Goal: Task Accomplishment & Management: Complete application form

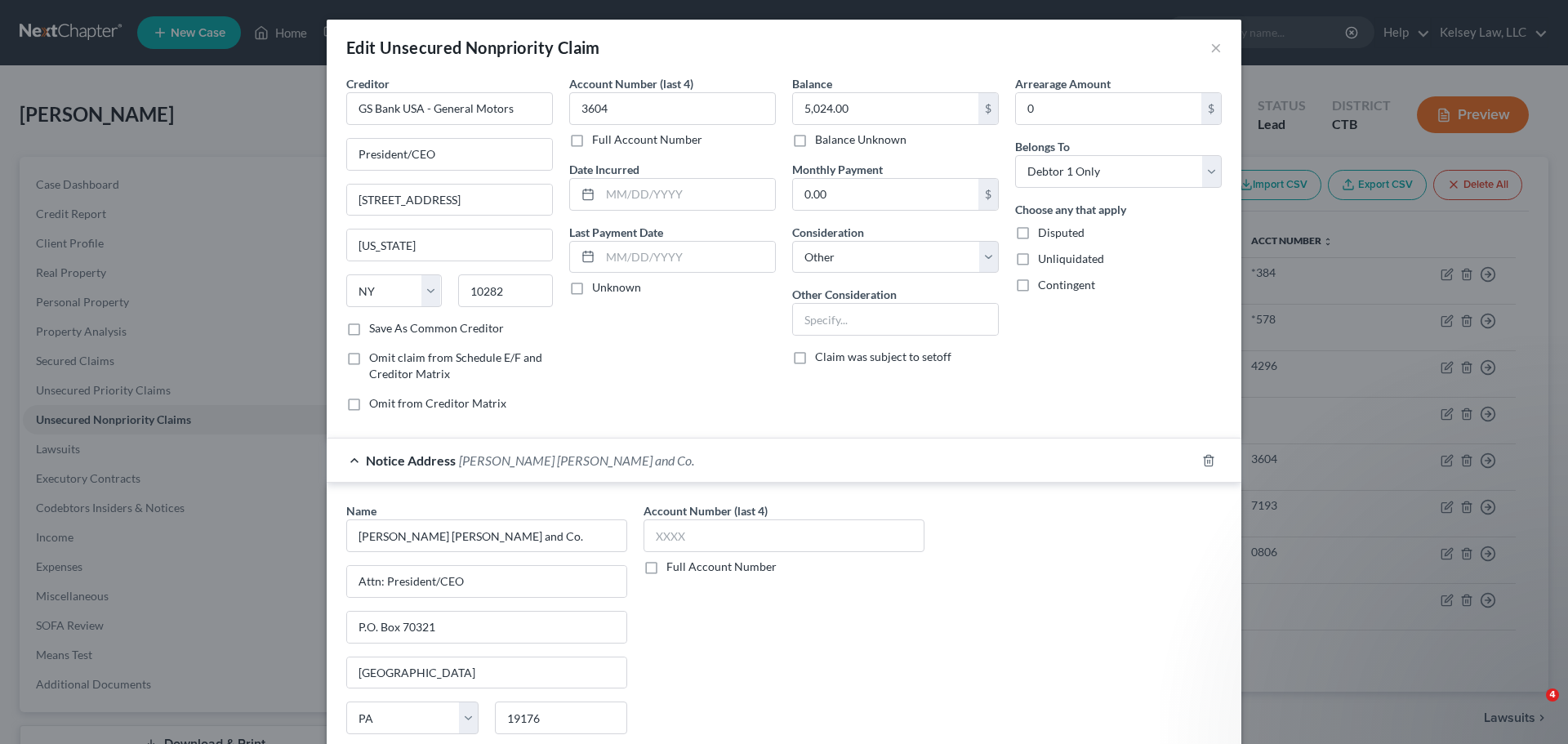
select select "35"
select select "14"
select select "0"
select select "39"
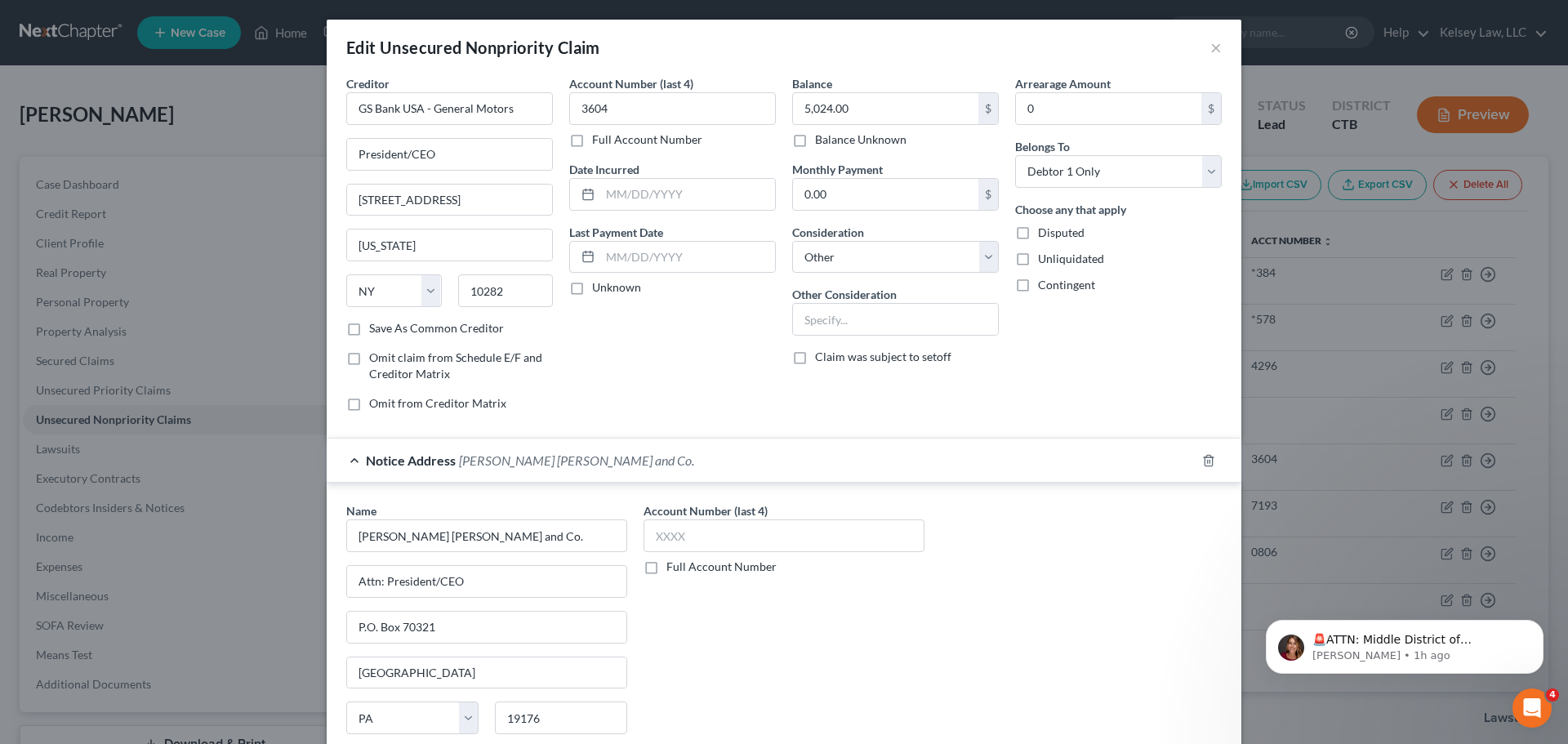
scroll to position [427, 0]
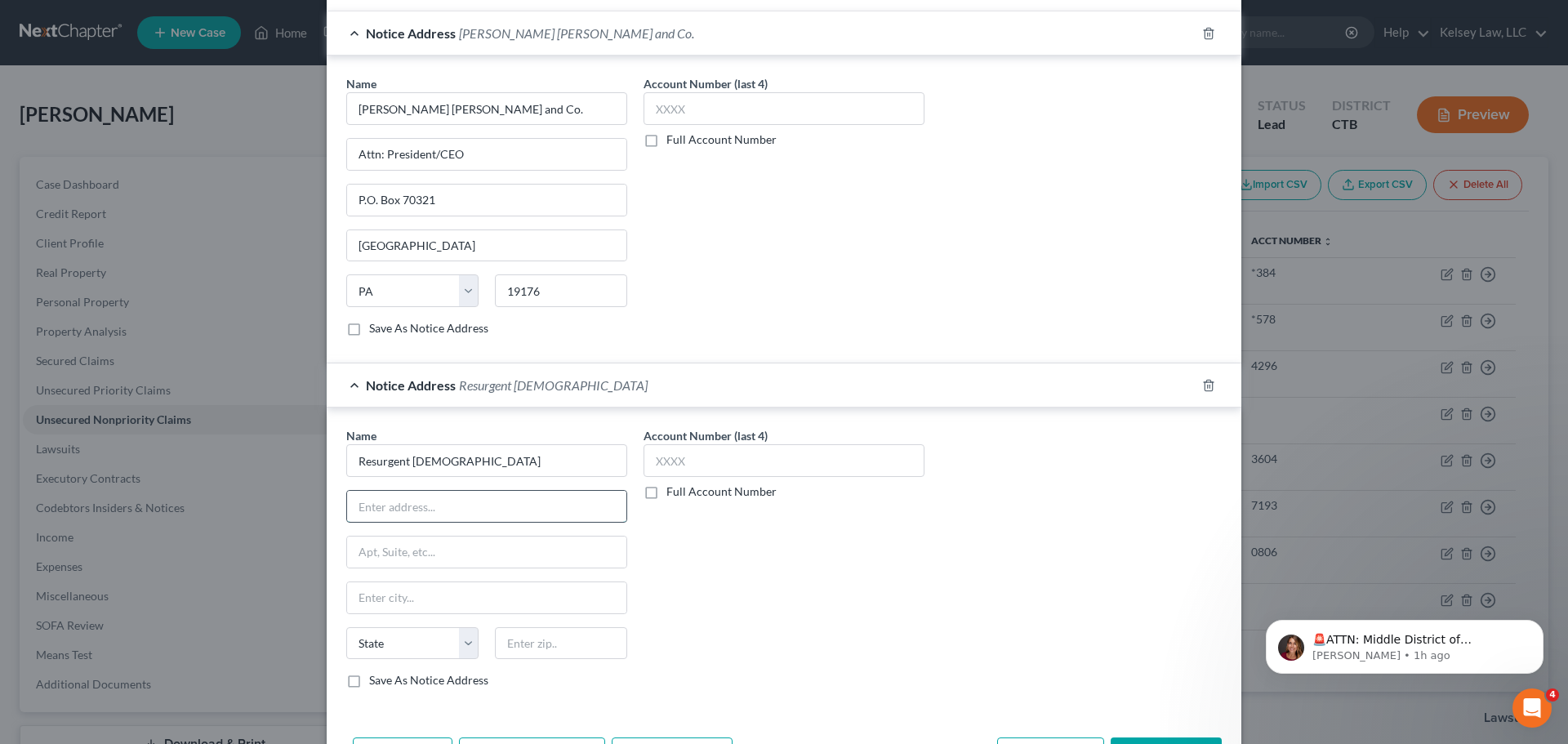
click at [487, 515] on input "text" at bounding box center [486, 506] width 279 height 31
type input "Attn: President/CEO"
click at [475, 551] on input "text" at bounding box center [486, 552] width 279 height 31
click at [540, 460] on input "Resurgent [DEMOGRAPHIC_DATA]" at bounding box center [486, 460] width 281 height 33
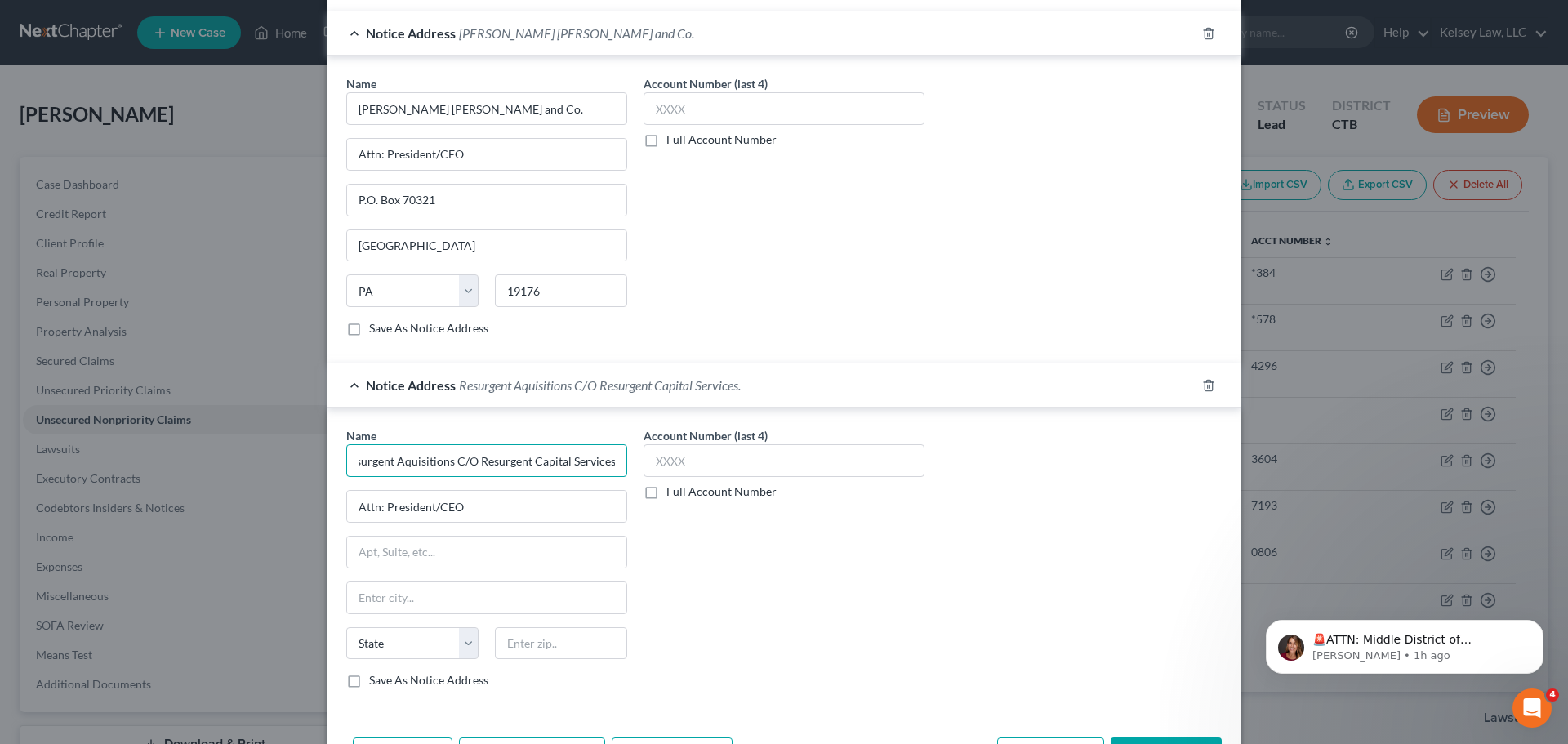
click at [607, 461] on input "Resurgent Aquisitions C/O Resurgent Capital Services." at bounding box center [486, 460] width 281 height 33
click at [609, 461] on input "Resurgent Aquisitions C/O Resurgent Capital Services." at bounding box center [486, 460] width 281 height 33
type input "Resurgent Aquisitions C/O Resurgent Capital Services LP"
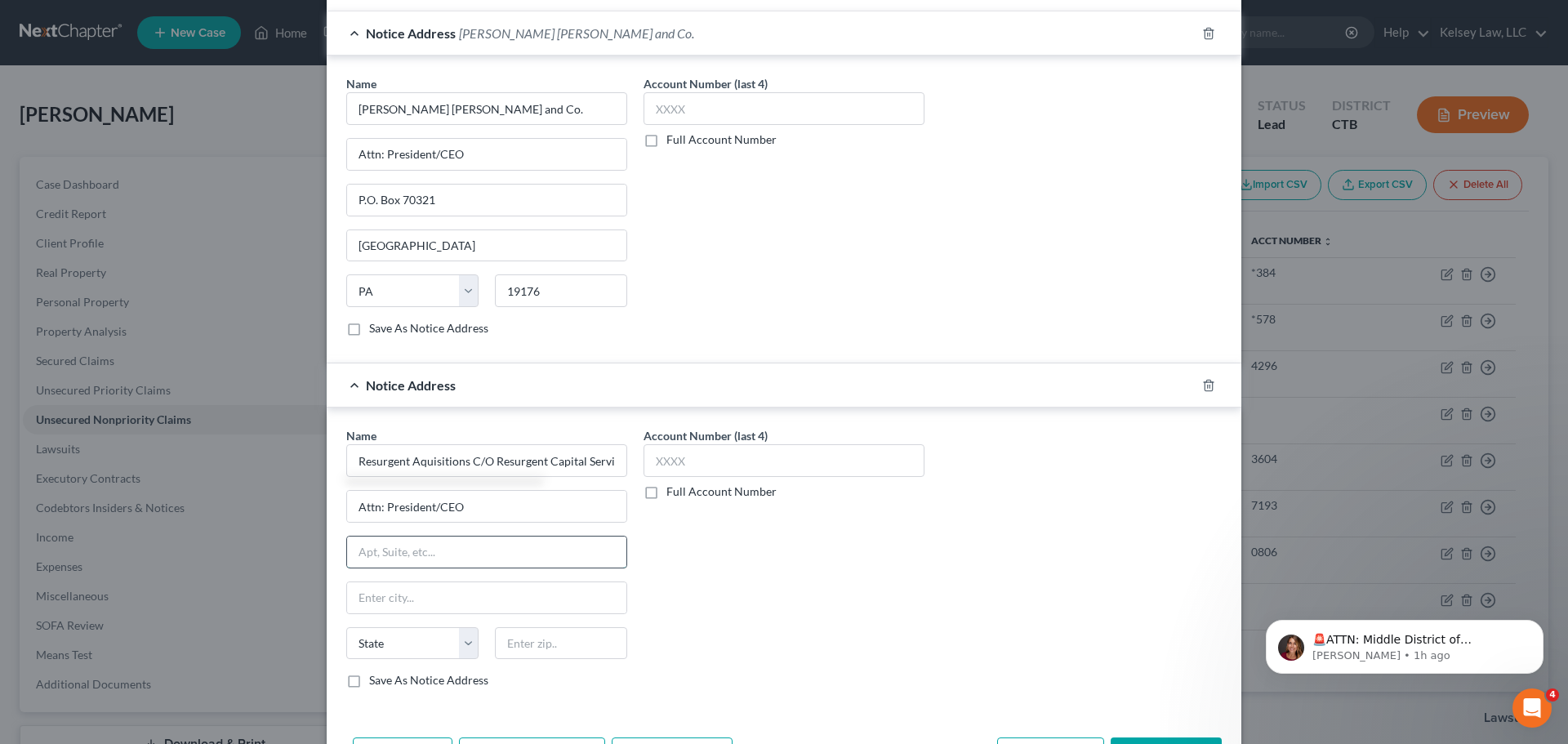
click at [540, 556] on input "text" at bounding box center [486, 552] width 279 height 31
type input "[STREET_ADDRESS][PERSON_NAME]"
click at [514, 597] on input "text" at bounding box center [486, 598] width 279 height 31
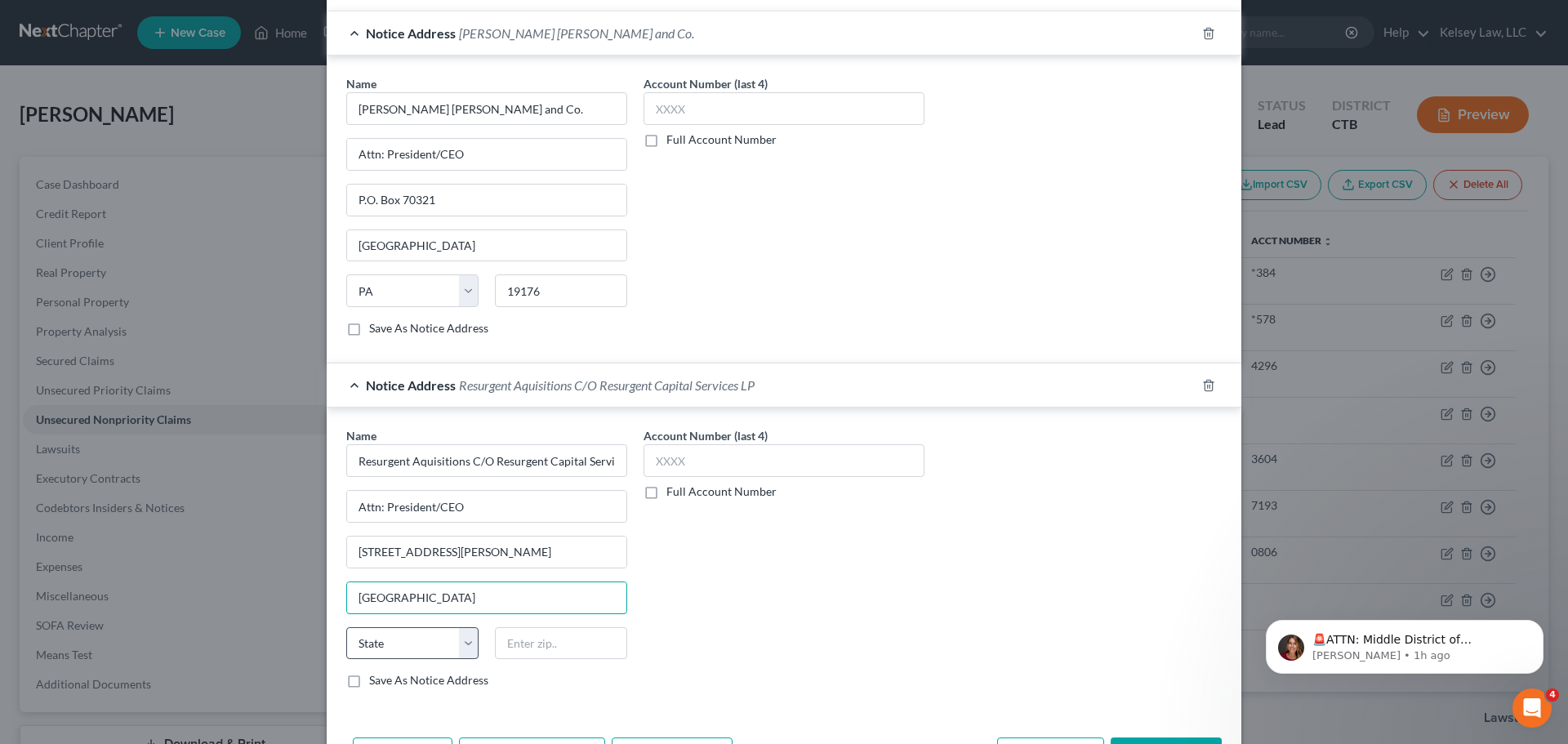
type input "[GEOGRAPHIC_DATA]"
click at [466, 645] on select "State [US_STATE] AK AR AZ CA CO CT DE DC [GEOGRAPHIC_DATA] [GEOGRAPHIC_DATA] GU…" at bounding box center [412, 643] width 132 height 33
click at [346, 627] on select "State [US_STATE] AK AR AZ CA CO CT DE DC [GEOGRAPHIC_DATA] [GEOGRAPHIC_DATA] GU…" at bounding box center [412, 643] width 132 height 33
click at [566, 653] on input "text" at bounding box center [561, 643] width 132 height 33
click at [452, 643] on select "State [US_STATE] AK AR AZ CA CO CT DE DC [GEOGRAPHIC_DATA] [GEOGRAPHIC_DATA] GU…" at bounding box center [412, 643] width 132 height 33
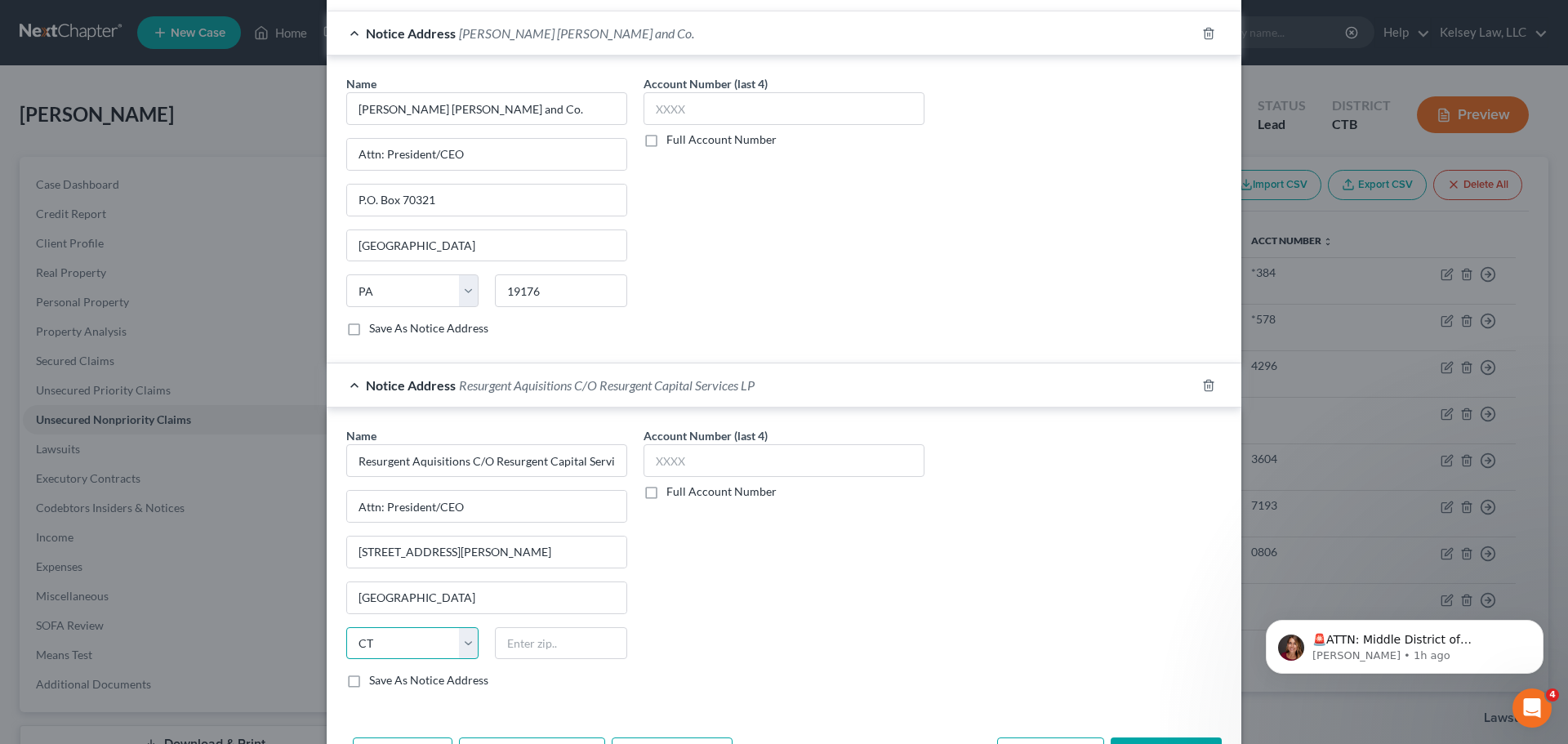
select select "42"
click at [346, 627] on select "State [US_STATE] AK AR AZ CA CO CT DE DC [GEOGRAPHIC_DATA] [GEOGRAPHIC_DATA] GU…" at bounding box center [412, 643] width 132 height 33
click at [528, 649] on input "text" at bounding box center [561, 643] width 132 height 33
type input "26901"
click at [784, 468] on input "text" at bounding box center [784, 460] width 281 height 33
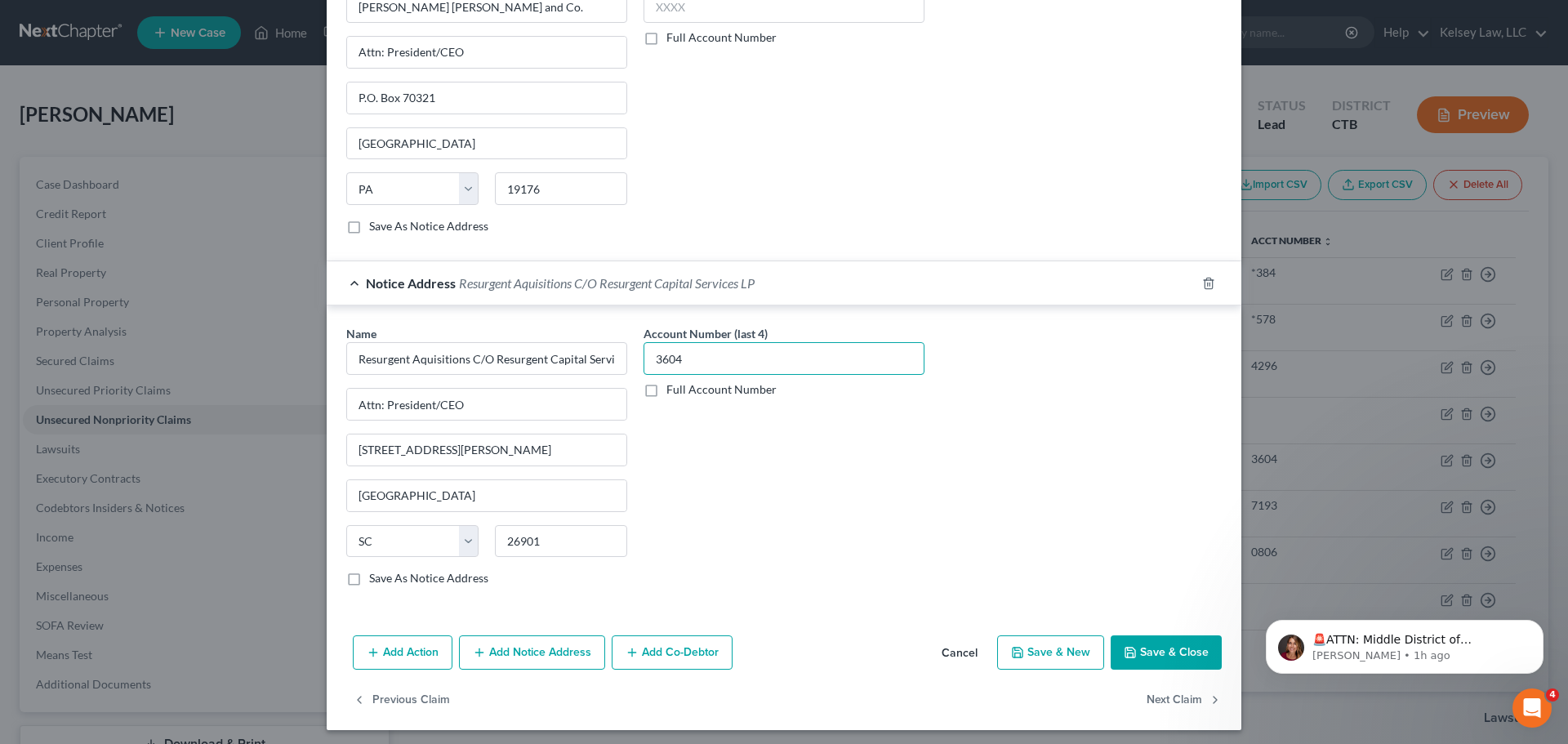
scroll to position [534, 0]
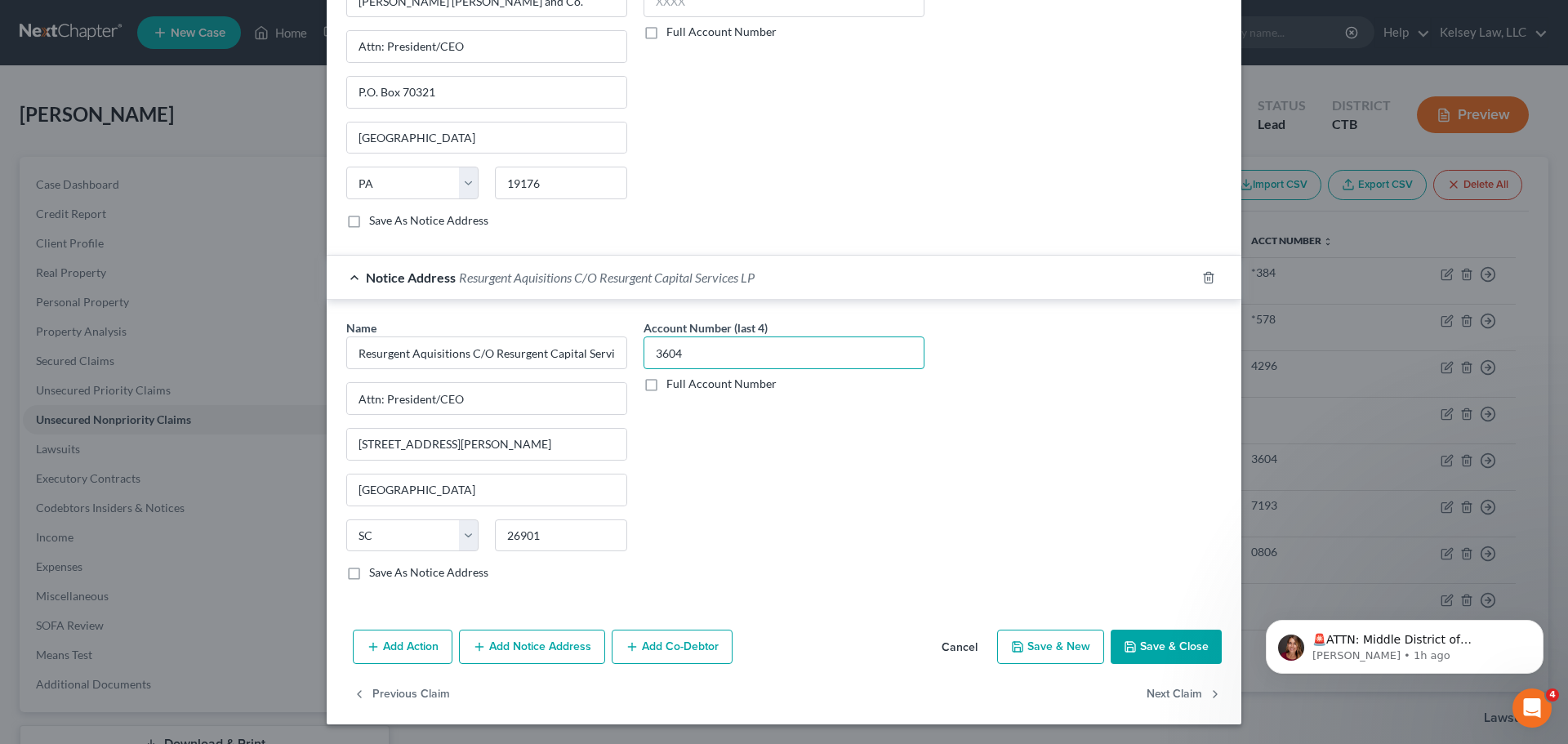
type input "3604"
click at [1163, 654] on button "Save & Close" at bounding box center [1165, 647] width 111 height 34
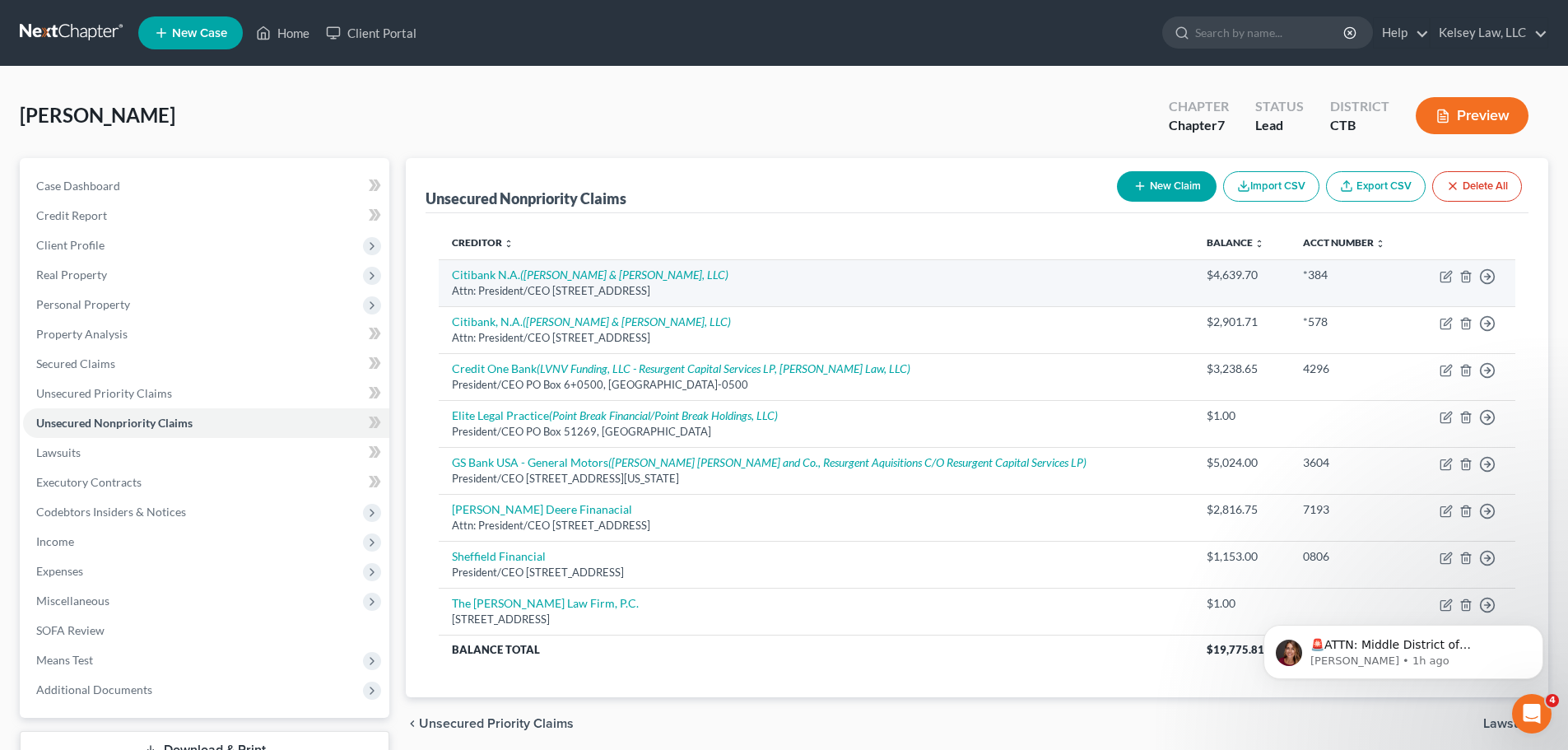
click at [805, 290] on div "Attn: President/CEO [STREET_ADDRESS]" at bounding box center [816, 291] width 729 height 16
click at [1443, 275] on icon "button" at bounding box center [1446, 276] width 13 height 13
select select "43"
select select "2"
select select "0"
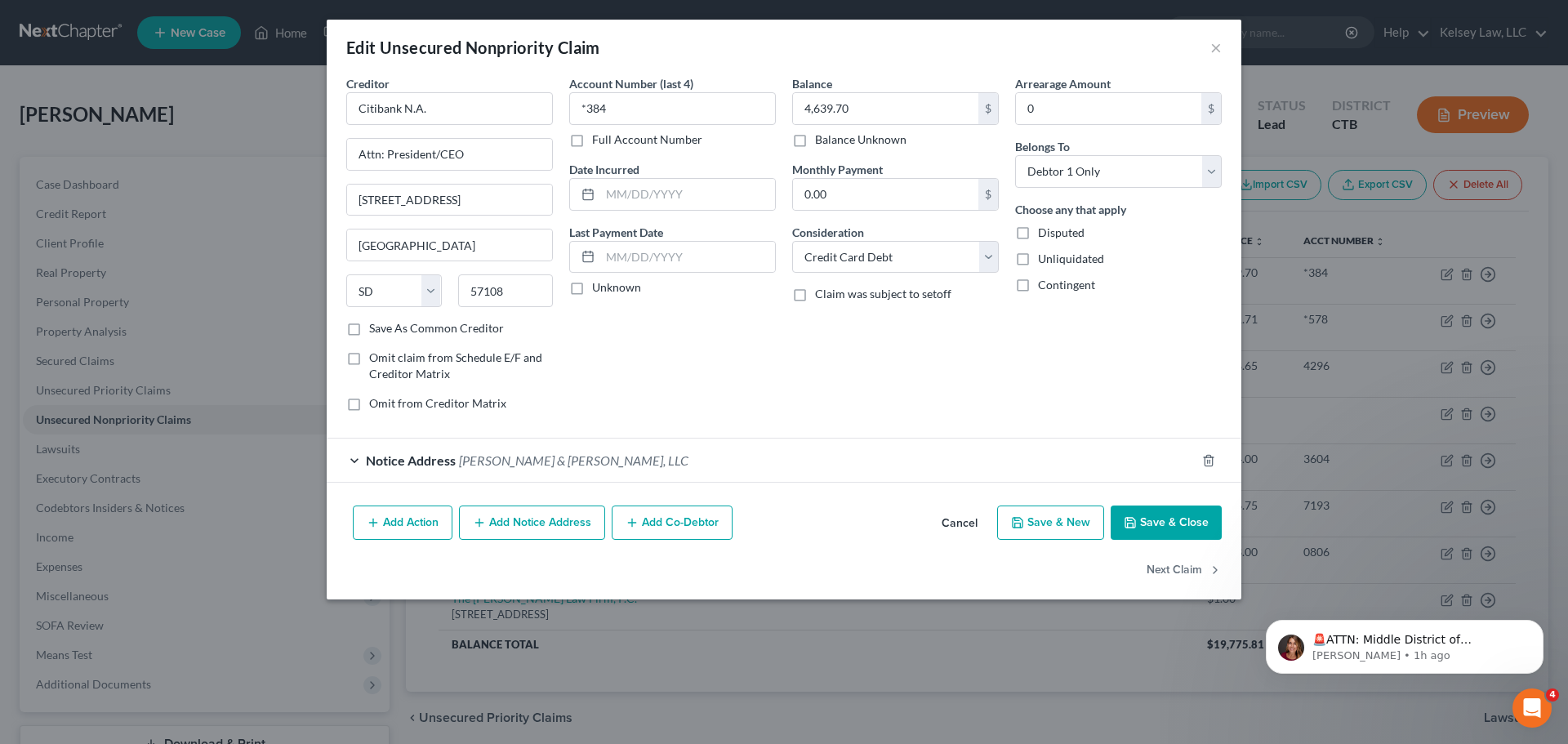
click at [361, 460] on div "Notice Address [PERSON_NAME] & [PERSON_NAME], LLC" at bounding box center [760, 460] width 869 height 43
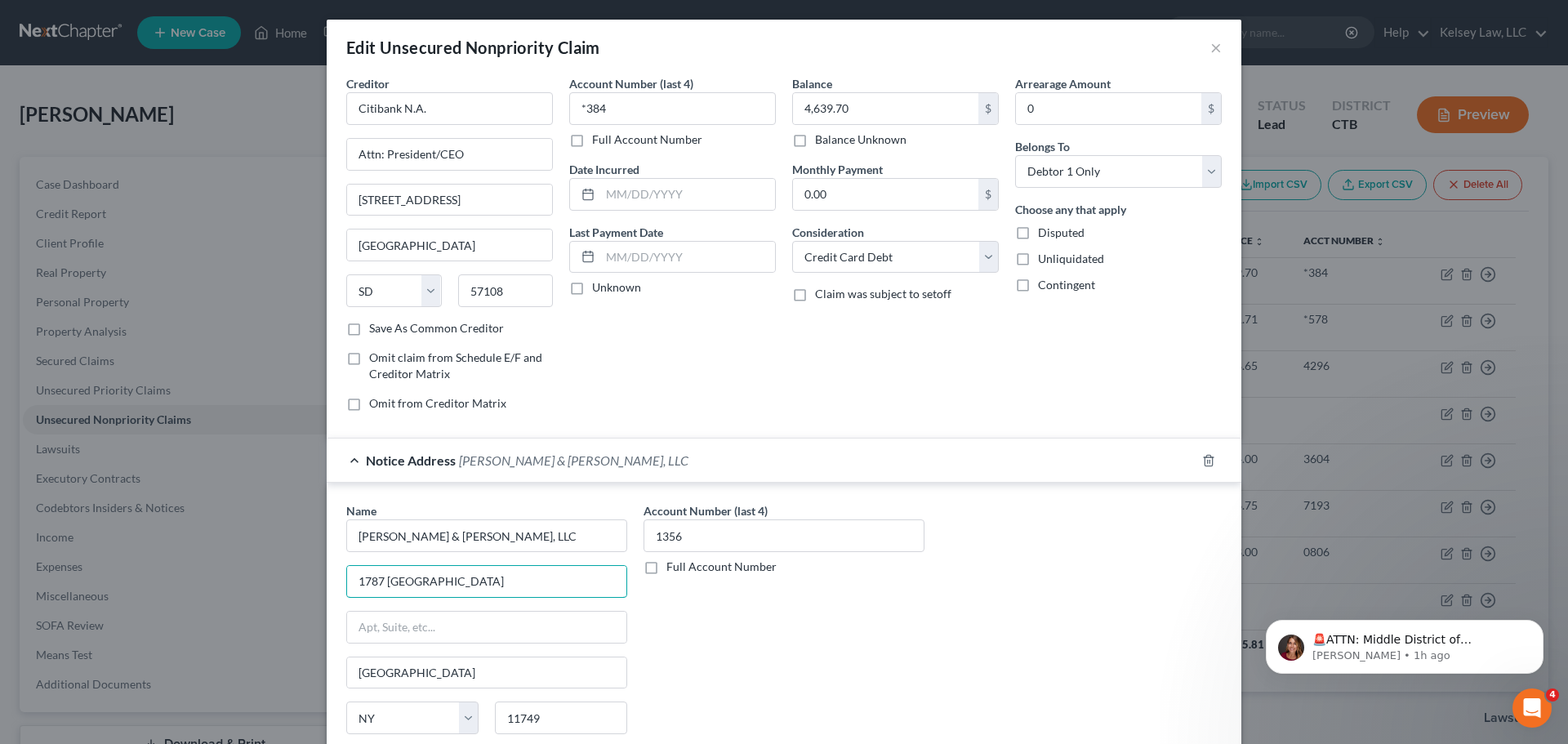
drag, startPoint x: 534, startPoint y: 575, endPoint x: 315, endPoint y: 518, distance: 226.3
click at [315, 518] on div "Edit Unsecured Nonpriority Claim × Creditor * Citibank N.A. Attn: President/CEO…" at bounding box center [784, 372] width 1568 height 744
click at [413, 622] on input "text" at bounding box center [486, 627] width 279 height 31
paste input "1787 [GEOGRAPHIC_DATA]"
type input "1787 [GEOGRAPHIC_DATA]"
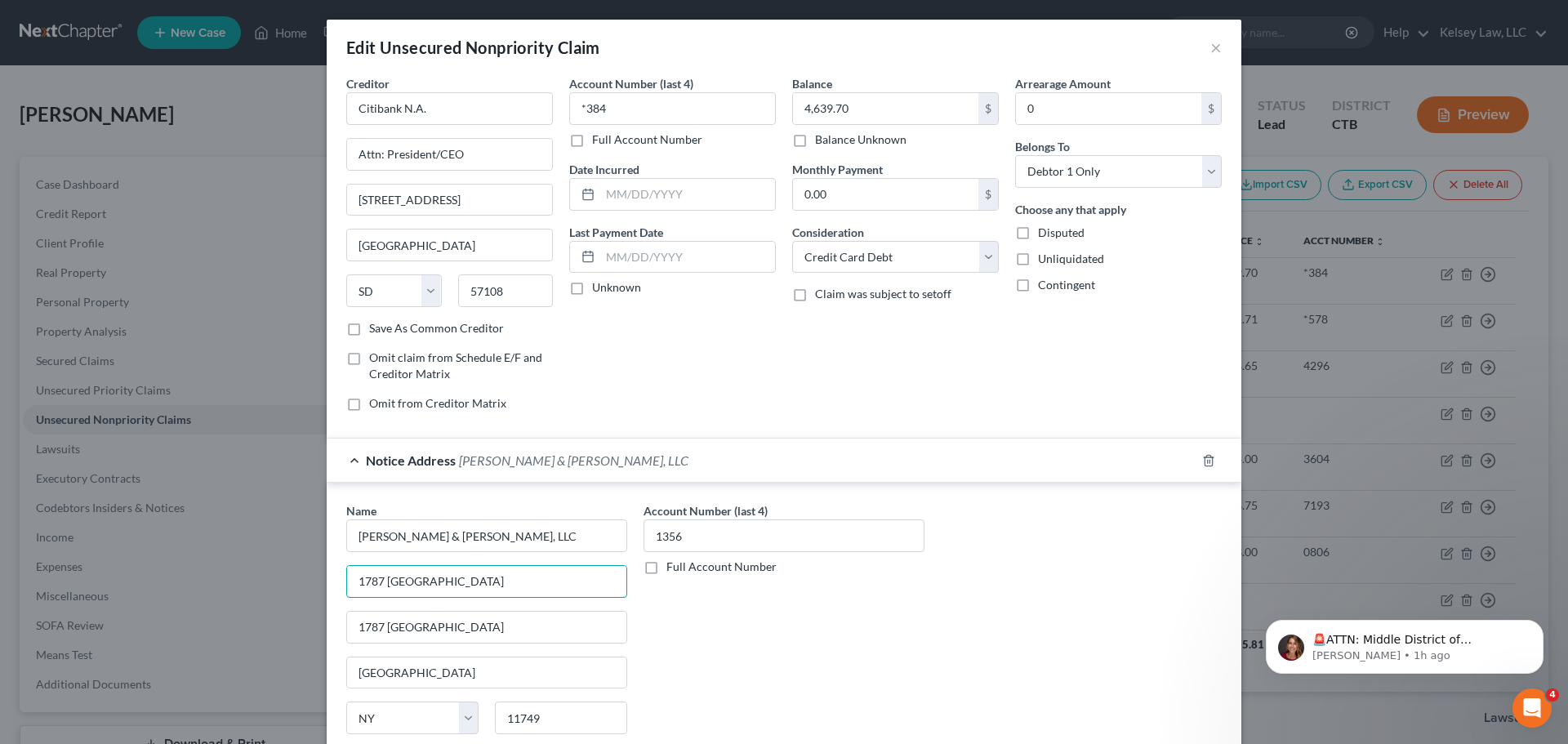
drag, startPoint x: 553, startPoint y: 581, endPoint x: 259, endPoint y: 518, distance: 300.7
click at [259, 518] on div "Edit Unsecured Nonpriority Claim × Creditor * Citibank N.A. Attn: President/CEO…" at bounding box center [784, 372] width 1568 height 744
type input "Attn: President/CEO"
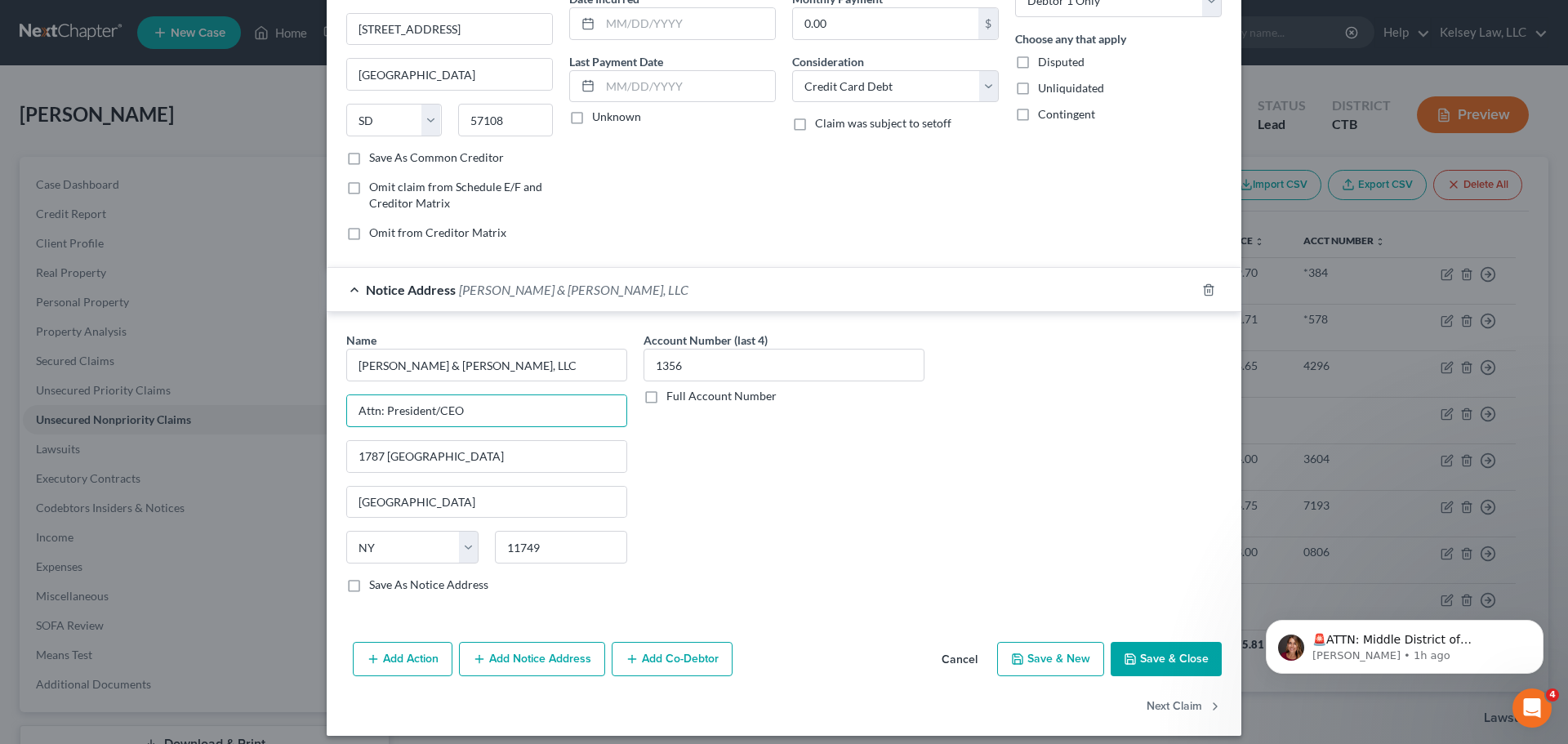
scroll to position [182, 0]
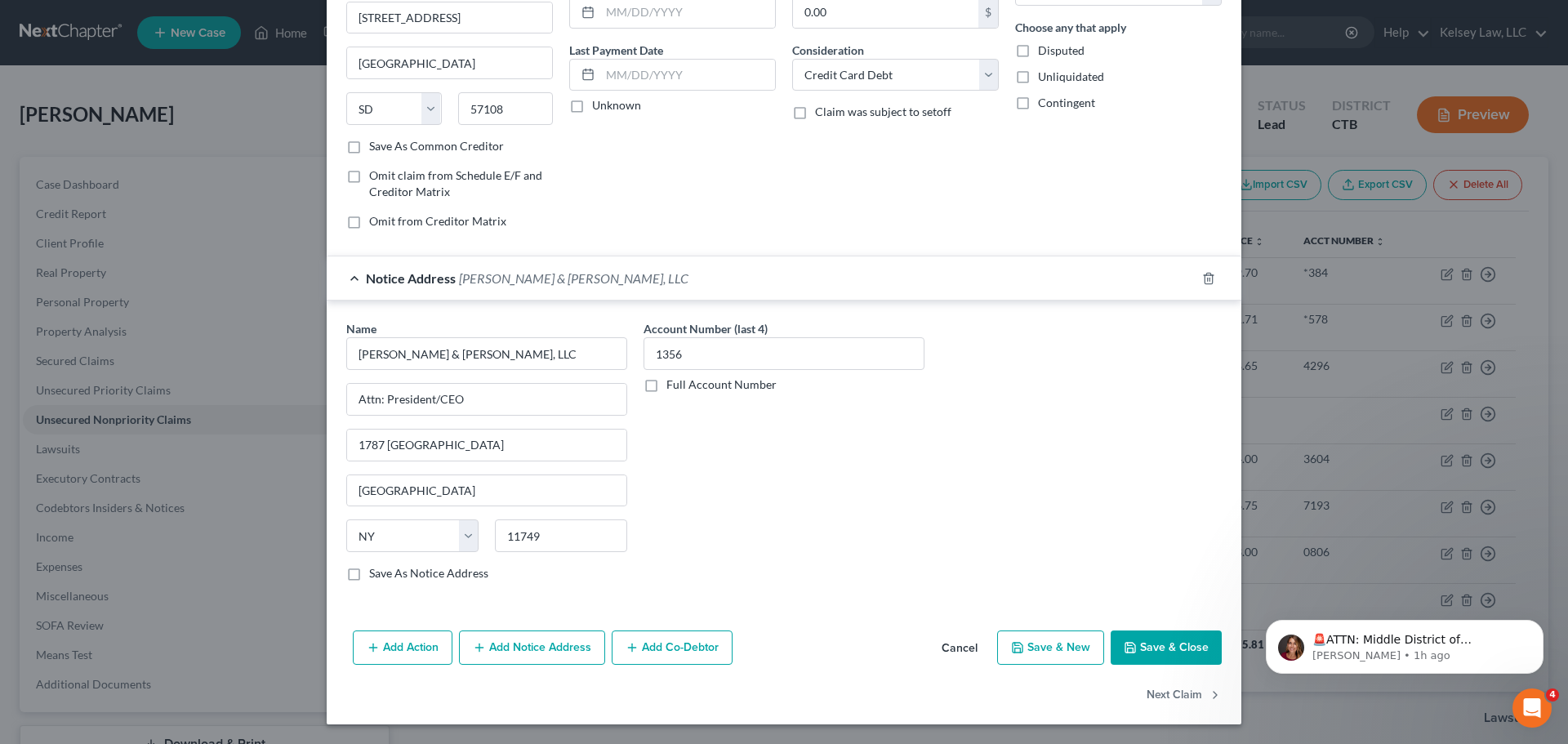
click at [1171, 643] on button "Save & Close" at bounding box center [1165, 648] width 111 height 34
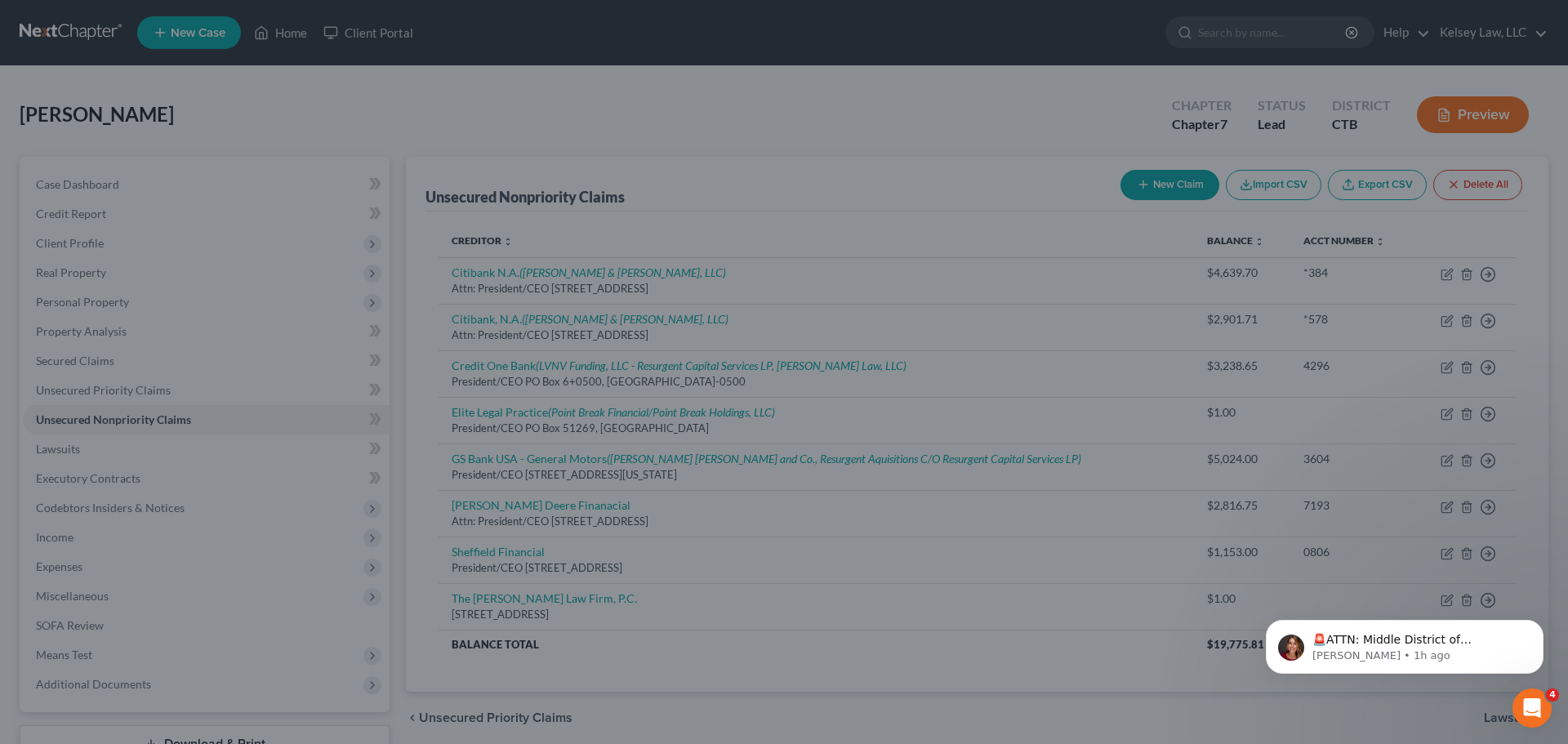
scroll to position [0, 0]
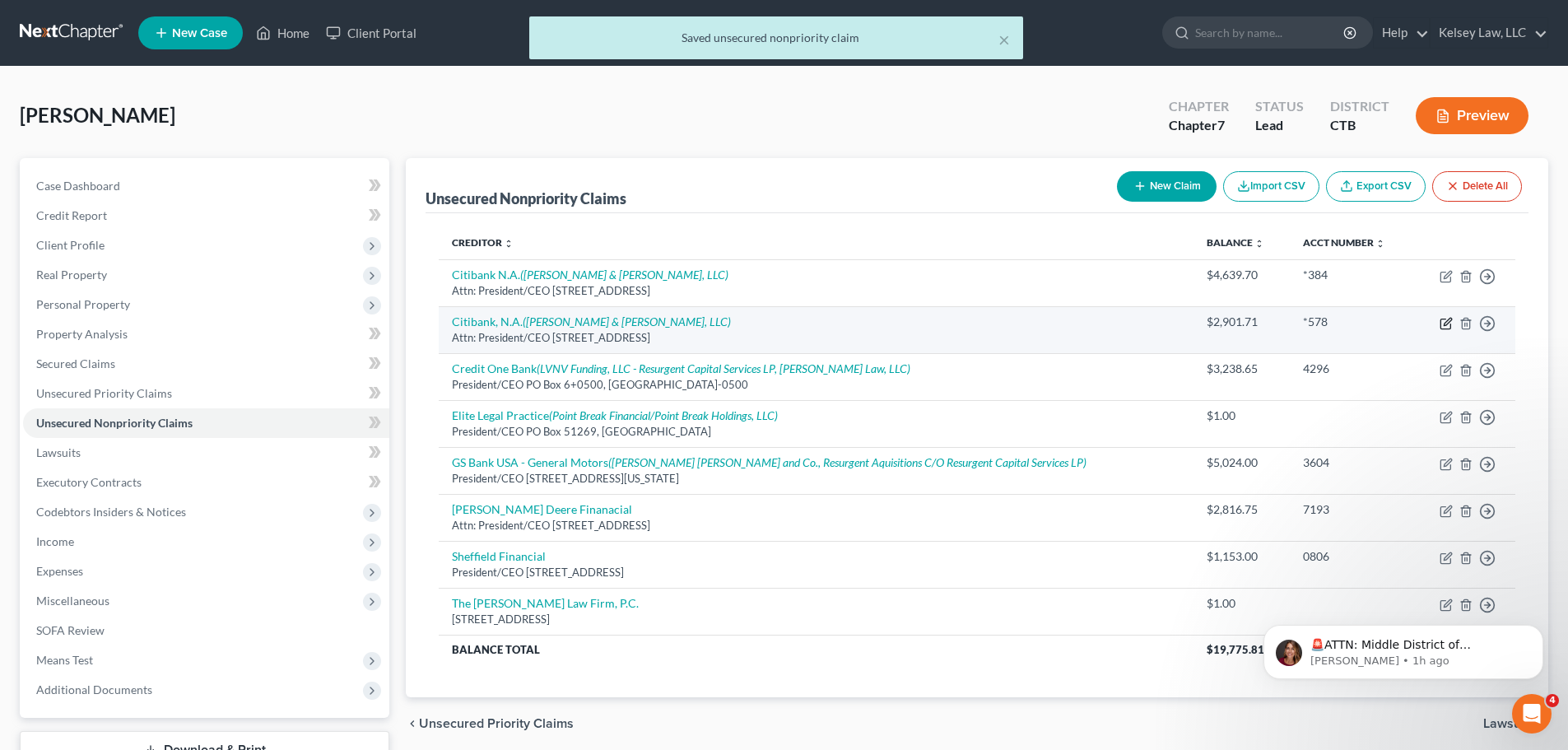
click at [1446, 320] on icon "button" at bounding box center [1446, 323] width 13 height 13
select select "43"
select select "2"
select select "0"
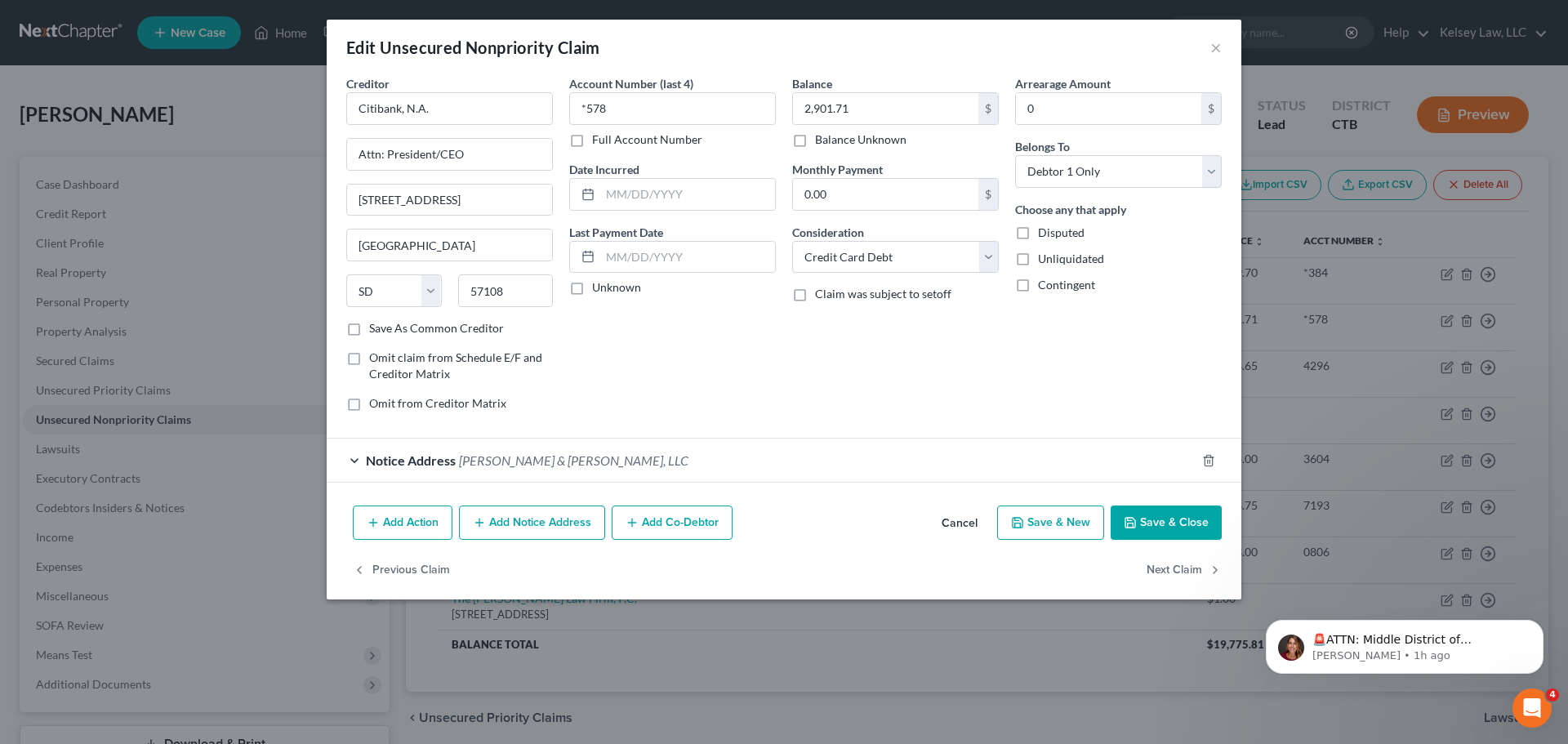
click at [351, 456] on div "Notice Address [PERSON_NAME] & [PERSON_NAME], LLC" at bounding box center [760, 460] width 869 height 43
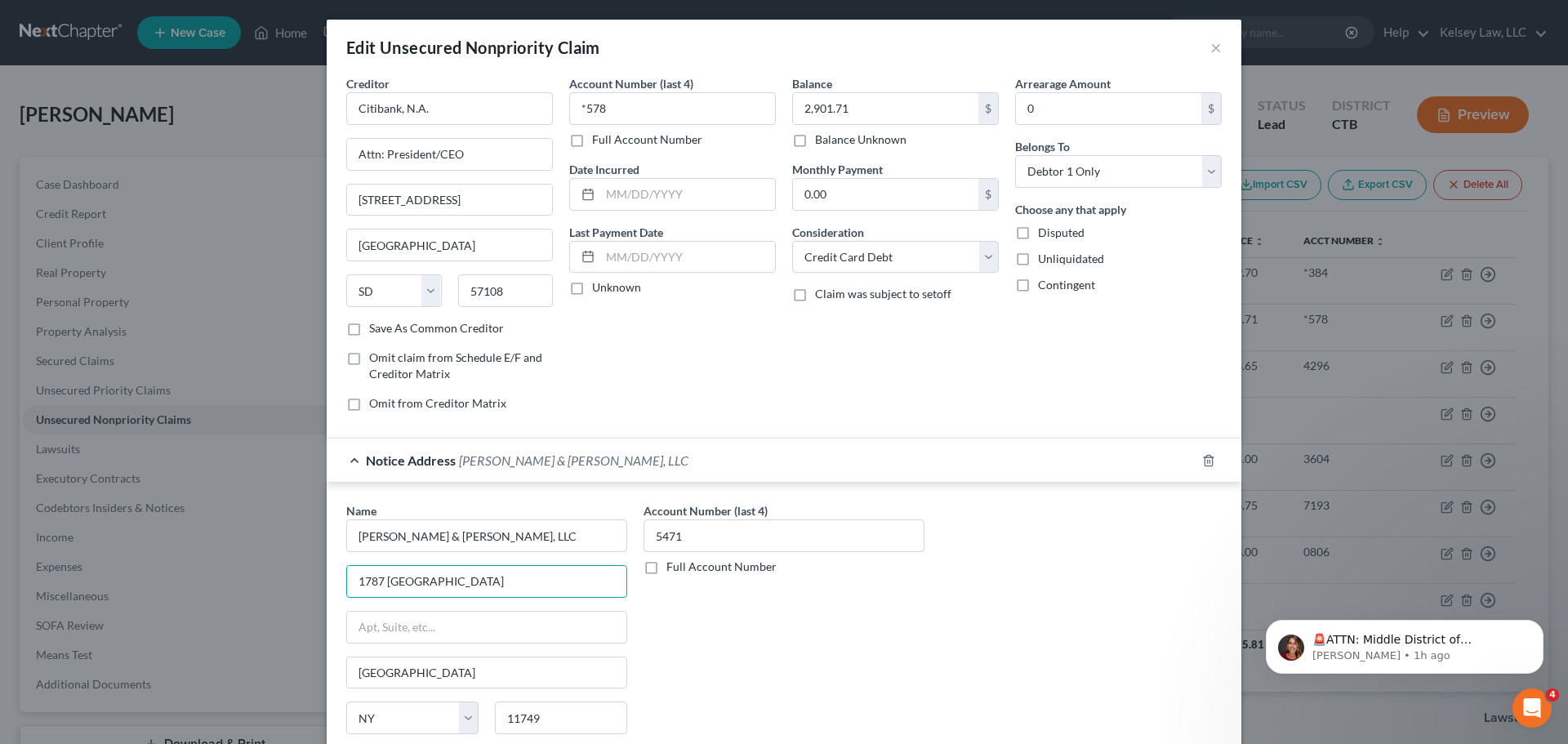
drag, startPoint x: 566, startPoint y: 585, endPoint x: 296, endPoint y: 591, distance: 270.1
click at [296, 591] on div "Edit Unsecured Nonpriority Claim × Creditor * Citibank, N.A. Attn: President/CE…" at bounding box center [784, 372] width 1568 height 744
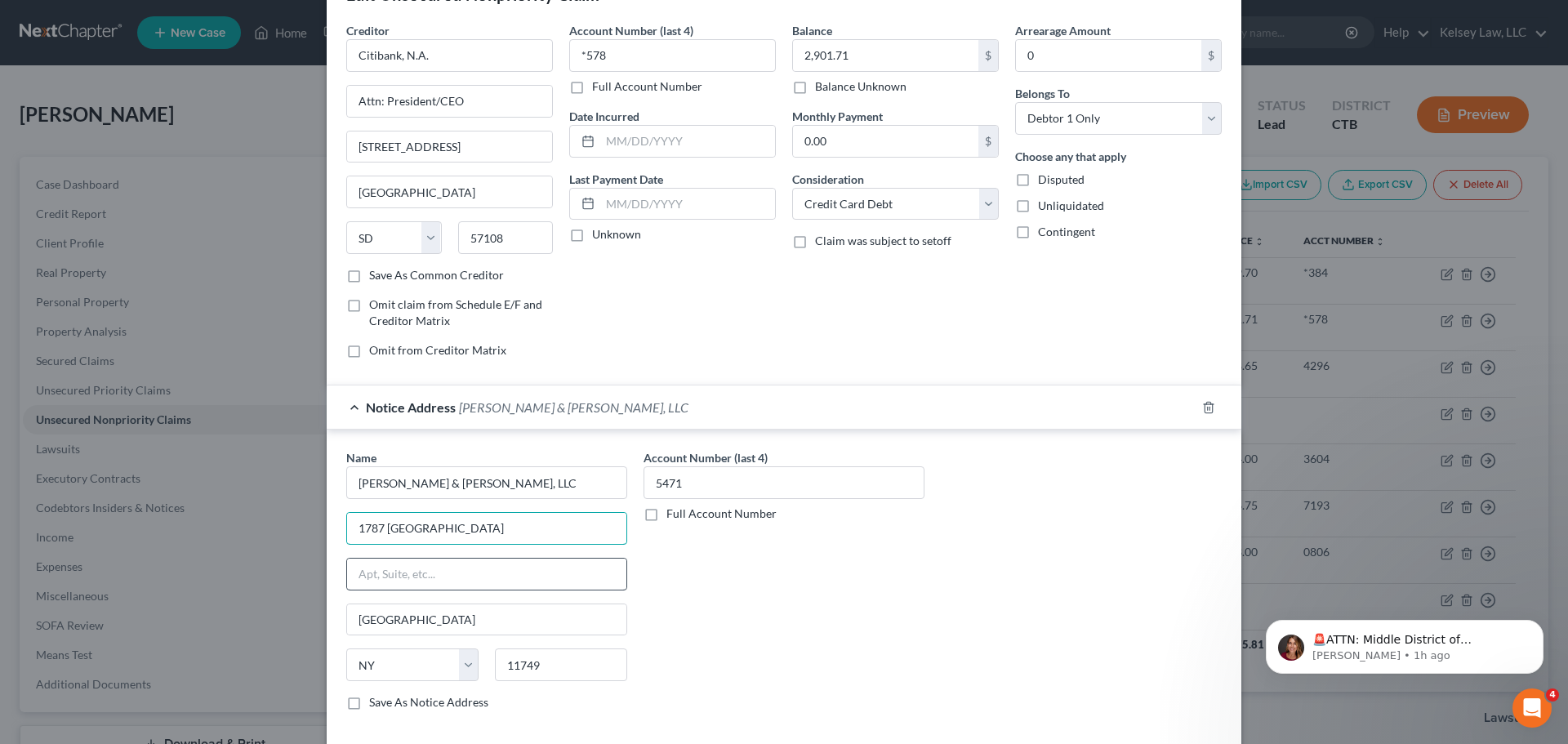
scroll to position [82, 0]
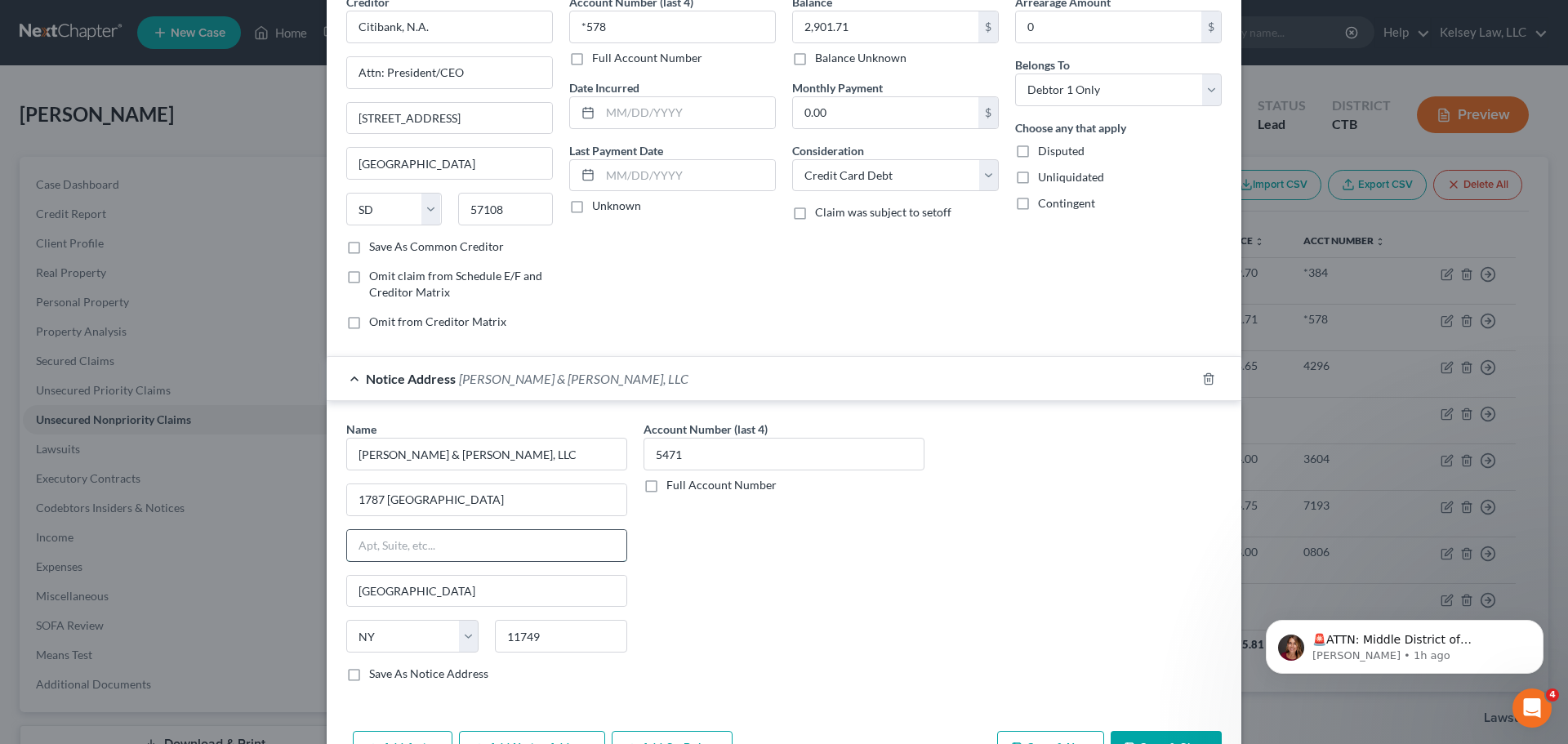
click at [417, 546] on input "text" at bounding box center [486, 546] width 279 height 31
paste input "1787 [GEOGRAPHIC_DATA]"
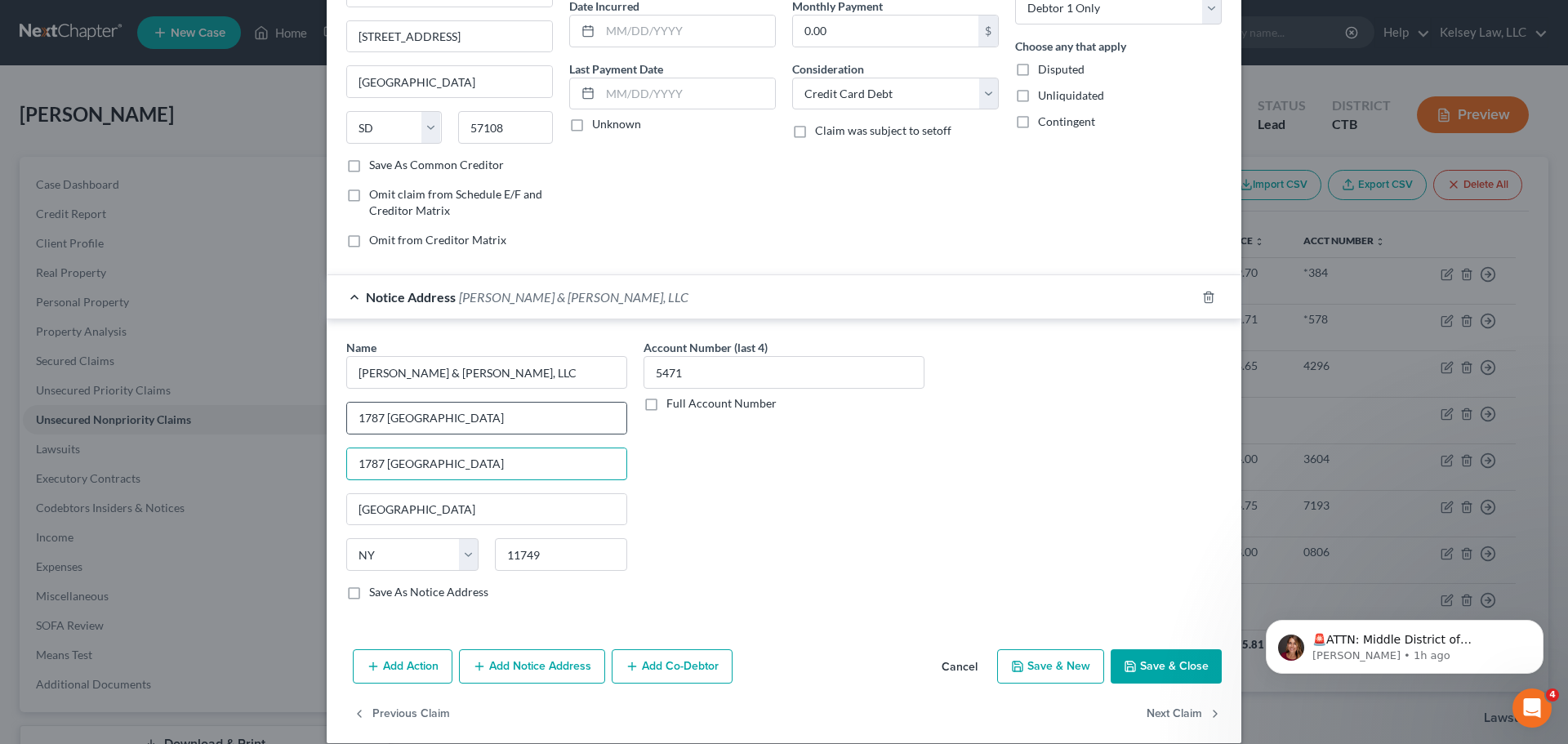
type input "1787 [GEOGRAPHIC_DATA]"
drag, startPoint x: 567, startPoint y: 402, endPoint x: 306, endPoint y: 381, distance: 261.8
click at [306, 381] on div "Edit Unsecured Nonpriority Claim × Creditor * Citibank, N.A. Attn: President/CE…" at bounding box center [784, 372] width 1568 height 744
click at [464, 418] on input "1787 [GEOGRAPHIC_DATA]" at bounding box center [486, 418] width 279 height 31
drag, startPoint x: 529, startPoint y: 413, endPoint x: 239, endPoint y: 354, distance: 295.9
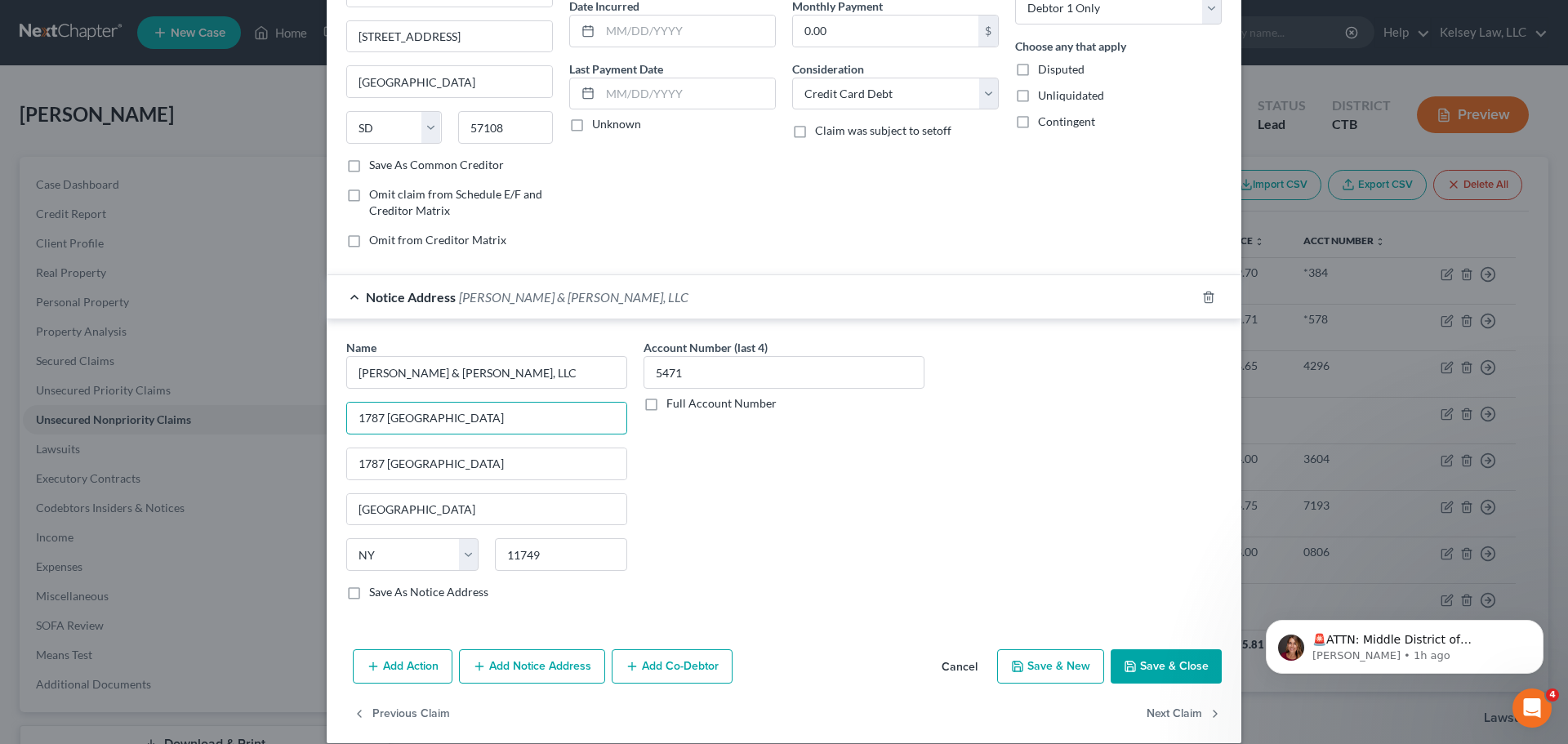
click at [239, 354] on div "Edit Unsecured Nonpriority Claim × Creditor * Citibank, N.A. Attn: President/CE…" at bounding box center [784, 372] width 1568 height 744
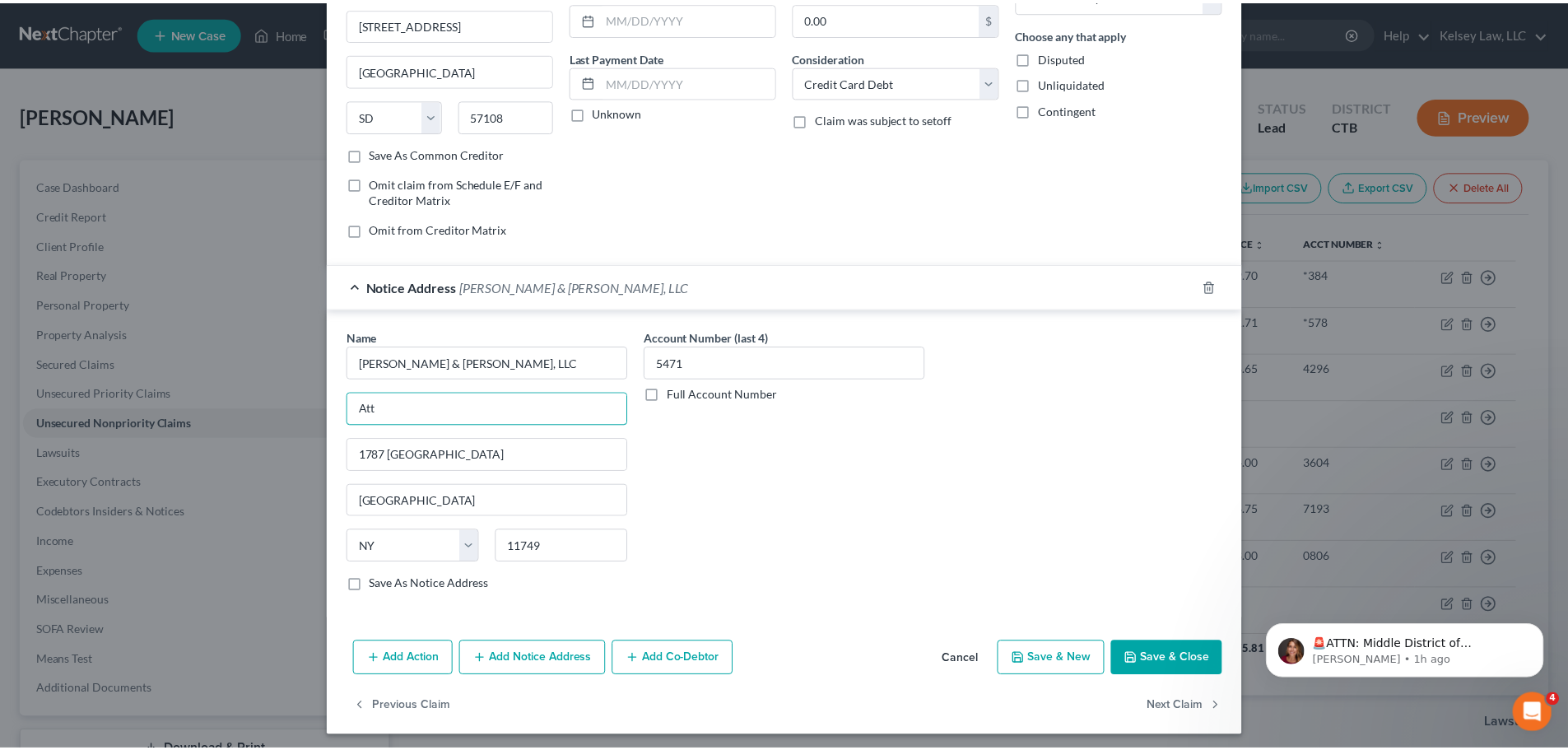
scroll to position [184, 0]
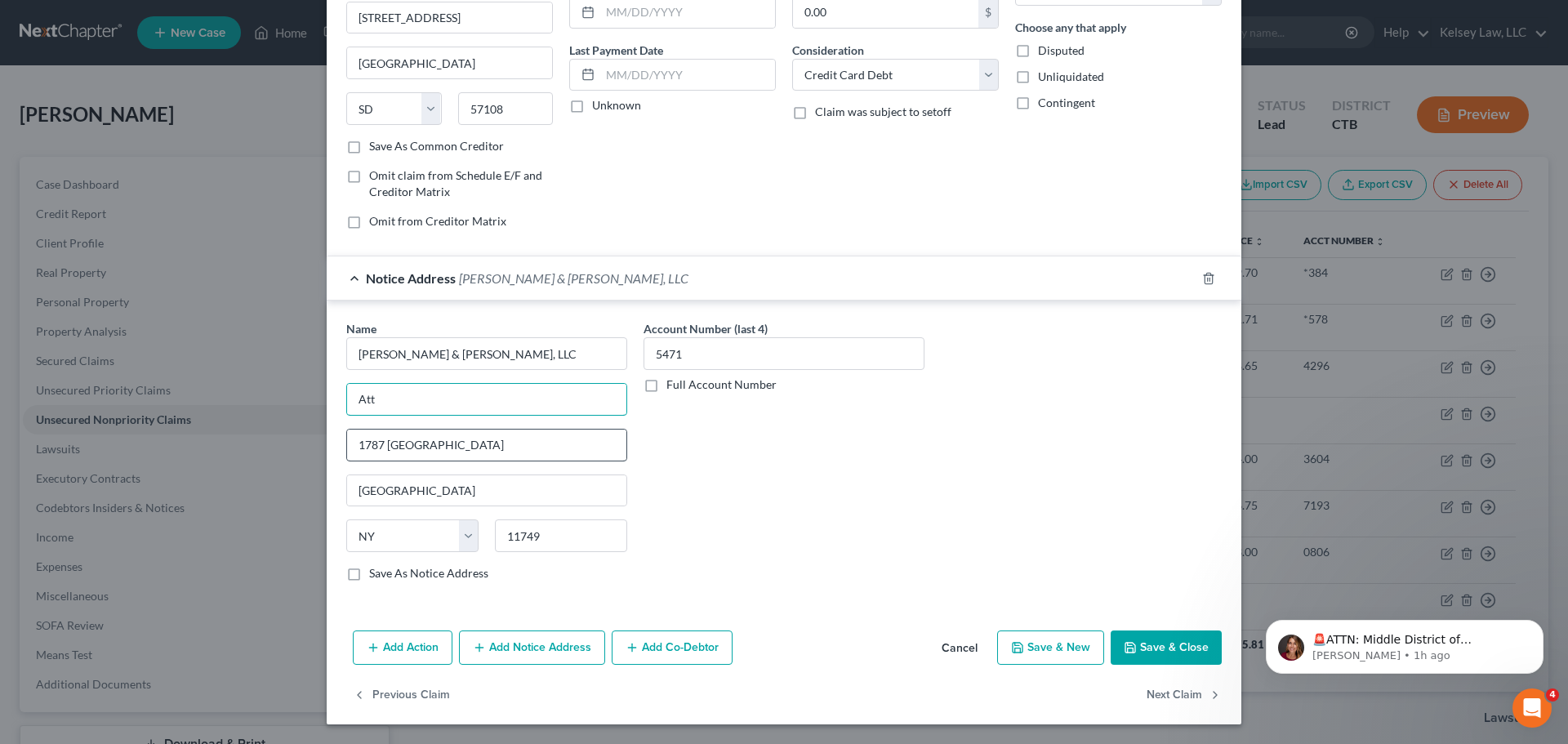
type input "Attn: President/CEO"
click at [1153, 647] on button "Save & Close" at bounding box center [1165, 648] width 111 height 34
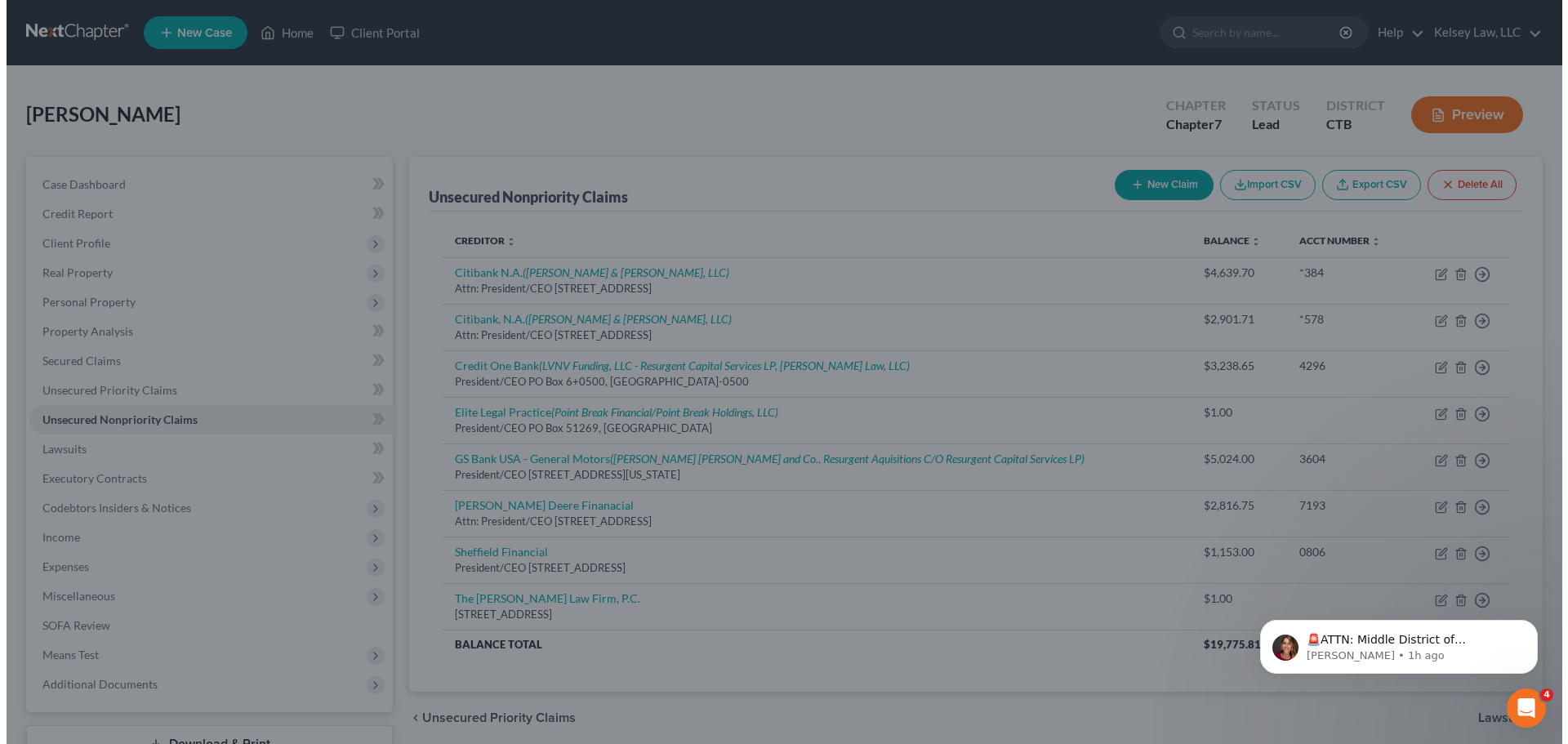
scroll to position [0, 0]
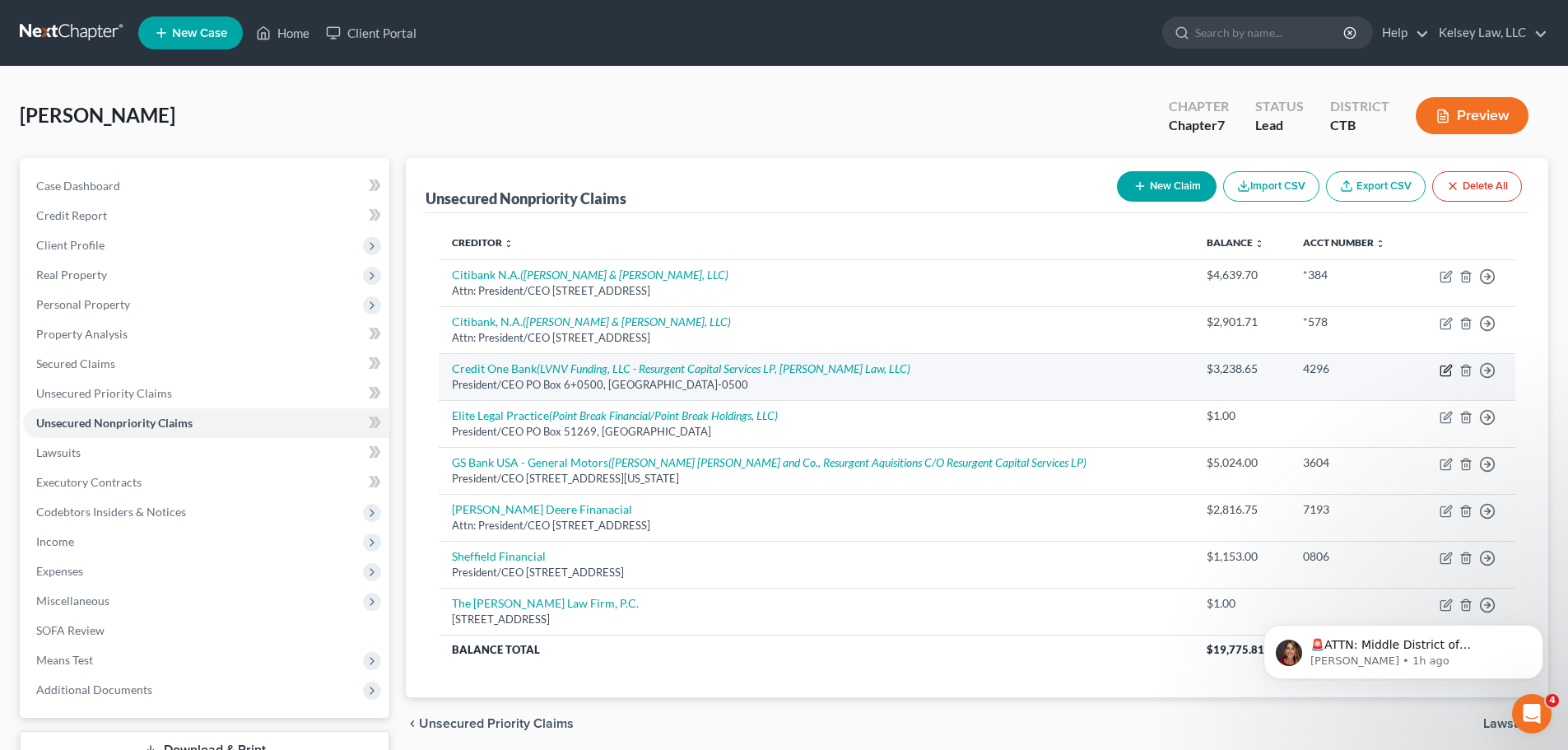
click at [1448, 371] on icon "button" at bounding box center [1448, 368] width 8 height 8
select select "4"
select select "2"
select select "0"
select select "42"
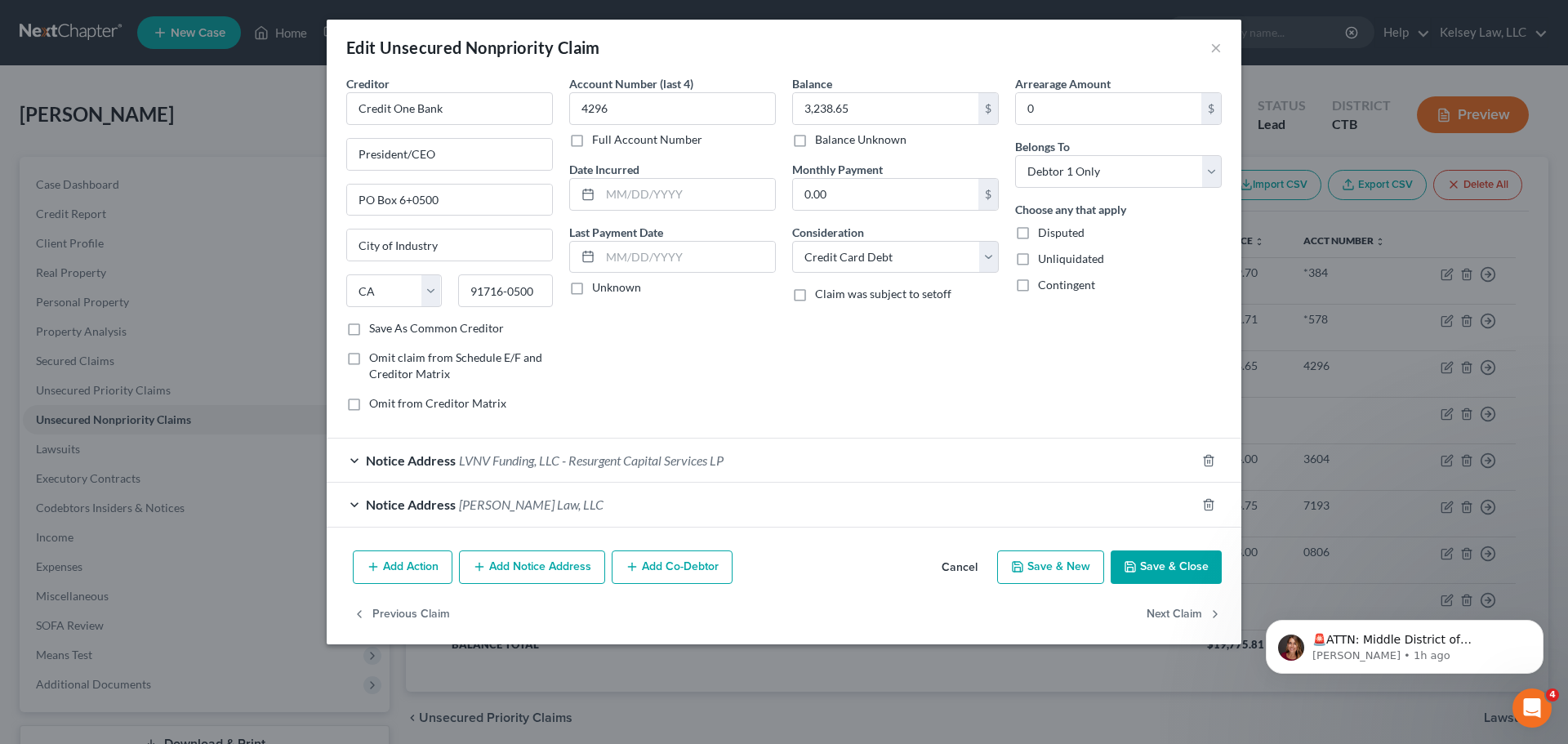
click at [344, 459] on div "Notice Address LVNV Funding, LLC - Resurgent Capital Services LP" at bounding box center [760, 460] width 869 height 43
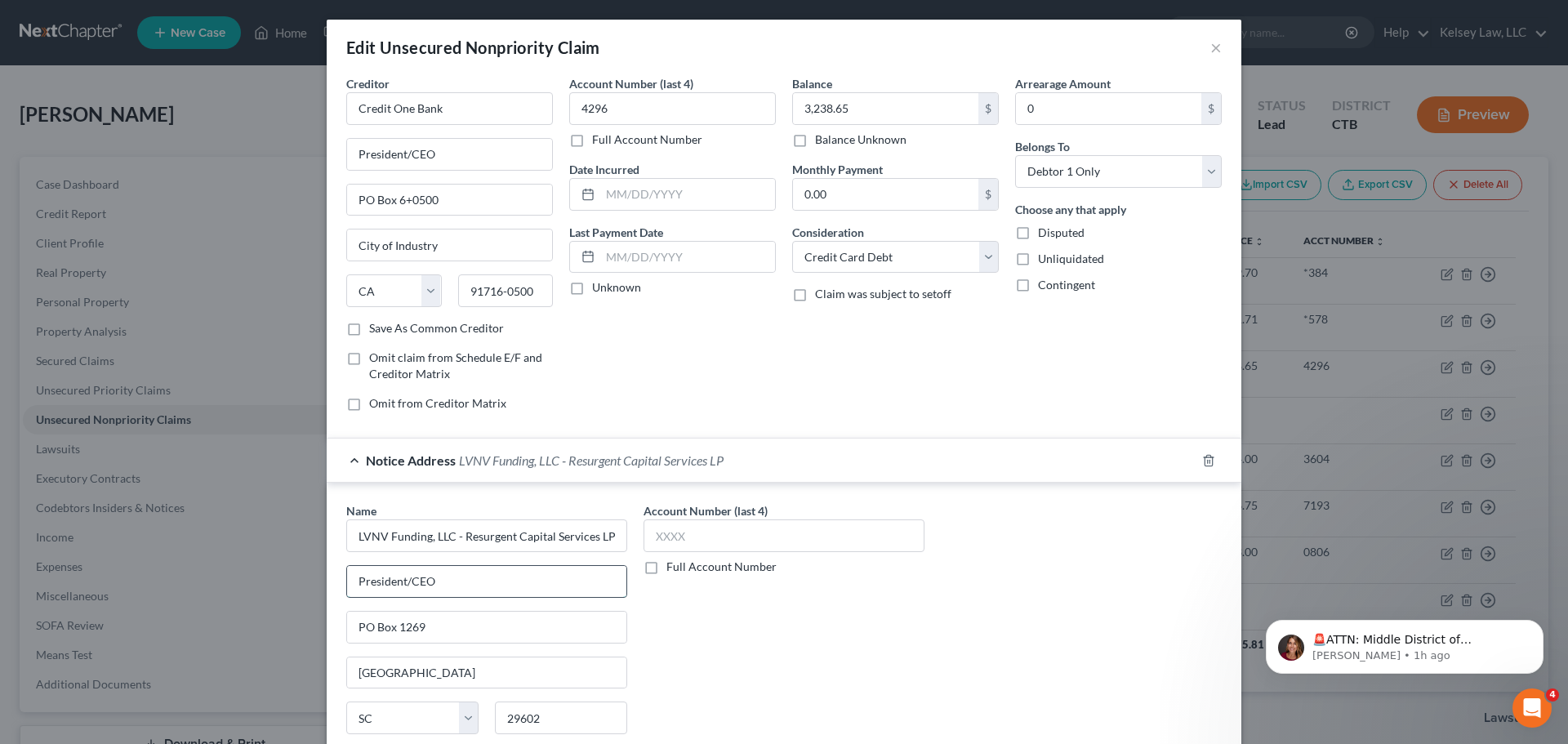
click at [353, 580] on input "President/CEO" at bounding box center [486, 582] width 279 height 31
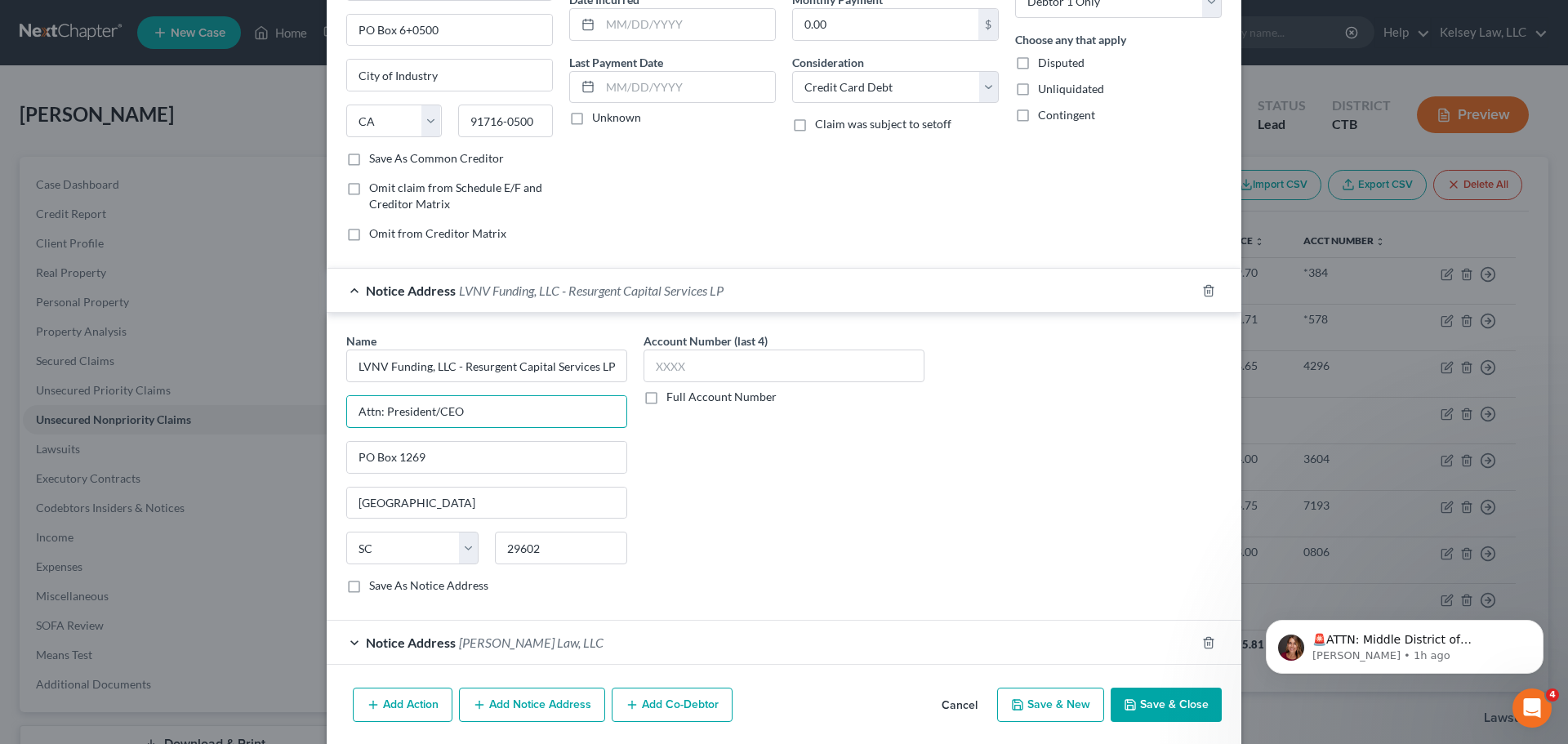
scroll to position [228, 0]
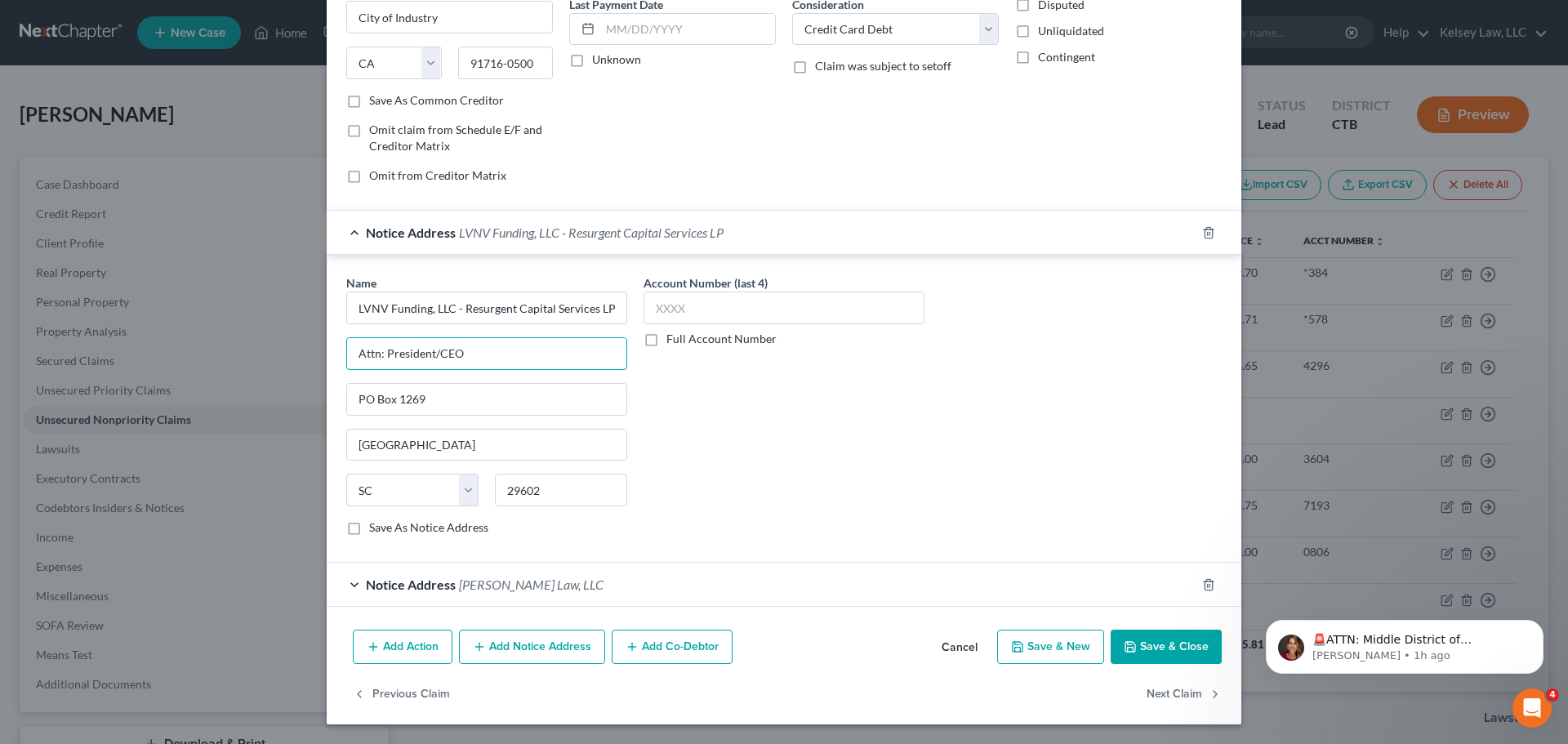
type input "Attn: President/CEO"
click at [578, 576] on div "Notice Address [PERSON_NAME] Law, LLC" at bounding box center [760, 584] width 869 height 43
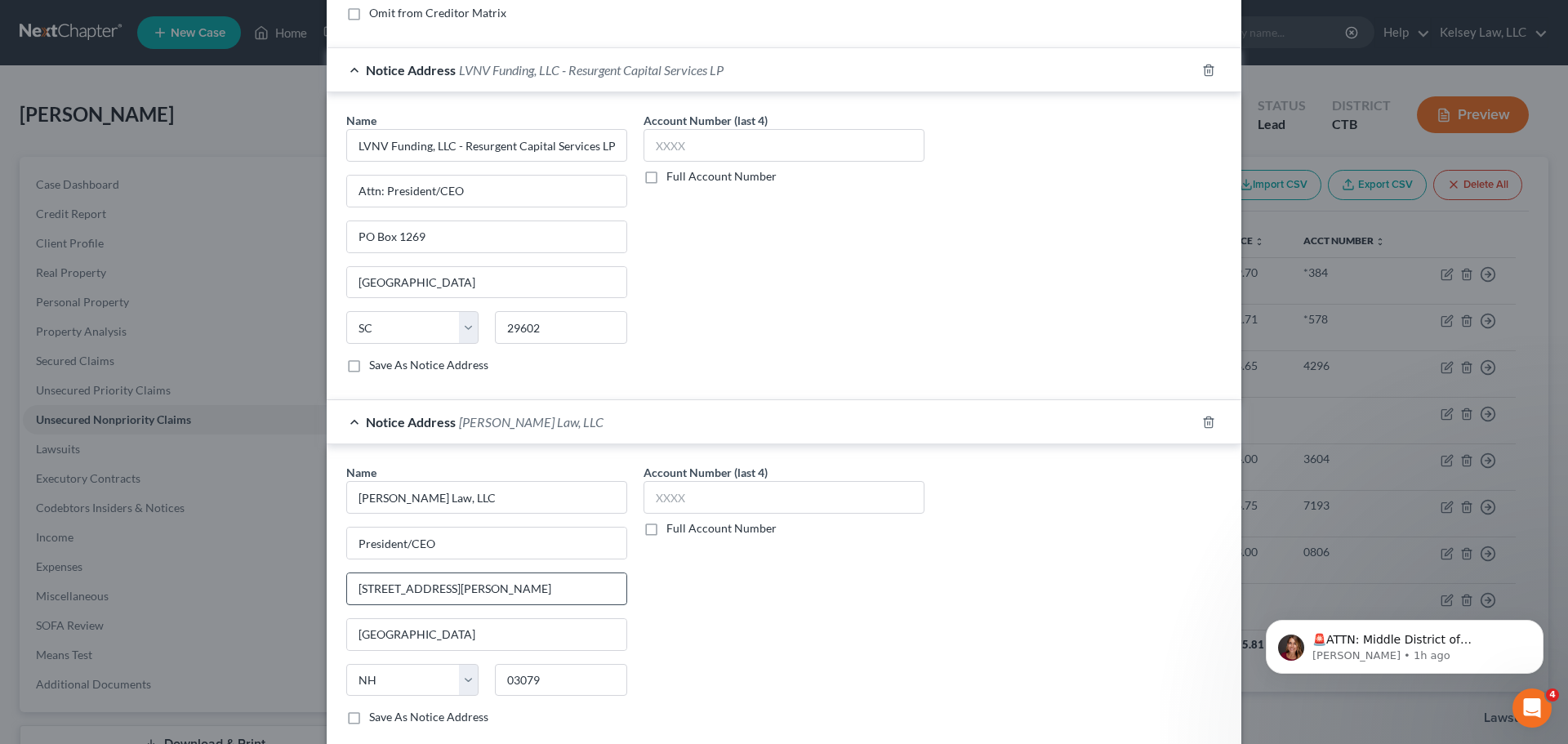
scroll to position [391, 0]
click at [351, 538] on input "President/CEO" at bounding box center [486, 542] width 279 height 31
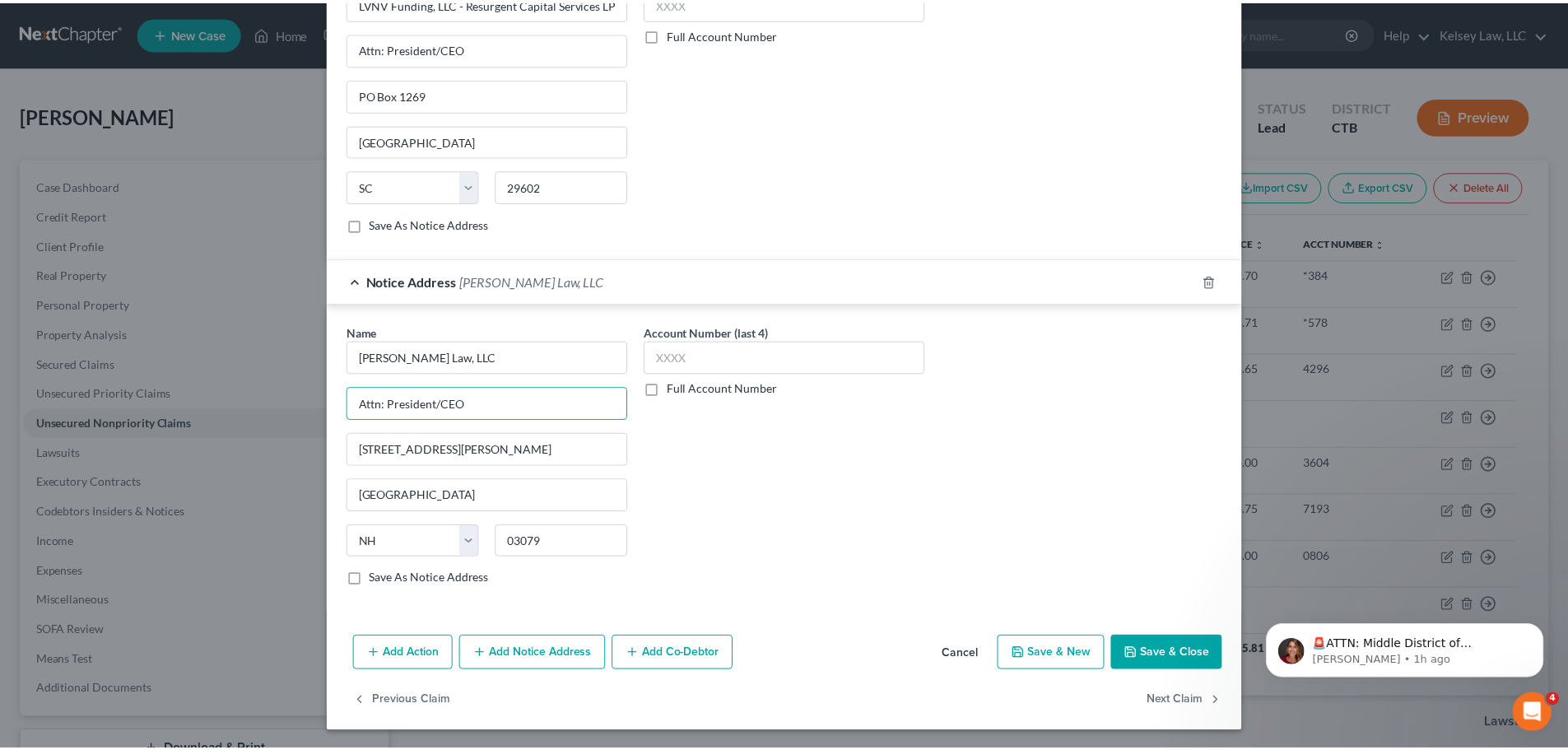
scroll to position [539, 0]
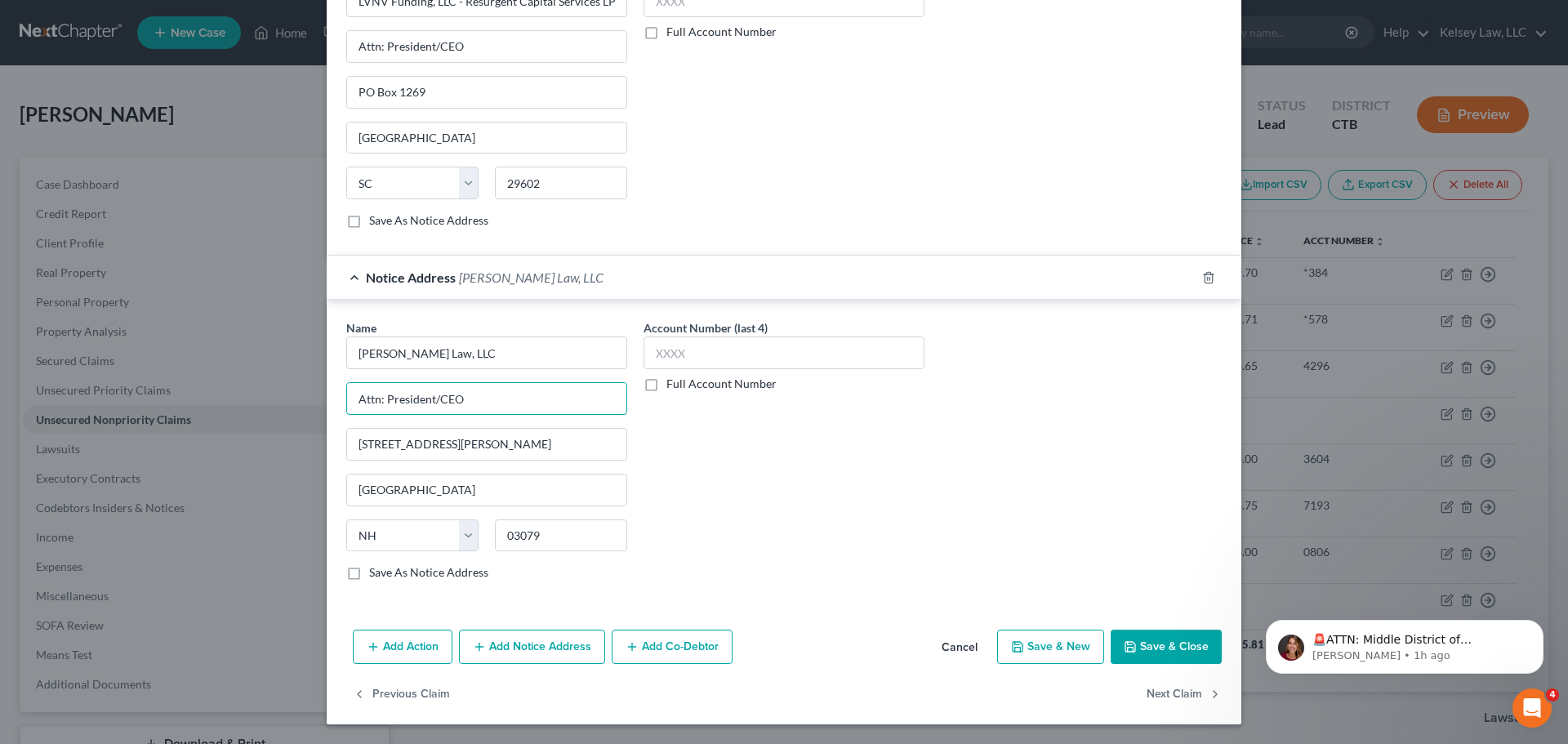
type input "Attn: President/CEO"
click at [1142, 639] on button "Save & Close" at bounding box center [1165, 647] width 111 height 34
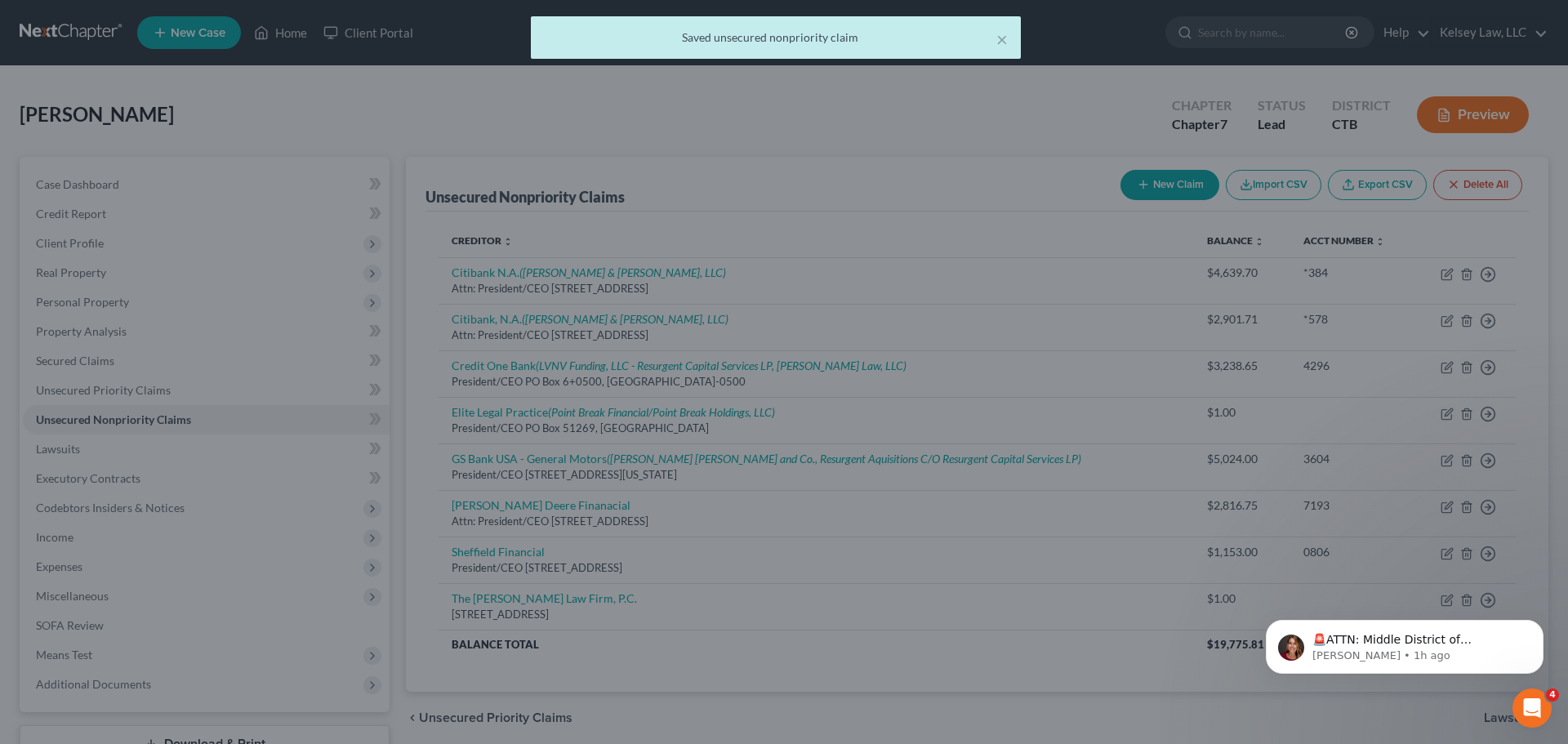
scroll to position [0, 0]
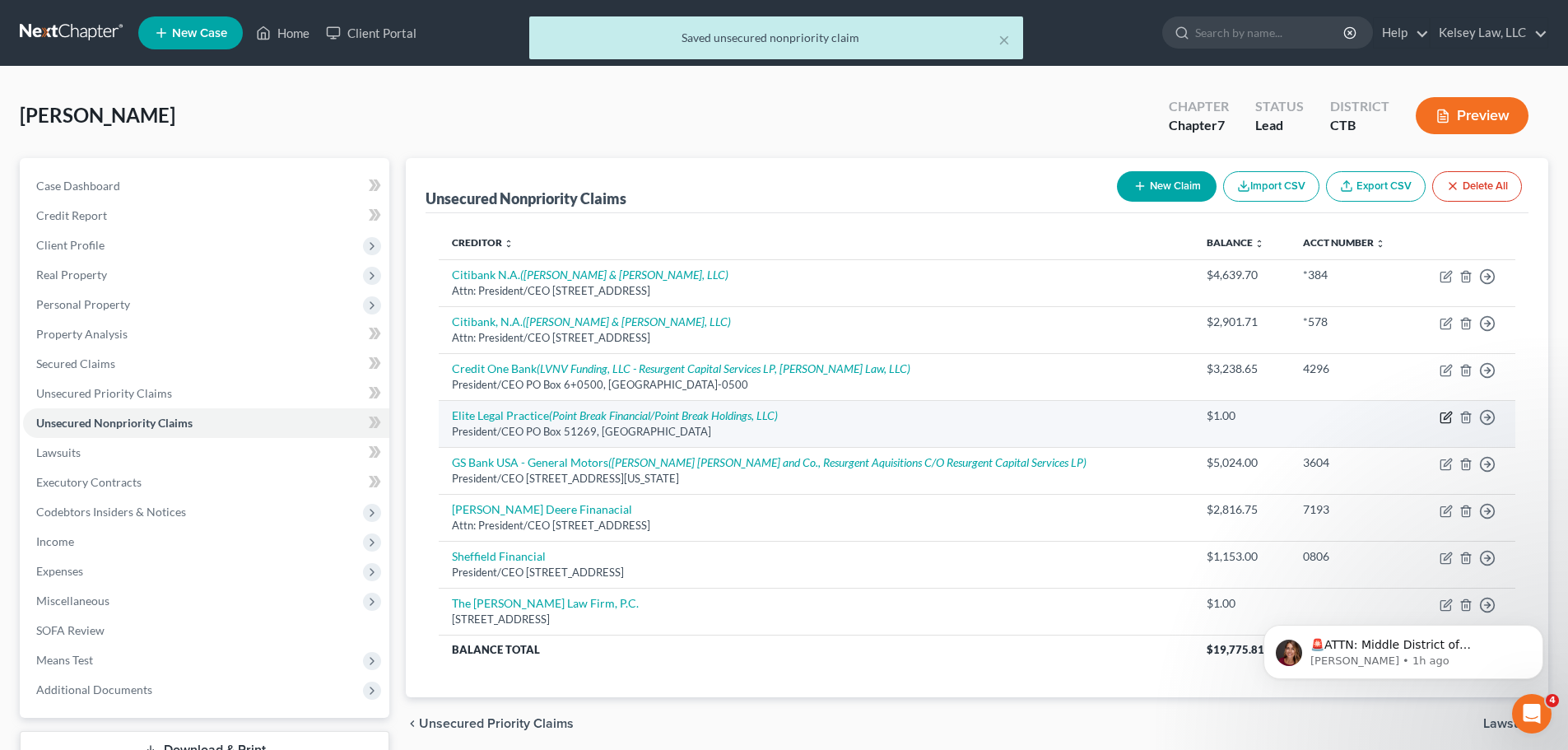
click at [1446, 414] on icon "button" at bounding box center [1446, 417] width 13 height 13
select select "4"
select select "3"
select select "0"
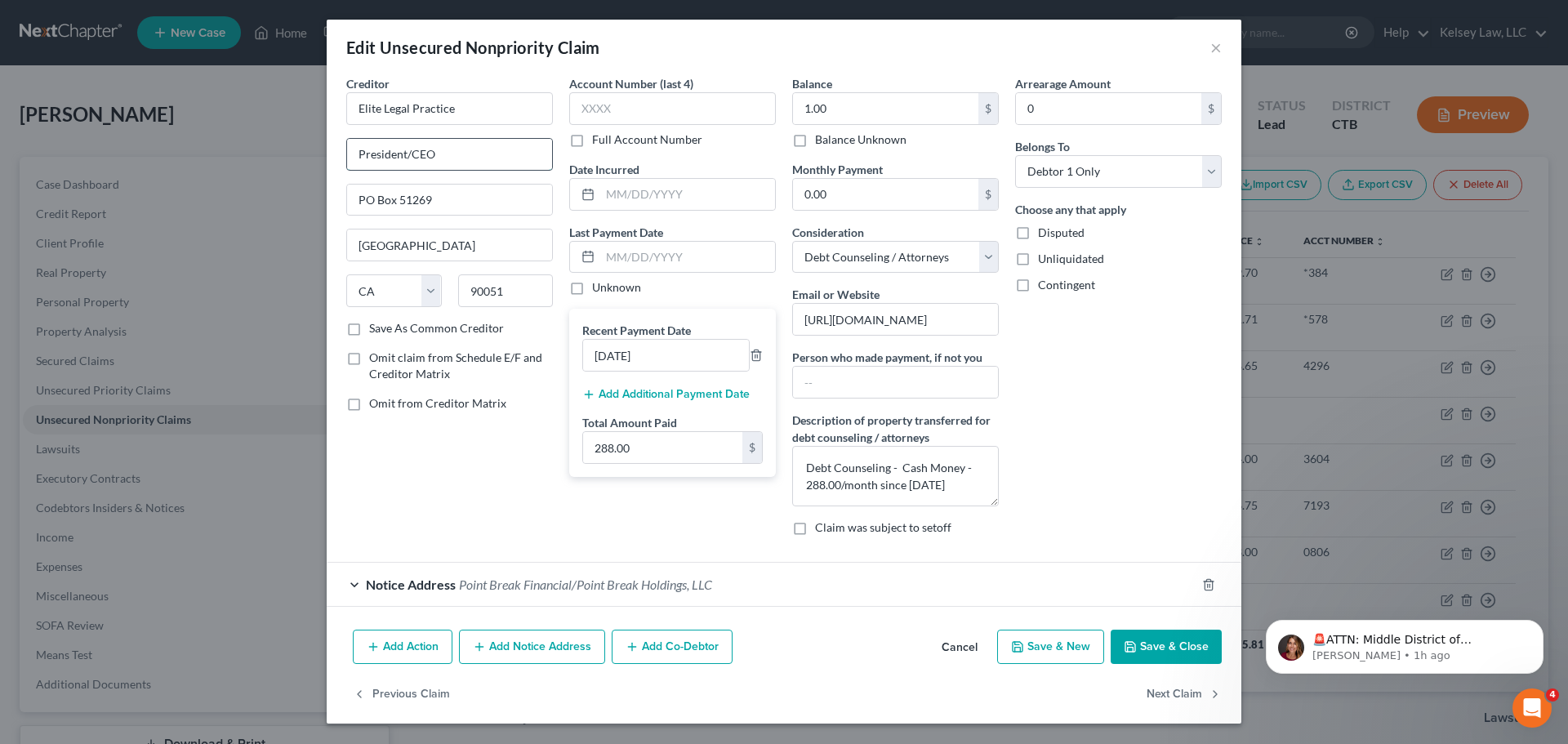
click at [357, 156] on input "President/CEO" at bounding box center [449, 155] width 205 height 31
type input "Attn: President/CEO"
click at [1163, 650] on button "Save & Close" at bounding box center [1165, 647] width 111 height 34
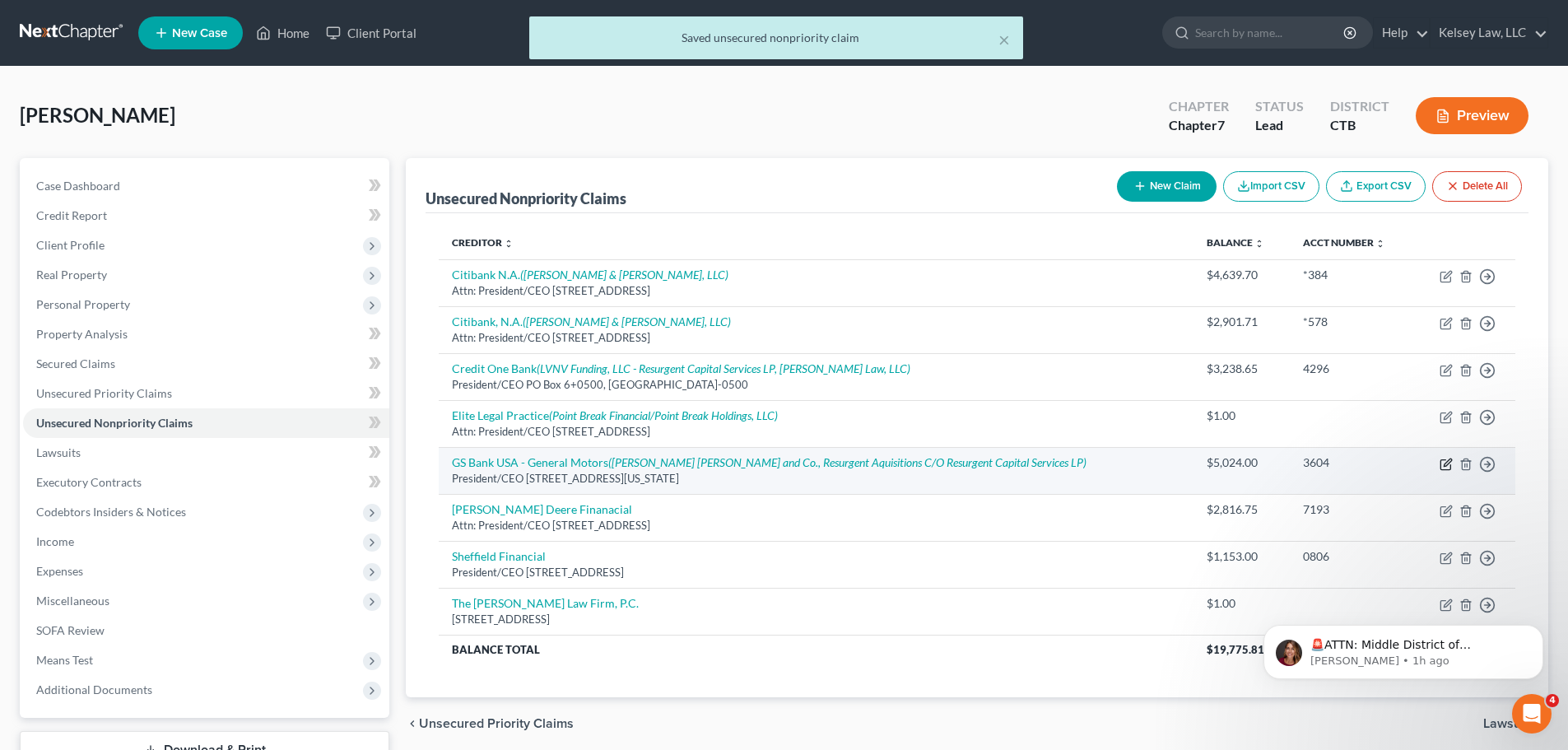
click at [1442, 464] on icon "button" at bounding box center [1445, 463] width 10 height 10
select select "35"
select select "14"
select select "0"
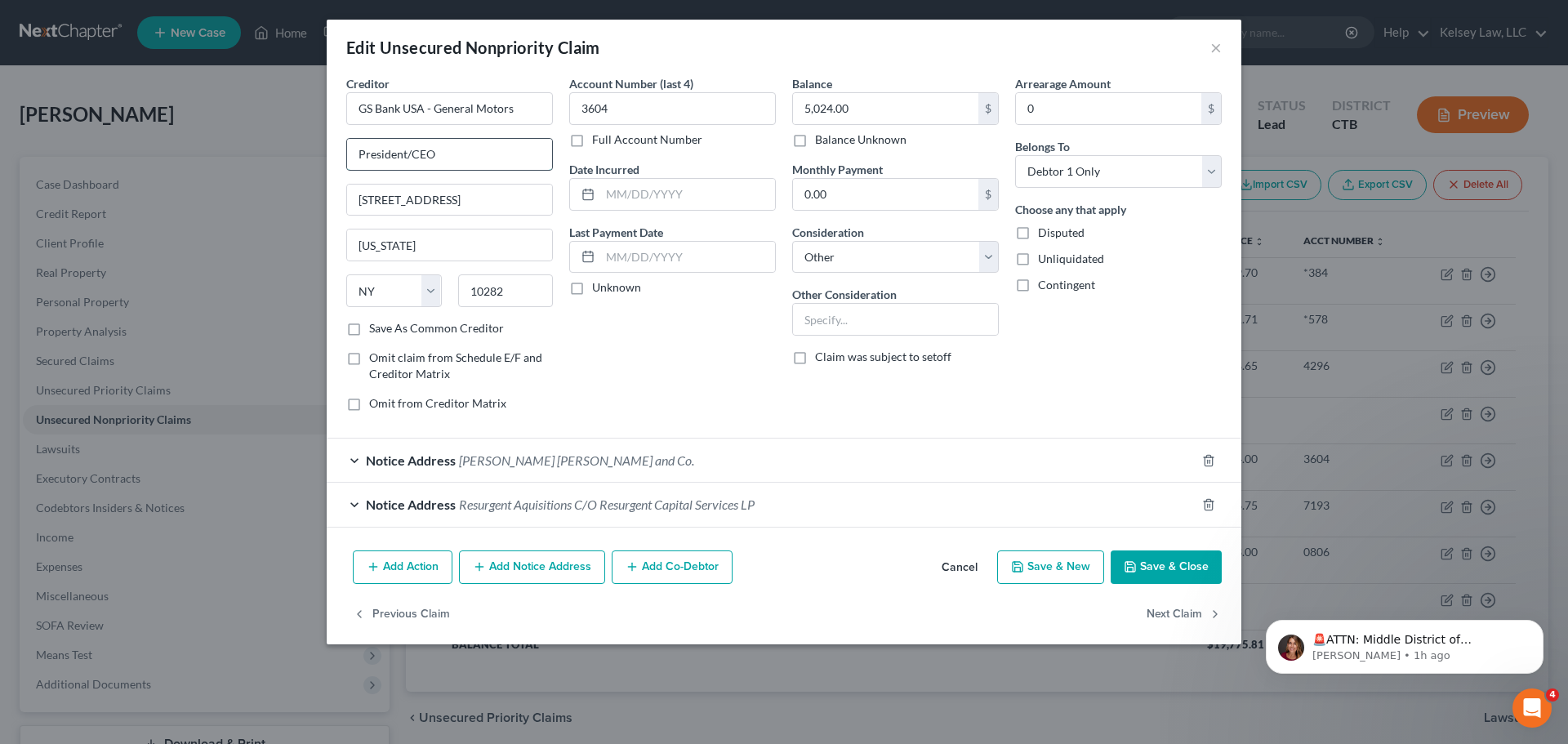
click at [358, 149] on input "President/CEO" at bounding box center [449, 155] width 205 height 31
type input "Attn: President/CEO"
click at [477, 450] on div "Notice Address [PERSON_NAME] [PERSON_NAME] and Co." at bounding box center [760, 460] width 869 height 43
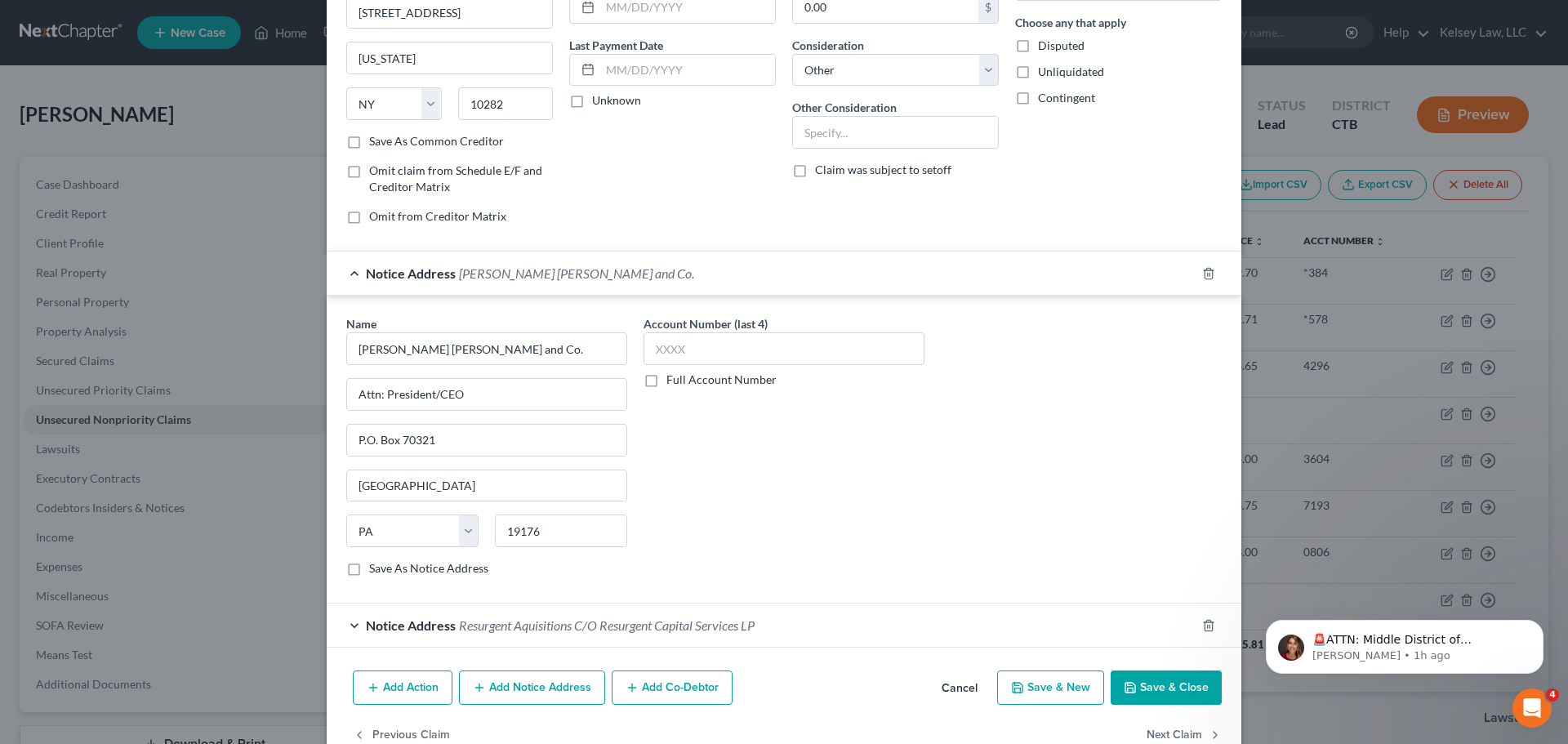
scroll to position [228, 0]
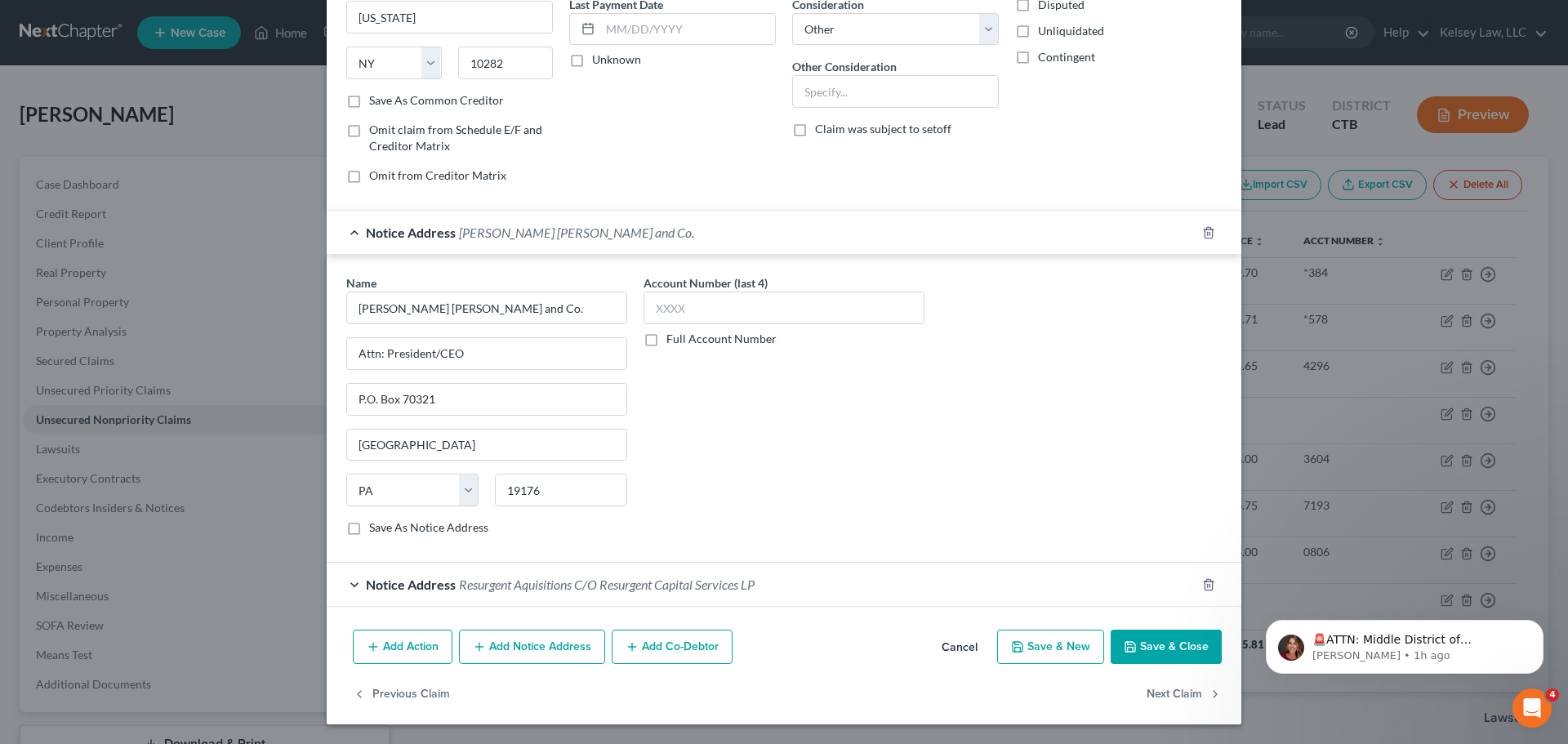
click at [459, 587] on span "Resurgent Aquisitions C/O Resurgent Capital Services LP" at bounding box center [607, 584] width 296 height 15
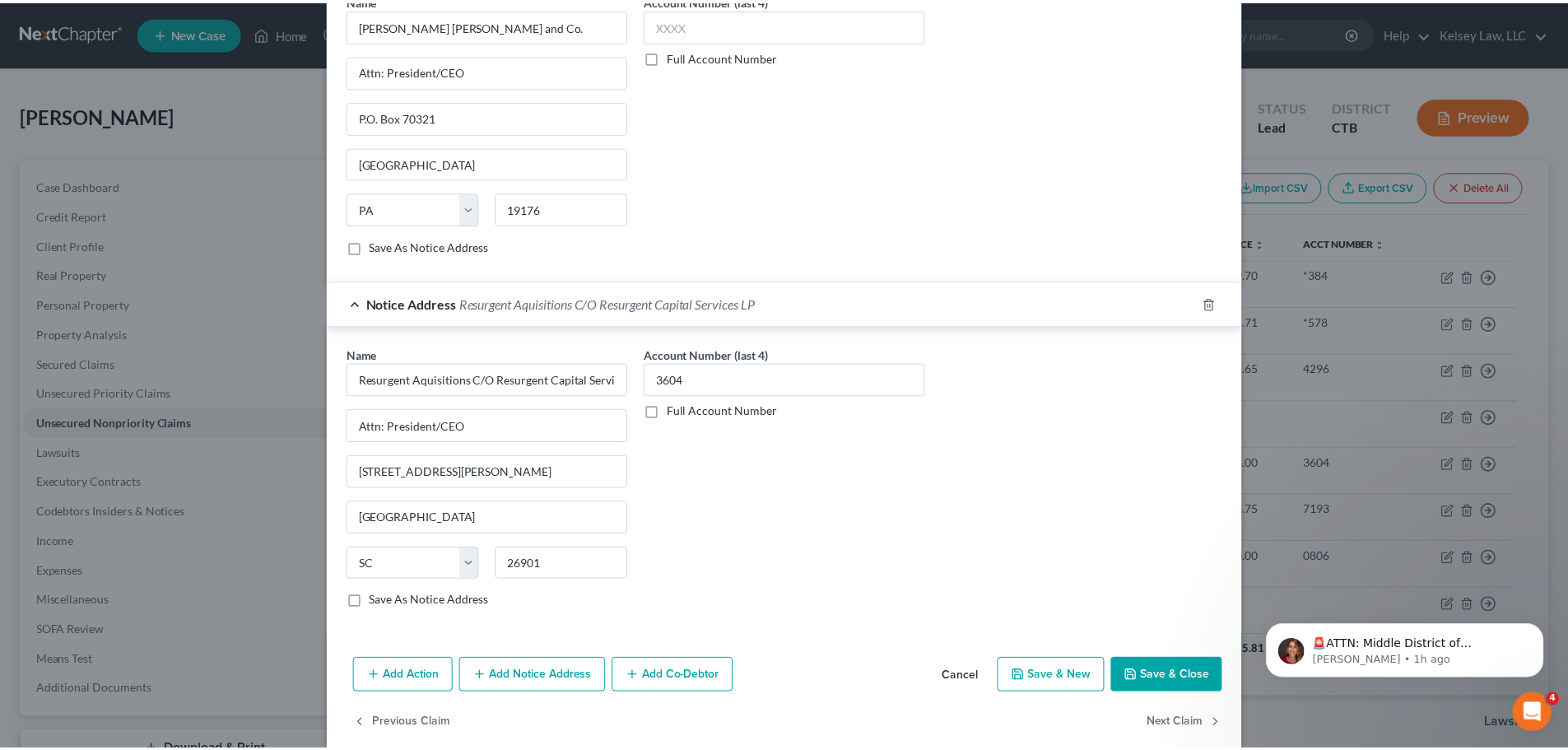
scroll to position [539, 0]
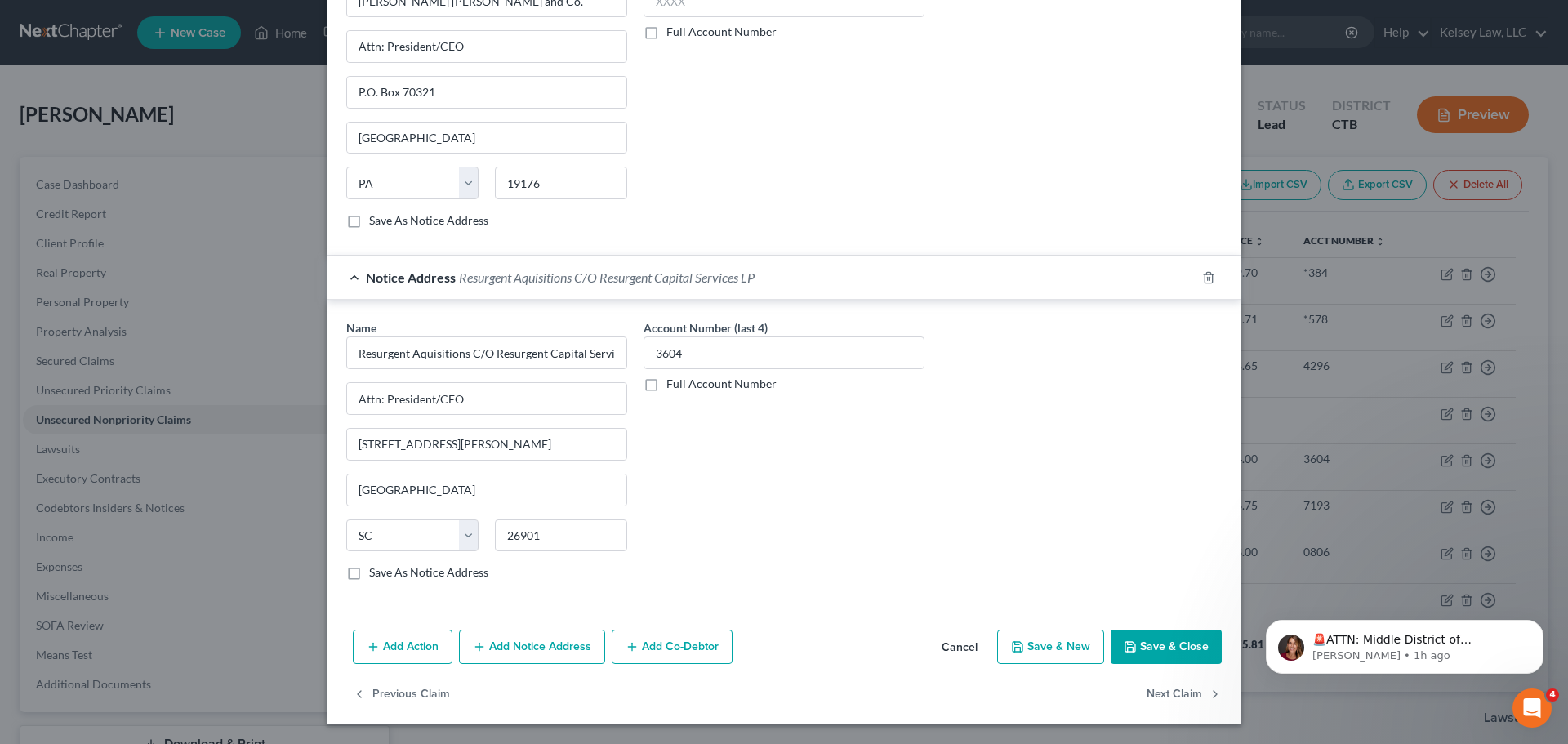
click at [1133, 640] on button "Save & Close" at bounding box center [1165, 647] width 111 height 34
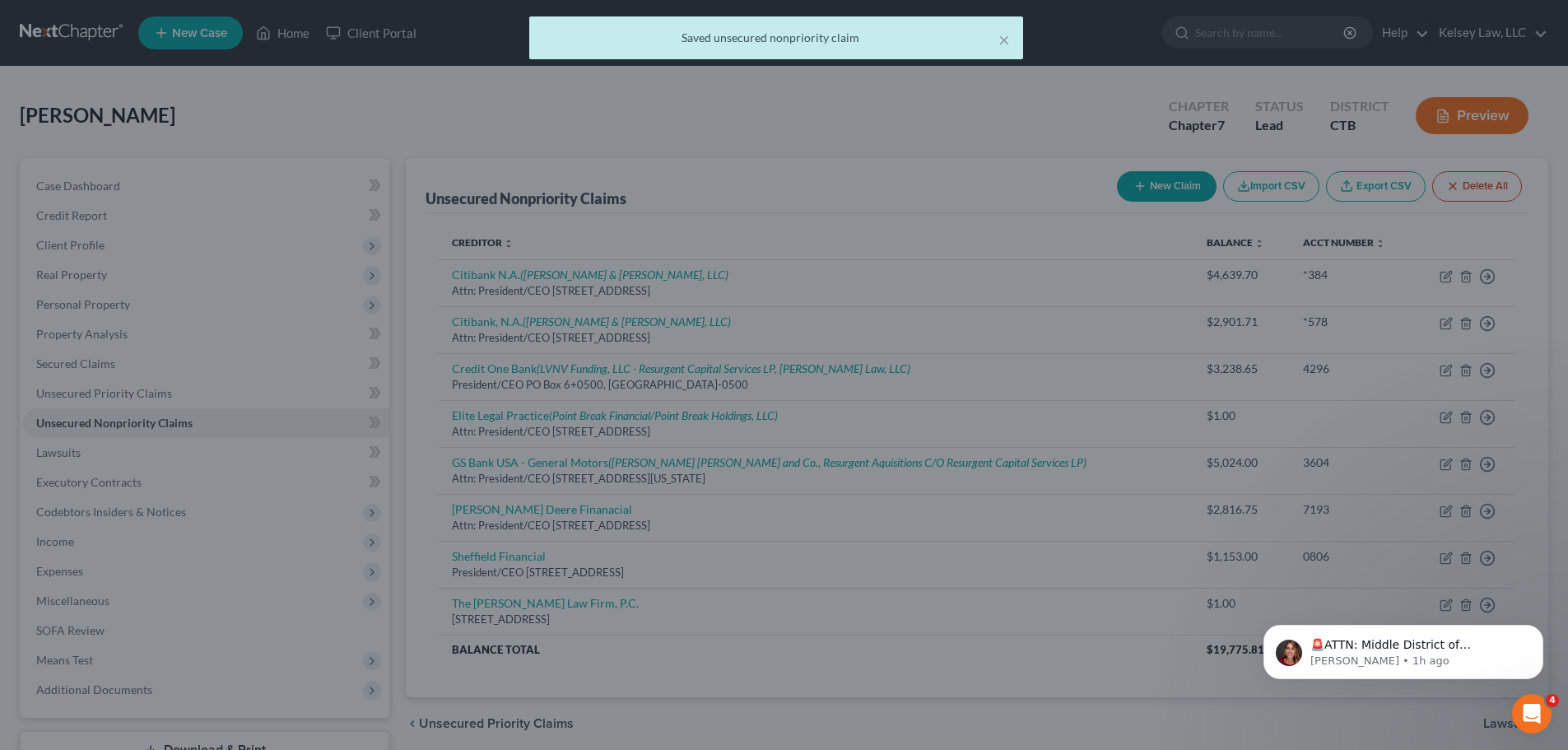
scroll to position [0, 0]
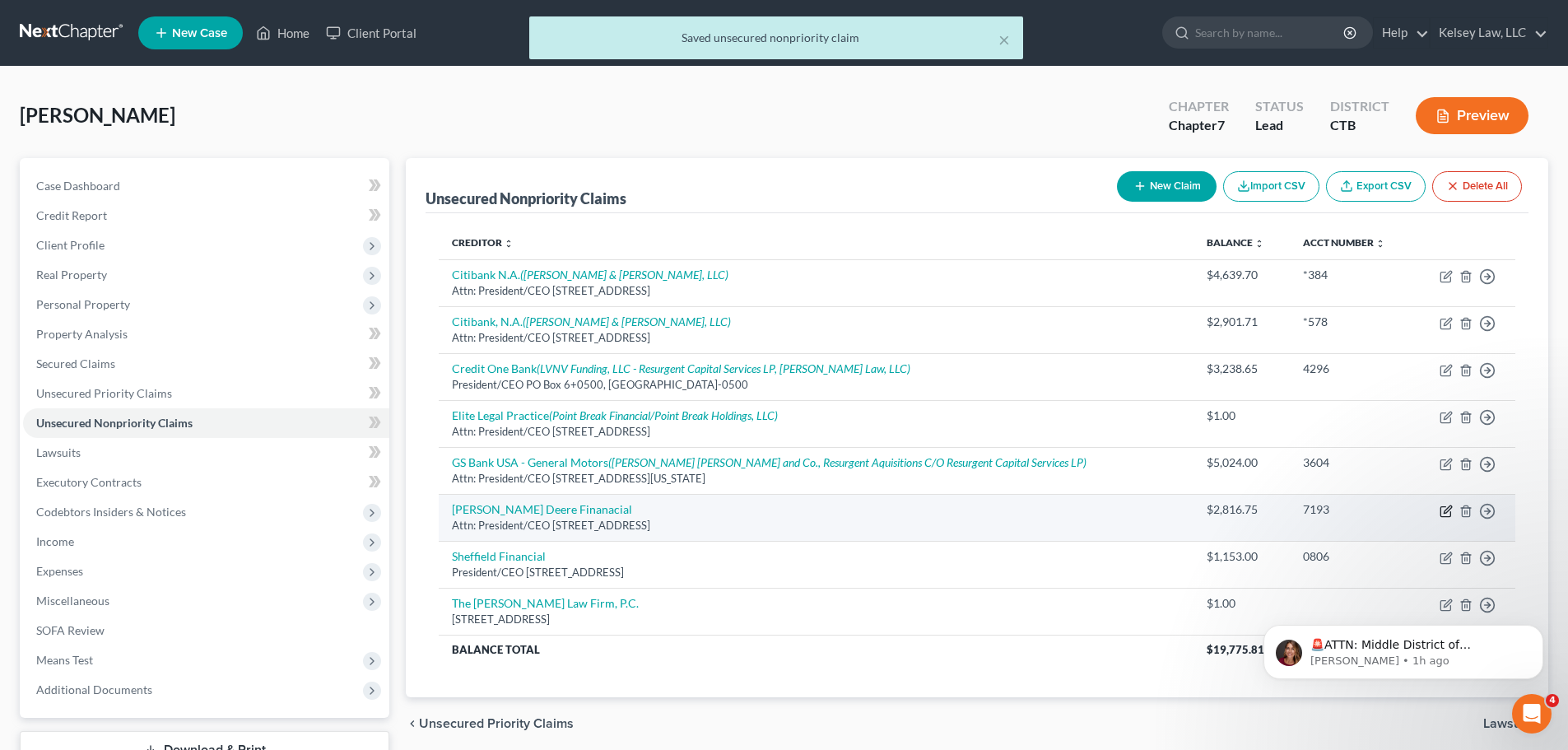
click at [1442, 513] on icon "button" at bounding box center [1446, 511] width 13 height 13
select select "16"
select select "2"
select select "0"
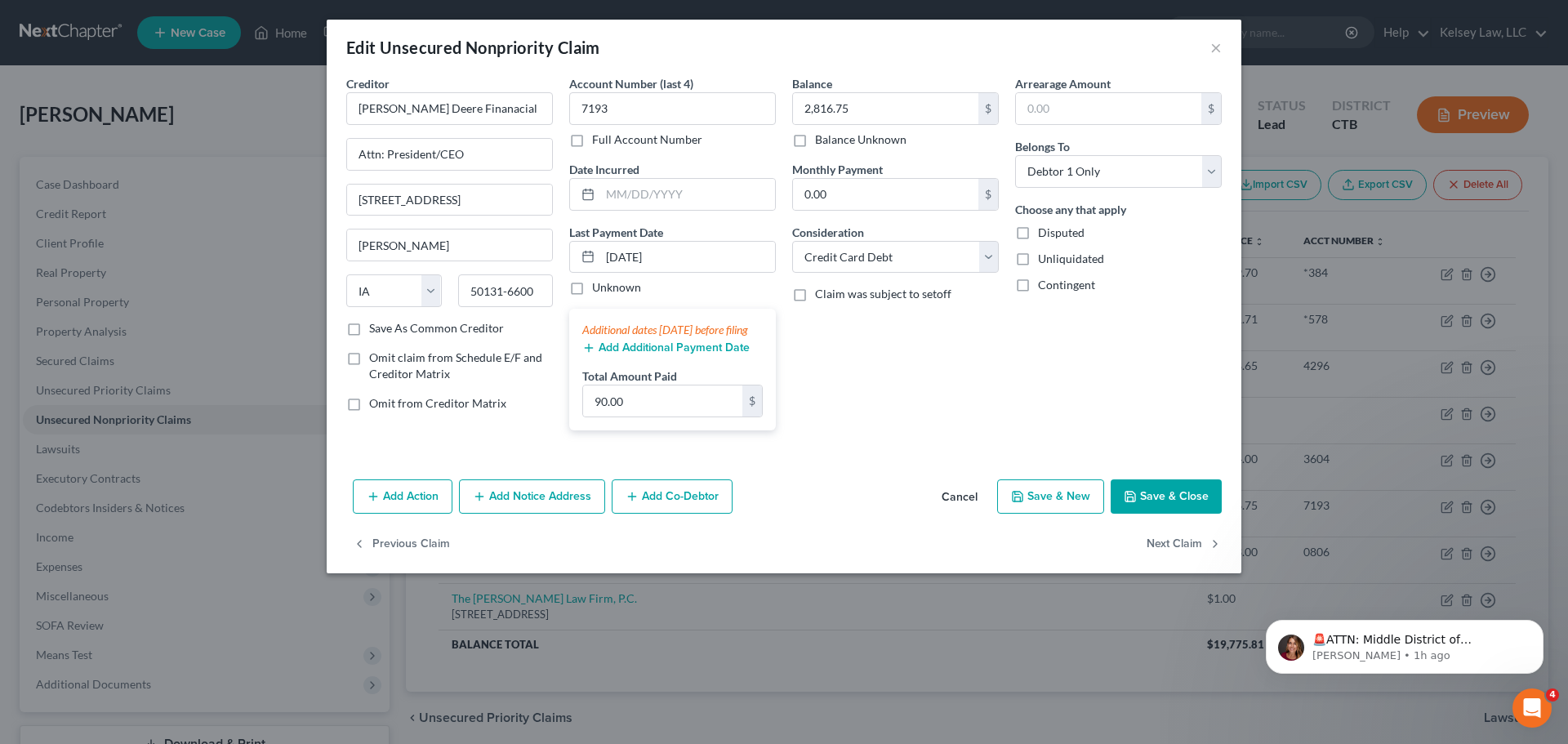
click at [1149, 514] on button "Save & Close" at bounding box center [1165, 497] width 111 height 34
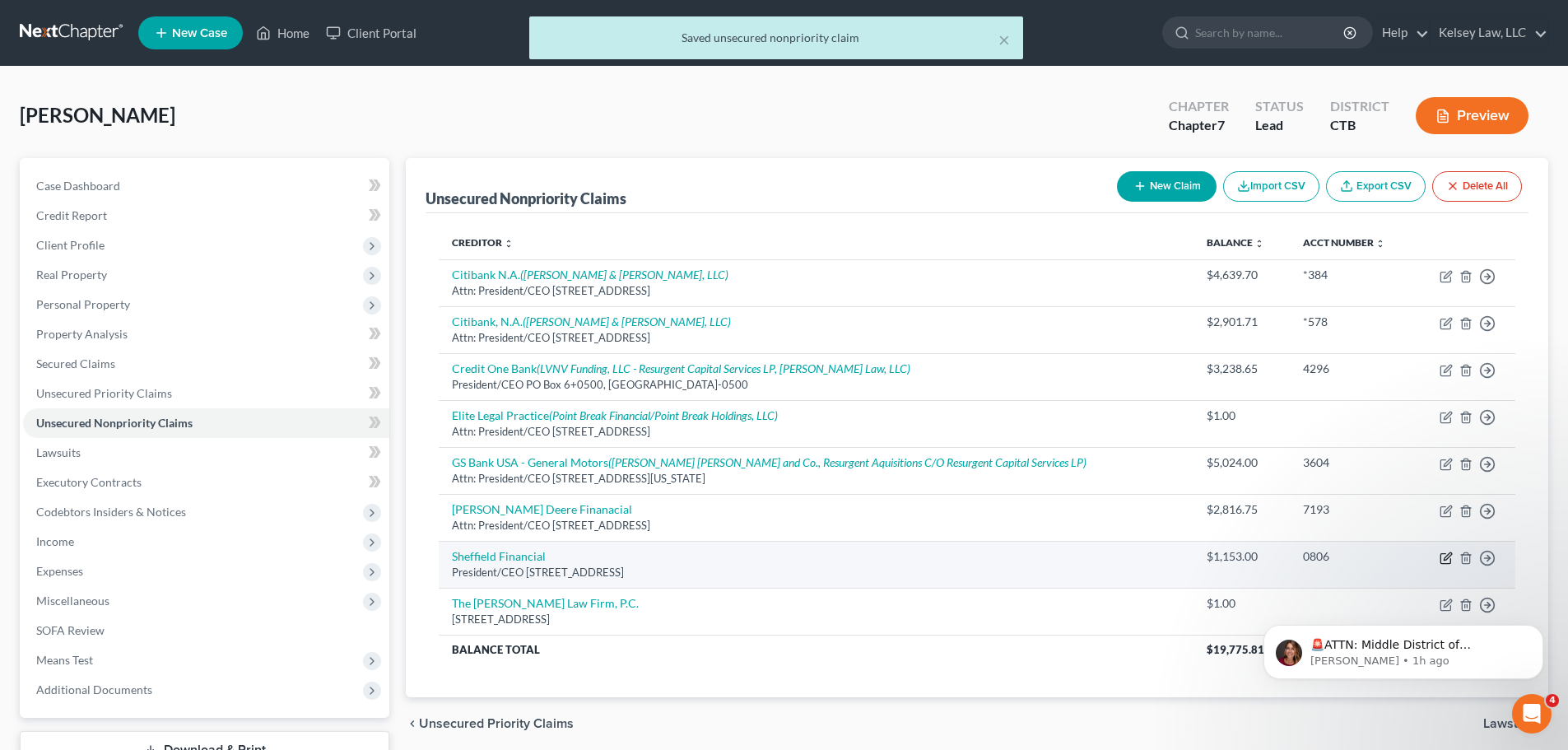
click at [1448, 560] on icon "button" at bounding box center [1446, 558] width 13 height 13
select select "28"
select select "14"
select select "0"
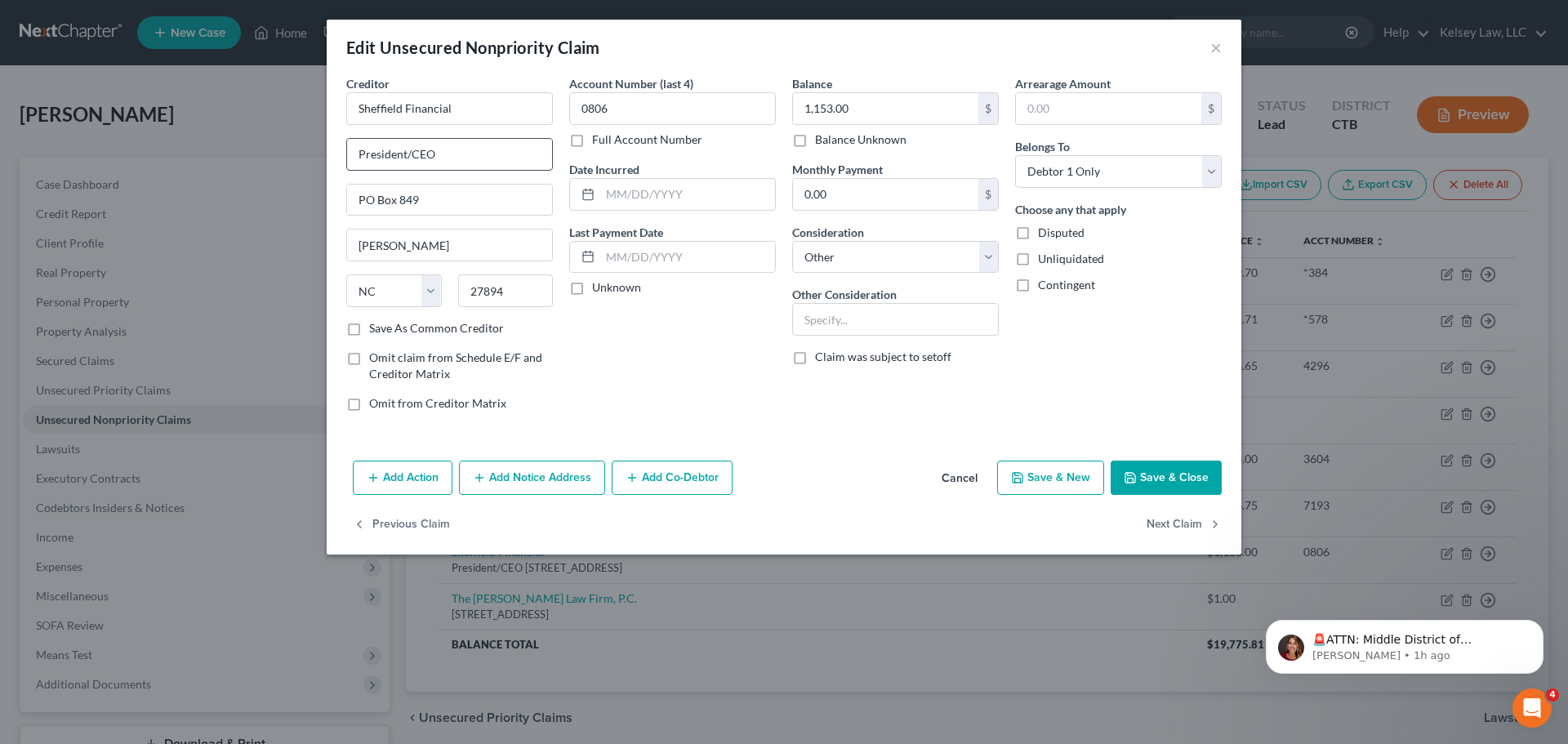
click at [354, 153] on input "President/CEO" at bounding box center [449, 155] width 205 height 31
type input "Attn: President/CEO"
click at [1201, 481] on button "Save & Close" at bounding box center [1165, 478] width 111 height 34
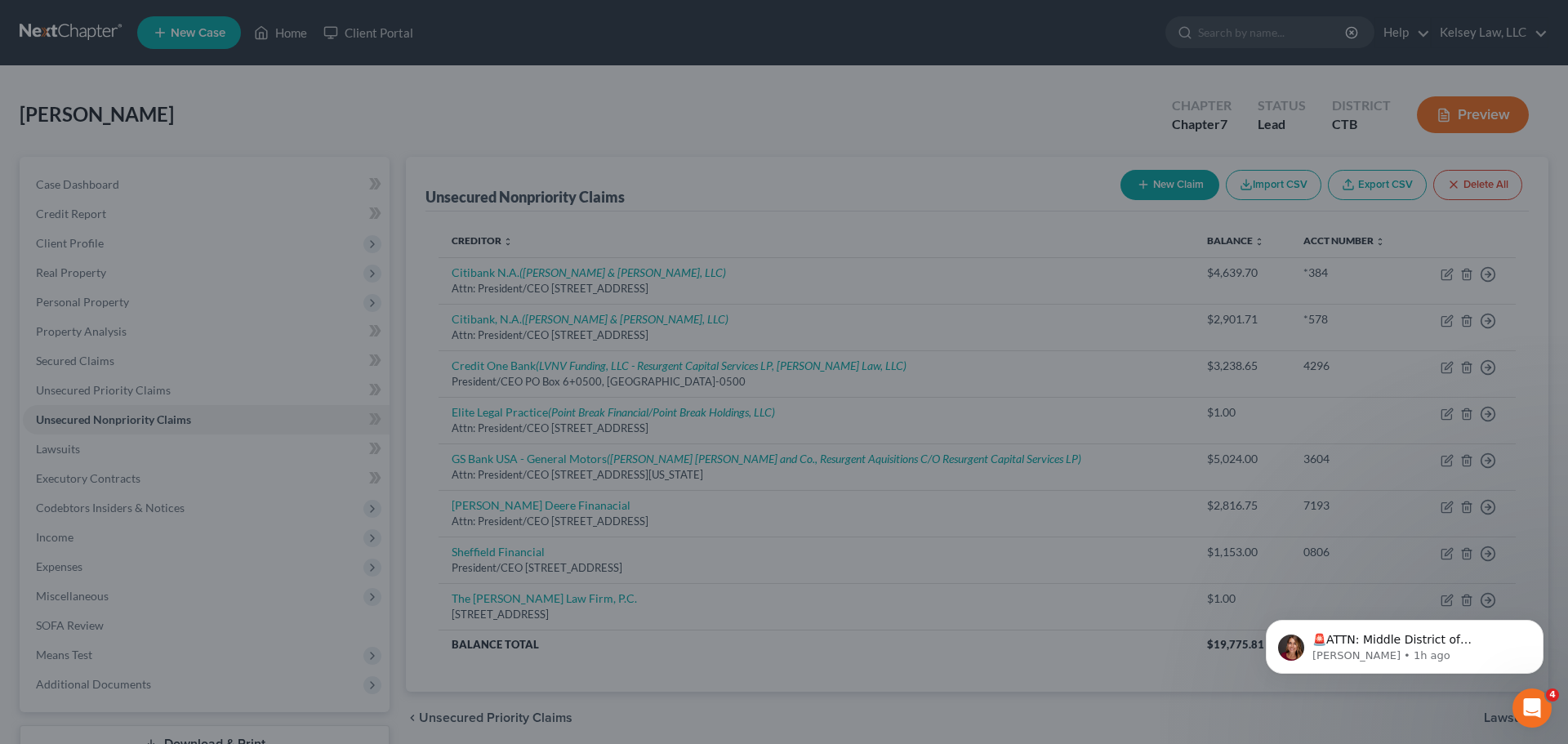
type input "0"
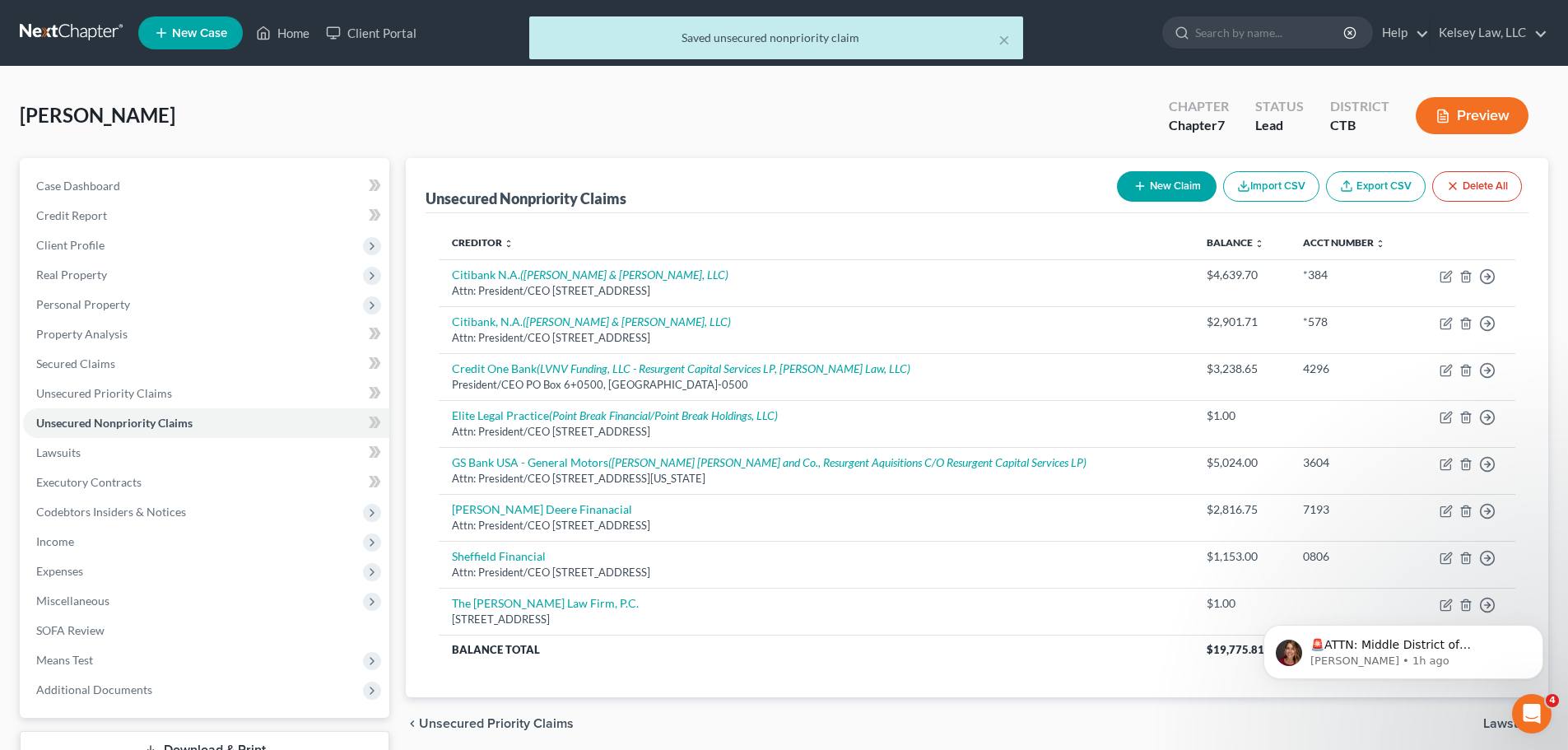
click at [1439, 606] on div "🚨ATTN: Middle District of [US_STATE] The court has added a new Credit Counselin…" at bounding box center [1403, 576] width 303 height 206
click at [1438, 603] on div "🚨ATTN: Middle District of [US_STATE] The court has added a new Credit Counselin…" at bounding box center [1403, 576] width 303 height 206
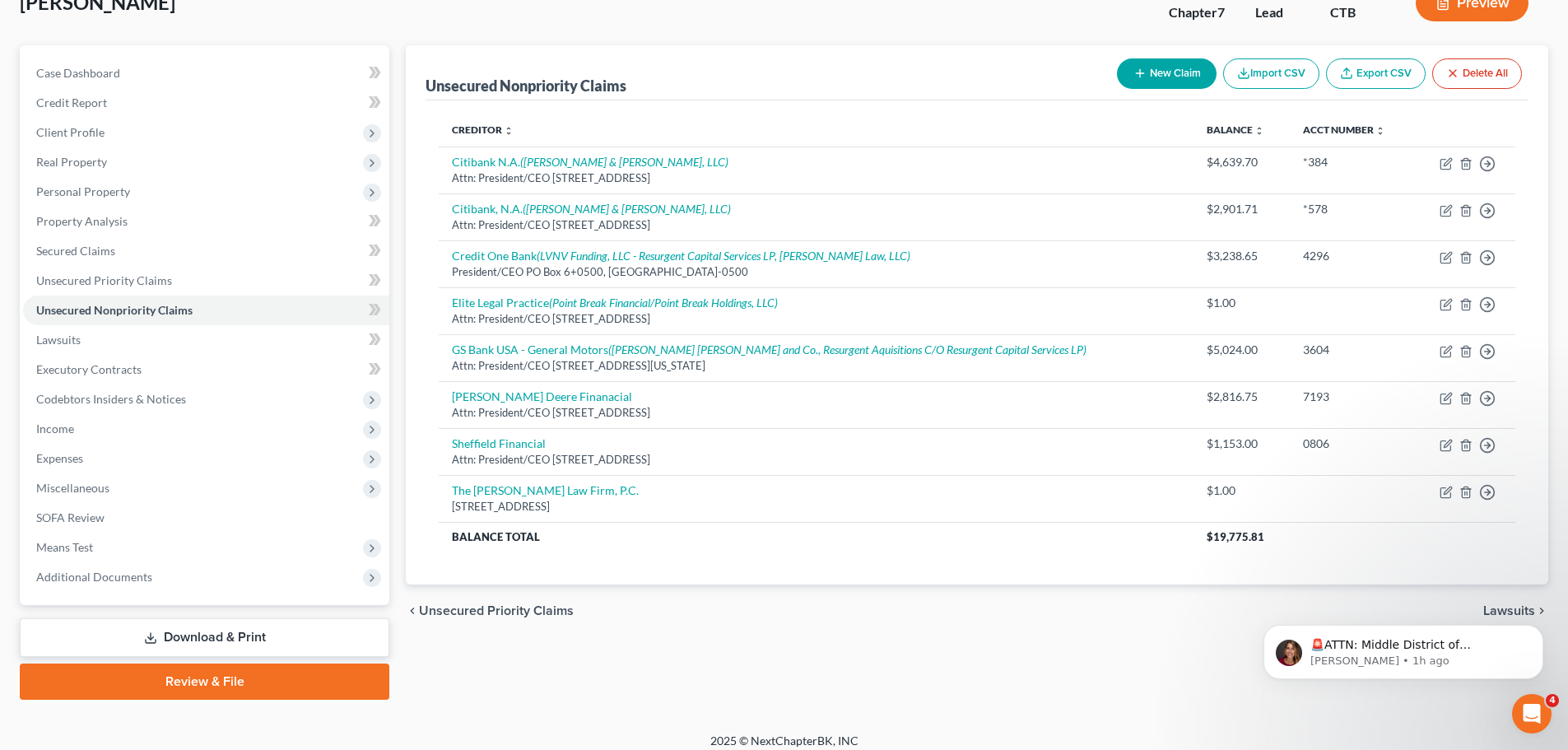
scroll to position [125, 0]
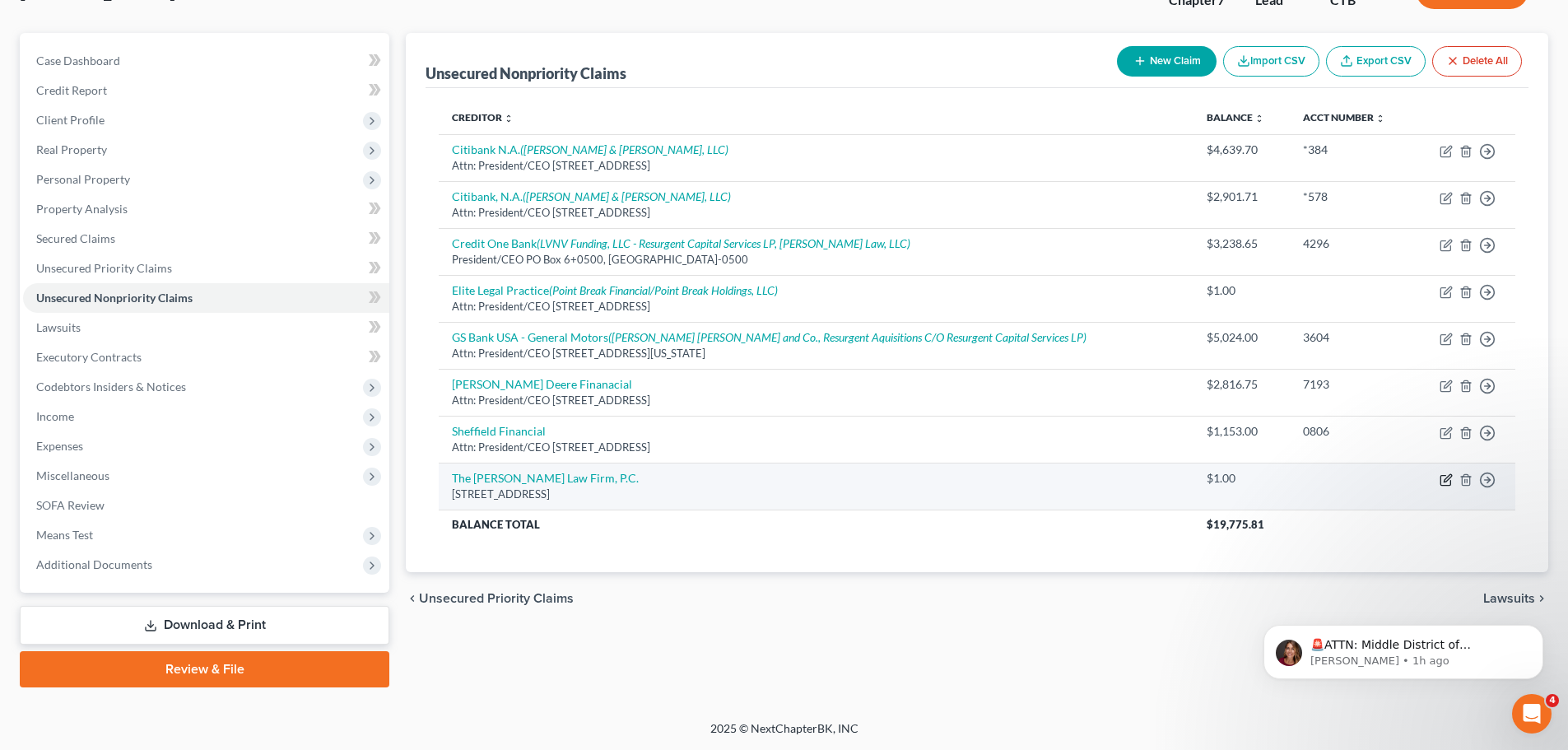
click at [1446, 475] on icon "button" at bounding box center [1445, 479] width 10 height 10
select select "35"
select select "14"
select select "0"
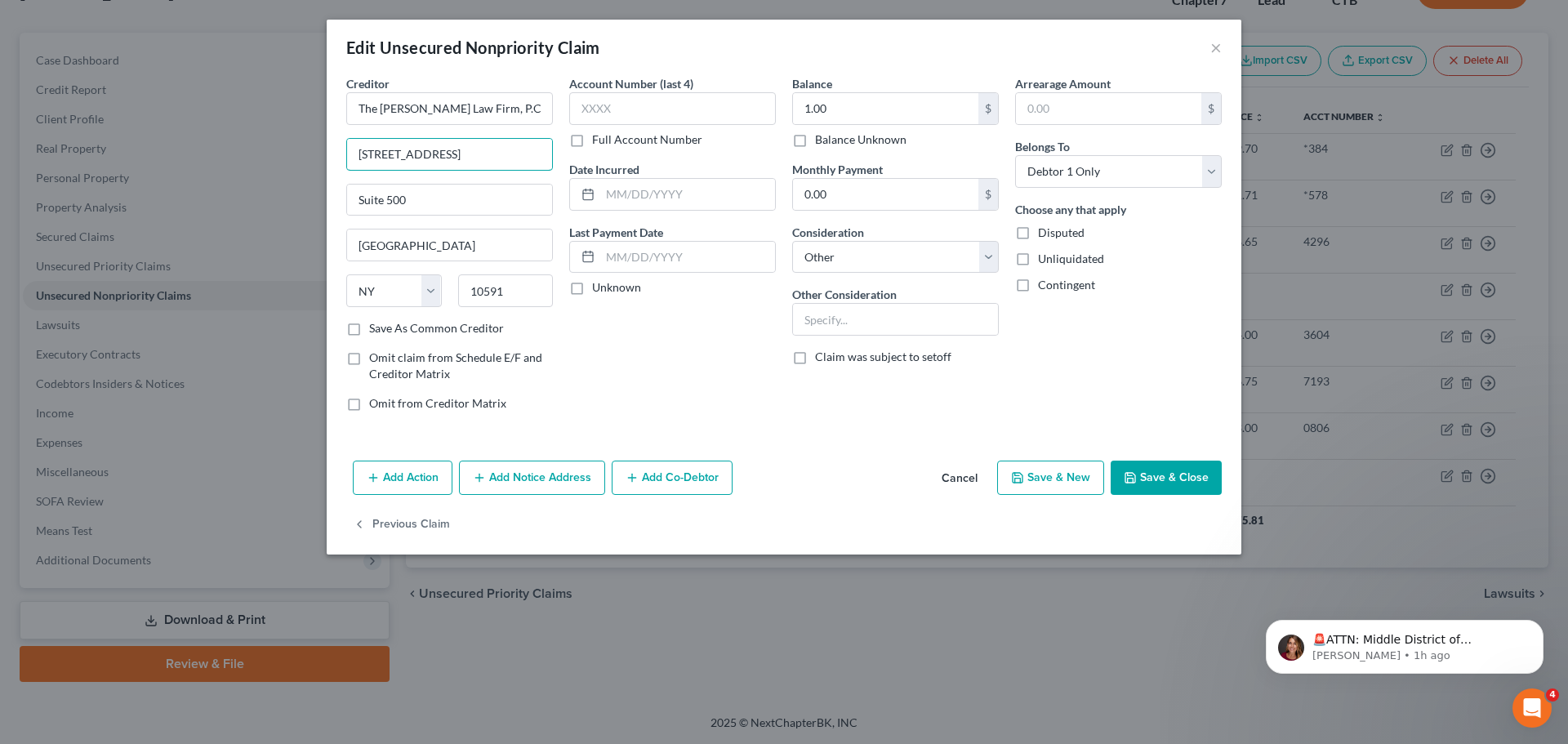
drag, startPoint x: 473, startPoint y: 156, endPoint x: 290, endPoint y: 129, distance: 185.0
click at [291, 129] on div "Edit Unsecured Nonpriority Claim × Creditor * The [PERSON_NAME] Law Firm, P.C. …" at bounding box center [784, 372] width 1568 height 744
click at [353, 194] on input "Suite 500" at bounding box center [449, 200] width 205 height 31
paste input "[STREET_ADDRESS]"
type input "[STREET_ADDRESS]"
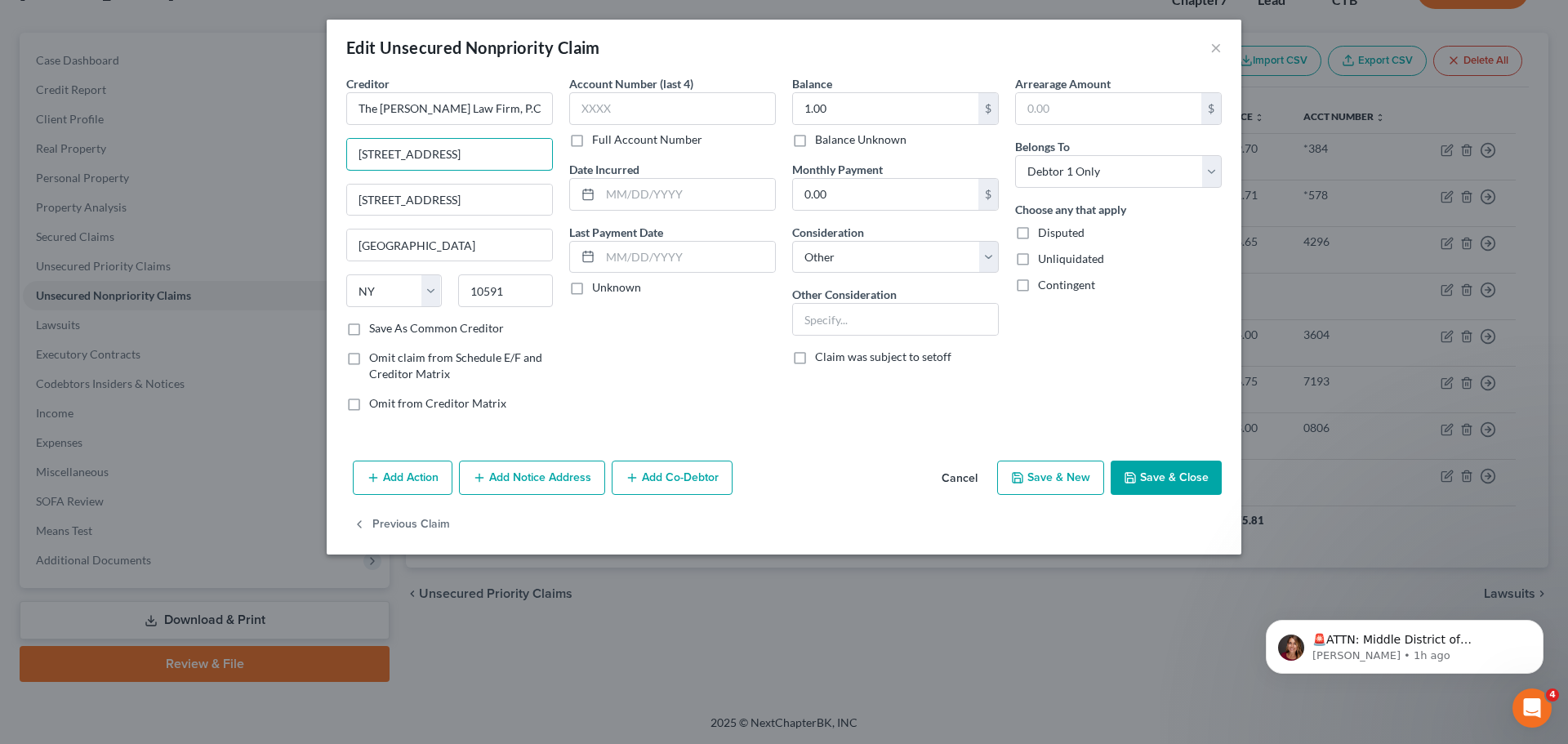
drag, startPoint x: 425, startPoint y: 155, endPoint x: 212, endPoint y: 107, distance: 218.3
click at [212, 107] on div "Edit Unsecured Nonpriority Claim × Creditor * The [PERSON_NAME] Law Firm, P.C. …" at bounding box center [784, 372] width 1568 height 744
type input "Attn: President/CEO"
click at [1174, 484] on button "Save & Close" at bounding box center [1165, 478] width 111 height 34
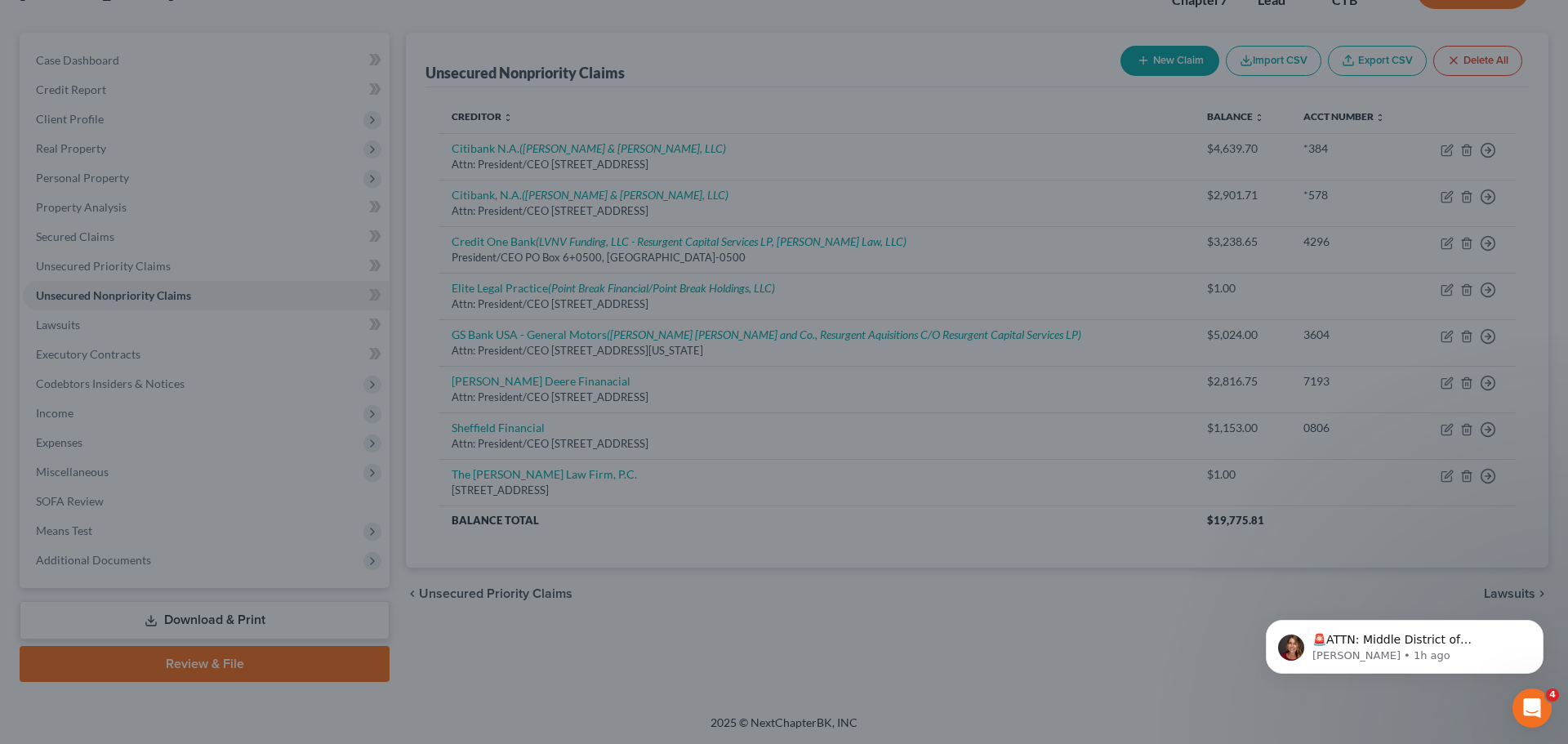
type input "0"
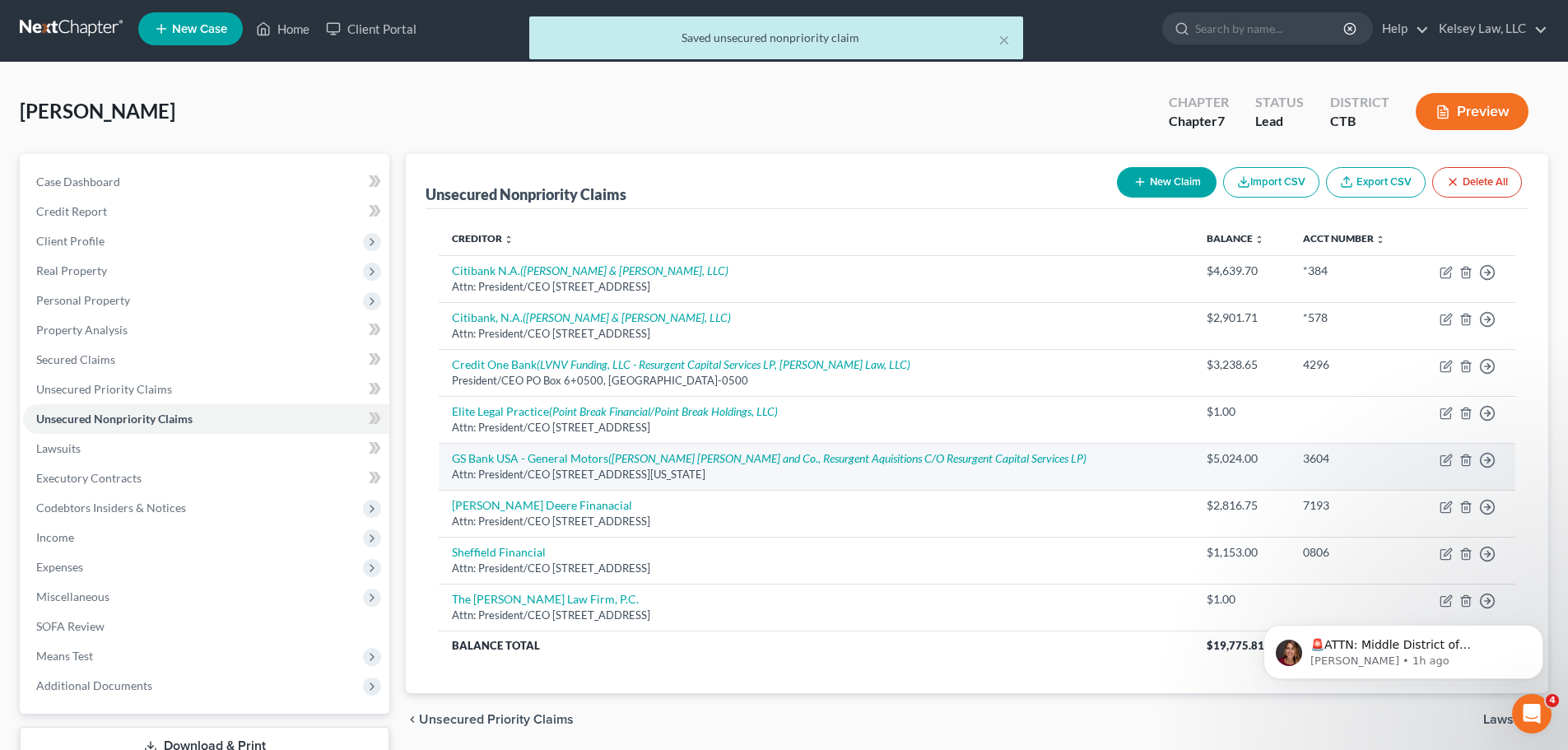
scroll to position [0, 0]
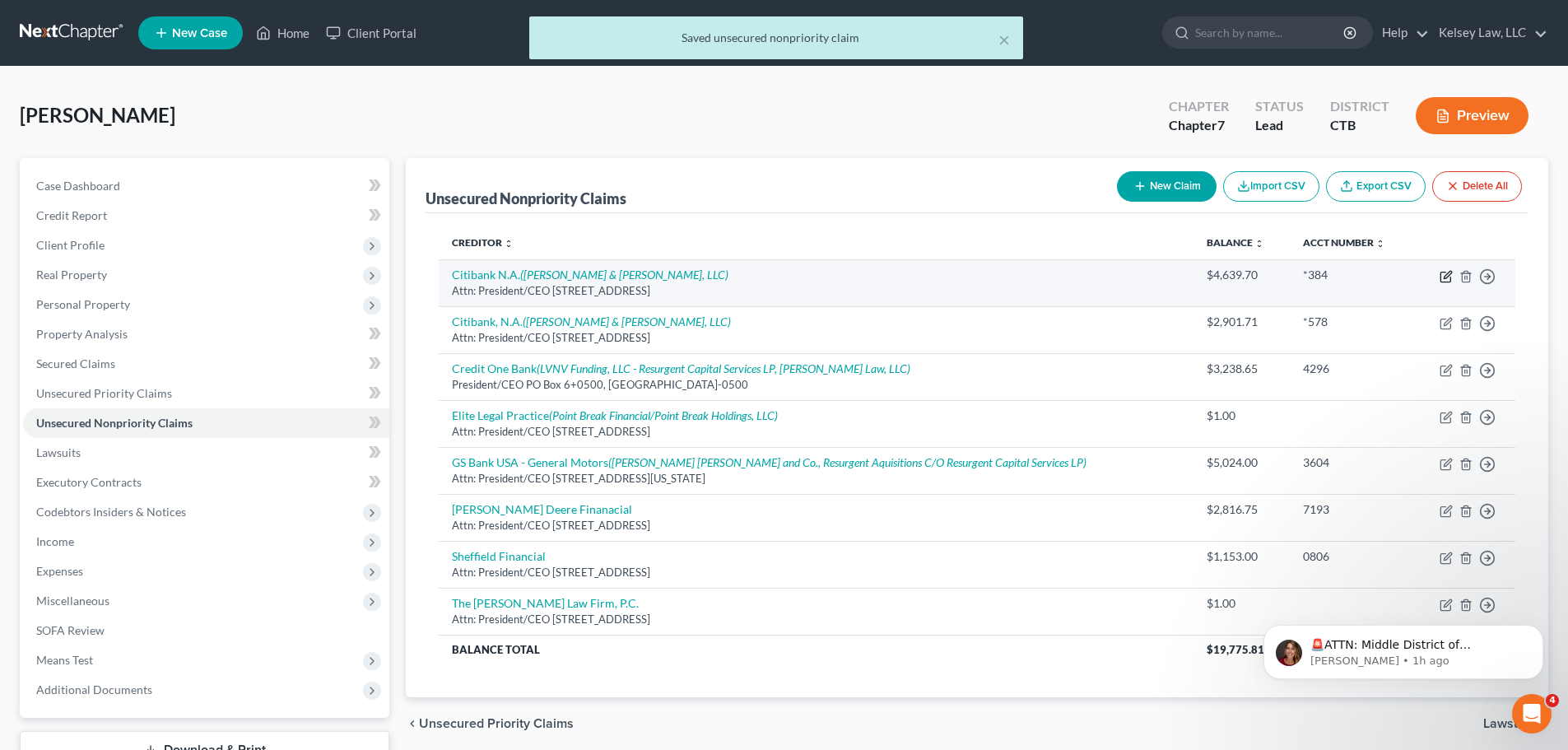
click at [1442, 276] on icon "button" at bounding box center [1446, 276] width 13 height 13
select select "43"
select select "2"
select select "0"
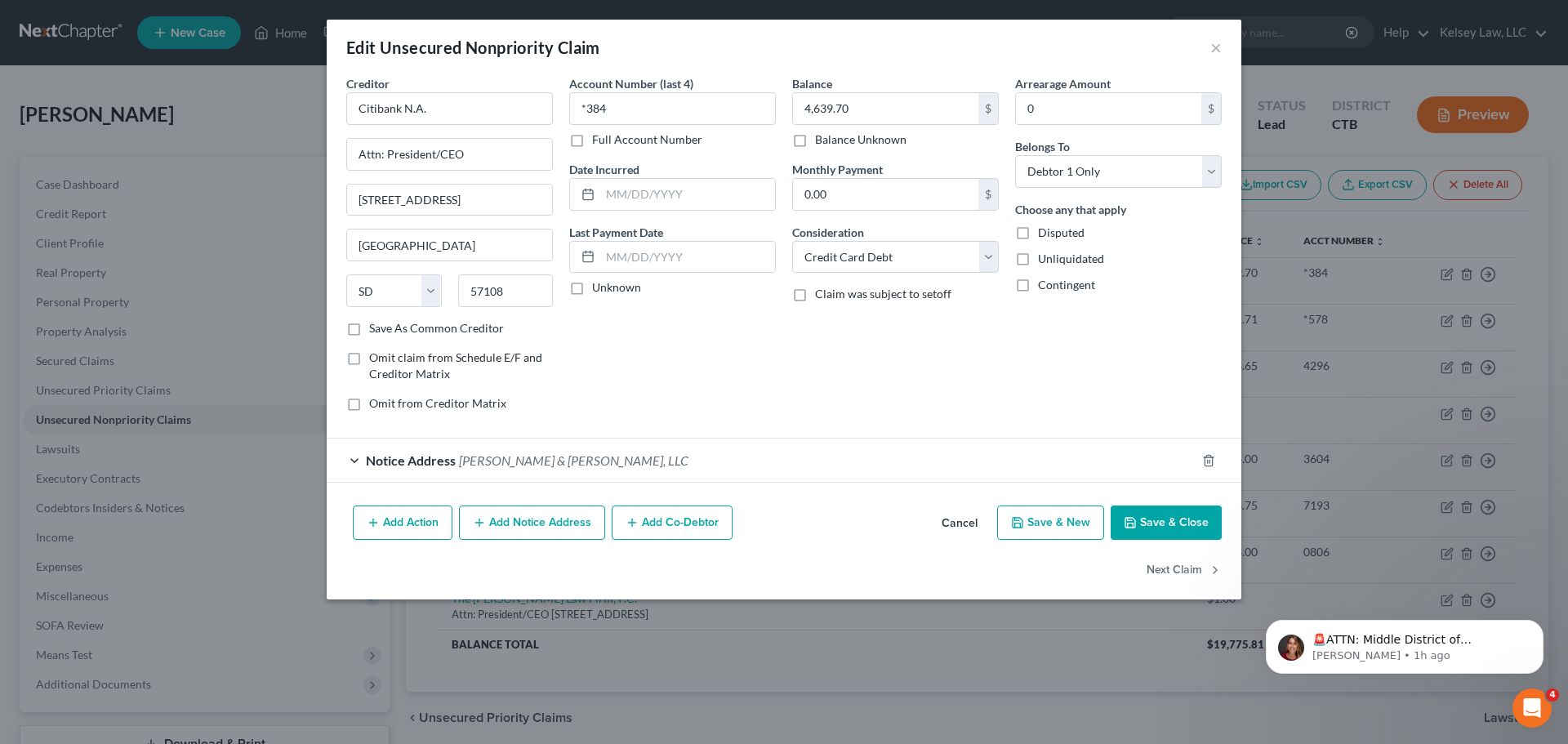
click at [1180, 532] on button "Save & Close" at bounding box center [1165, 522] width 111 height 34
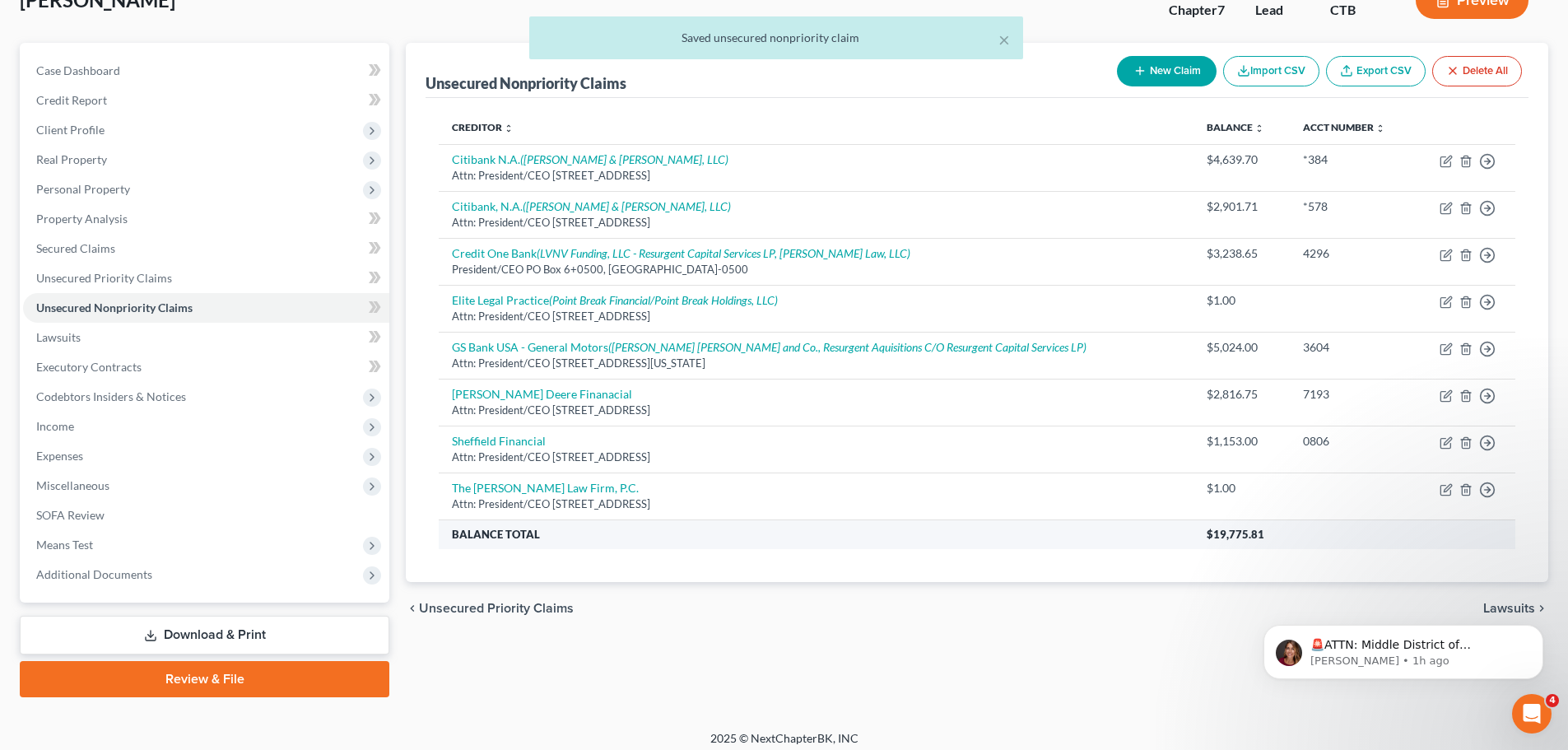
scroll to position [125, 0]
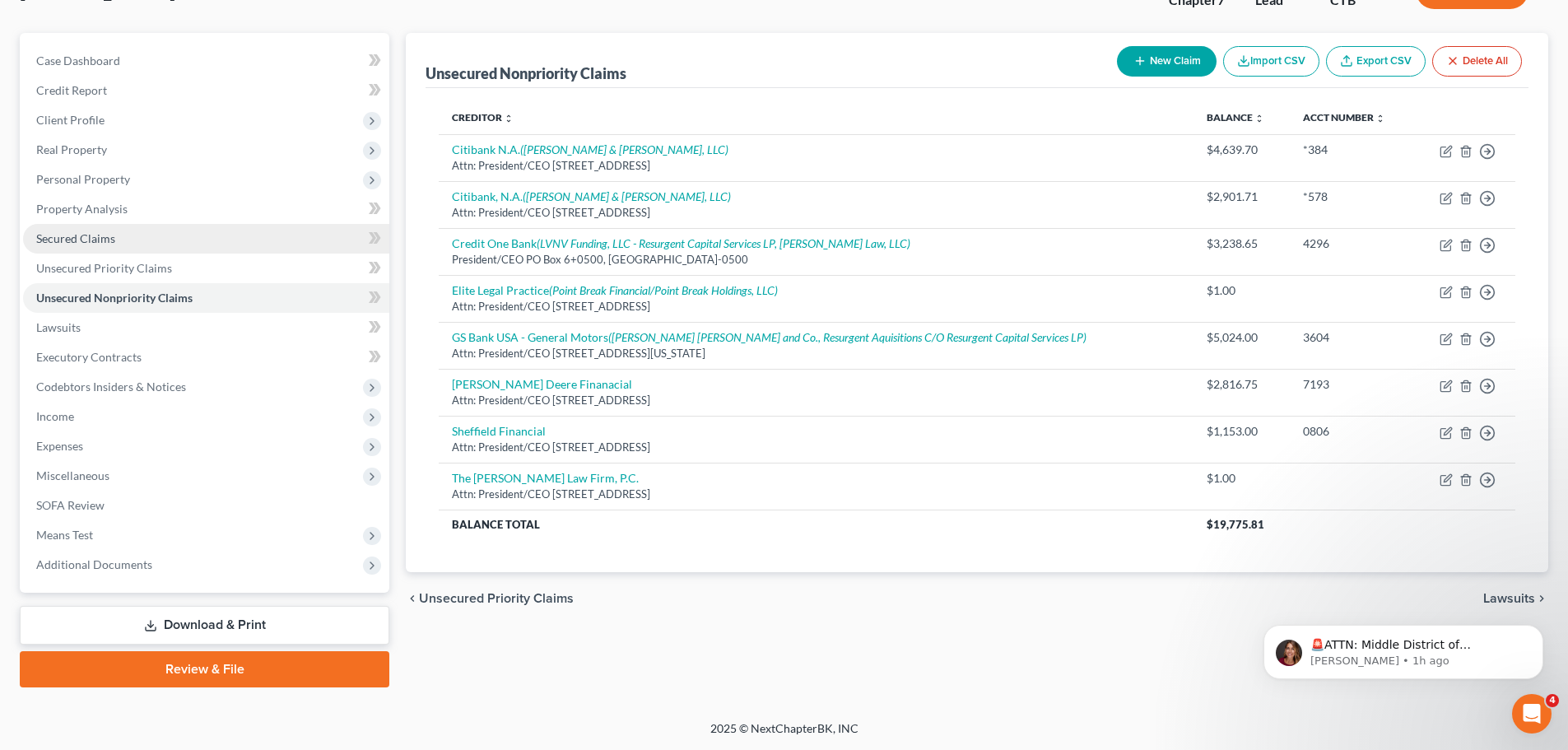
click at [149, 239] on link "Secured Claims" at bounding box center [206, 238] width 366 height 29
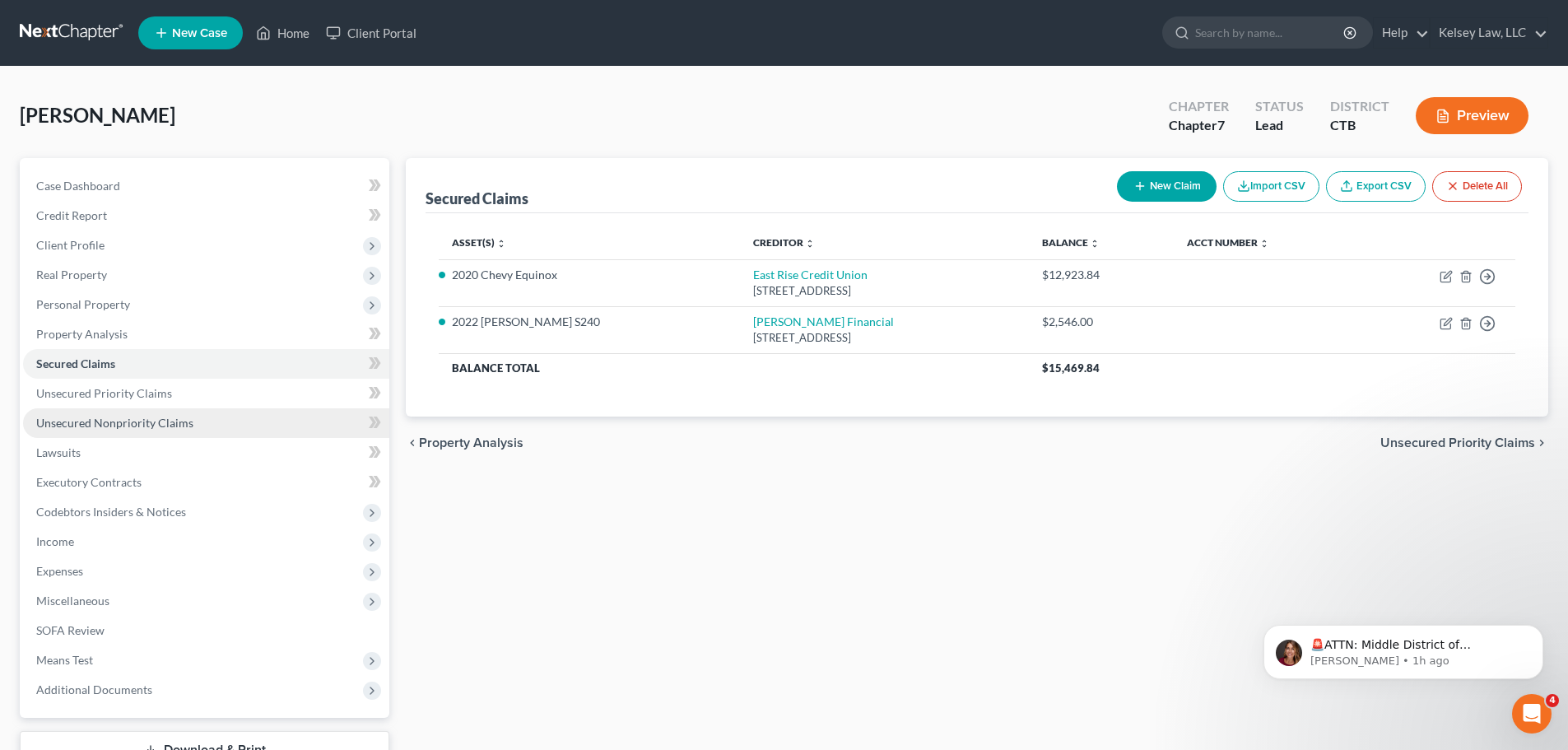
click at [155, 418] on span "Unsecured Nonpriority Claims" at bounding box center [115, 423] width 158 height 14
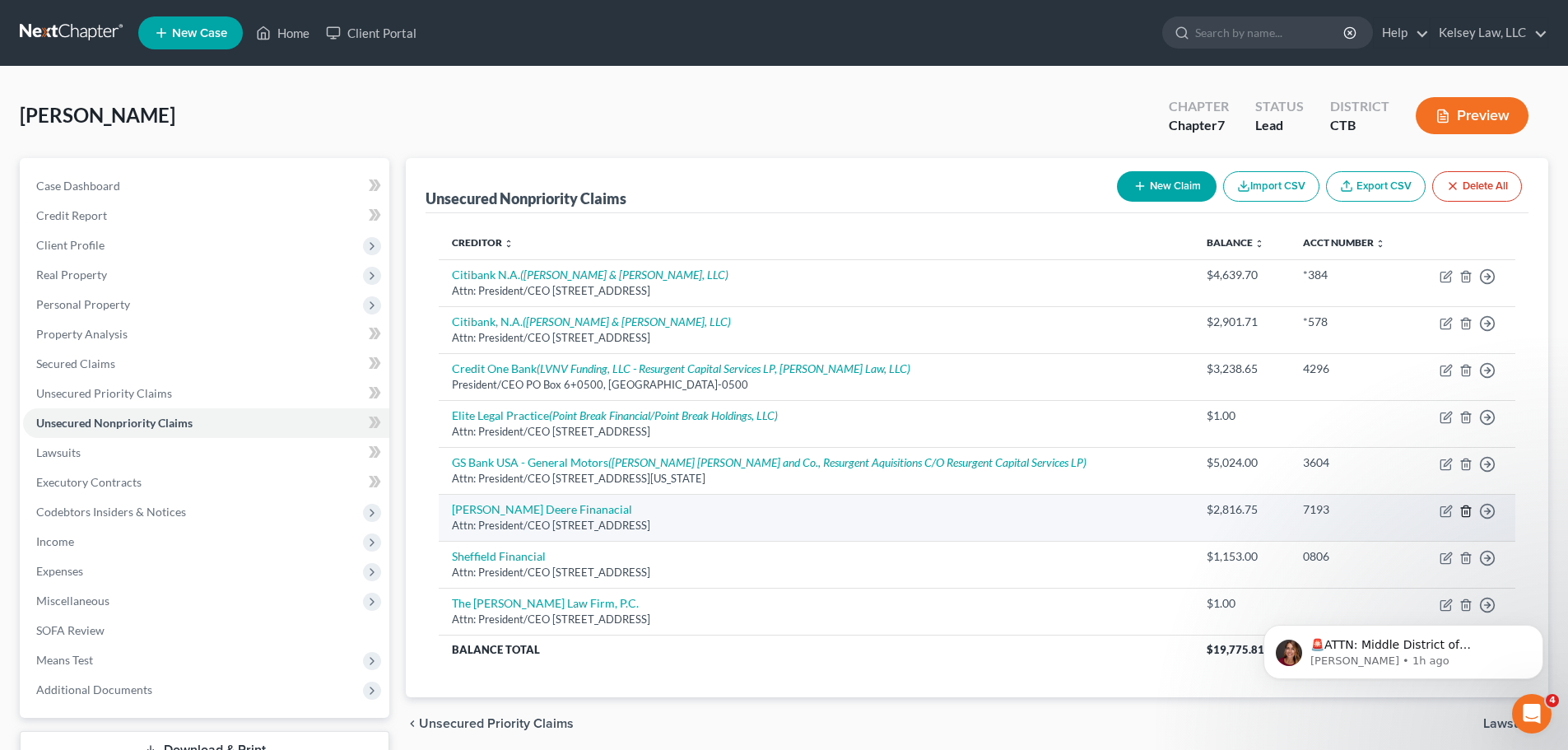
click at [1466, 512] on line "button" at bounding box center [1466, 512] width 0 height 3
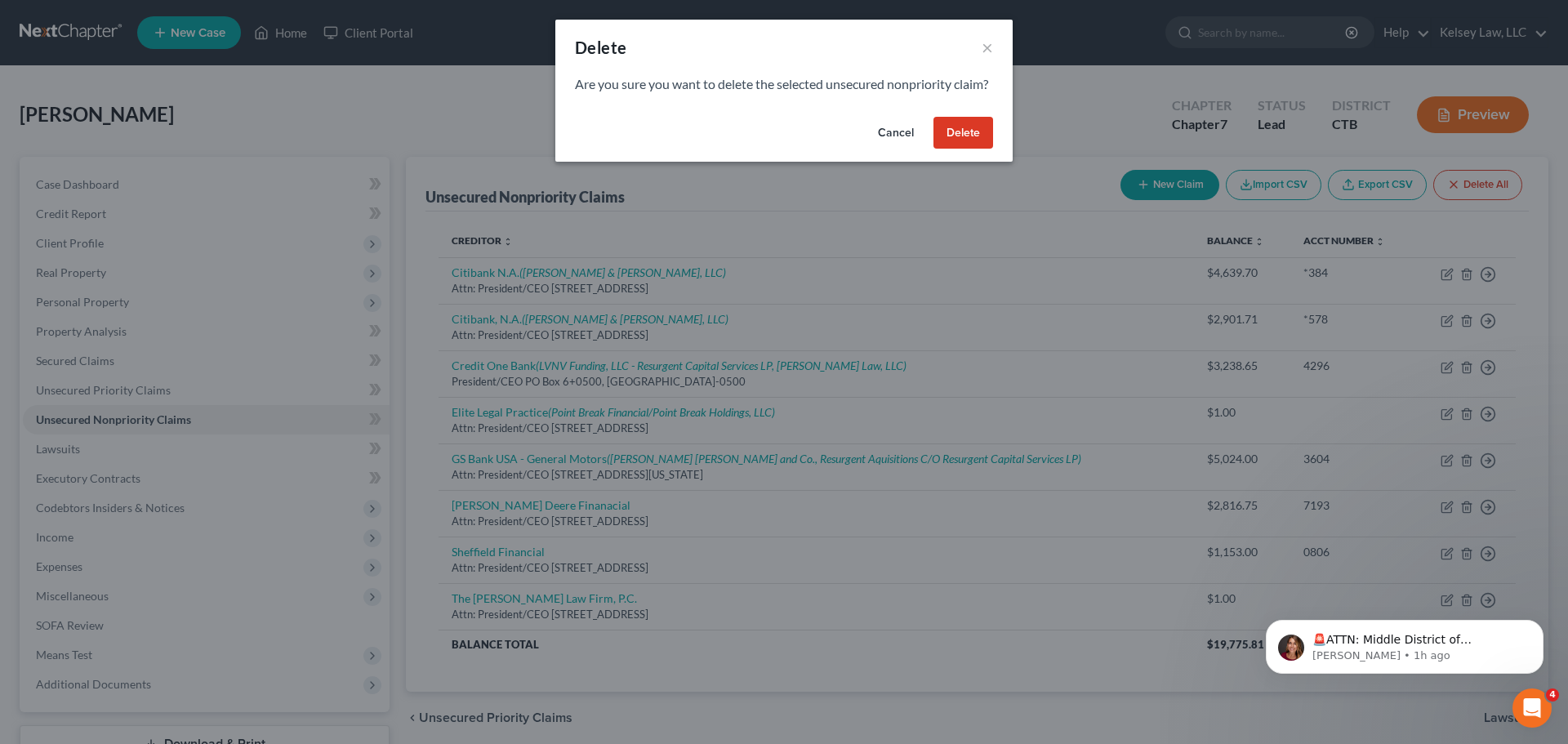
click at [969, 149] on button "Delete" at bounding box center [962, 133] width 59 height 33
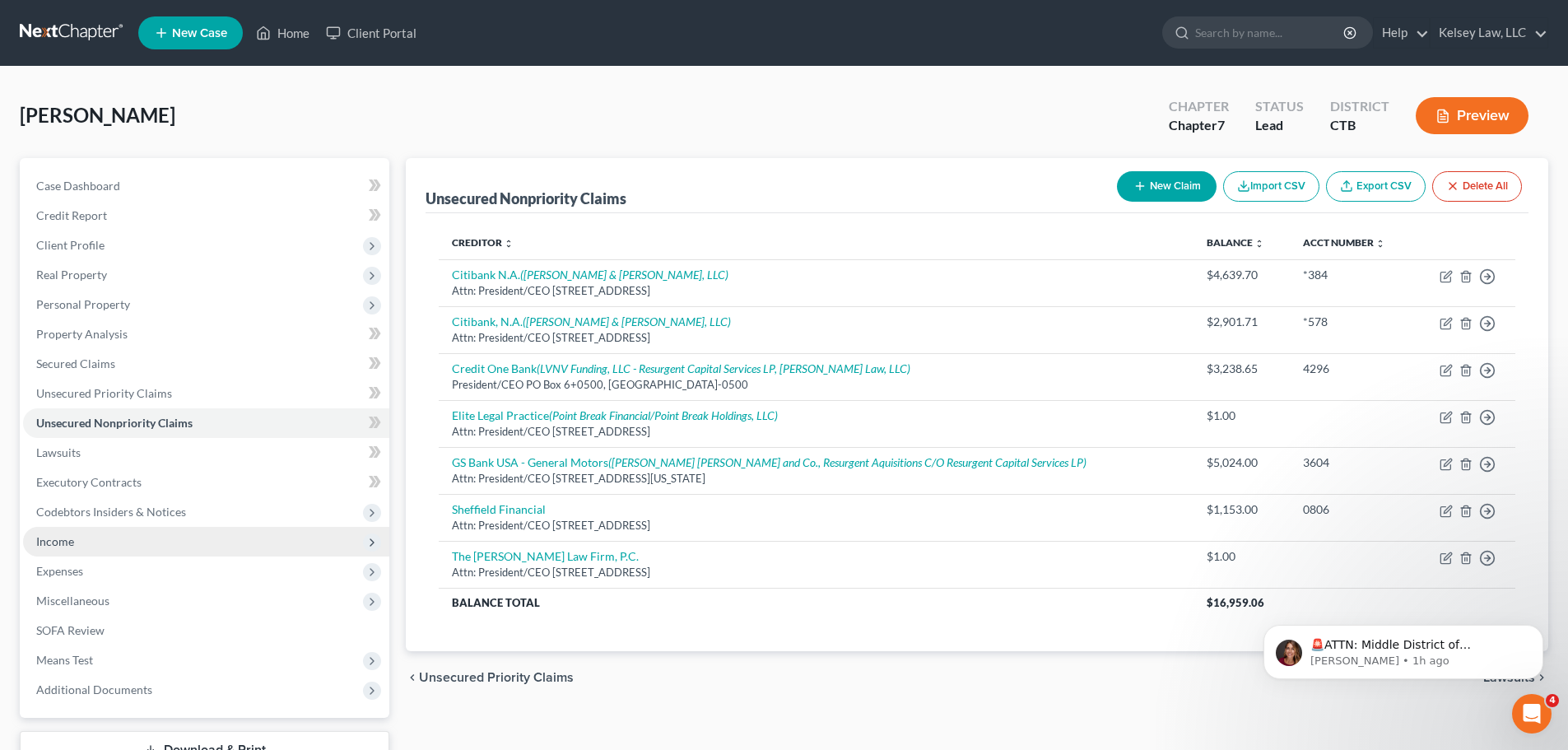
click at [55, 542] on span "Income" at bounding box center [55, 541] width 38 height 14
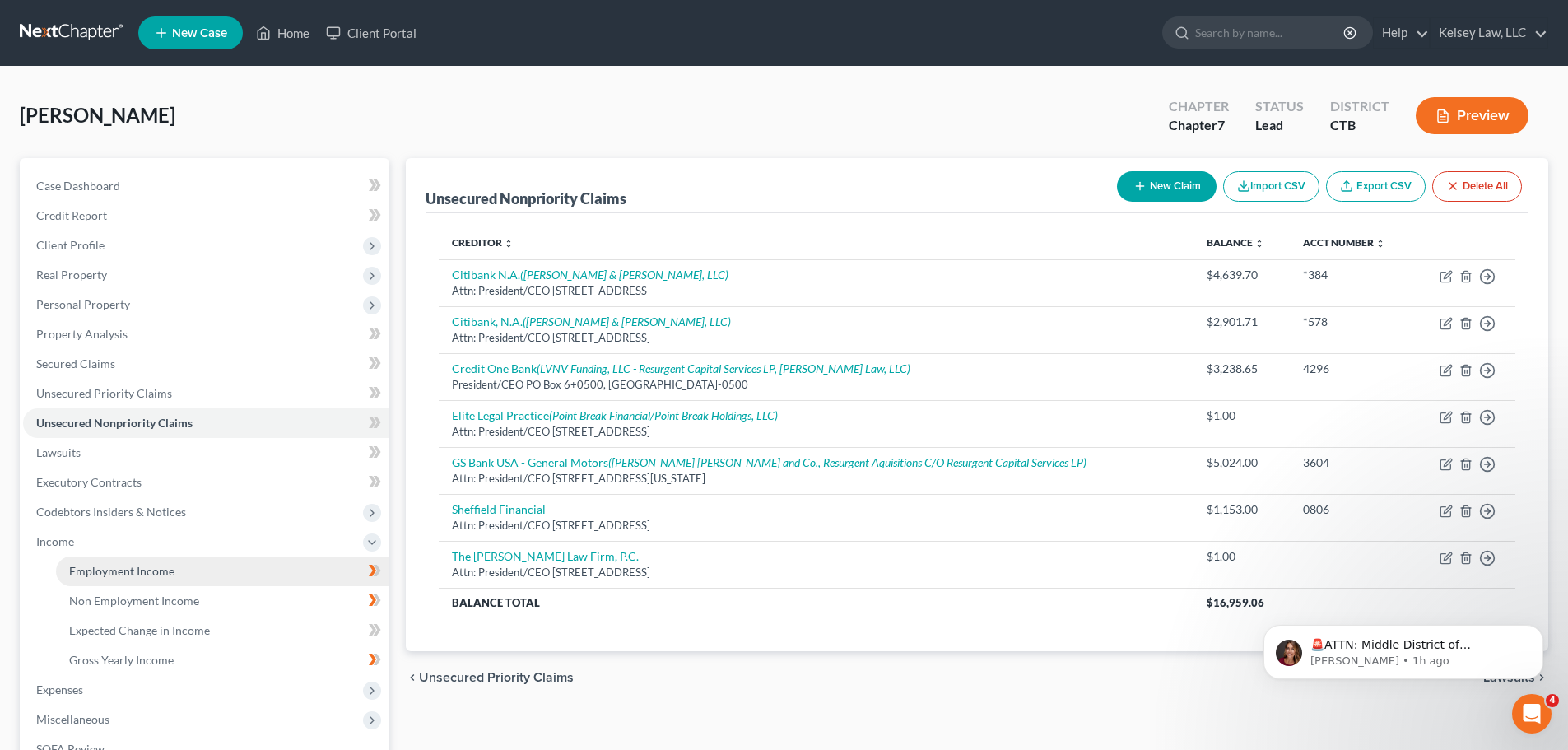
click at [150, 566] on span "Employment Income" at bounding box center [122, 571] width 106 height 14
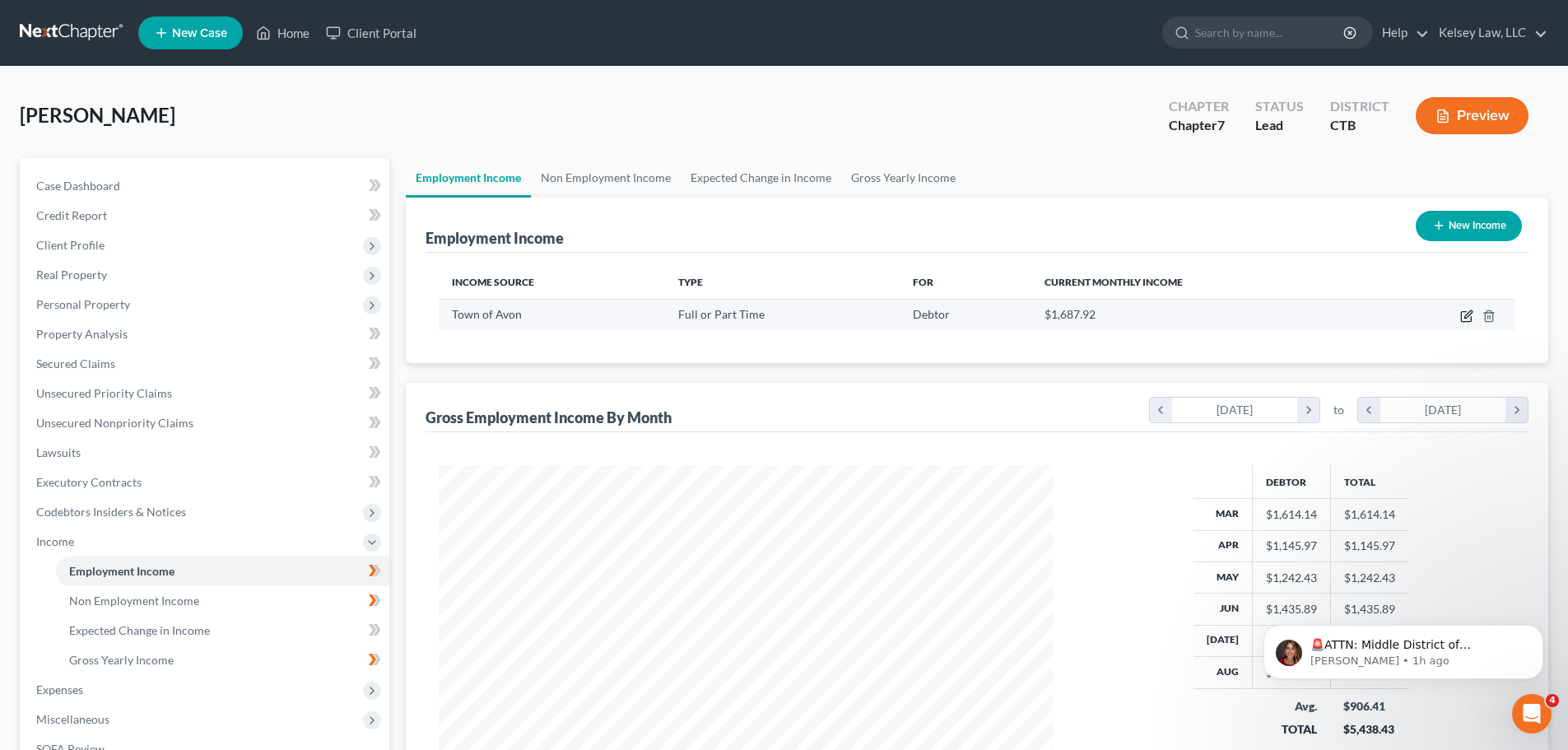
click at [1468, 313] on icon "button" at bounding box center [1468, 314] width 8 height 8
select select "0"
select select "6"
select select "2"
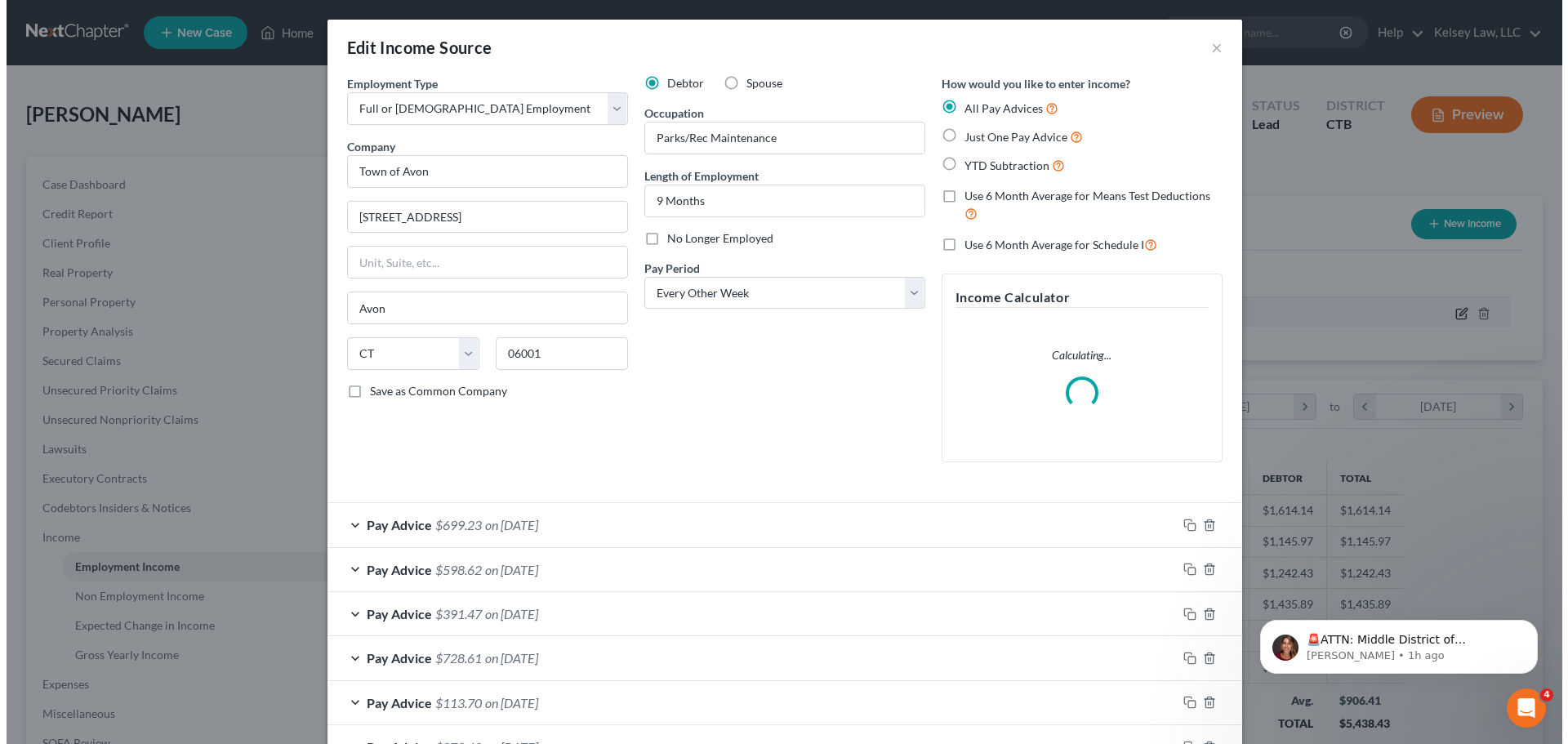
scroll to position [307, 648]
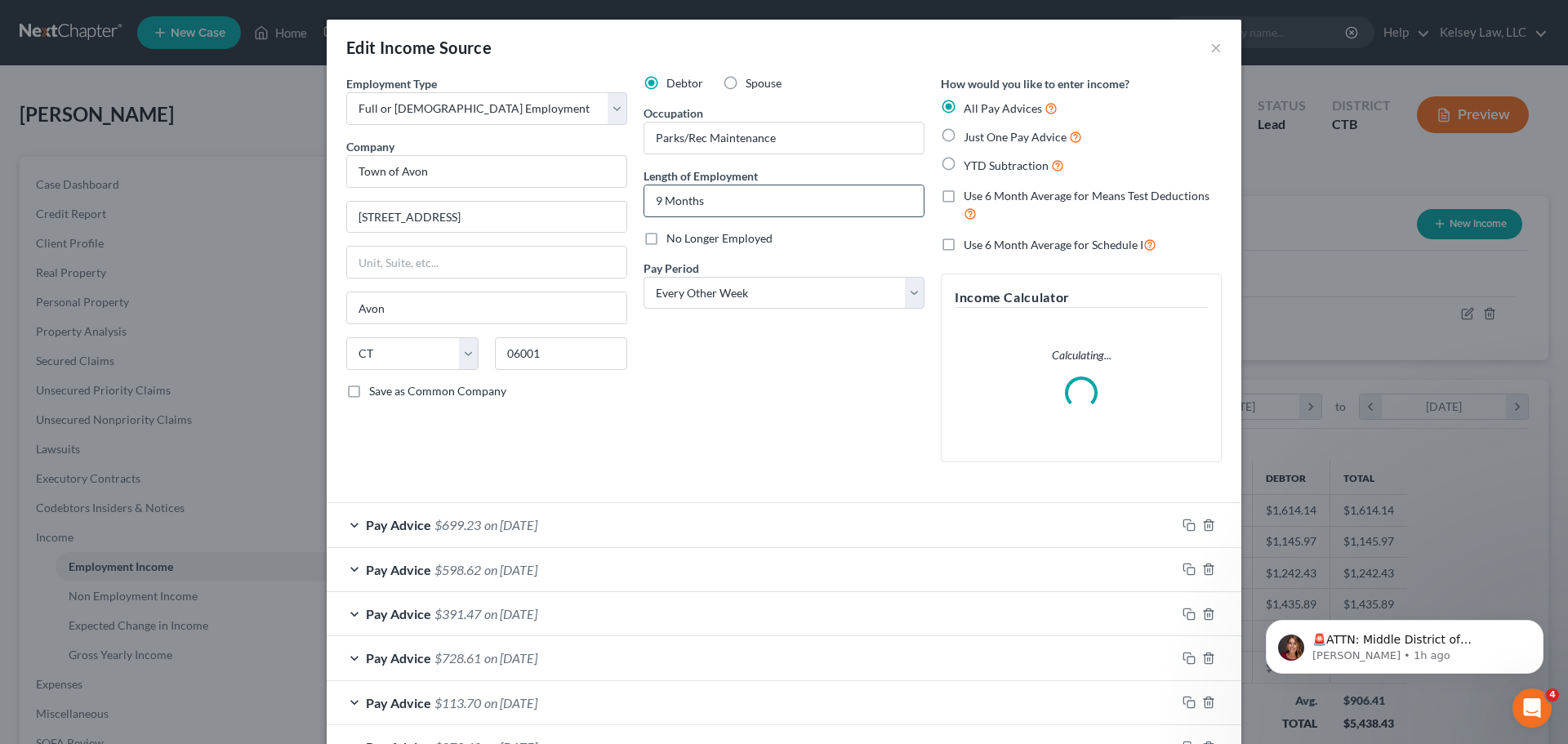
click at [655, 204] on input "9 Months" at bounding box center [784, 201] width 279 height 31
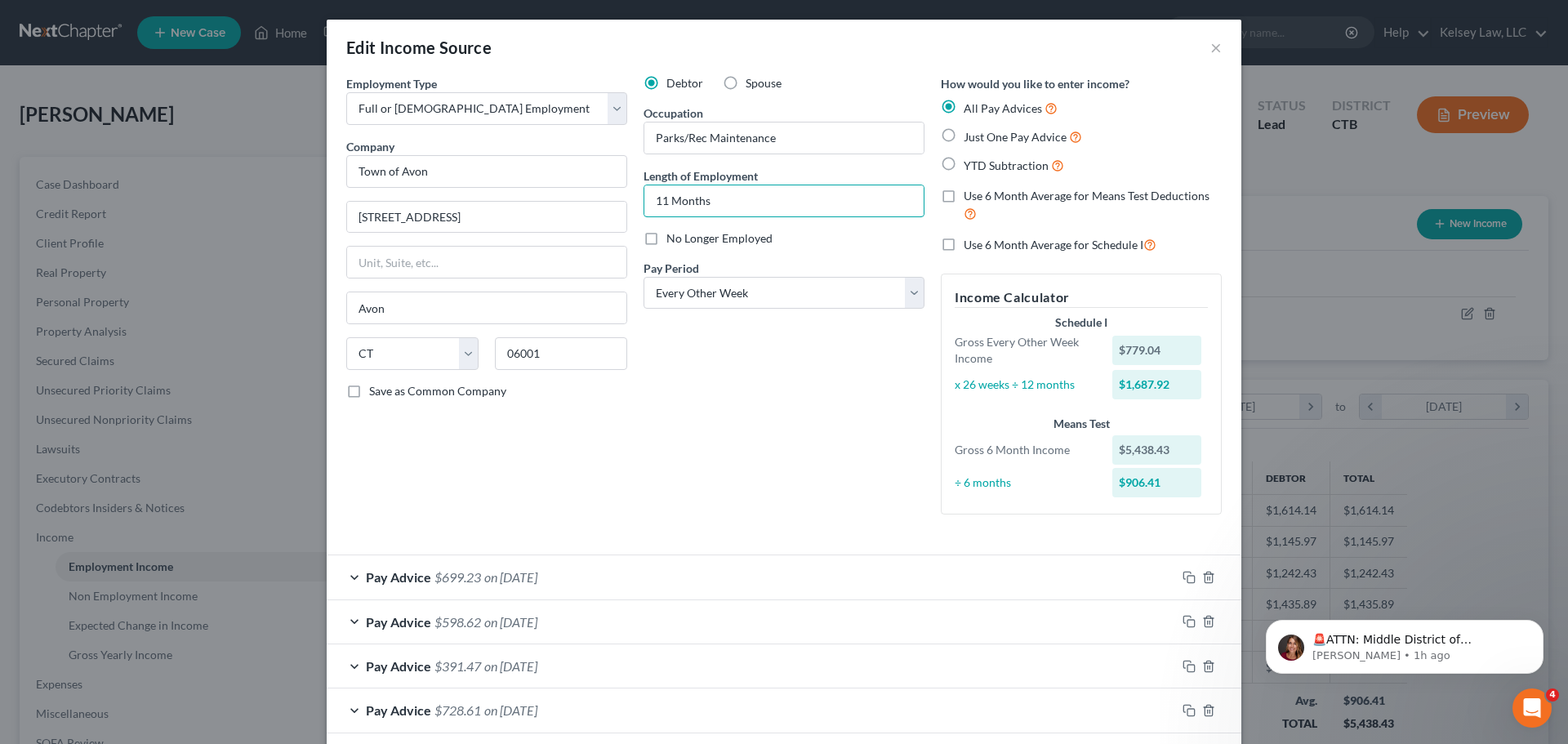
type input "11 Months"
click at [699, 444] on div "Debtor Spouse Occupation Parks/Rec Maintenance Length of Employment 11 Months N…" at bounding box center [784, 301] width 297 height 452
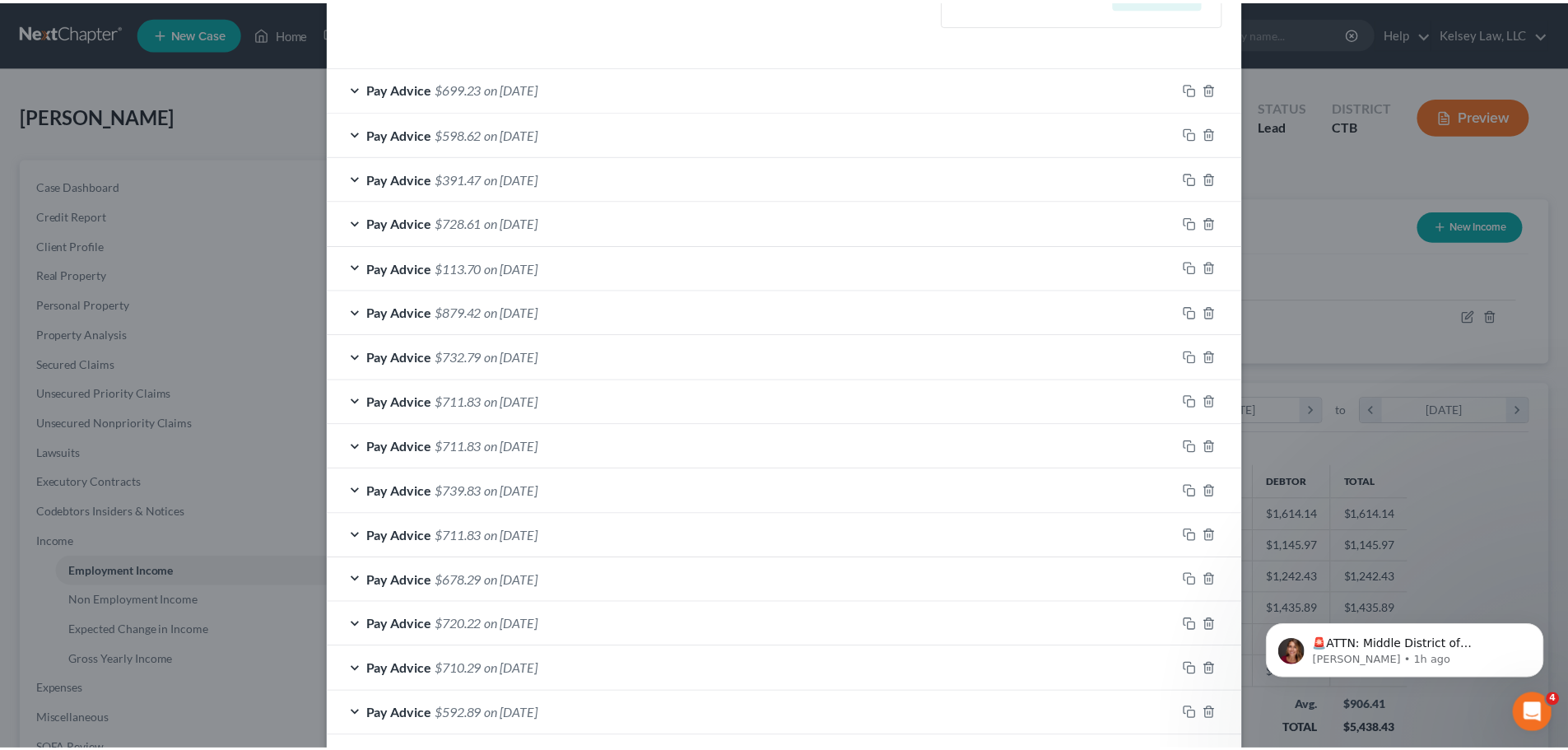
scroll to position [705, 0]
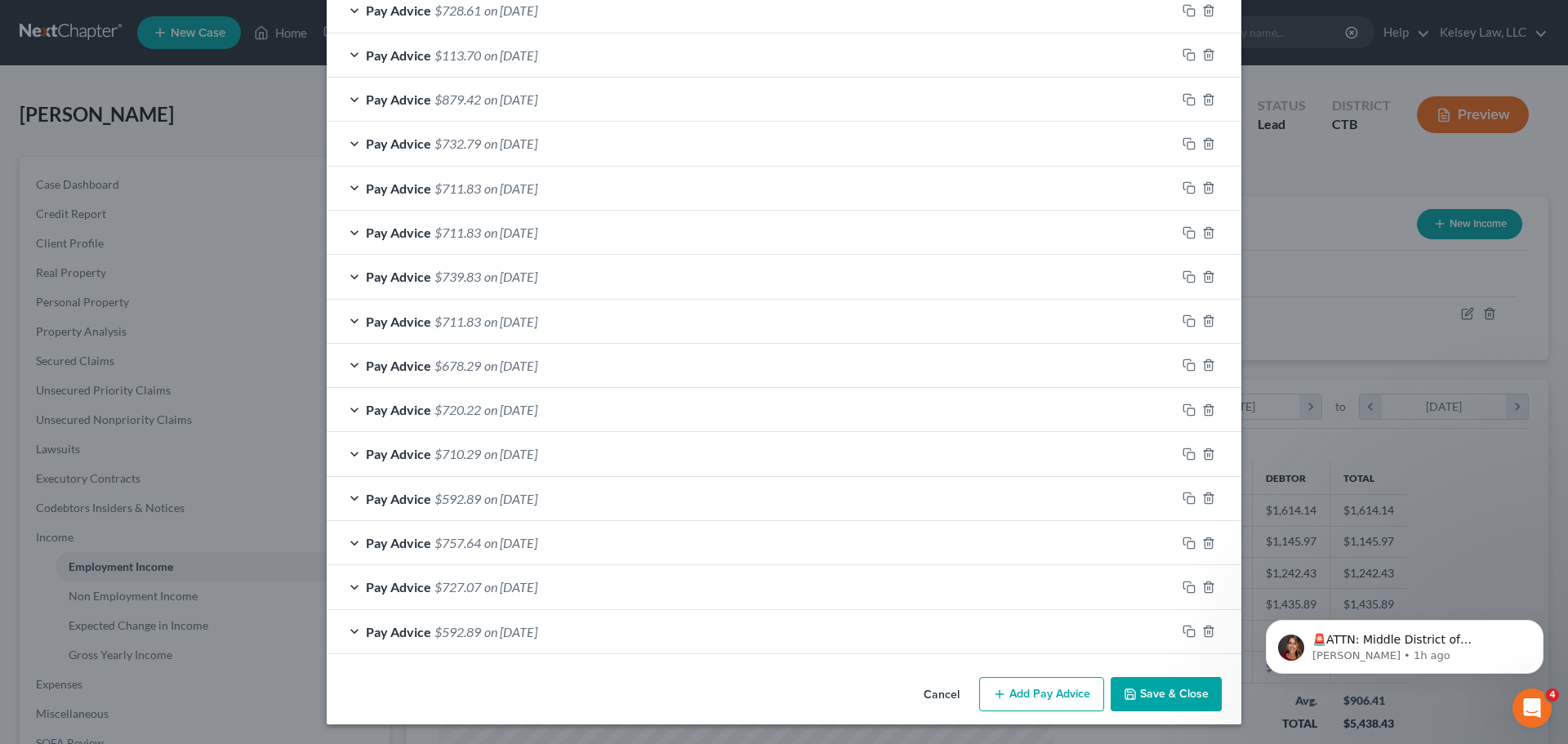
click at [1175, 695] on button "Save & Close" at bounding box center [1165, 694] width 111 height 34
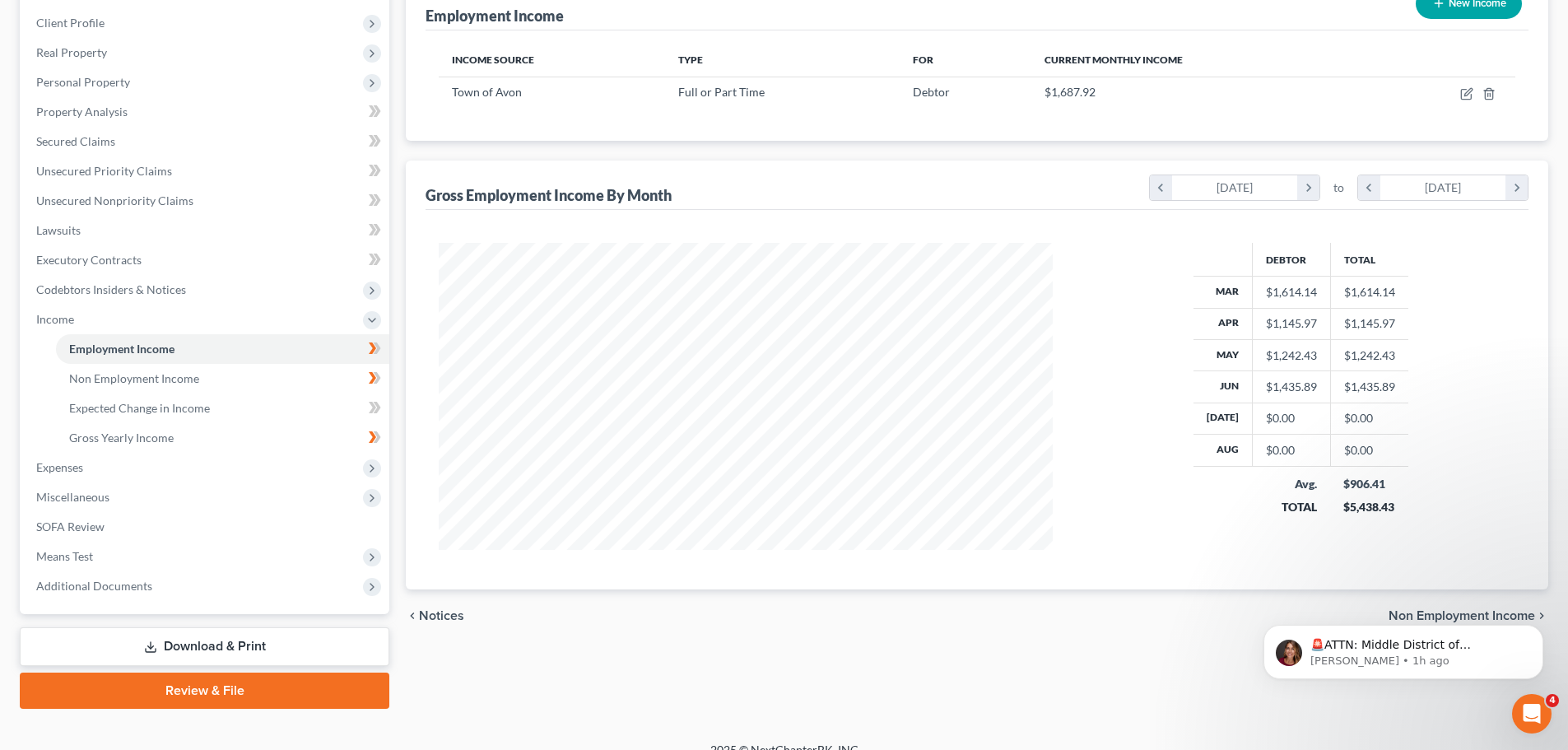
scroll to position [243, 0]
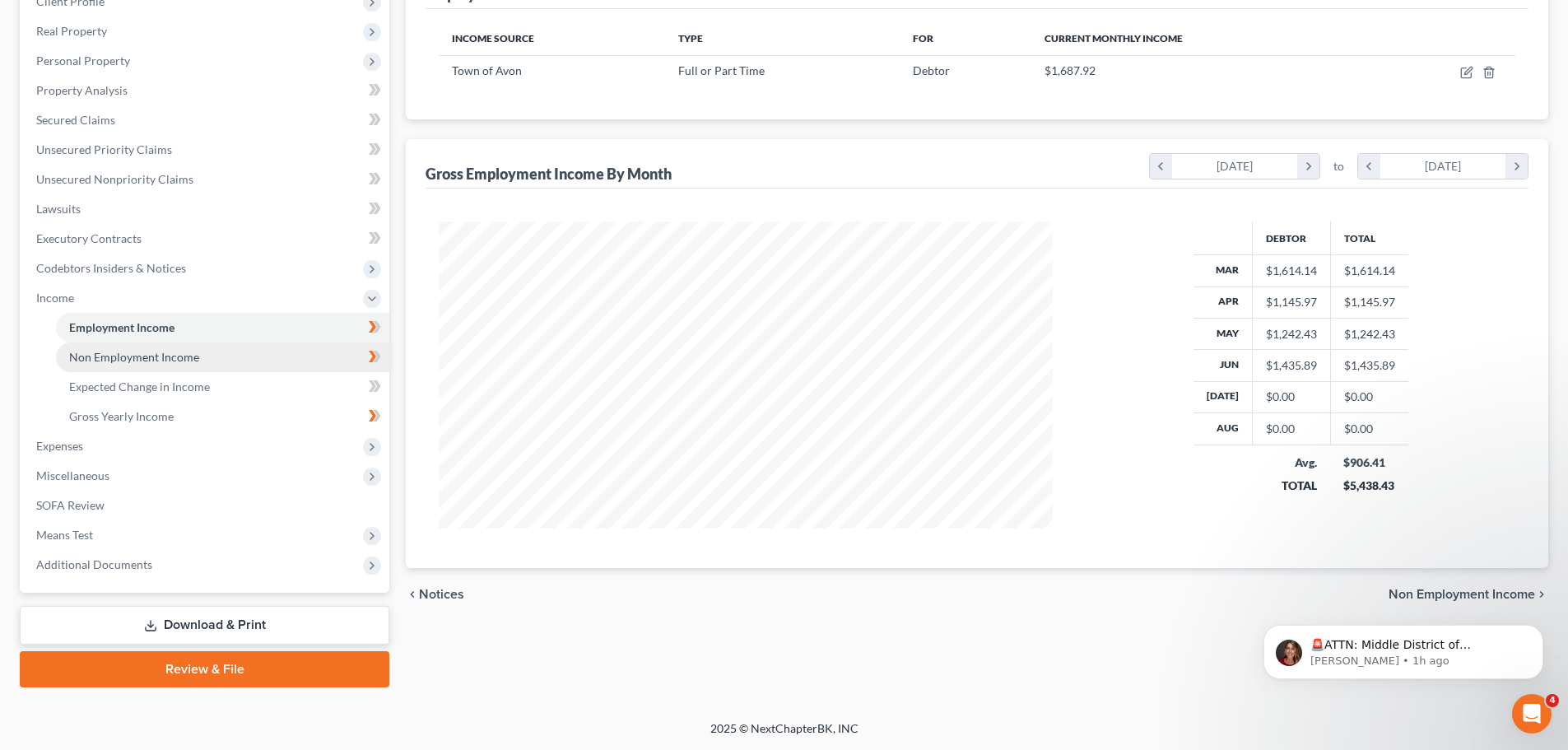
click at [169, 355] on span "Non Employment Income" at bounding box center [134, 357] width 130 height 14
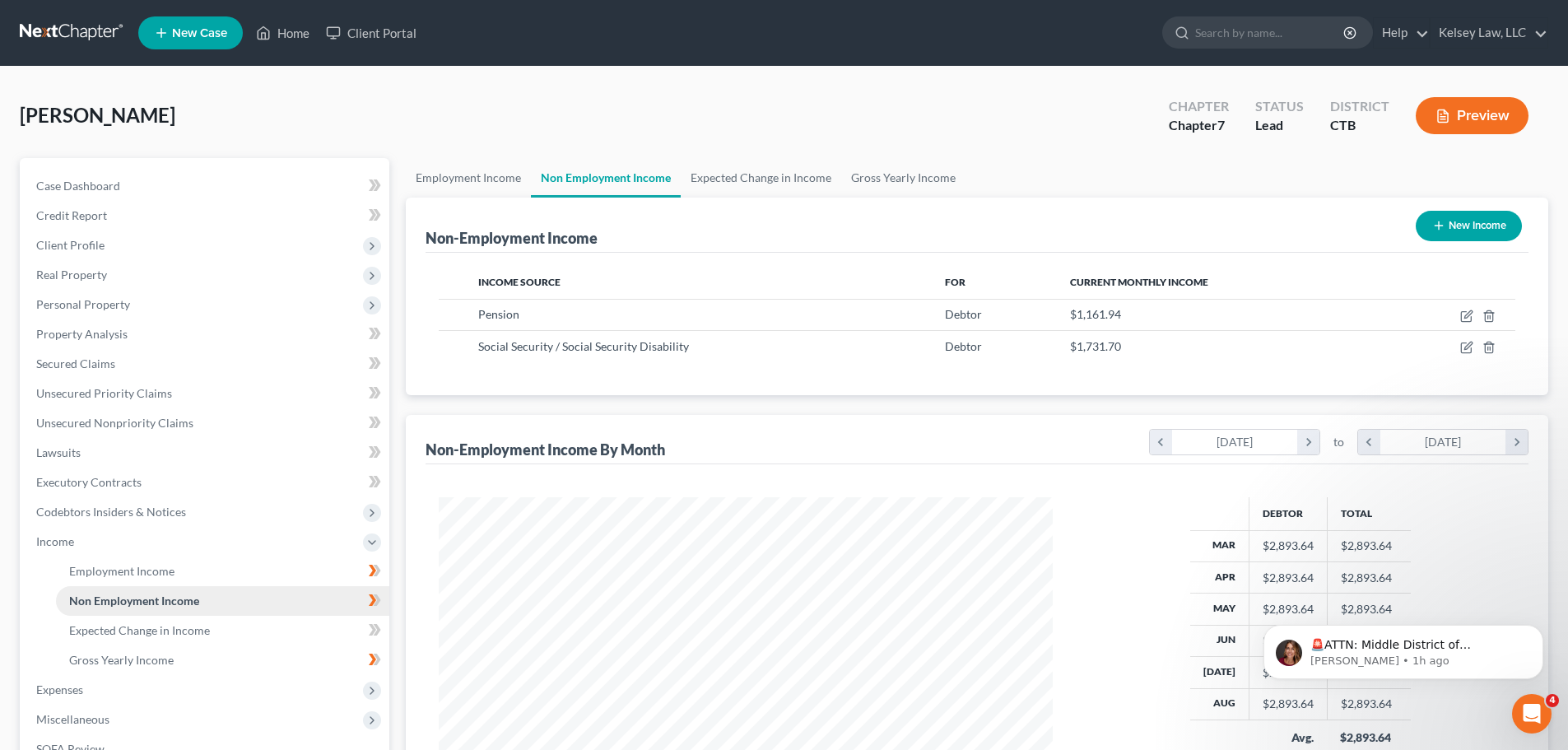
scroll to position [82, 0]
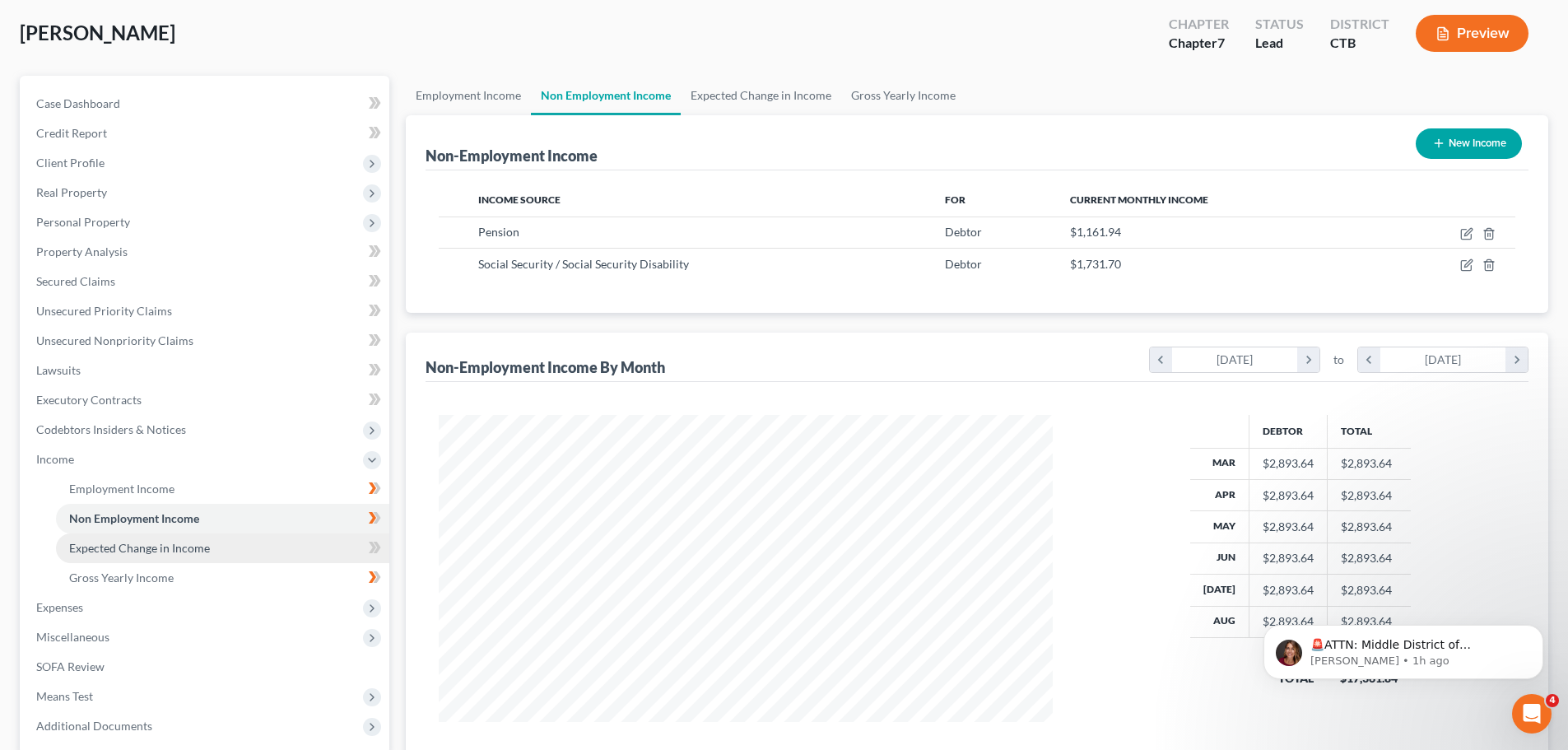
click at [149, 553] on span "Expected Change in Income" at bounding box center [139, 547] width 141 height 14
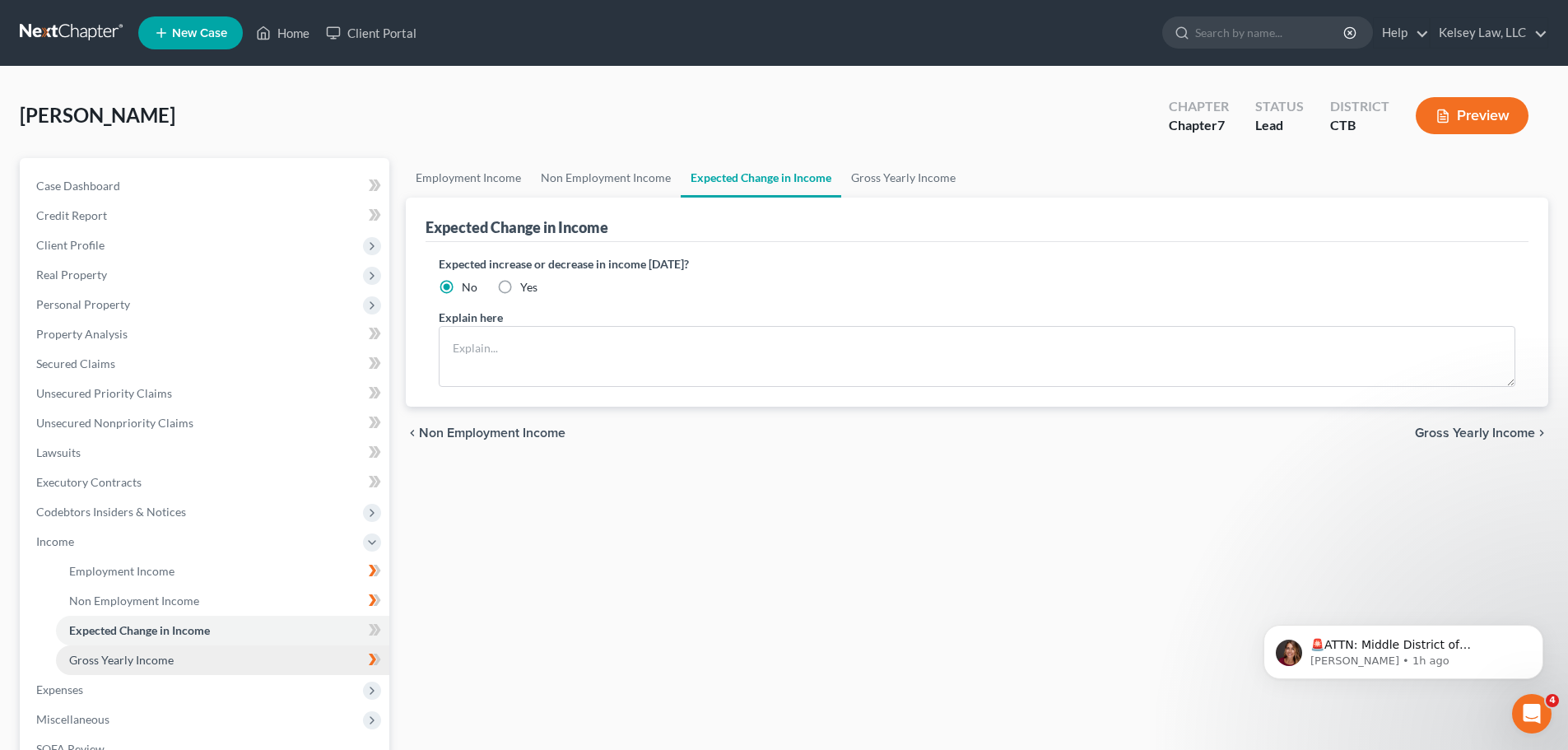
click at [128, 657] on span "Gross Yearly Income" at bounding box center [121, 660] width 105 height 14
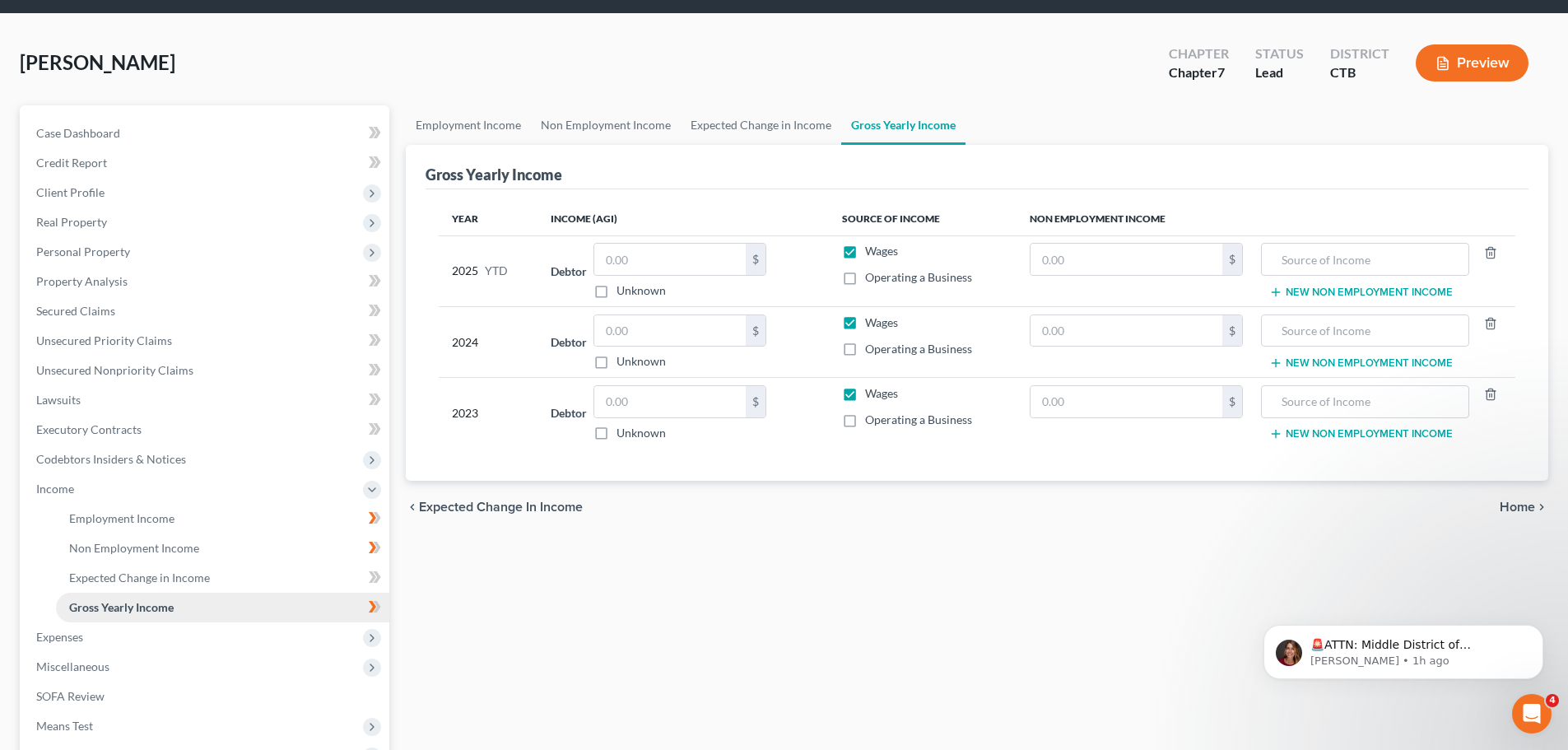
scroll to position [82, 0]
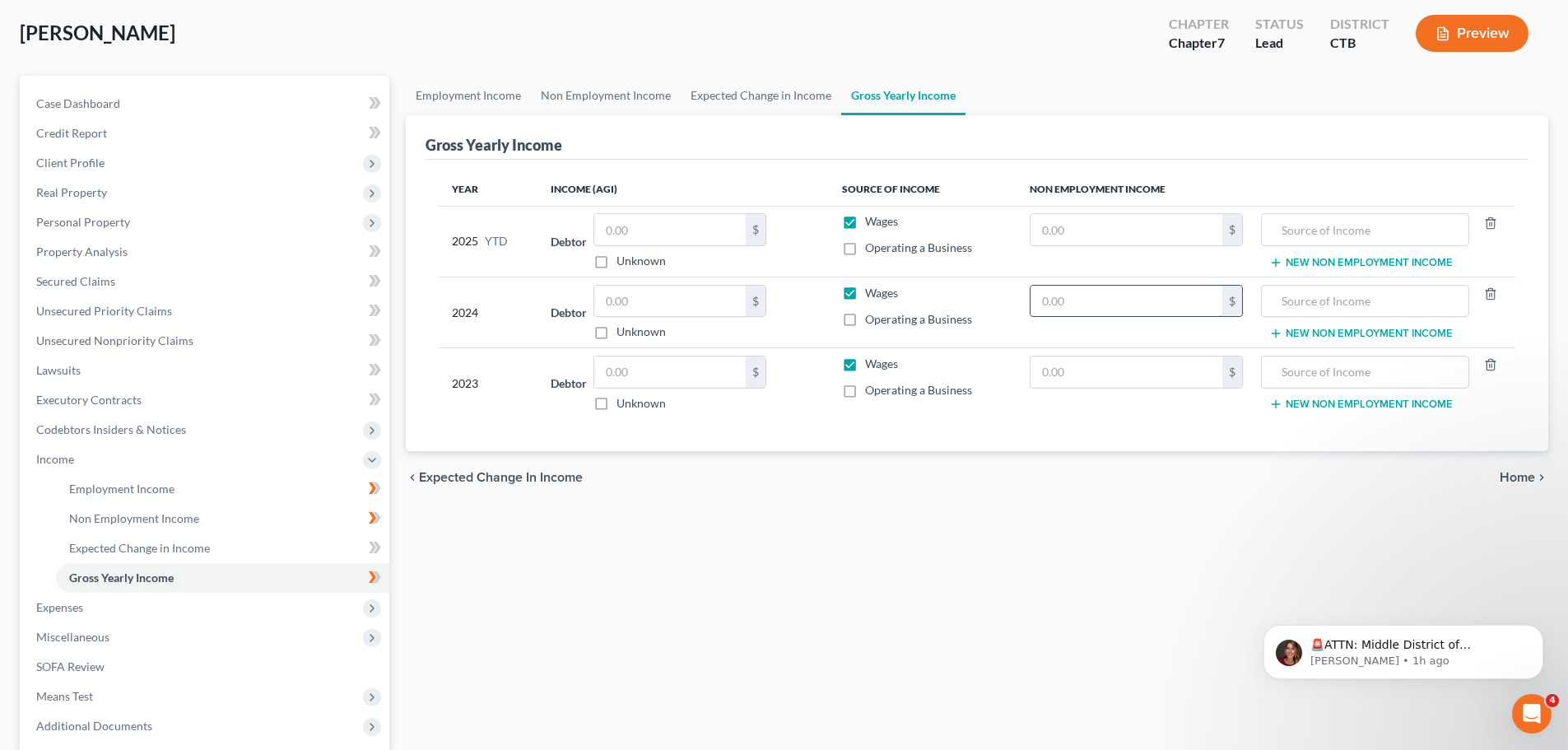
click at [1162, 305] on input "text" at bounding box center [1126, 301] width 191 height 31
click at [1319, 236] on input "text" at bounding box center [1364, 230] width 190 height 31
click at [1435, 217] on input "text" at bounding box center [1364, 230] width 190 height 31
click at [1112, 308] on input "text" at bounding box center [1126, 301] width 191 height 31
type input "13,432.80"
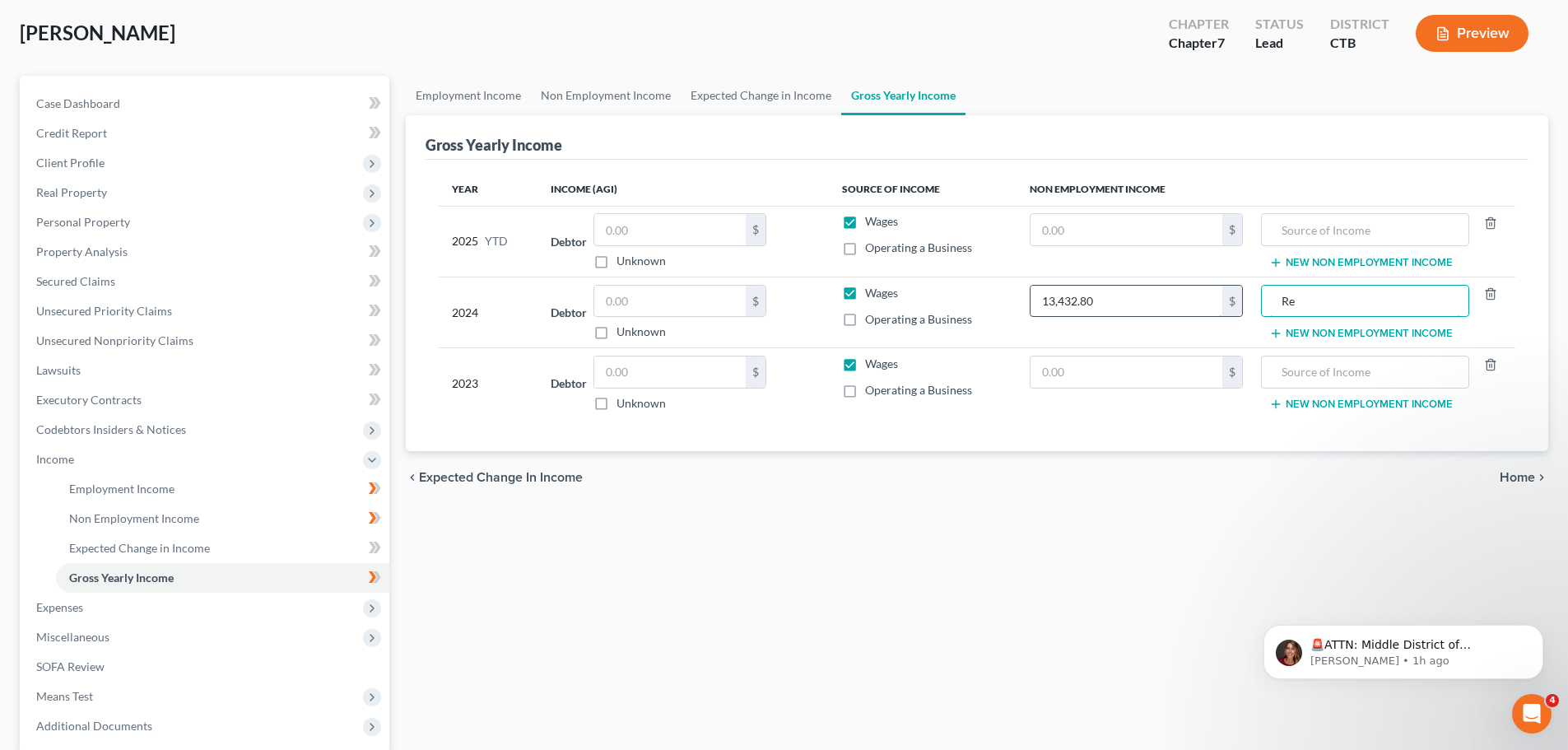
type input "R"
type input "r"
type input "Retirement"
click at [1376, 330] on button "New Non Employment Income" at bounding box center [1361, 333] width 184 height 13
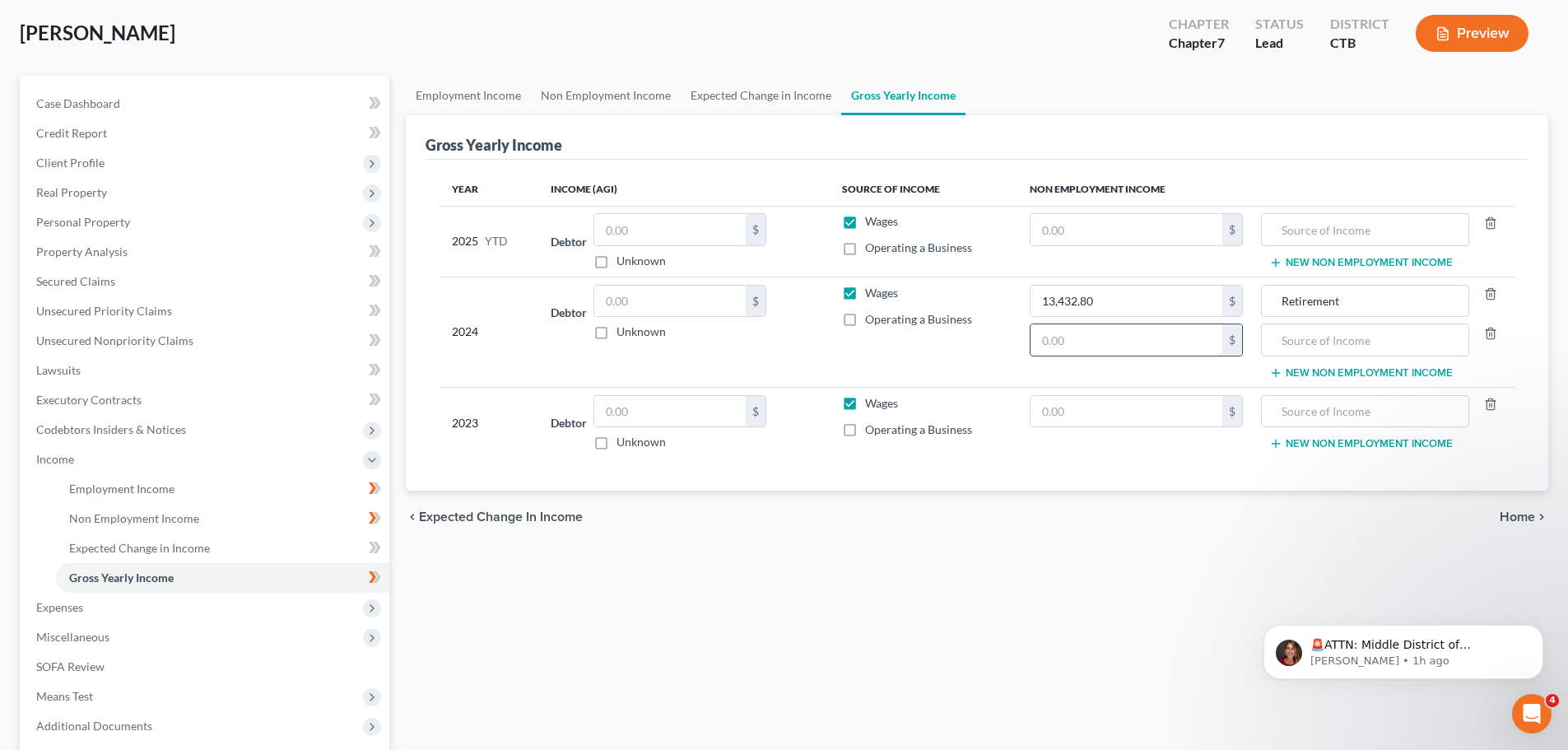
click at [1130, 349] on input "text" at bounding box center [1126, 339] width 191 height 31
type input "25,965.40"
click at [1386, 339] on input "text" at bounding box center [1364, 339] width 190 height 31
type input "Social Security"
click at [694, 293] on input "text" at bounding box center [670, 301] width 152 height 31
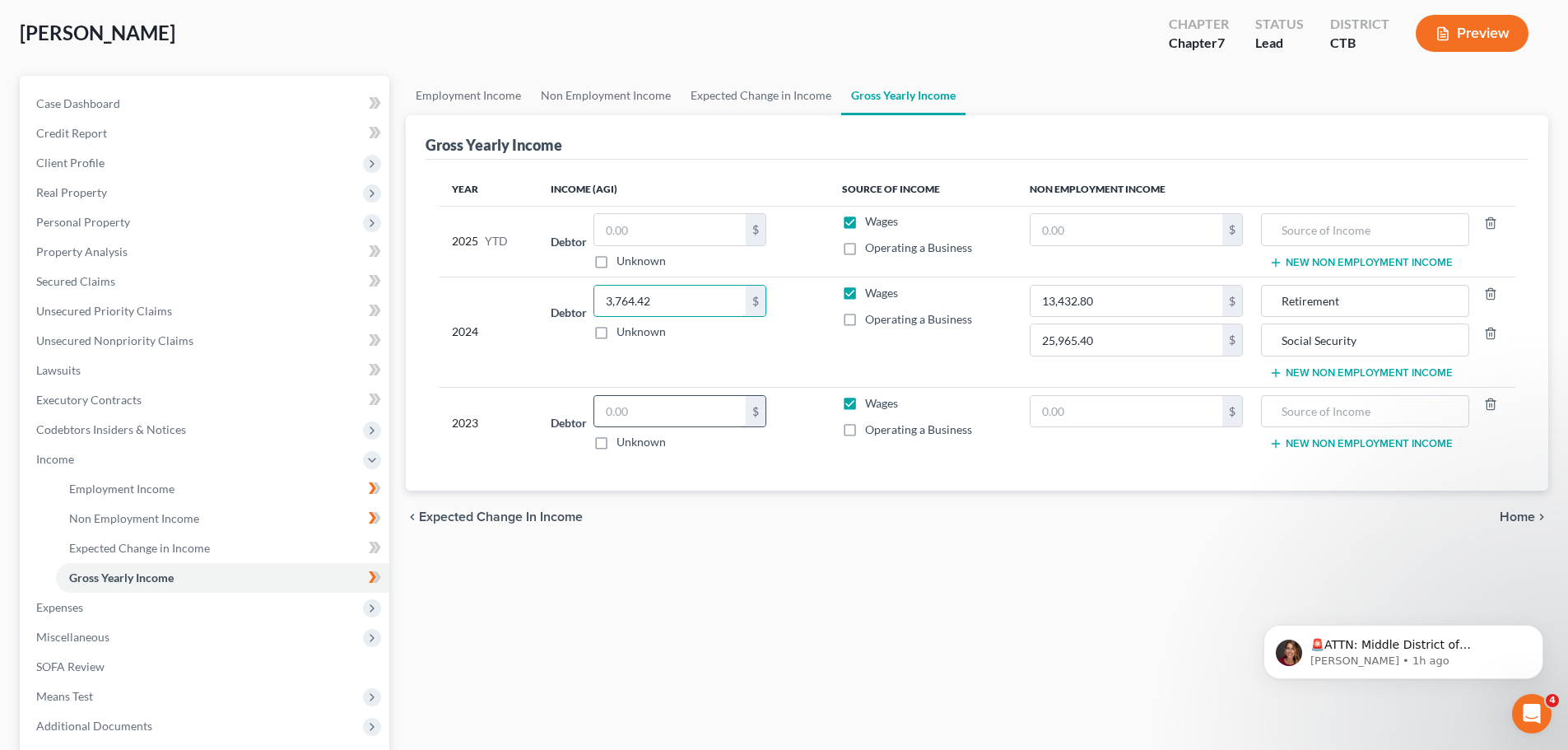
type input "3,764.42"
click at [677, 420] on input "text" at bounding box center [670, 411] width 152 height 31
click at [1073, 408] on input "text" at bounding box center [1126, 411] width 191 height 31
click at [1354, 403] on input "text" at bounding box center [1364, 411] width 190 height 31
click at [1167, 398] on input "text" at bounding box center [1126, 411] width 191 height 31
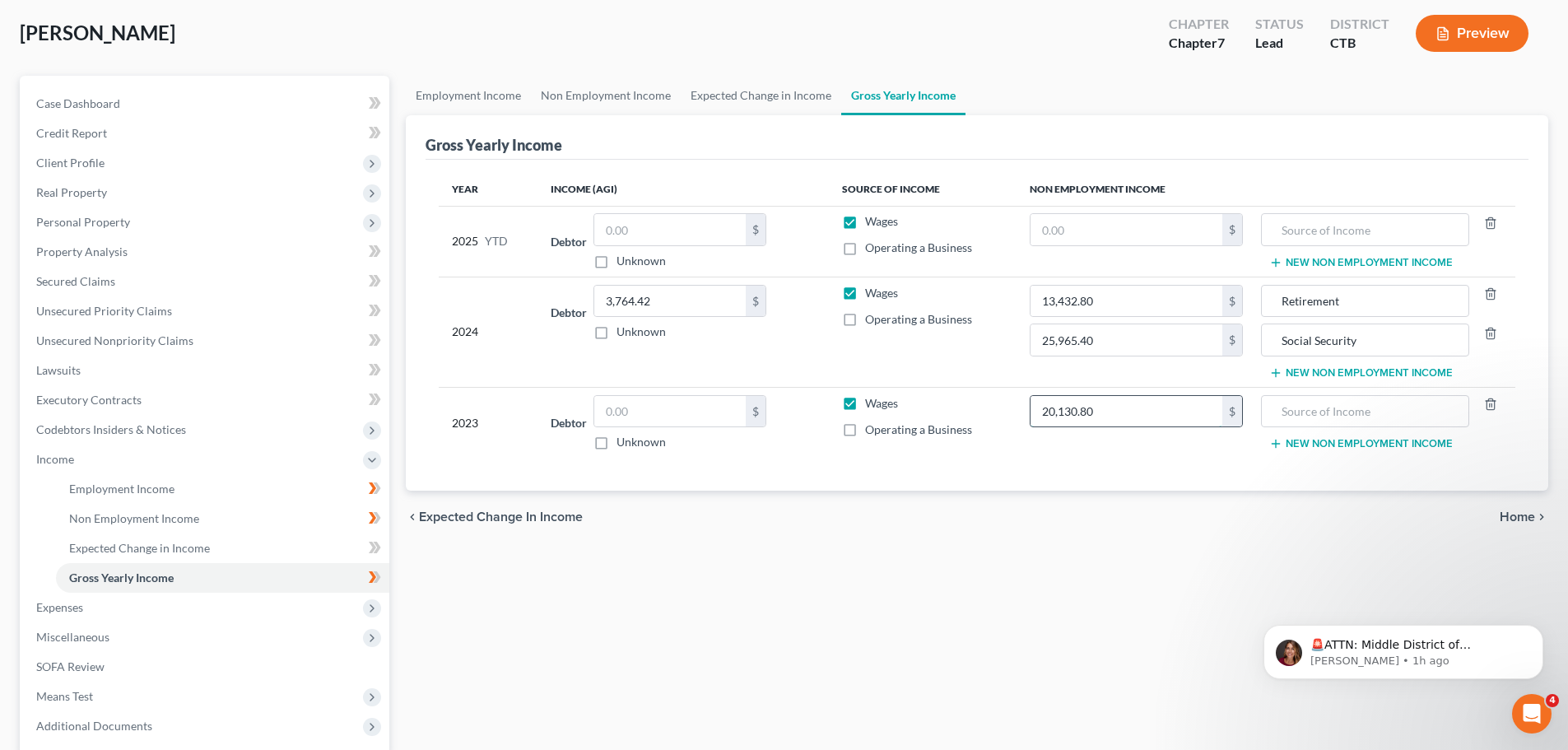
type input "20,130.80"
type input "Social Security"
click at [1304, 445] on button "New Non Employment Income" at bounding box center [1361, 443] width 184 height 13
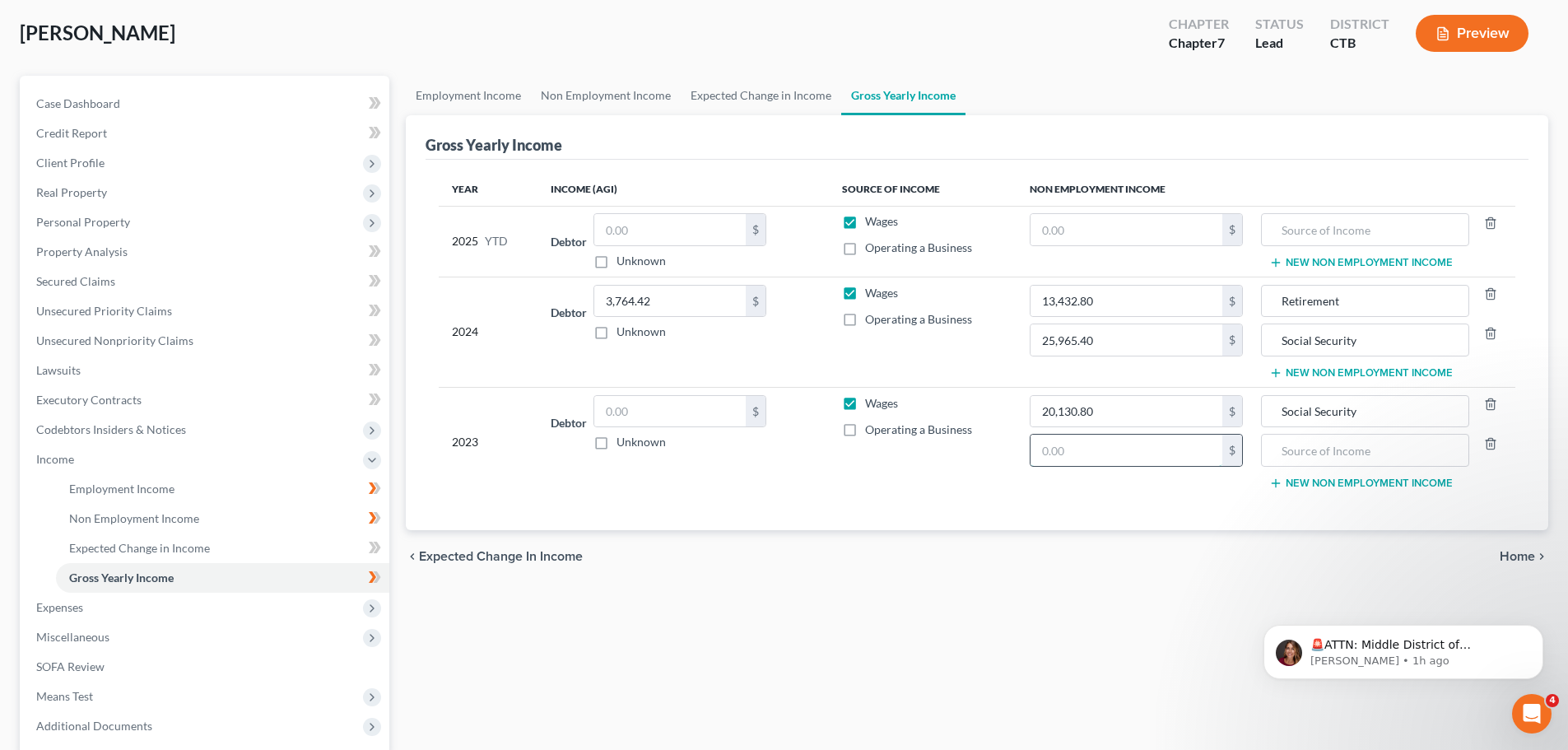
click at [1108, 459] on input "text" at bounding box center [1126, 450] width 191 height 31
type input "13,143.60"
click at [1328, 452] on input "text" at bounding box center [1364, 450] width 190 height 31
type input "Retirment"
click at [1342, 488] on button "New Non Employment Income" at bounding box center [1361, 482] width 184 height 13
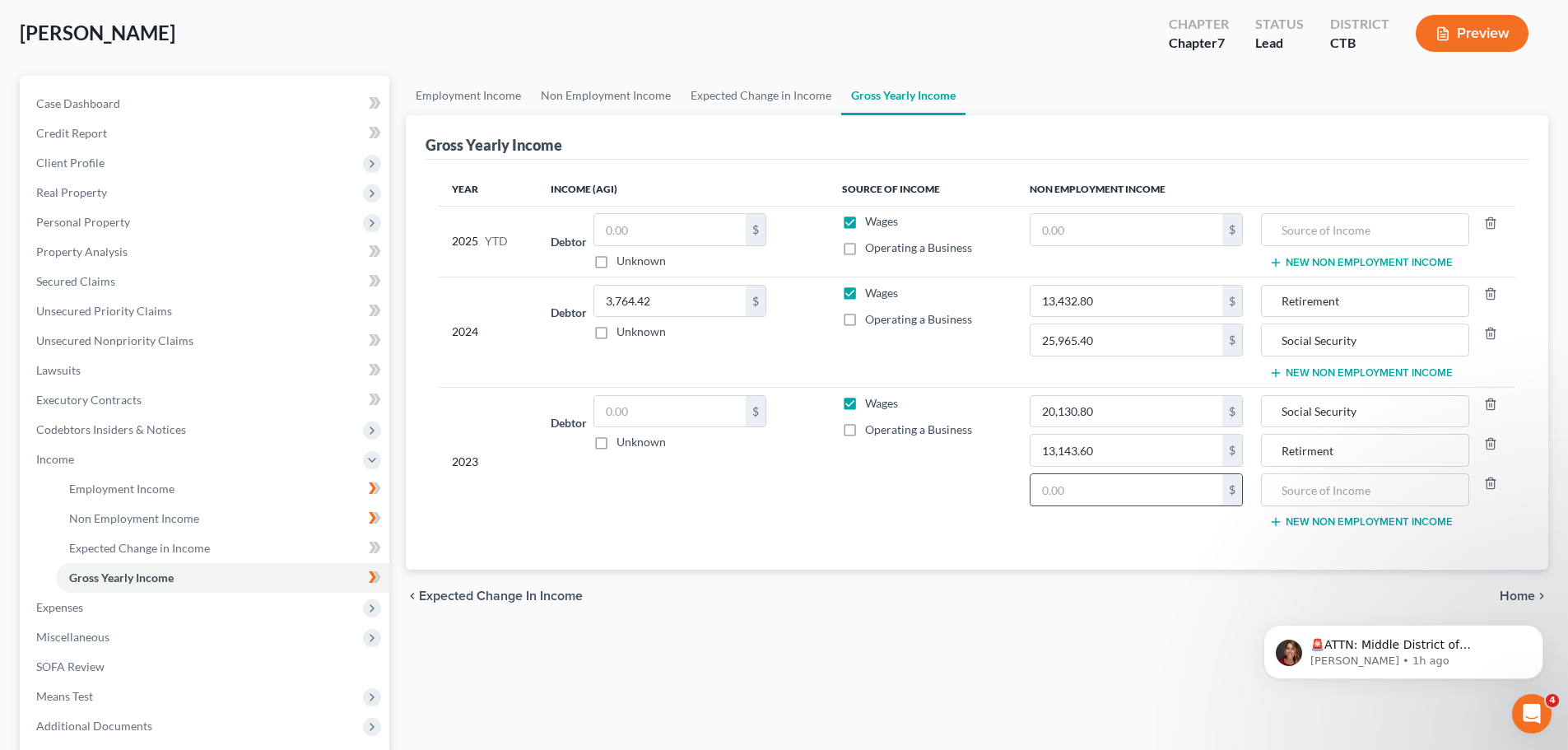
click at [1093, 490] on input "text" at bounding box center [1126, 489] width 191 height 31
click at [1093, 490] on input "34,838.80" at bounding box center [1126, 489] width 191 height 31
type input "24,838.80"
click at [1332, 494] on input "text" at bounding box center [1364, 489] width 190 height 31
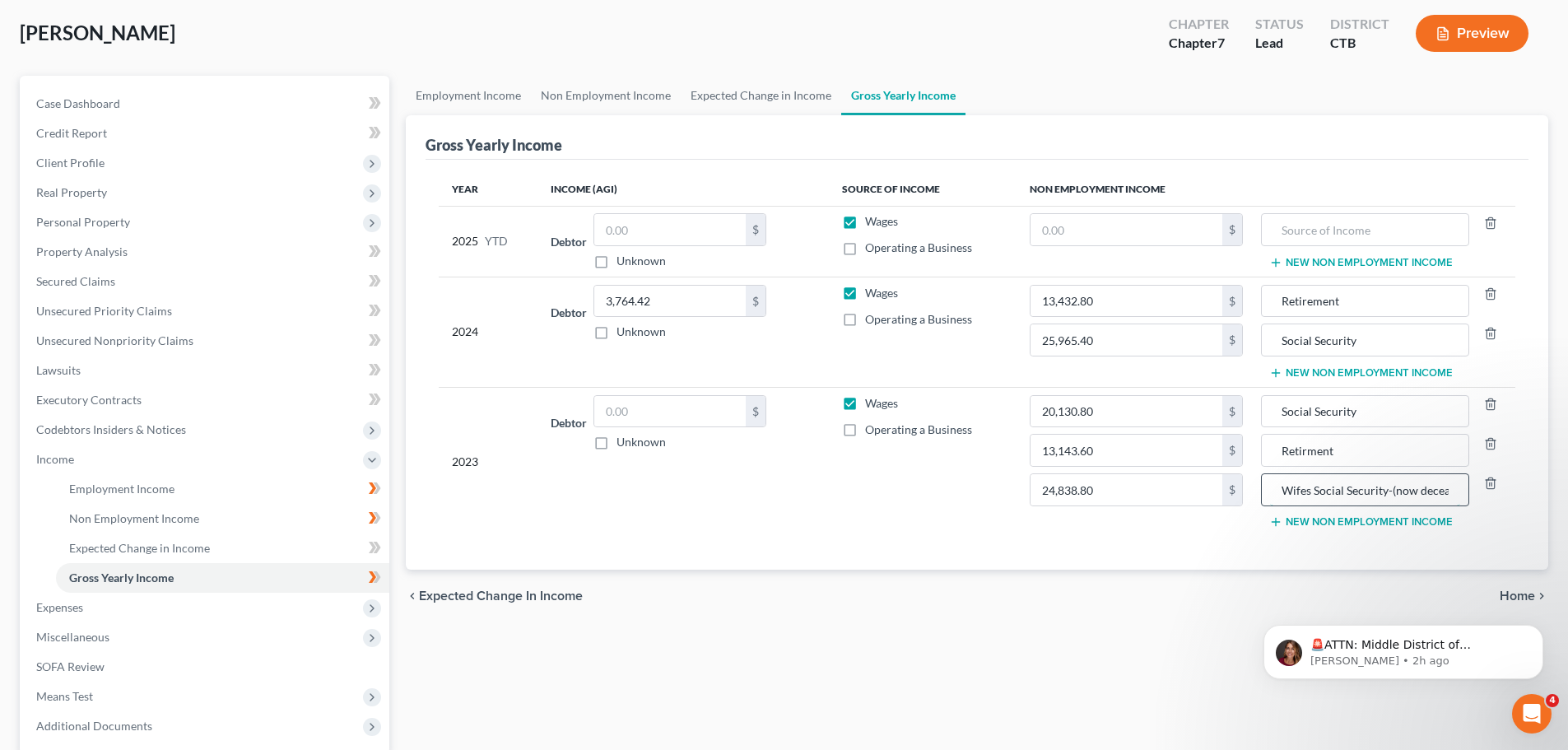
click at [1311, 489] on input "Wifes Social Security-(now deceased)" at bounding box center [1364, 489] width 190 height 31
click at [1308, 490] on input "Wifes Social Security-(now deceased)" at bounding box center [1364, 489] width 190 height 31
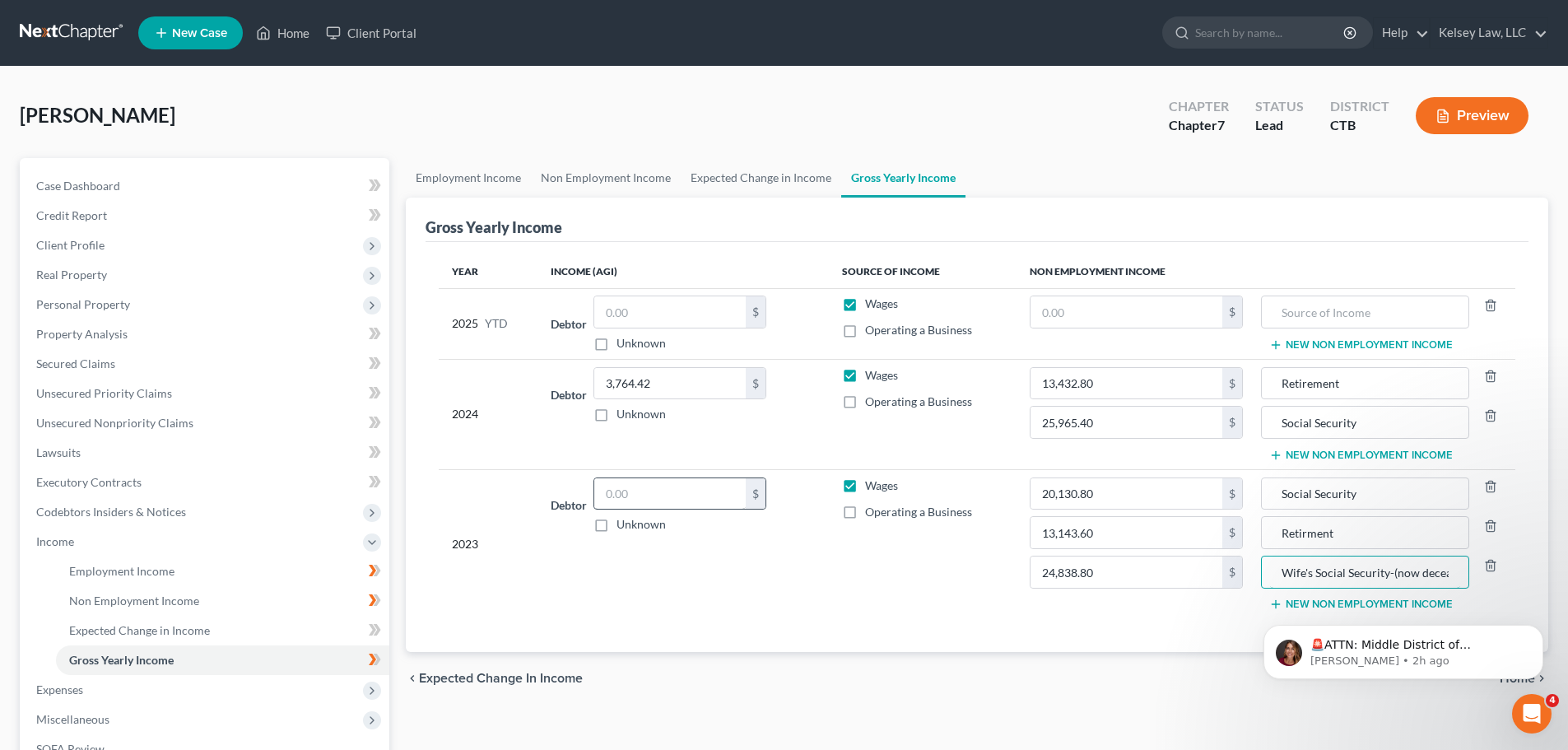
type input "Wife's Social Security-(now deceased)"
click at [694, 501] on input "text" at bounding box center [670, 494] width 152 height 31
type input "0.00"
click at [742, 572] on td "Debtor 0.00 $ Unknown Balance Undetermined 0.00 $ Unknown" at bounding box center [683, 544] width 290 height 149
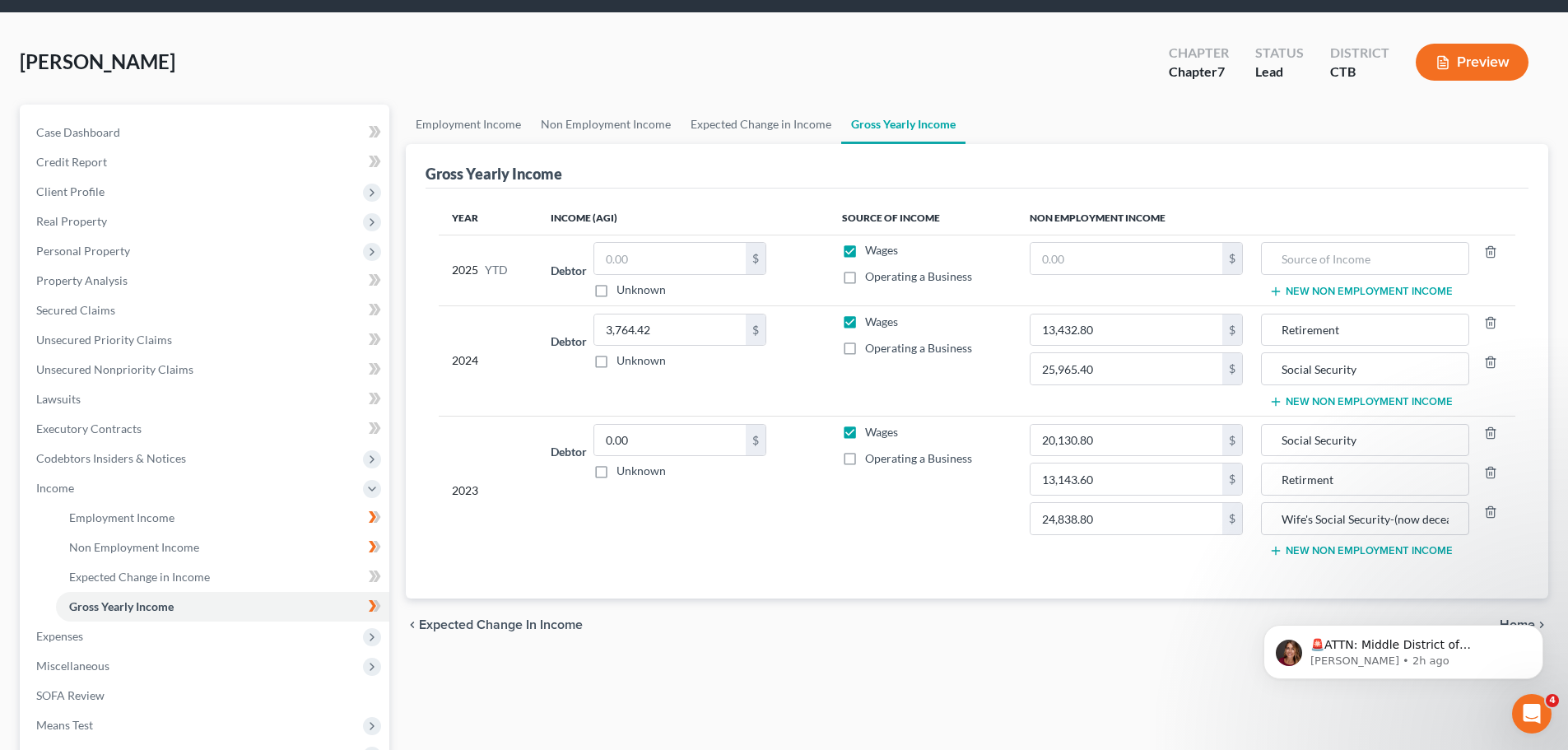
scroll to position [82, 0]
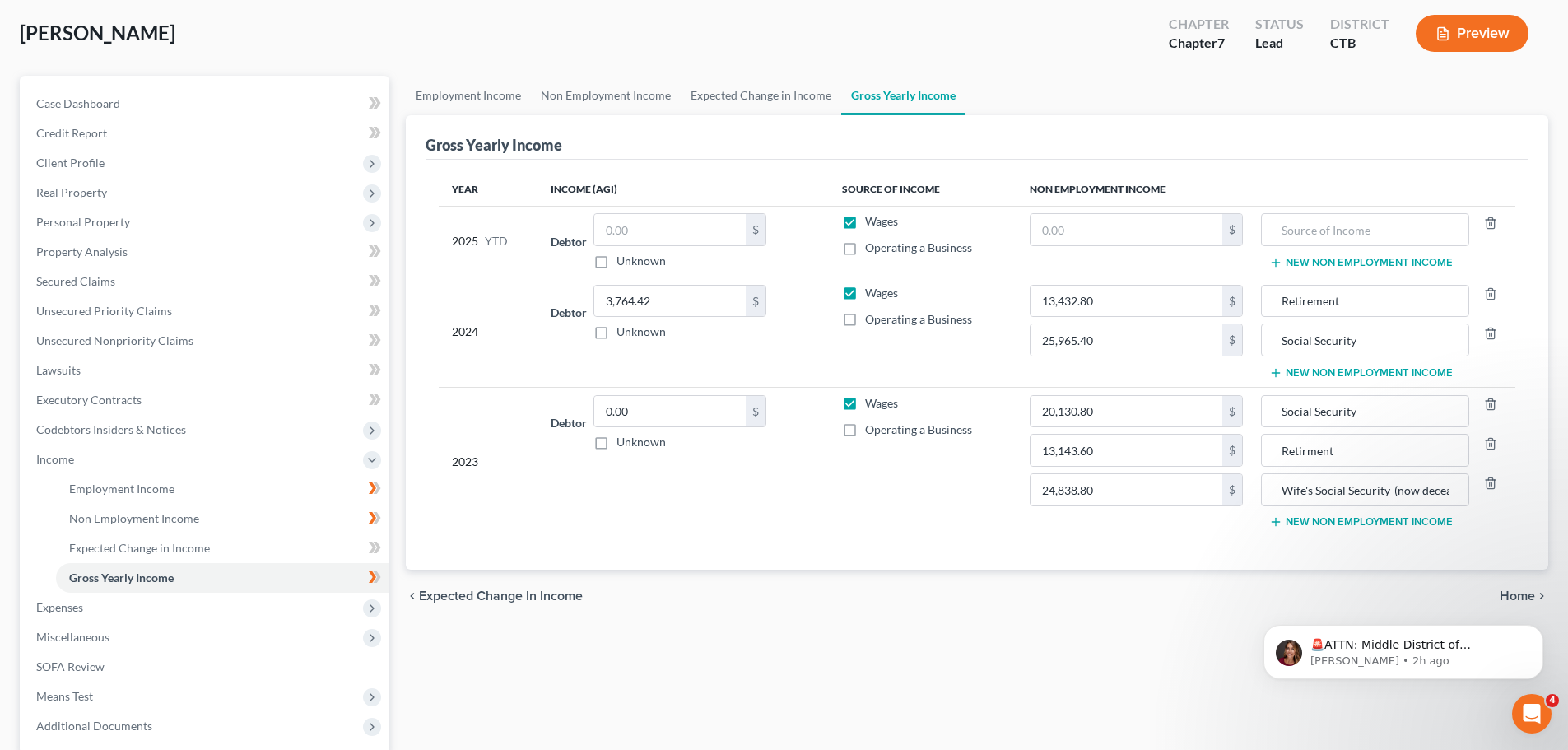
click at [1512, 592] on html "🚨ATTN: Middle District of [US_STATE] The court has added a new Credit Counselin…" at bounding box center [1403, 647] width 329 height 115
click at [1534, 594] on html "🚨ATTN: Middle District of [US_STATE] The court has added a new Credit Counselin…" at bounding box center [1403, 647] width 329 height 115
drag, startPoint x: 2752, startPoint y: 1177, endPoint x: 1505, endPoint y: 592, distance: 1377.4
click at [1505, 592] on html "🚨ATTN: Middle District of [US_STATE] The court has added a new Credit Counselin…" at bounding box center [1403, 647] width 329 height 115
click at [1532, 596] on html "🚨ATTN: Middle District of [US_STATE] The court has added a new Credit Counselin…" at bounding box center [1403, 647] width 329 height 115
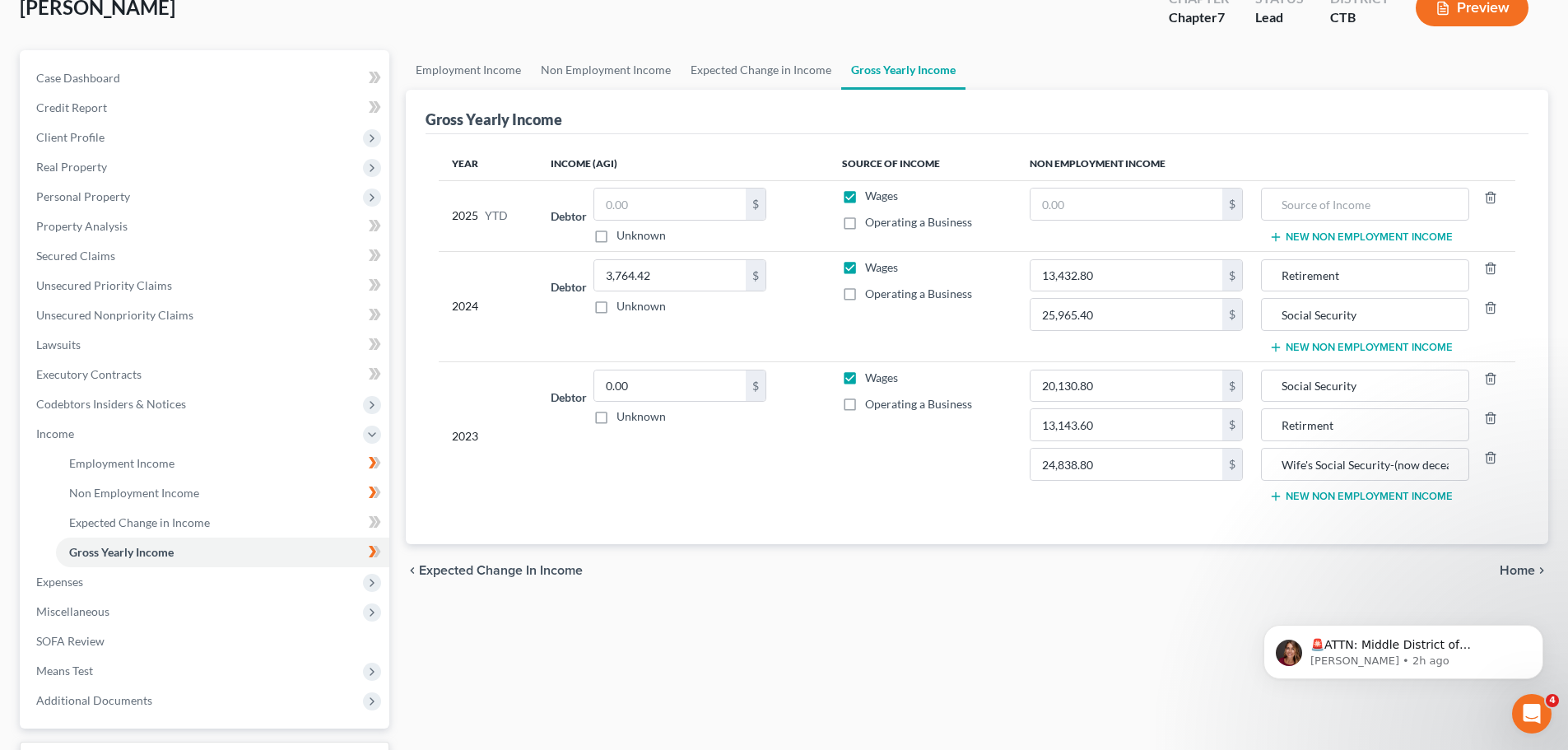
scroll to position [79, 0]
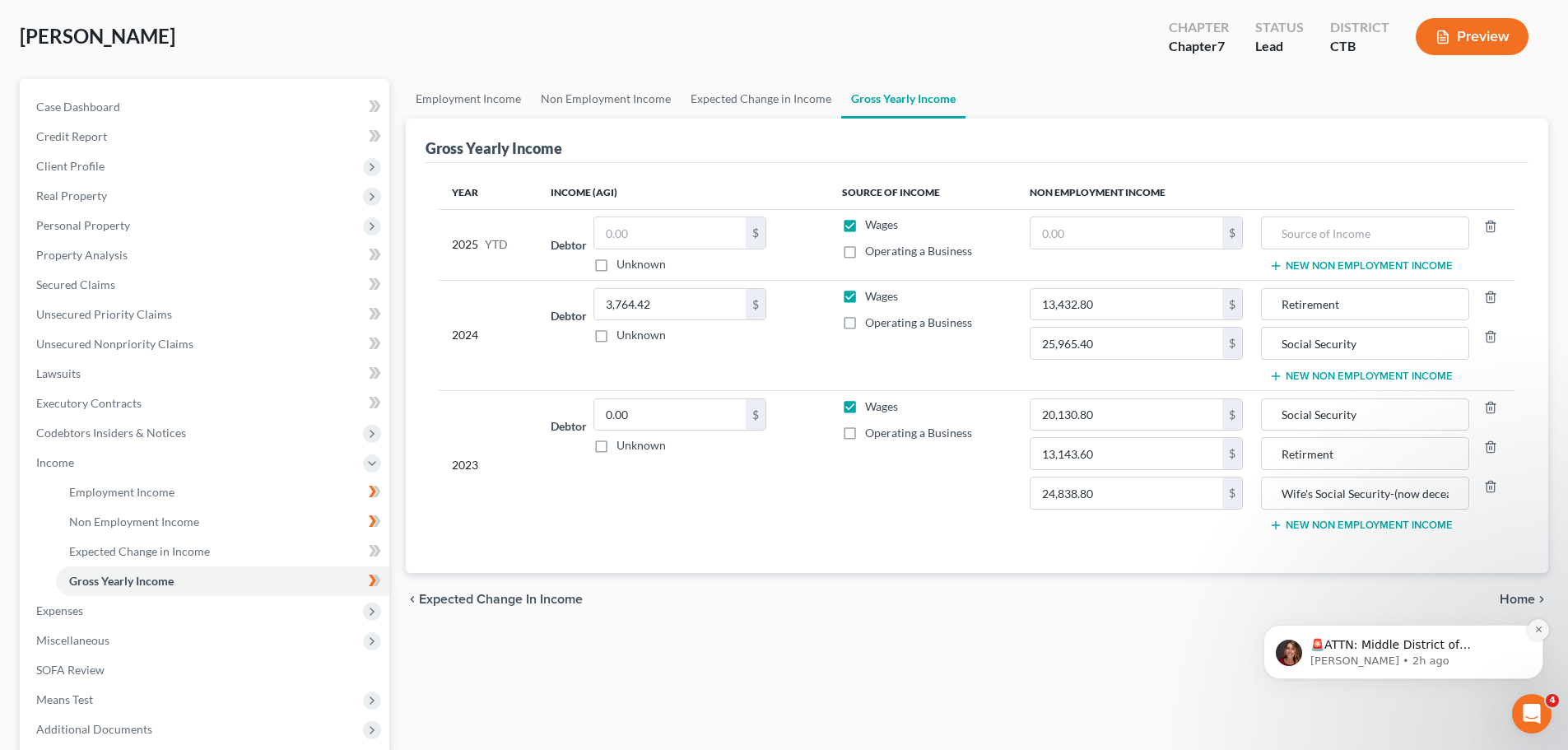
click at [1538, 632] on icon "Dismiss notification" at bounding box center [1539, 629] width 9 height 9
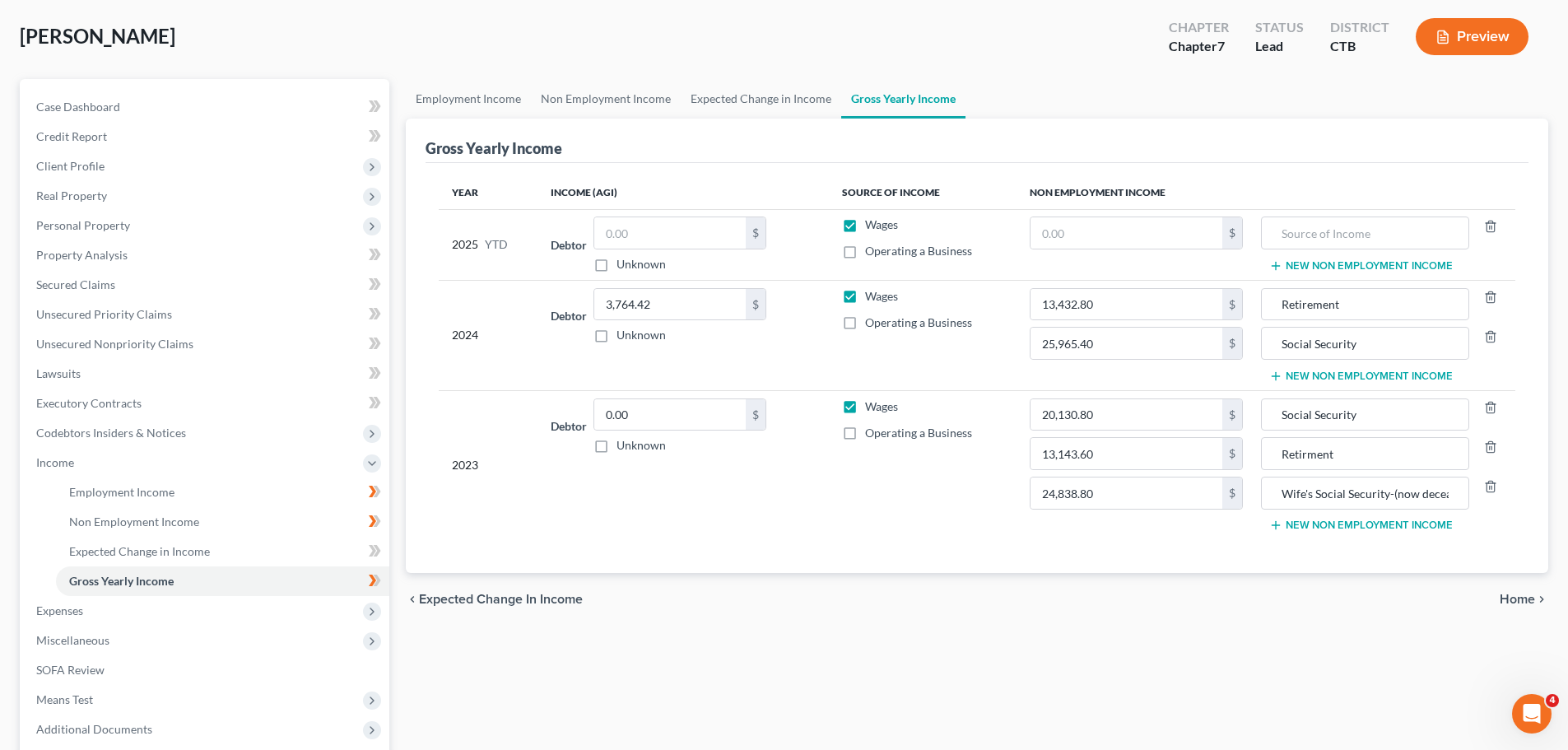
click at [1519, 598] on span "Home" at bounding box center [1518, 598] width 36 height 13
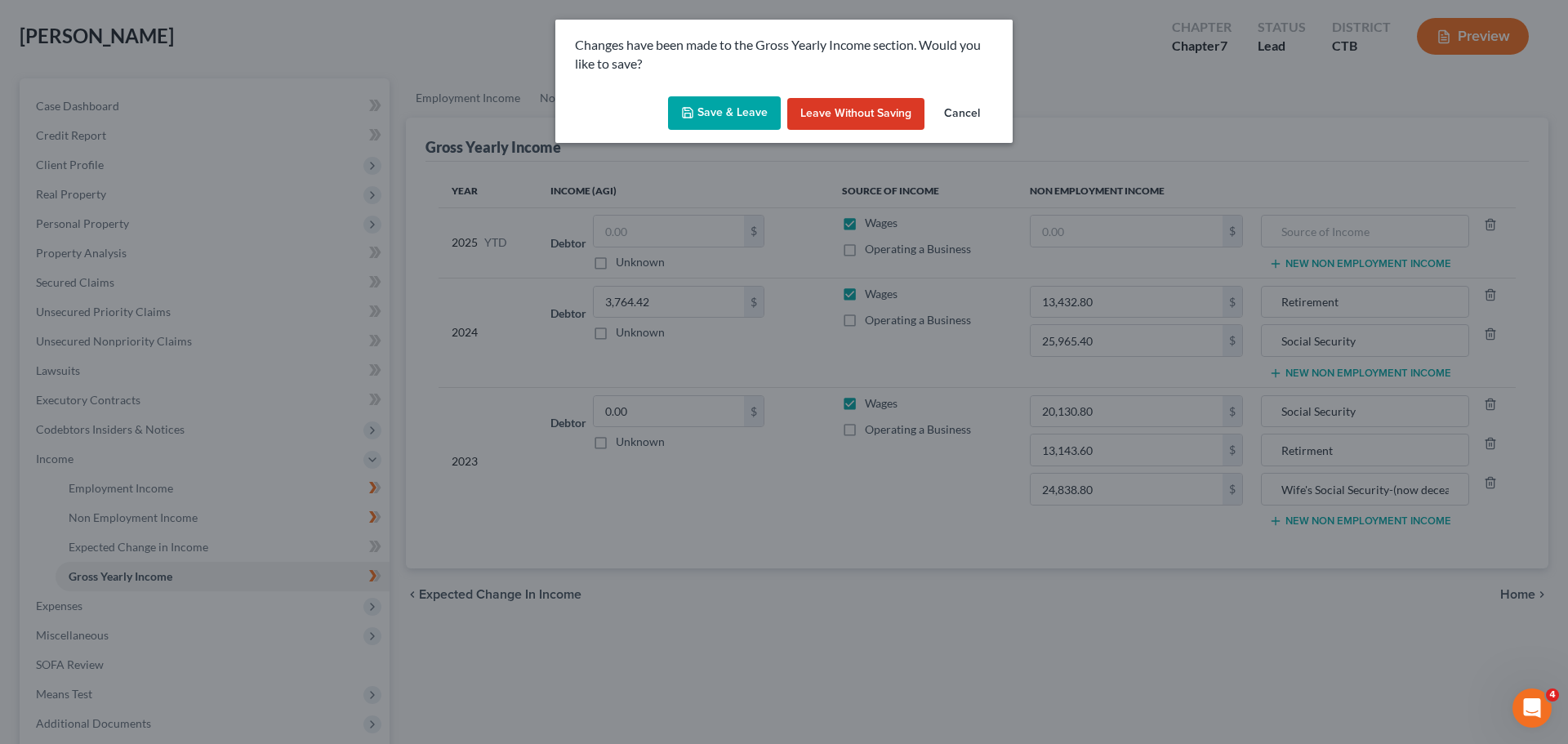
click at [716, 111] on button "Save & Leave" at bounding box center [723, 113] width 113 height 34
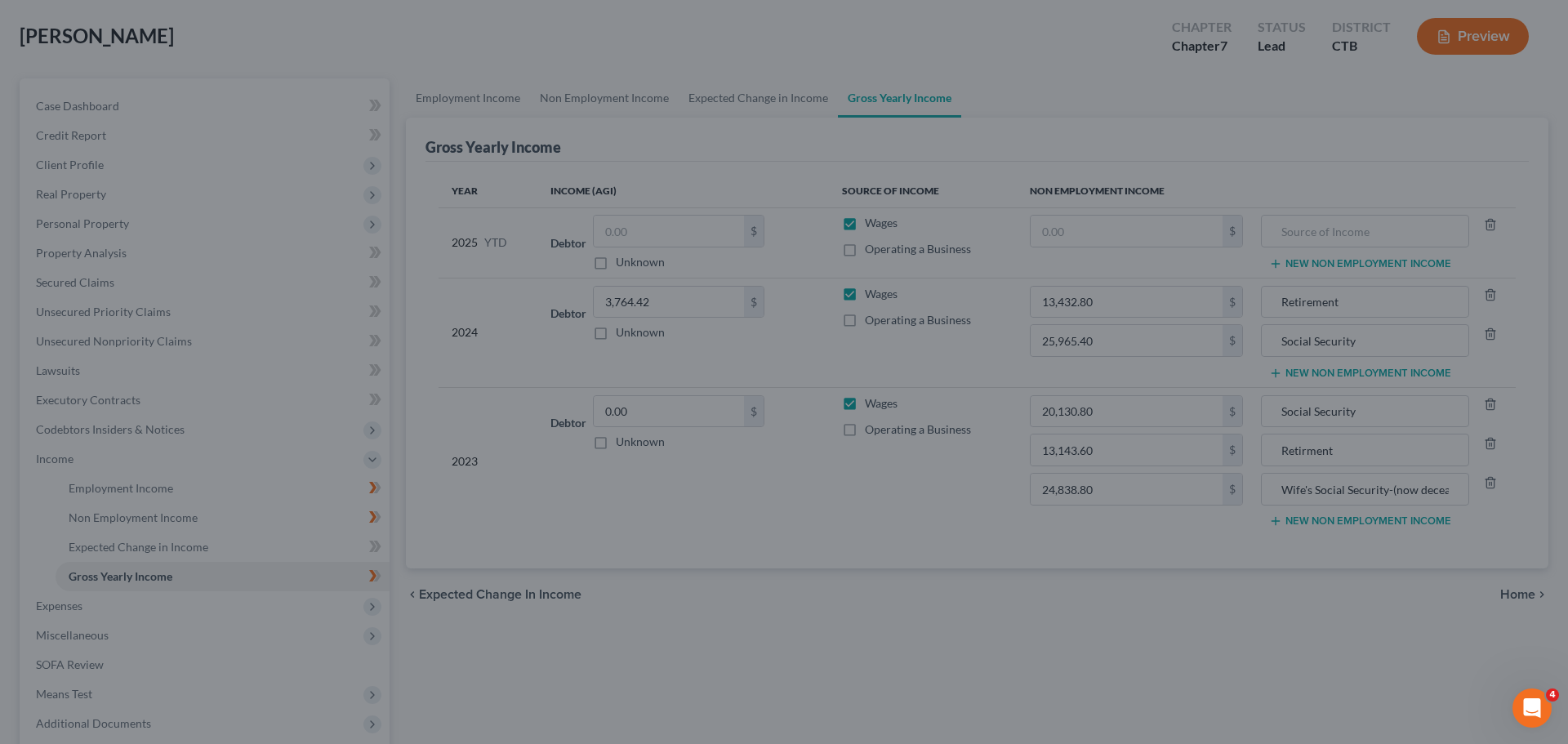
type input "13,143.60"
type input "Retirment"
type input "24,838.80"
type input "Wife's Social Security-(now deceased)"
type input "25,965.40"
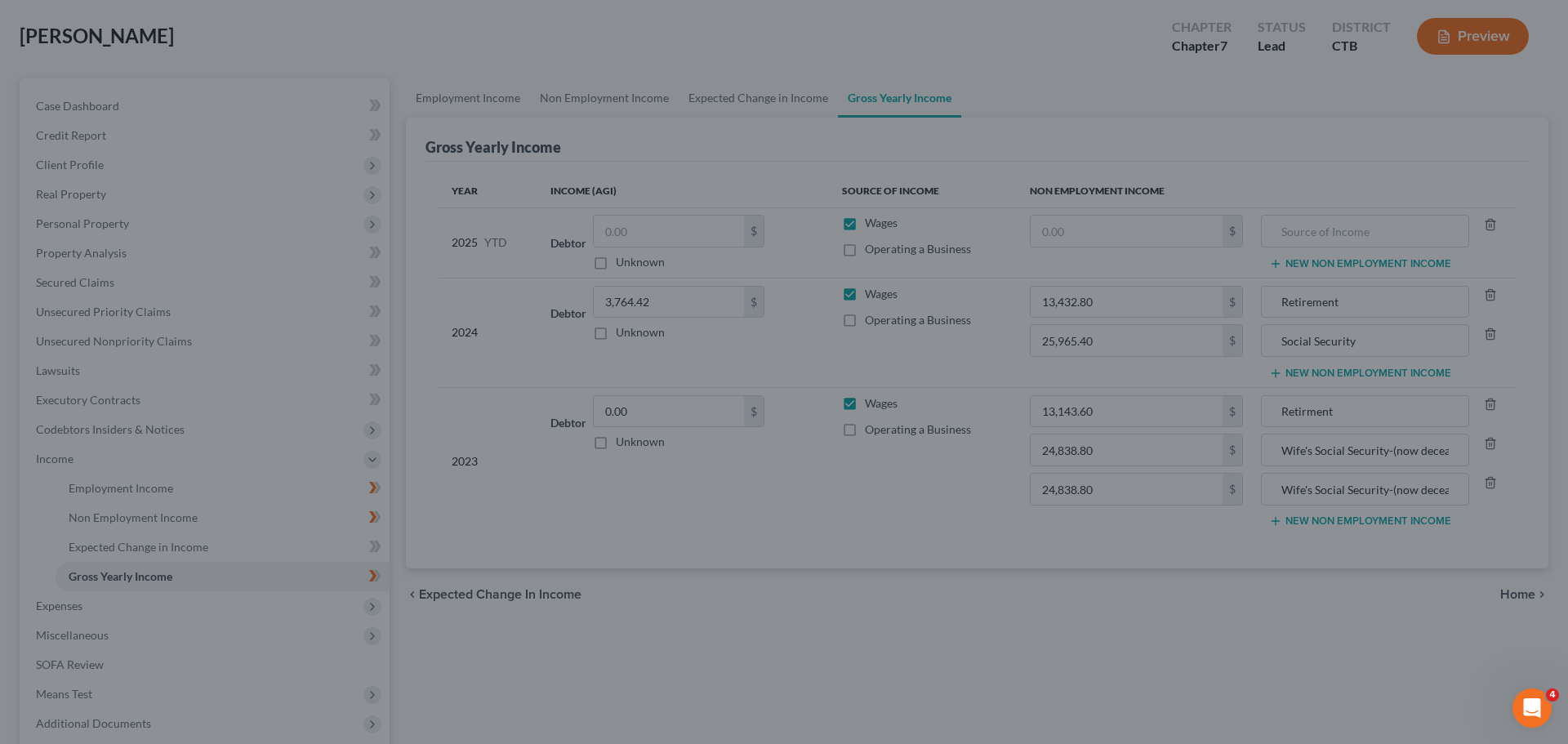
type input "Social Security"
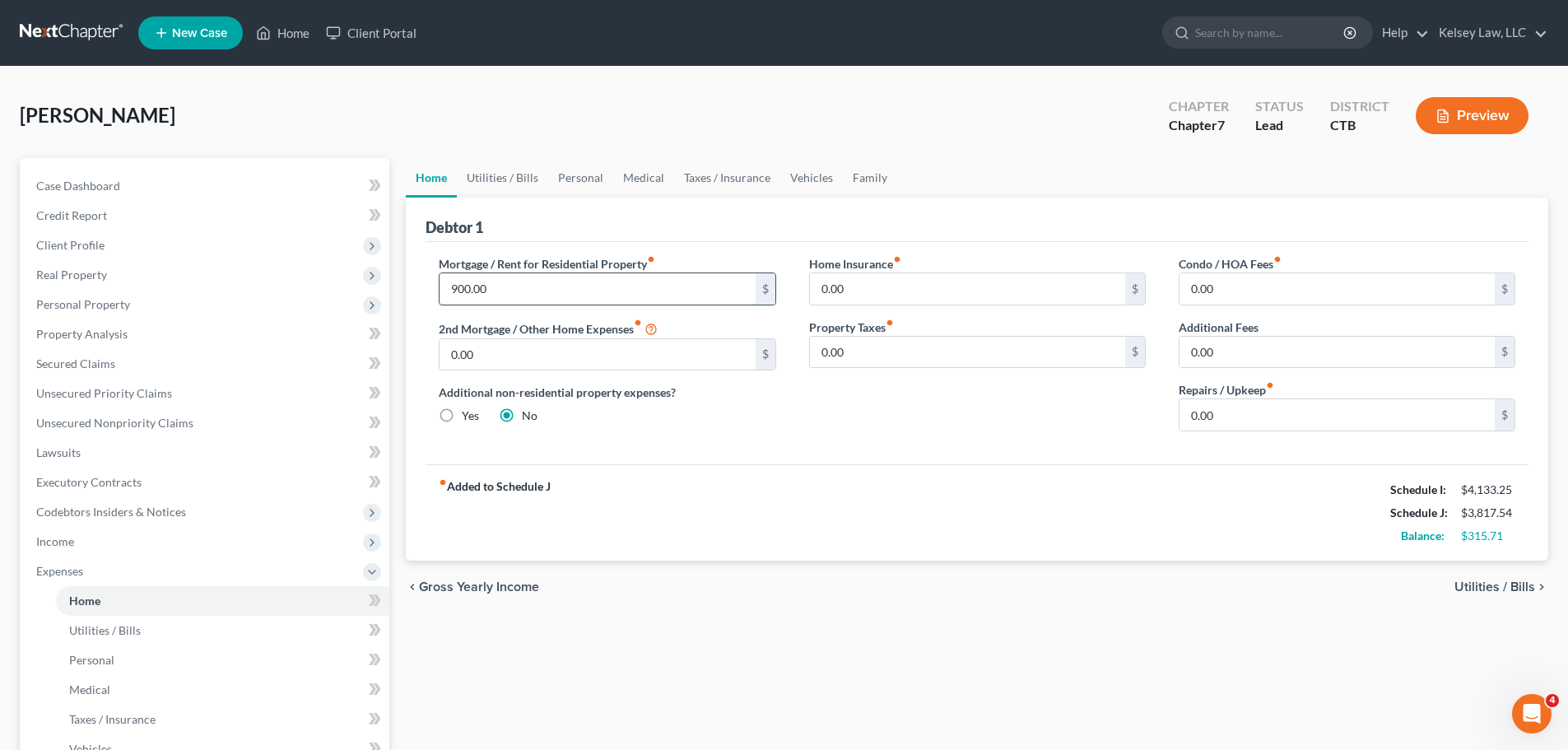
click at [461, 294] on input "900.00" at bounding box center [597, 289] width 315 height 31
click at [460, 293] on input "900.00" at bounding box center [597, 289] width 315 height 31
type input "800.00"
click at [770, 420] on div "Additional non-residential property expenses? Yes No" at bounding box center [607, 404] width 337 height 41
click at [1223, 411] on input "0.00" at bounding box center [1338, 415] width 315 height 31
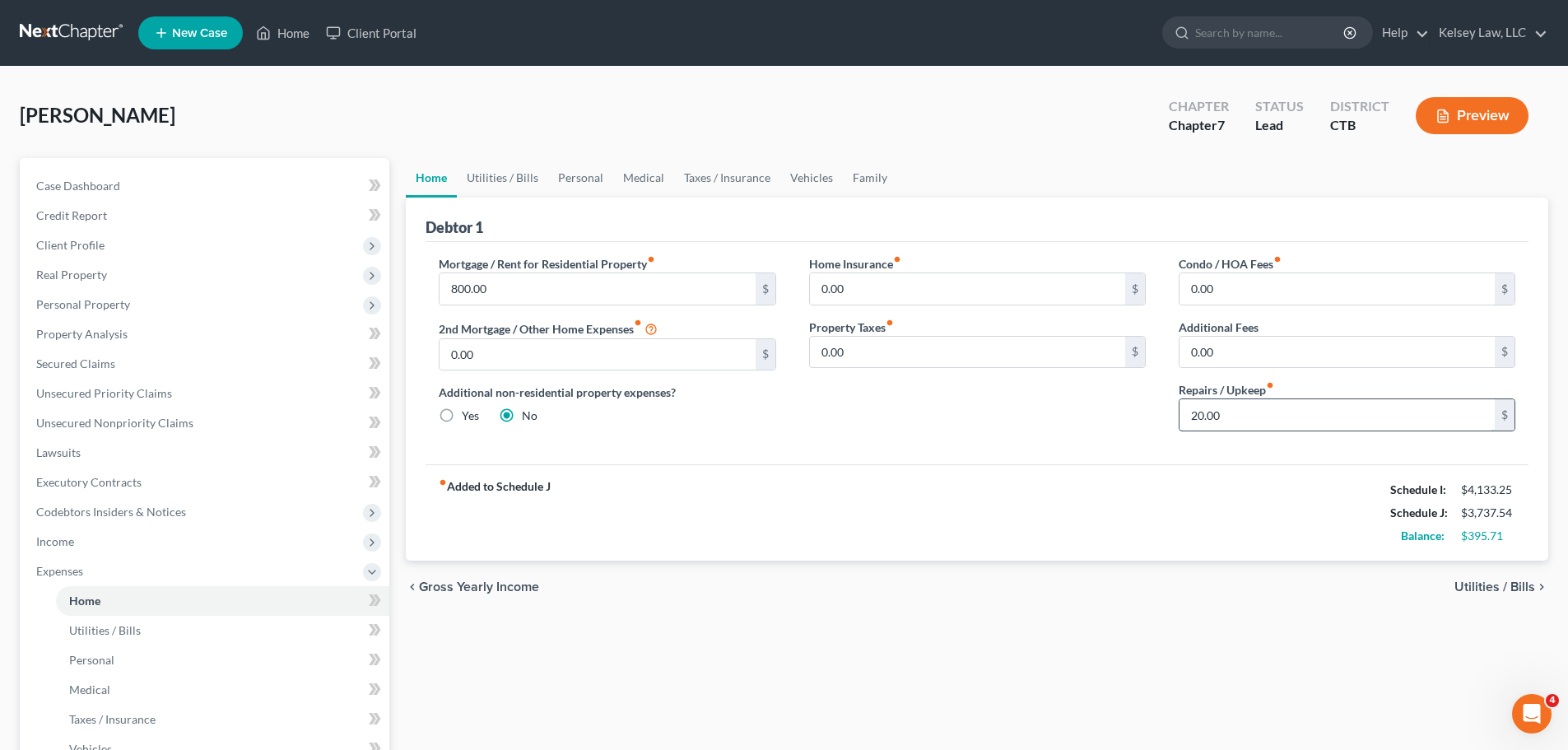
type input "20.00"
click at [501, 181] on link "Utilities / Bills" at bounding box center [502, 178] width 91 height 40
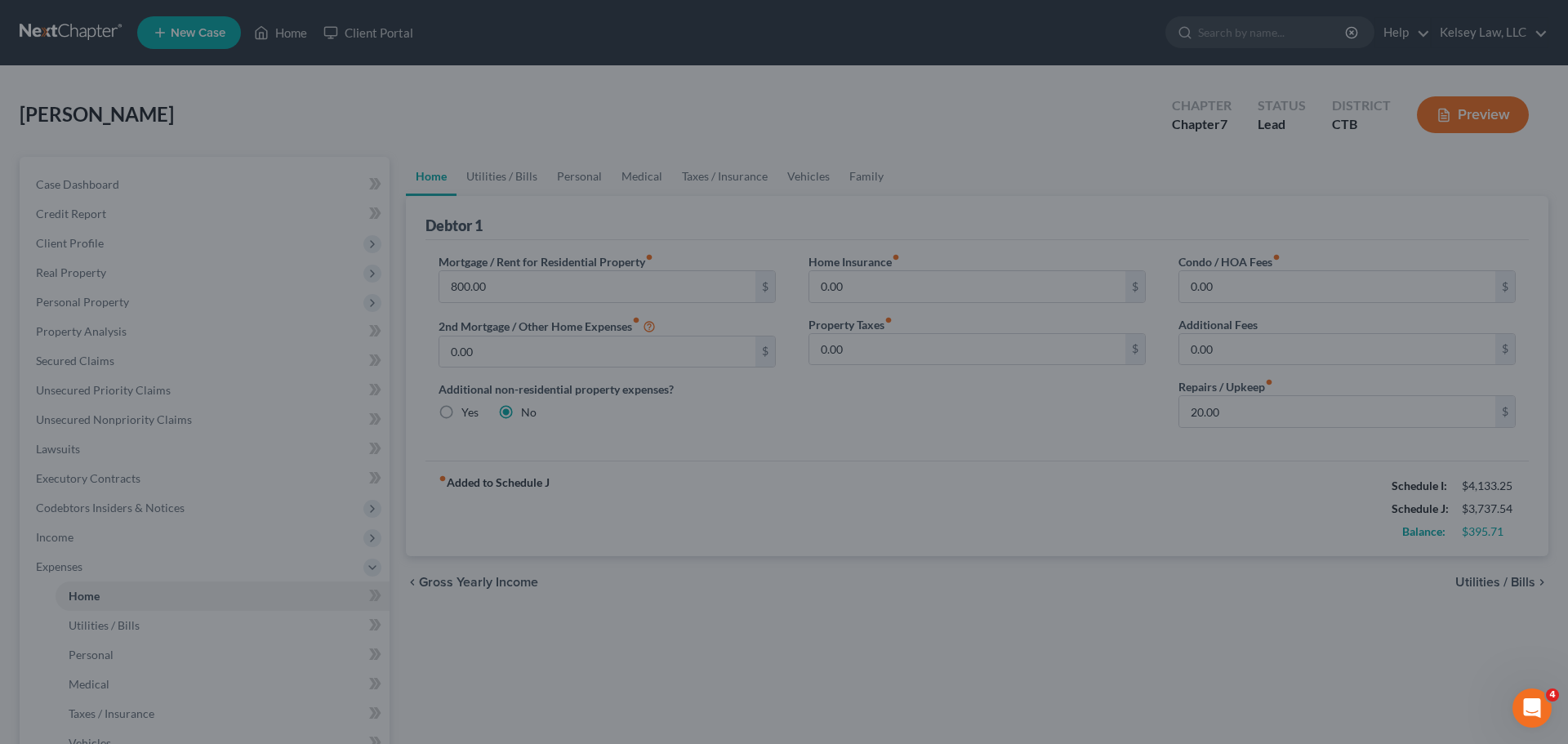
click at [1354, 528] on div at bounding box center [784, 372] width 1568 height 744
click at [836, 156] on div at bounding box center [784, 372] width 1568 height 744
click at [508, 99] on div at bounding box center [784, 372] width 1568 height 744
click at [621, 288] on div at bounding box center [784, 372] width 1568 height 744
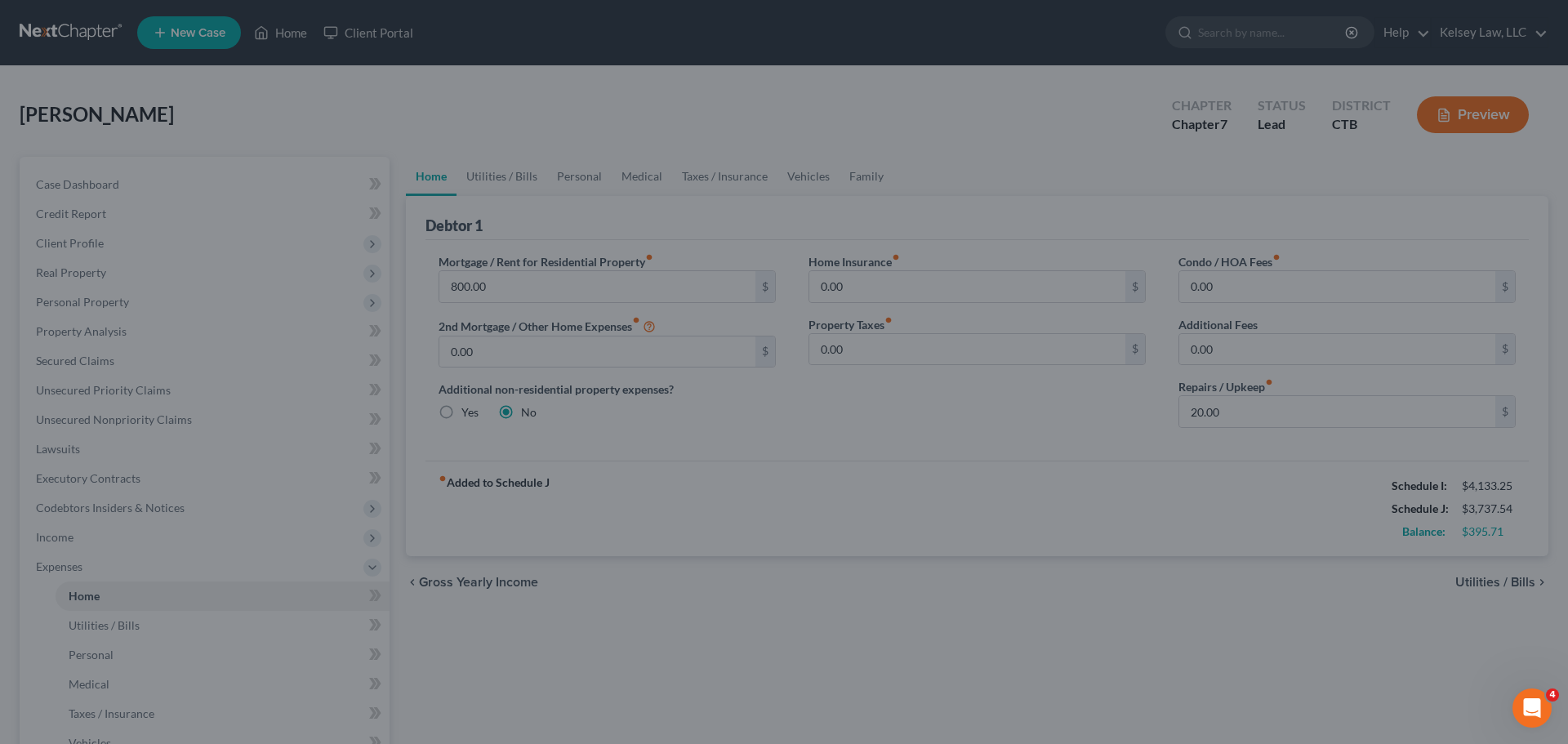
click at [621, 288] on div at bounding box center [784, 372] width 1568 height 744
click at [1267, 491] on div at bounding box center [784, 372] width 1568 height 744
click at [1504, 590] on div at bounding box center [784, 372] width 1568 height 744
click at [1534, 708] on icon "Open Intercom Messenger" at bounding box center [1529, 705] width 27 height 27
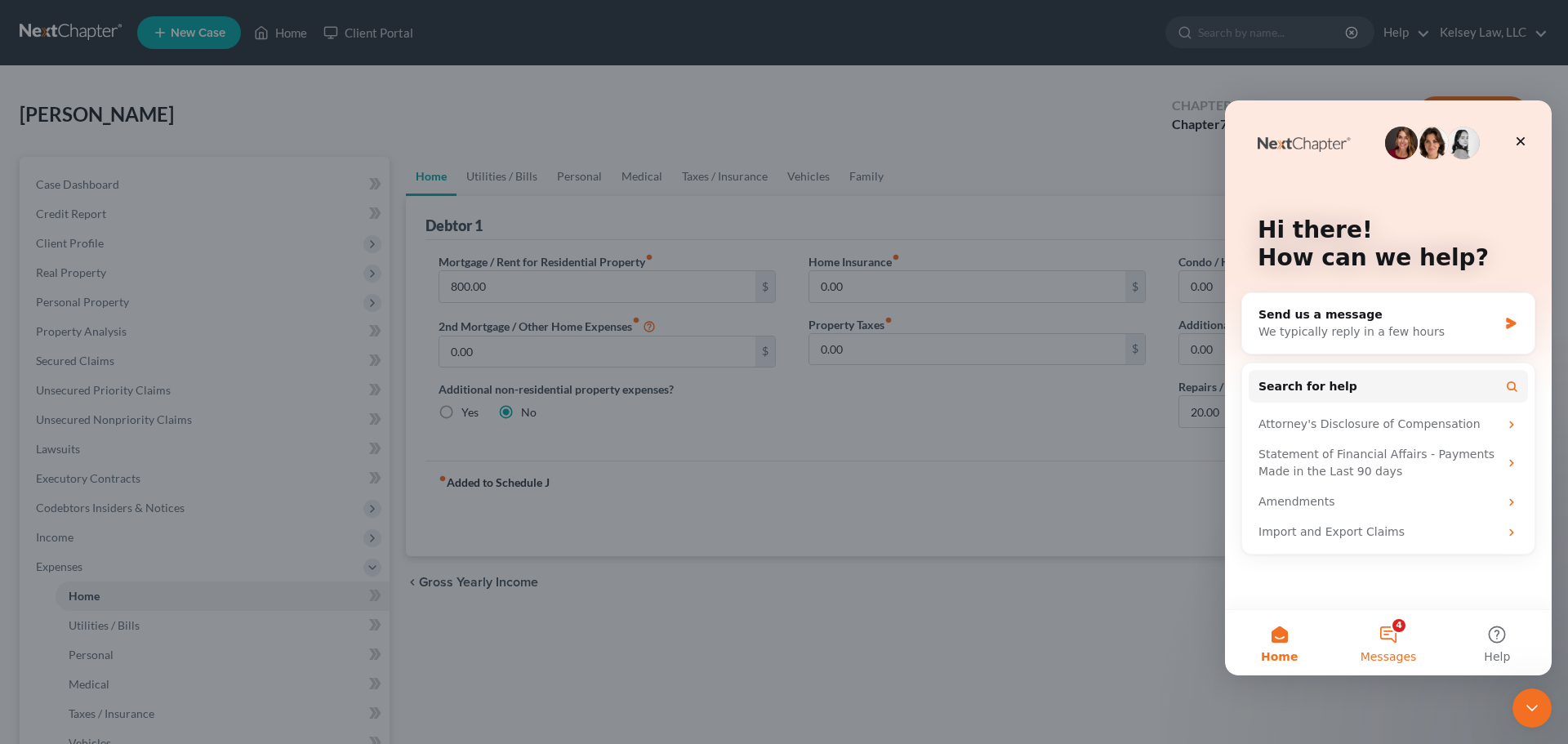
click at [1395, 645] on button "4 Messages" at bounding box center [1388, 643] width 108 height 65
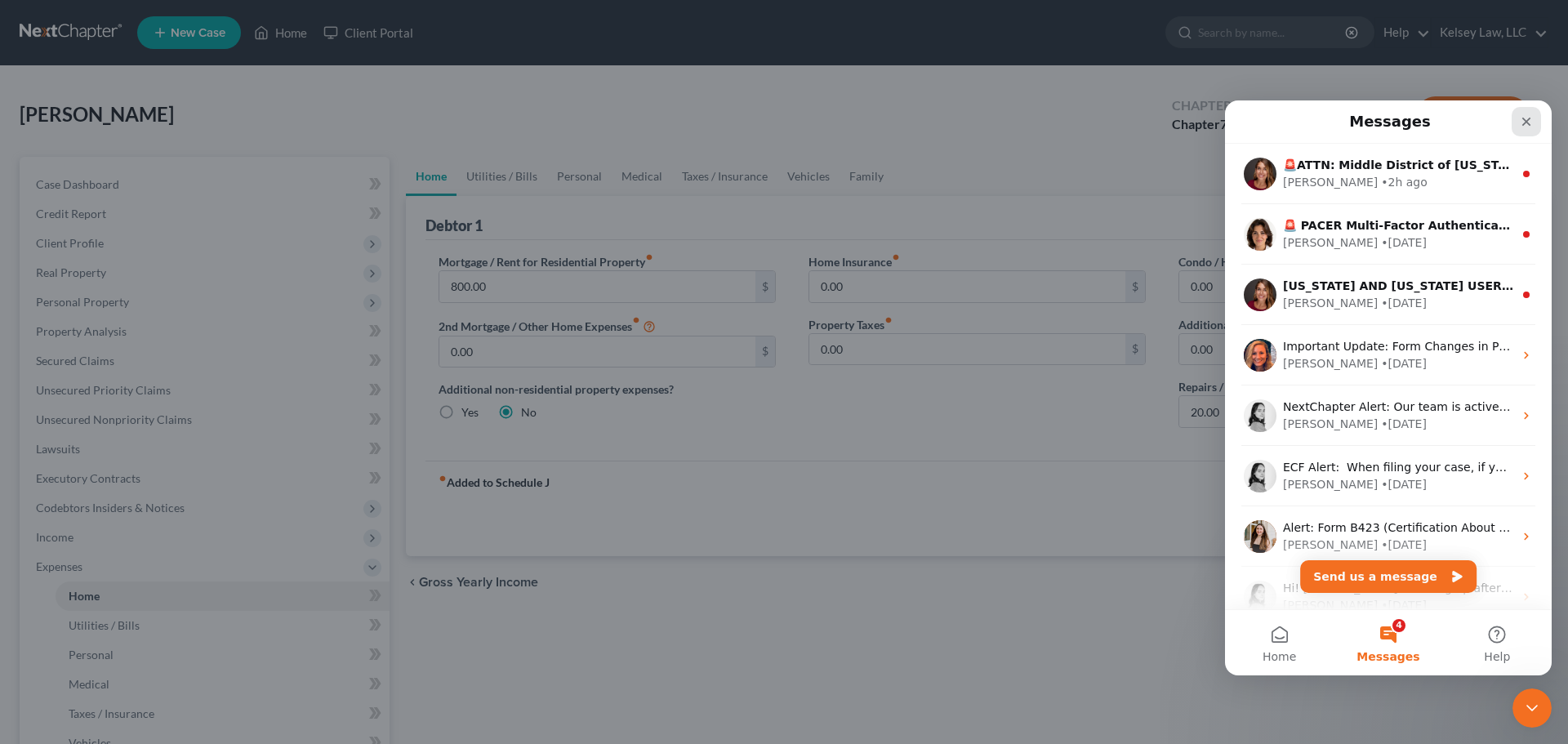
click at [1526, 120] on icon "Close" at bounding box center [1526, 121] width 13 height 13
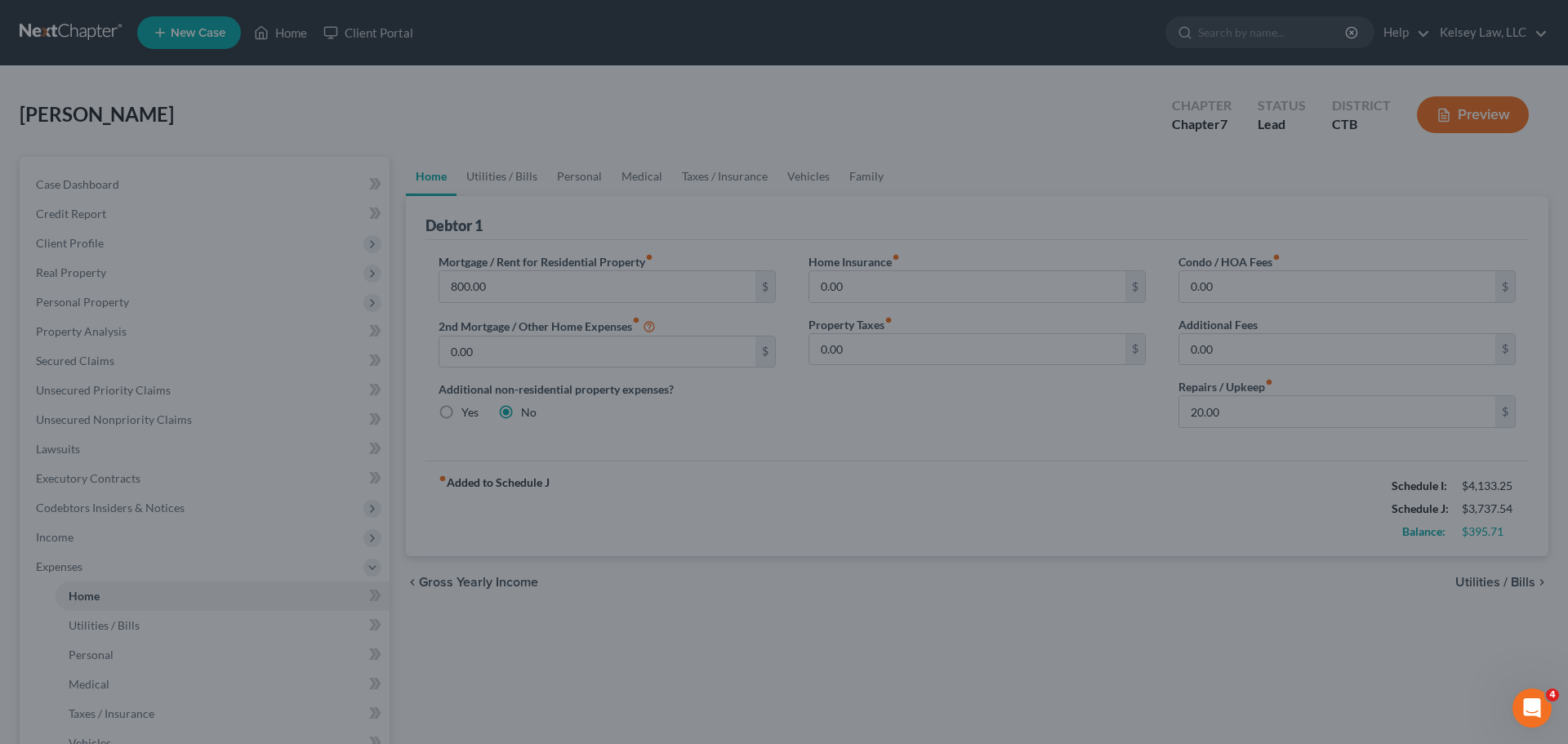
click at [752, 198] on div at bounding box center [784, 372] width 1568 height 744
click at [766, 216] on div at bounding box center [784, 372] width 1568 height 744
click at [104, 122] on div at bounding box center [784, 372] width 1568 height 744
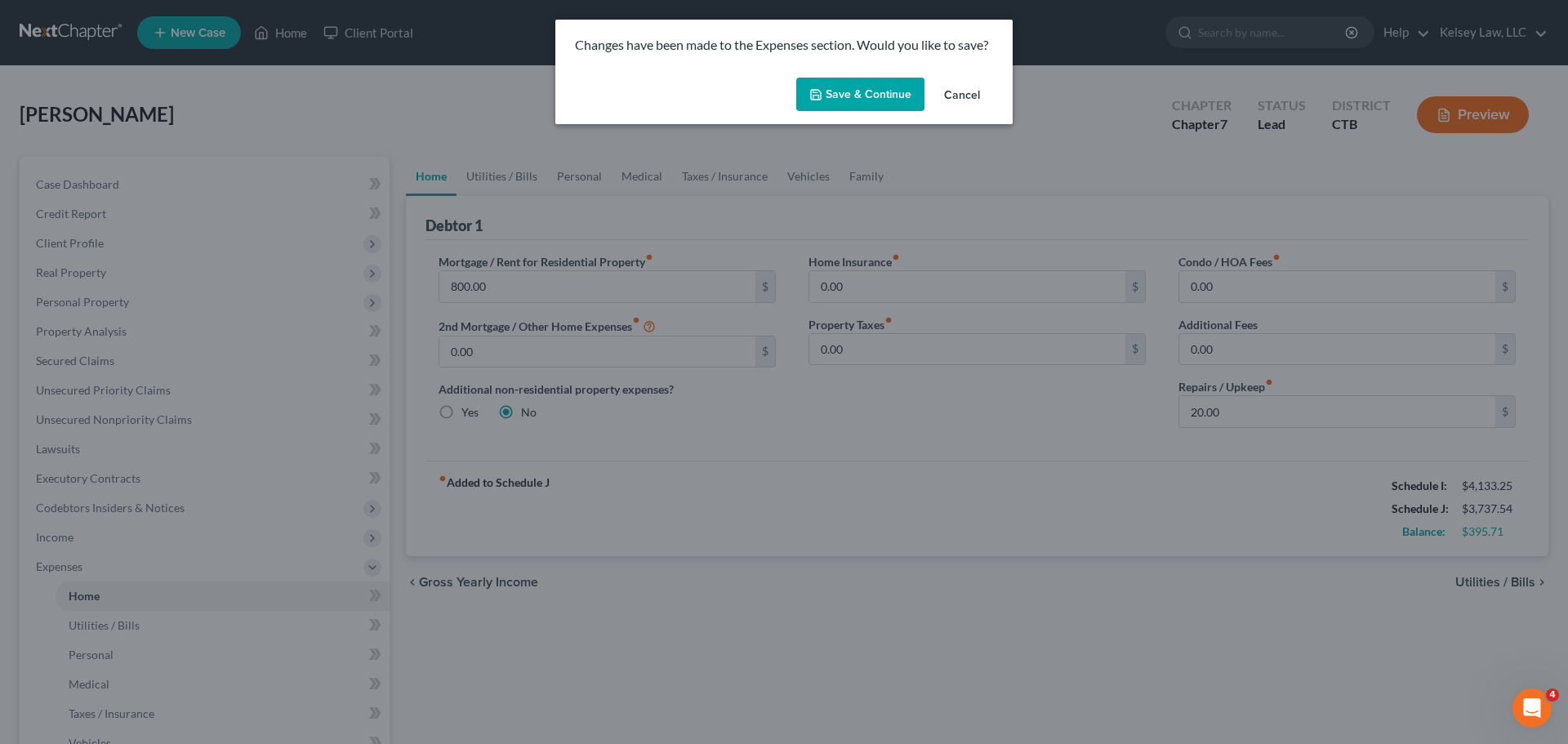
click at [889, 92] on button "Save & Continue" at bounding box center [860, 95] width 128 height 34
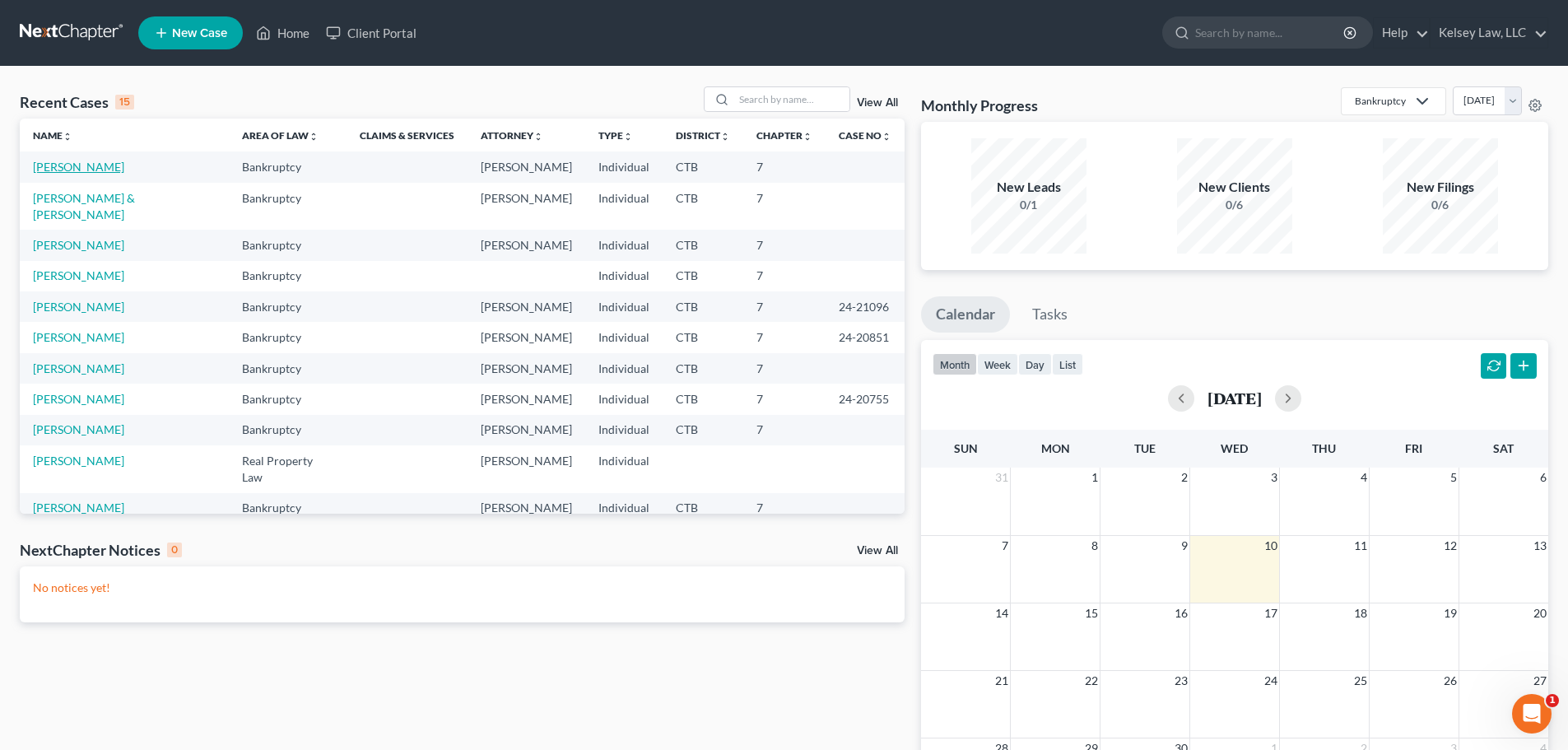
click at [56, 170] on link "[PERSON_NAME]" at bounding box center [78, 166] width 91 height 14
select select "6"
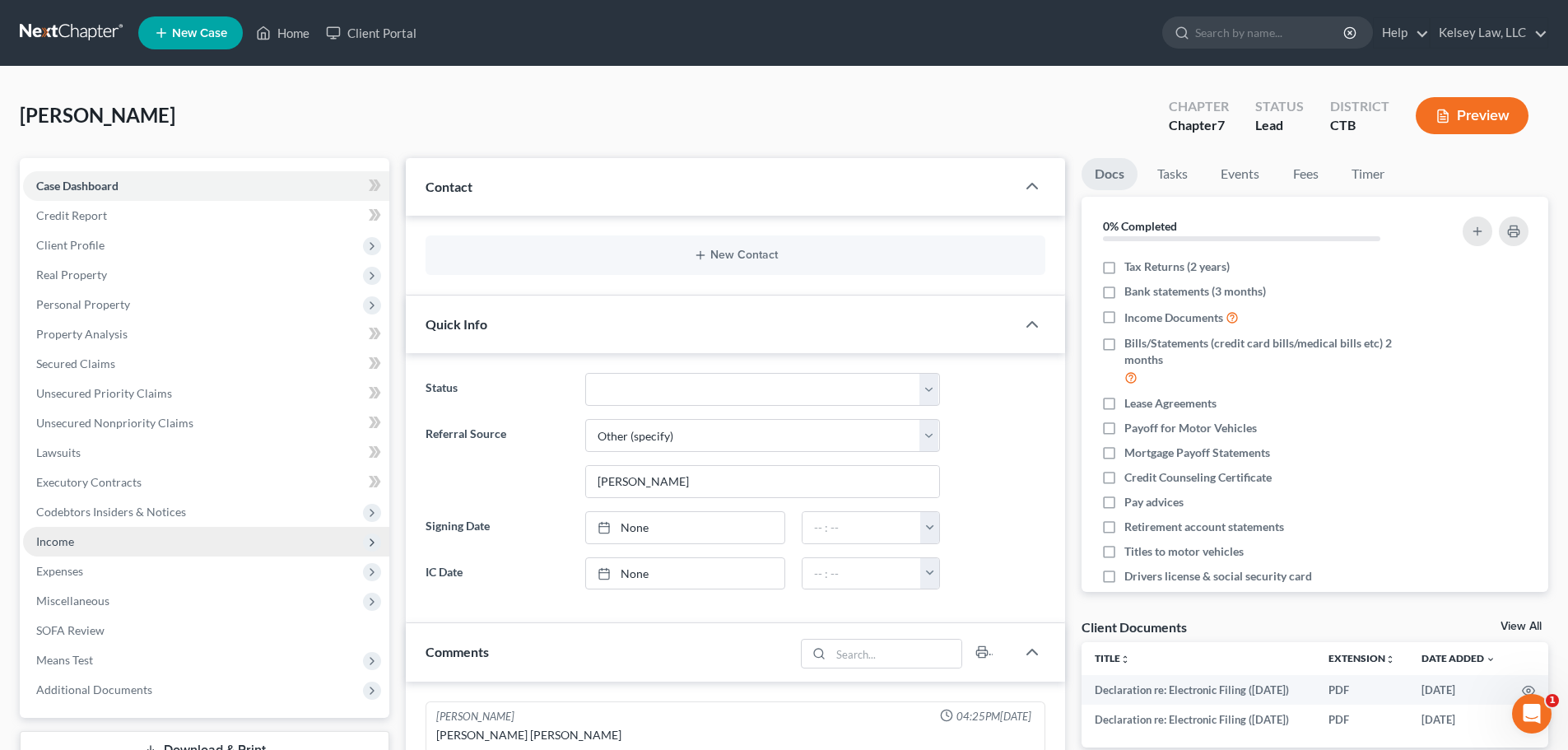
click at [58, 545] on span "Income" at bounding box center [55, 541] width 38 height 14
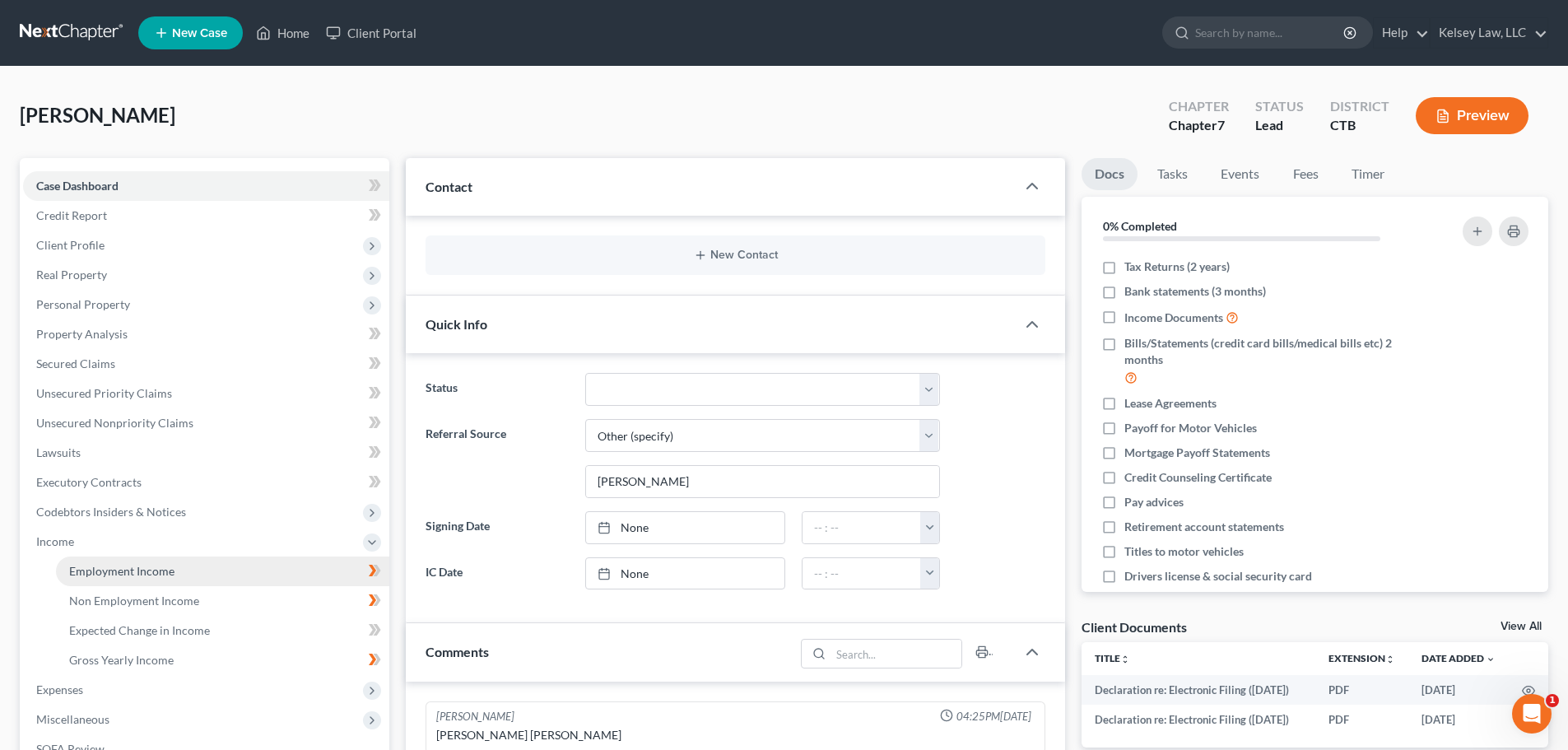
click at [187, 578] on link "Employment Income" at bounding box center [223, 571] width 334 height 29
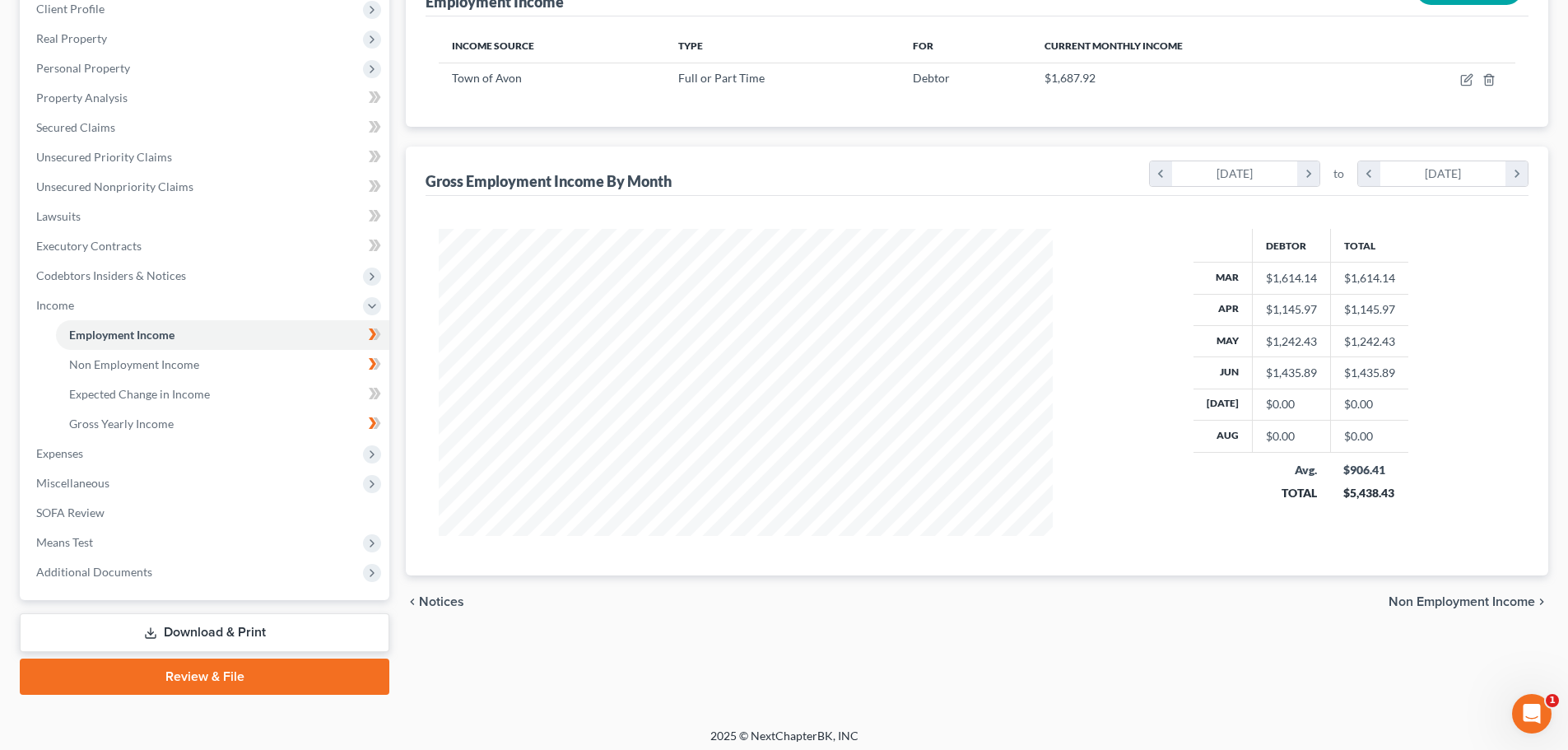
scroll to position [243, 0]
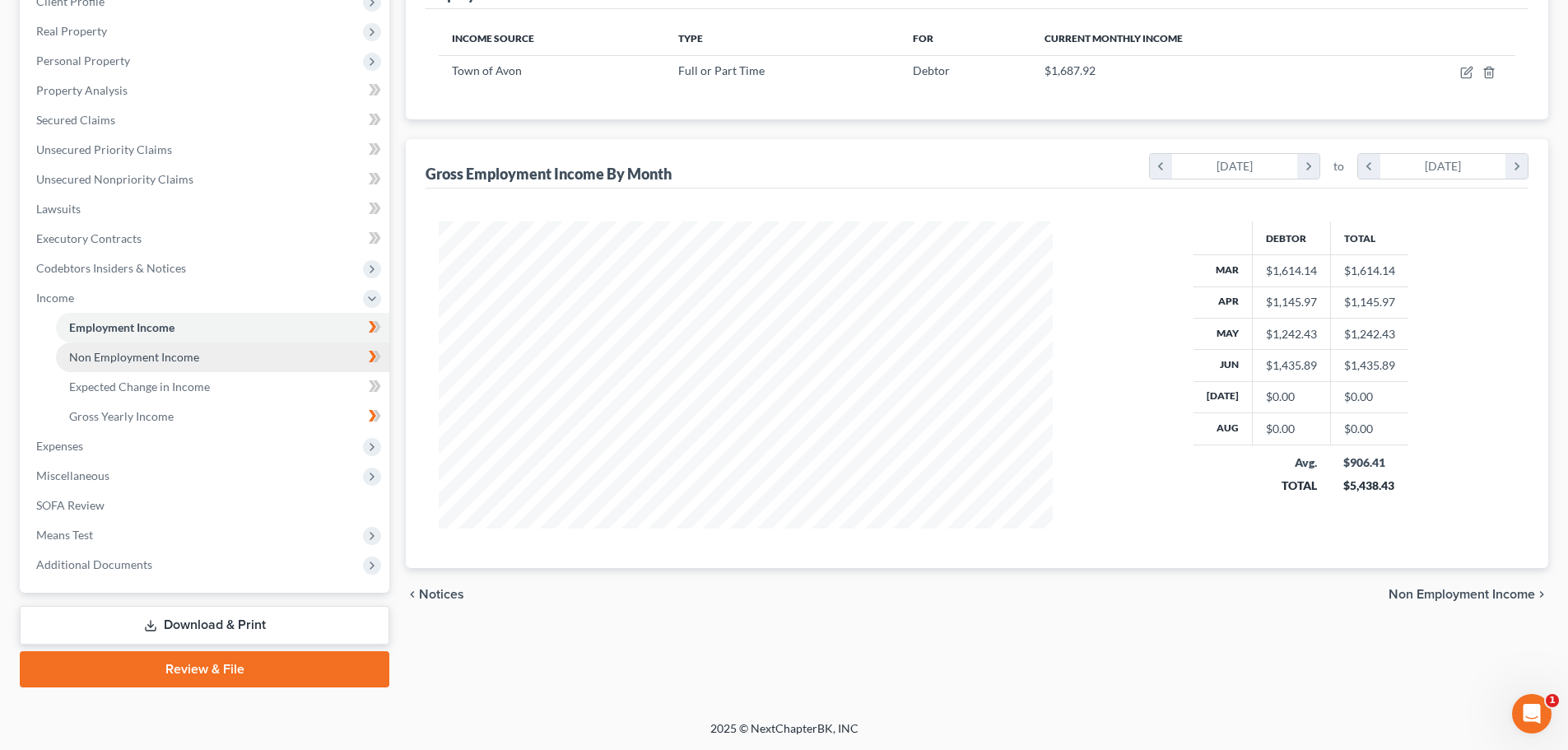
click at [184, 350] on span "Non Employment Income" at bounding box center [134, 357] width 130 height 14
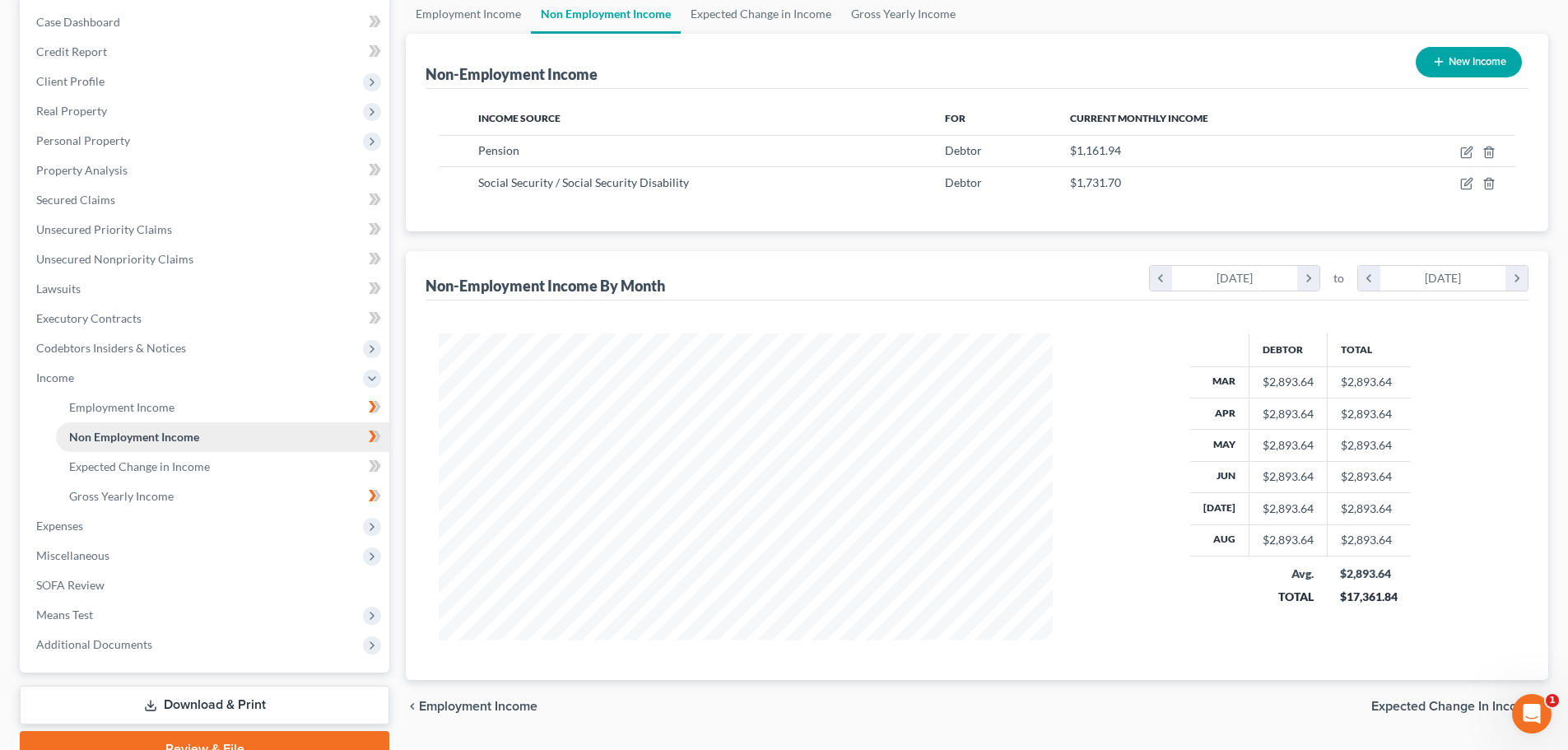
scroll to position [165, 0]
click at [166, 495] on span "Gross Yearly Income" at bounding box center [121, 495] width 105 height 14
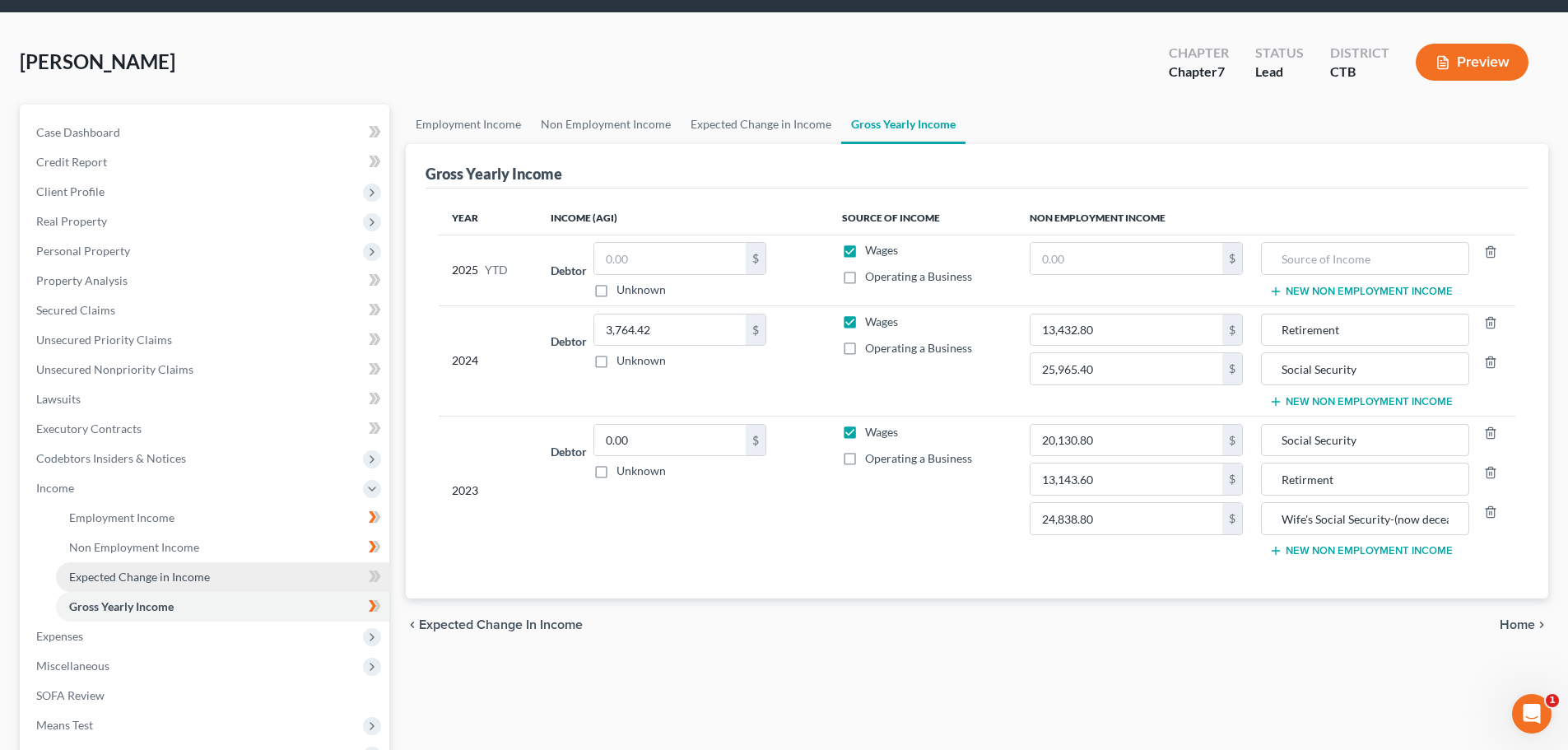
scroll to position [82, 0]
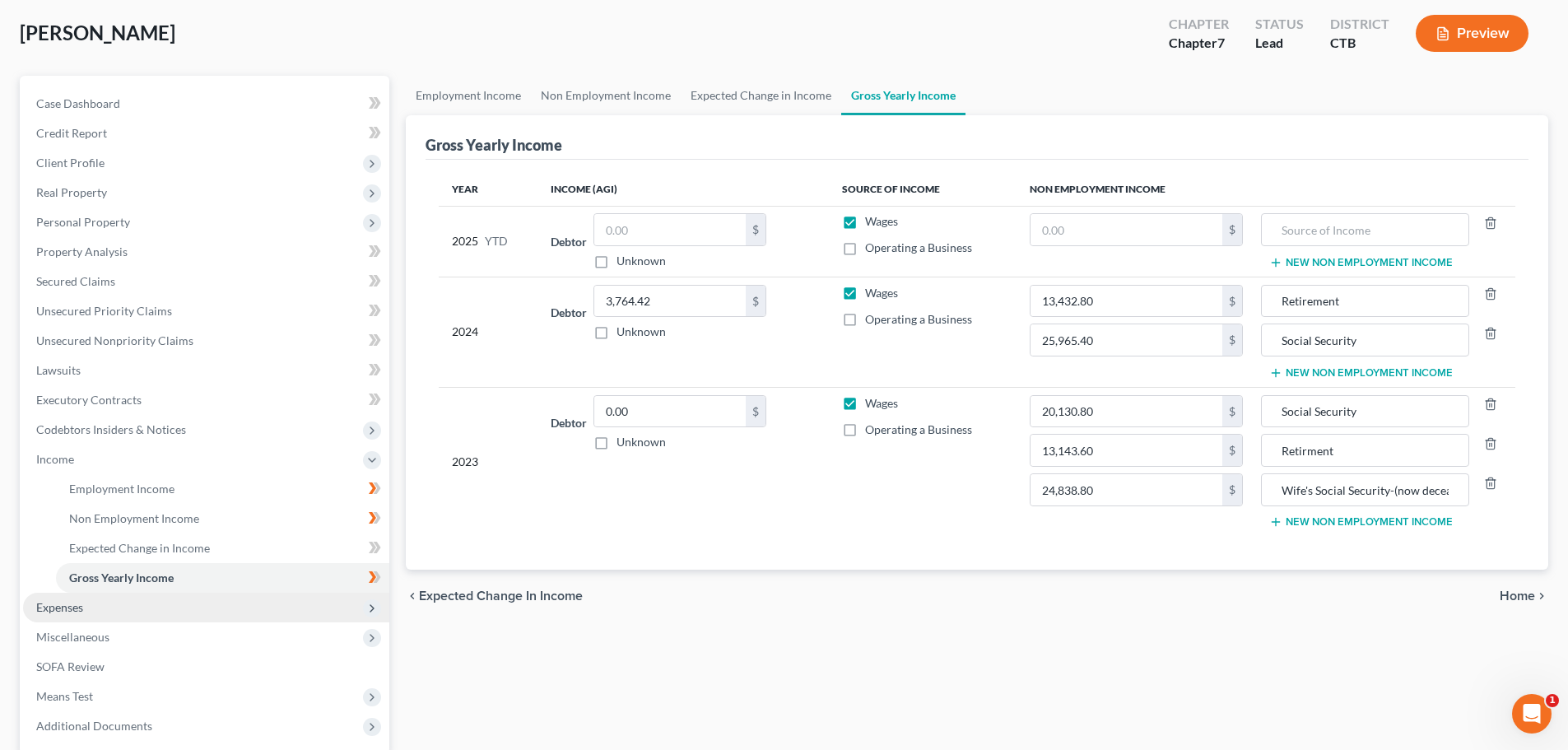
click at [207, 612] on span "Expenses" at bounding box center [206, 607] width 366 height 29
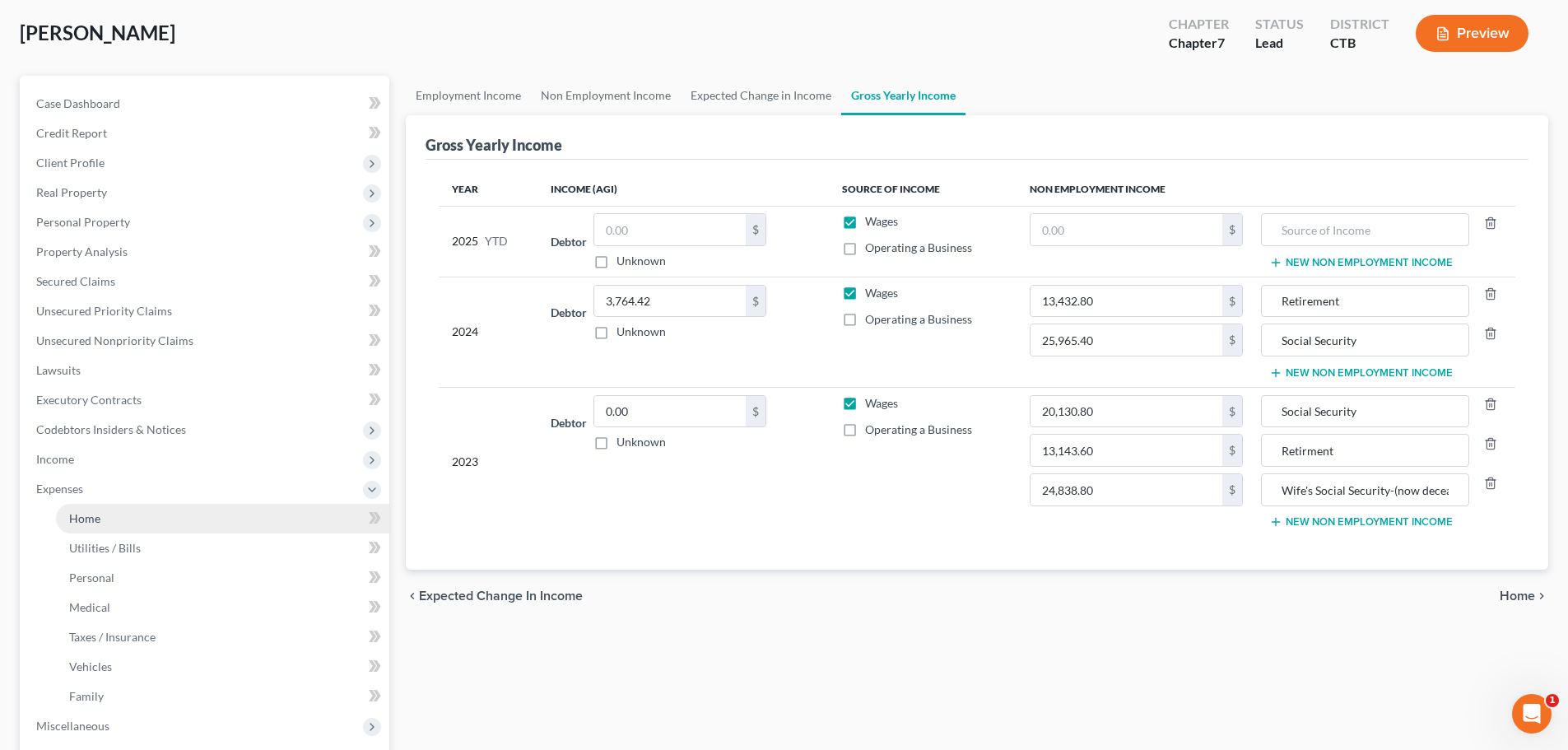
click at [227, 519] on link "Home" at bounding box center [223, 519] width 334 height 29
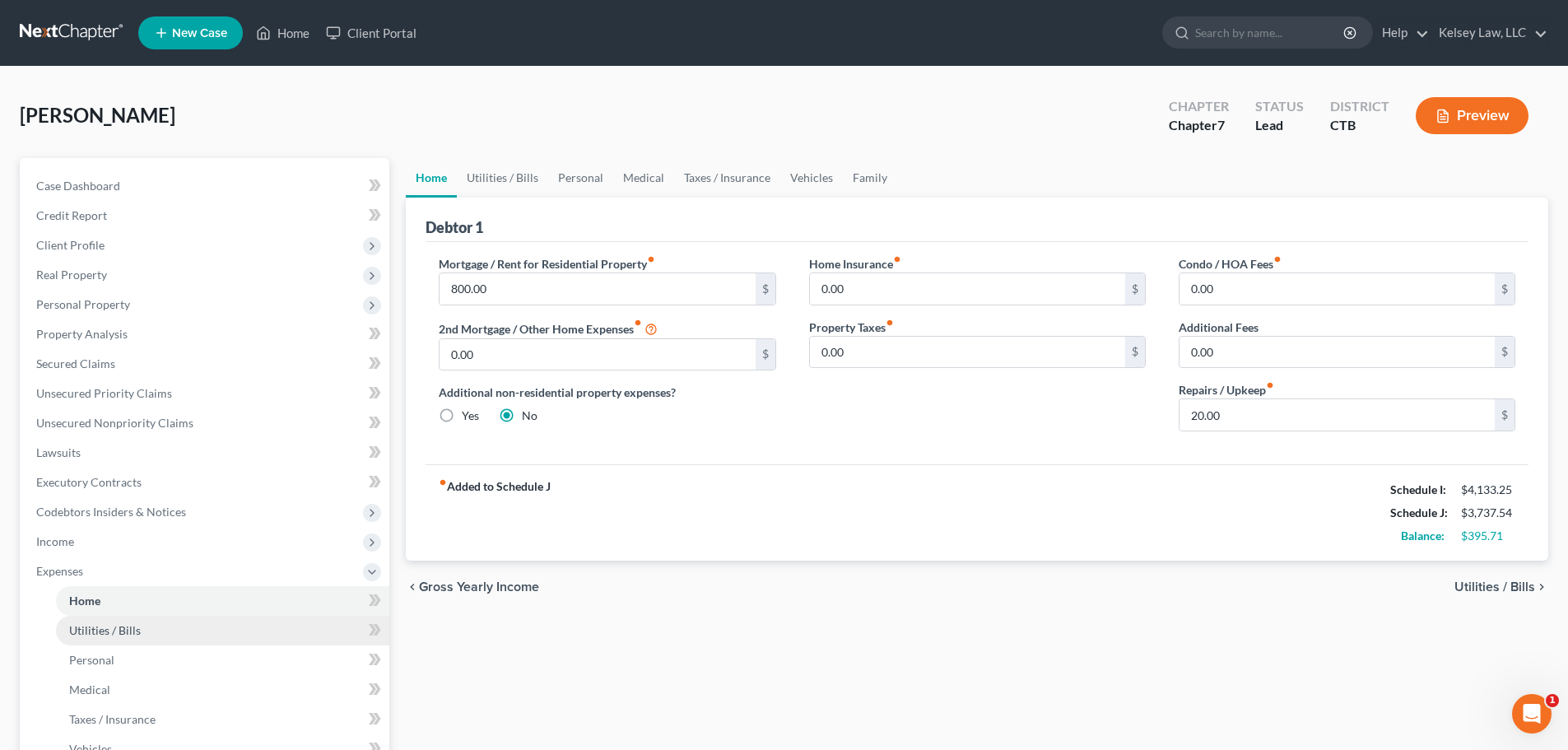
click at [221, 625] on link "Utilities / Bills" at bounding box center [223, 630] width 334 height 29
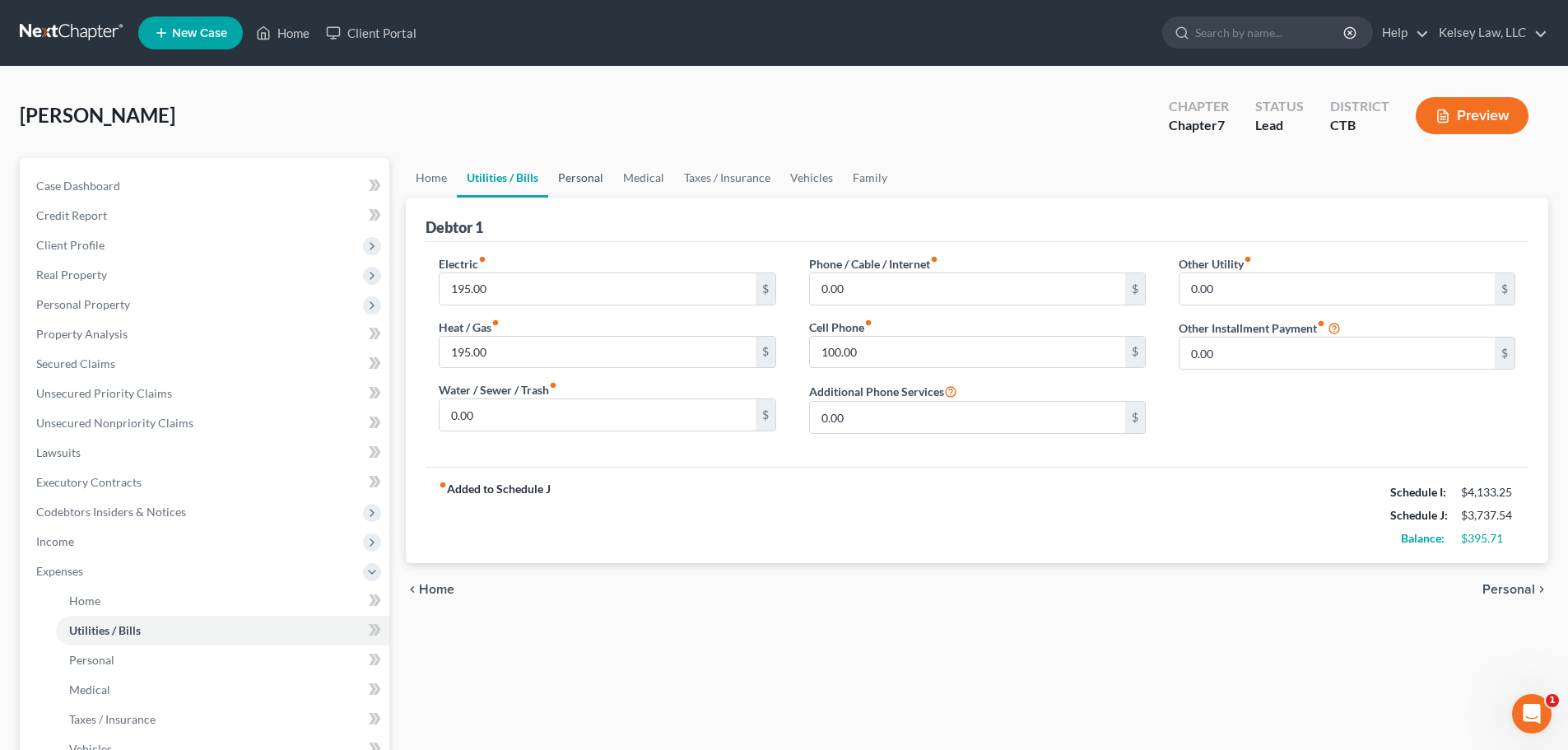
click at [588, 180] on link "Personal" at bounding box center [580, 178] width 65 height 40
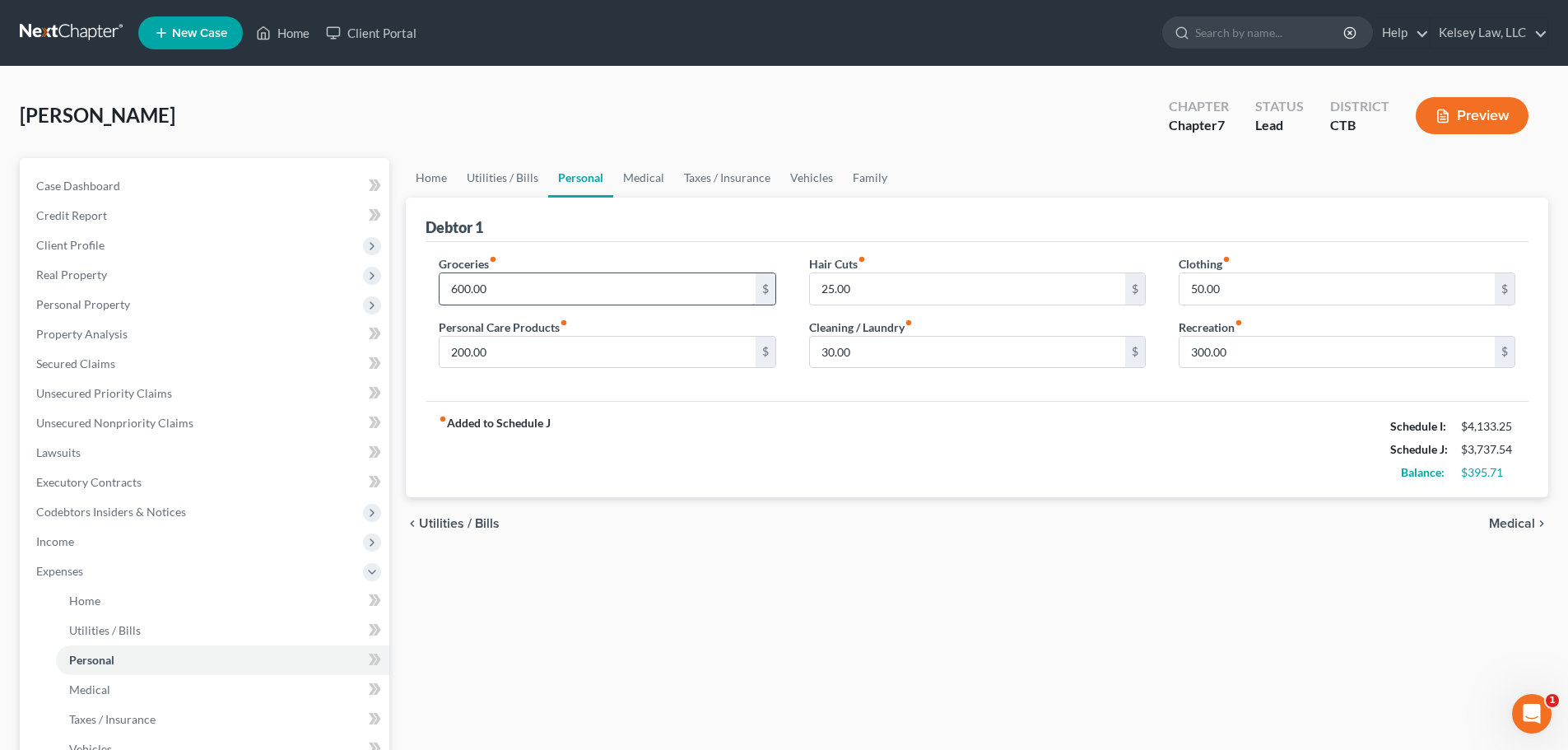
click at [461, 287] on input "600.00" at bounding box center [597, 289] width 315 height 31
click at [461, 288] on input "600.00" at bounding box center [597, 289] width 315 height 31
click at [460, 296] on input "600.00" at bounding box center [597, 289] width 315 height 31
type input "400.00"
click at [521, 357] on input "200.00" at bounding box center [597, 352] width 315 height 31
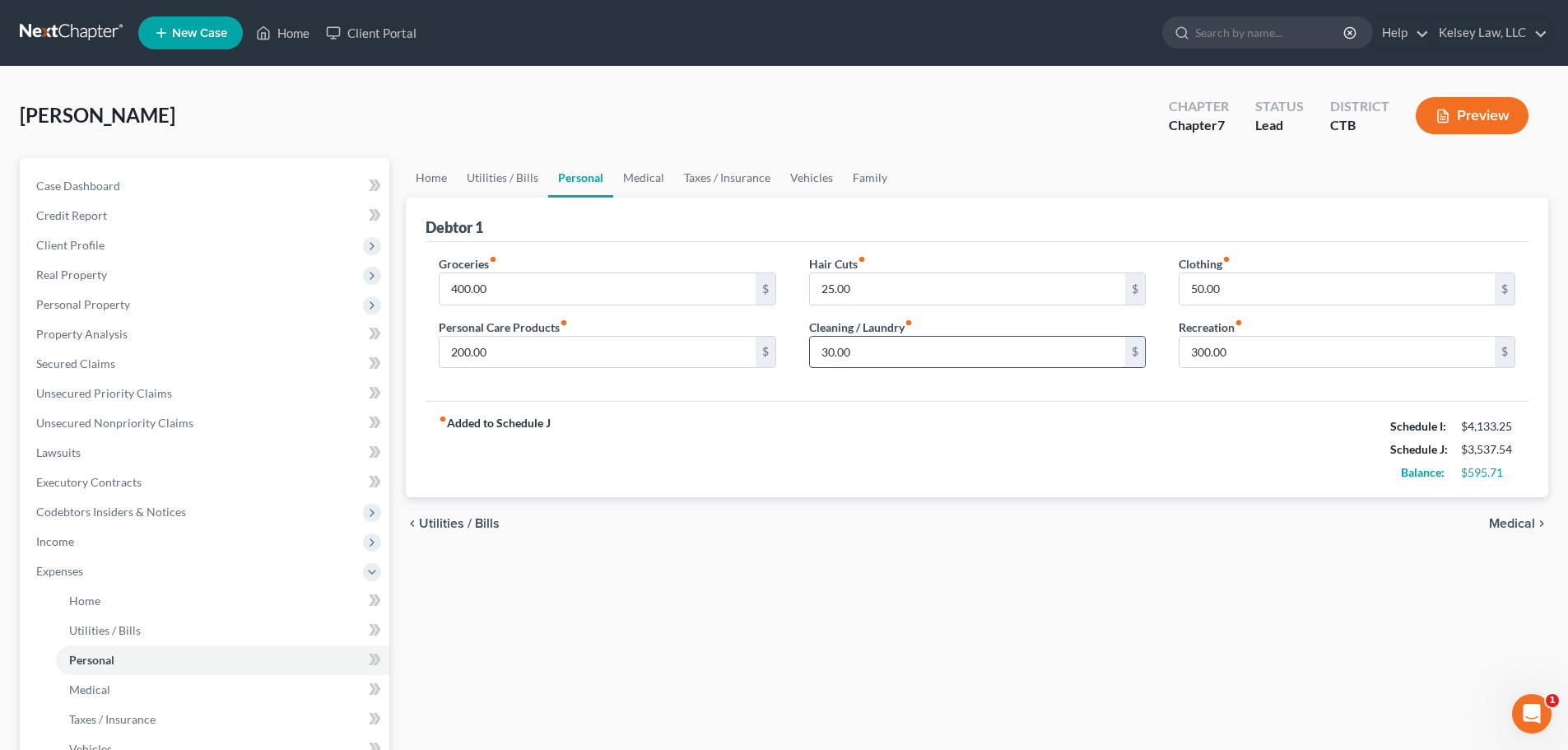
click at [832, 358] on input "30.00" at bounding box center [968, 352] width 315 height 31
type input "3"
type input "25.00"
click at [1210, 278] on input "50.00" at bounding box center [1338, 289] width 315 height 31
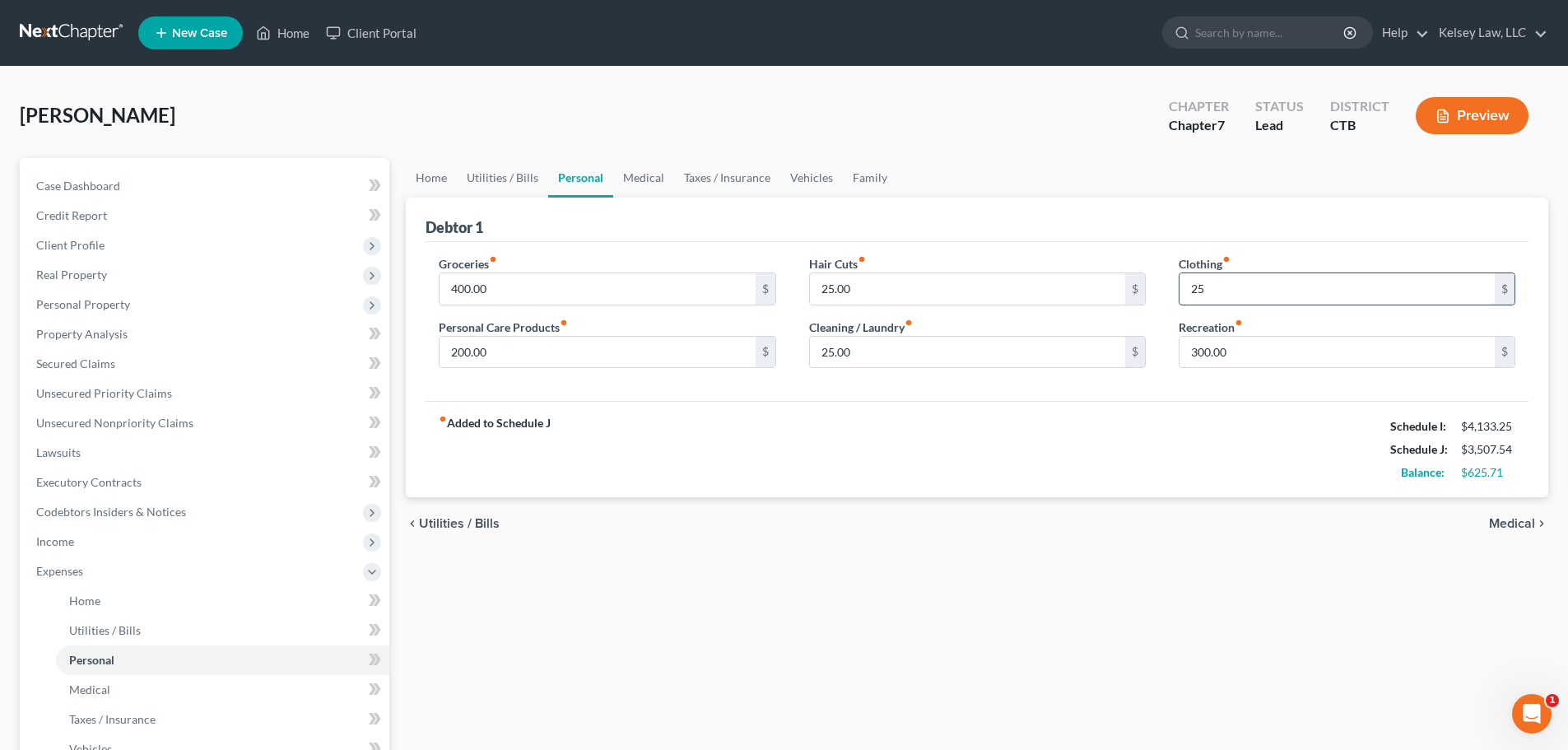
type input "25"
click at [499, 353] on input "200.00" at bounding box center [597, 352] width 315 height 31
type input "25.00"
click at [745, 428] on div "fiber_manual_record Added to Schedule J Schedule I: $4,133.25 Schedule J: $3,33…" at bounding box center [976, 449] width 1103 height 96
click at [1195, 359] on input "300.00" at bounding box center [1338, 352] width 315 height 31
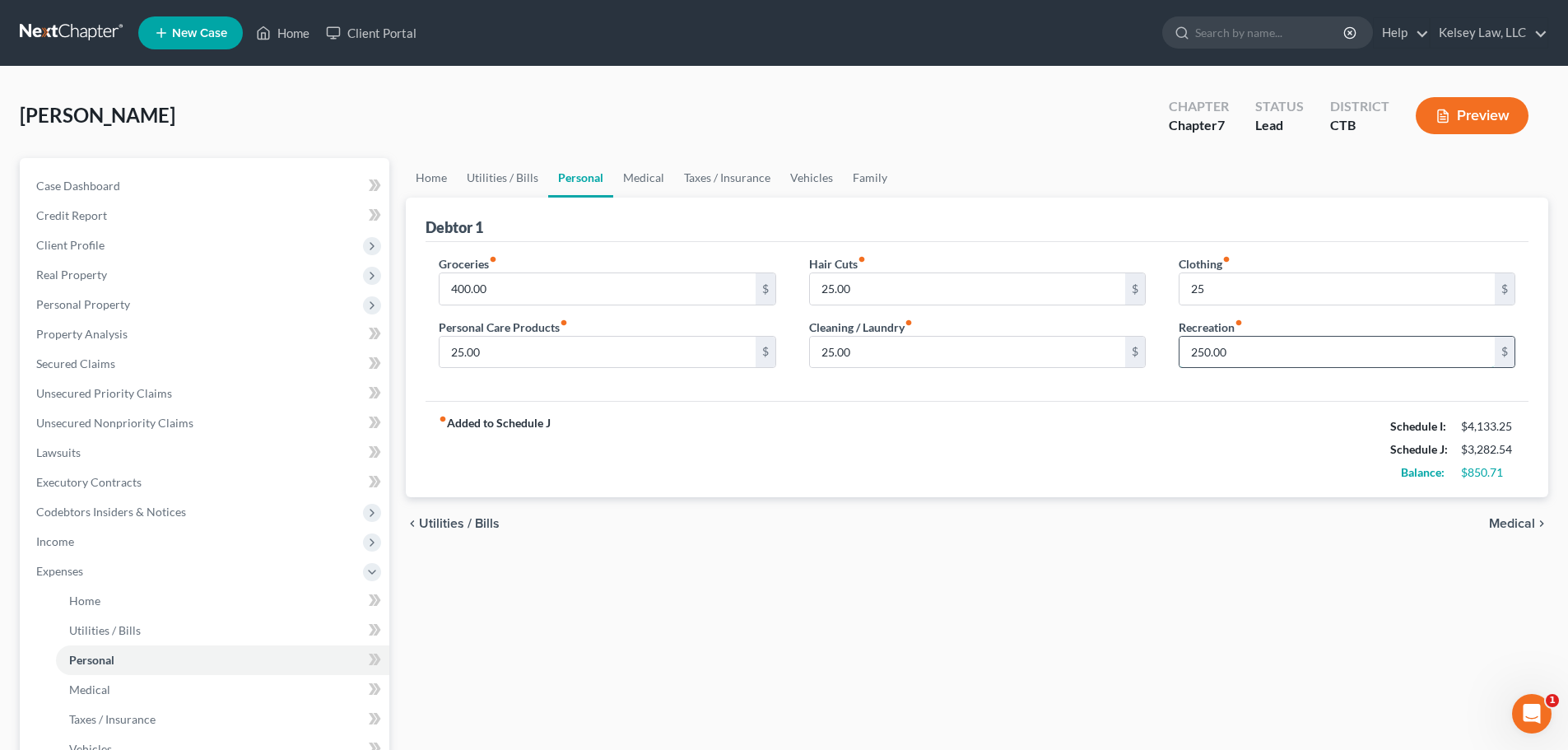
type input "250.00"
click at [643, 178] on link "Medical" at bounding box center [644, 178] width 61 height 40
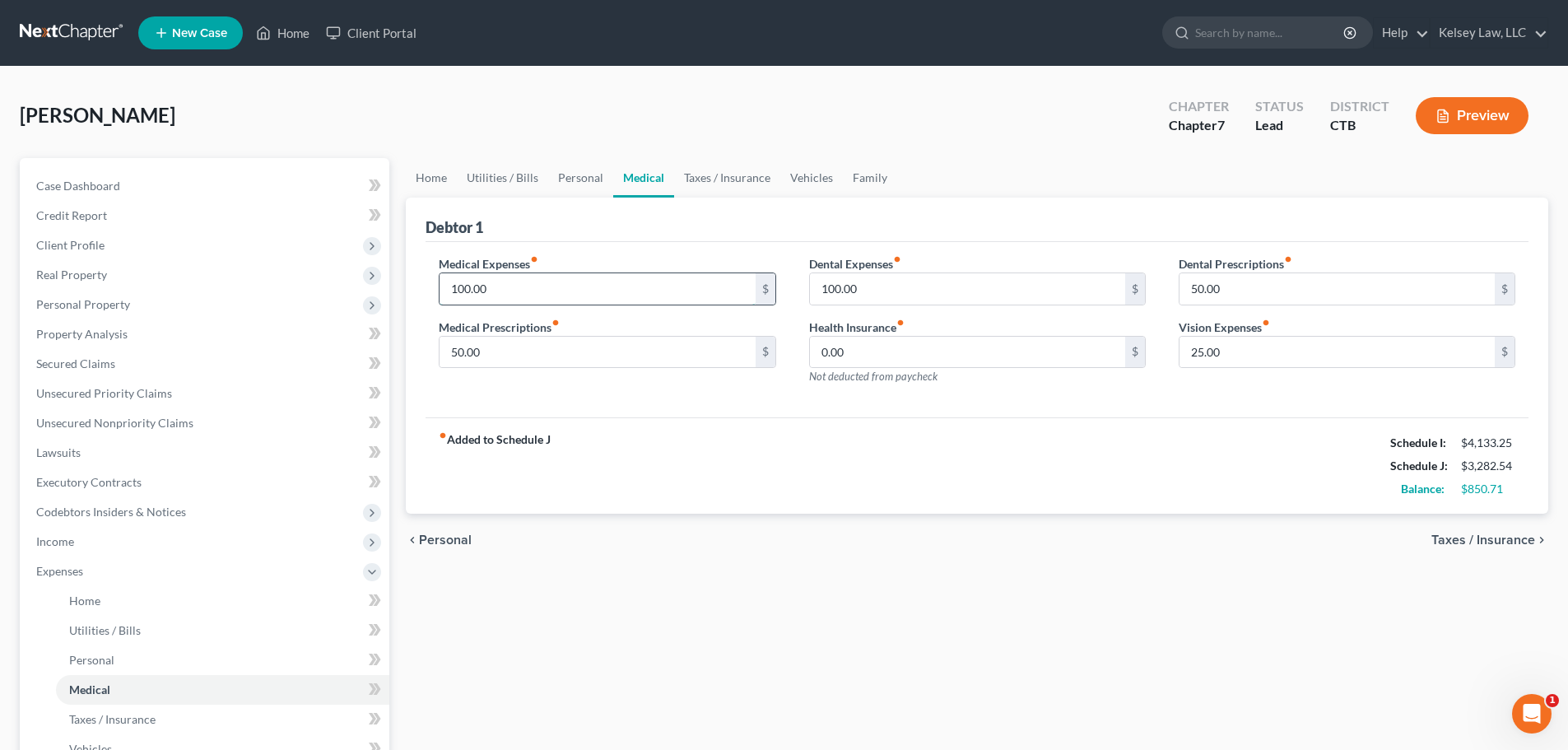
click at [564, 282] on input "100.00" at bounding box center [597, 289] width 315 height 31
type input "50.00"
click at [916, 289] on input "100.00" at bounding box center [968, 289] width 315 height 31
type input "50.00"
click at [1260, 281] on input "50.00" at bounding box center [1338, 289] width 315 height 31
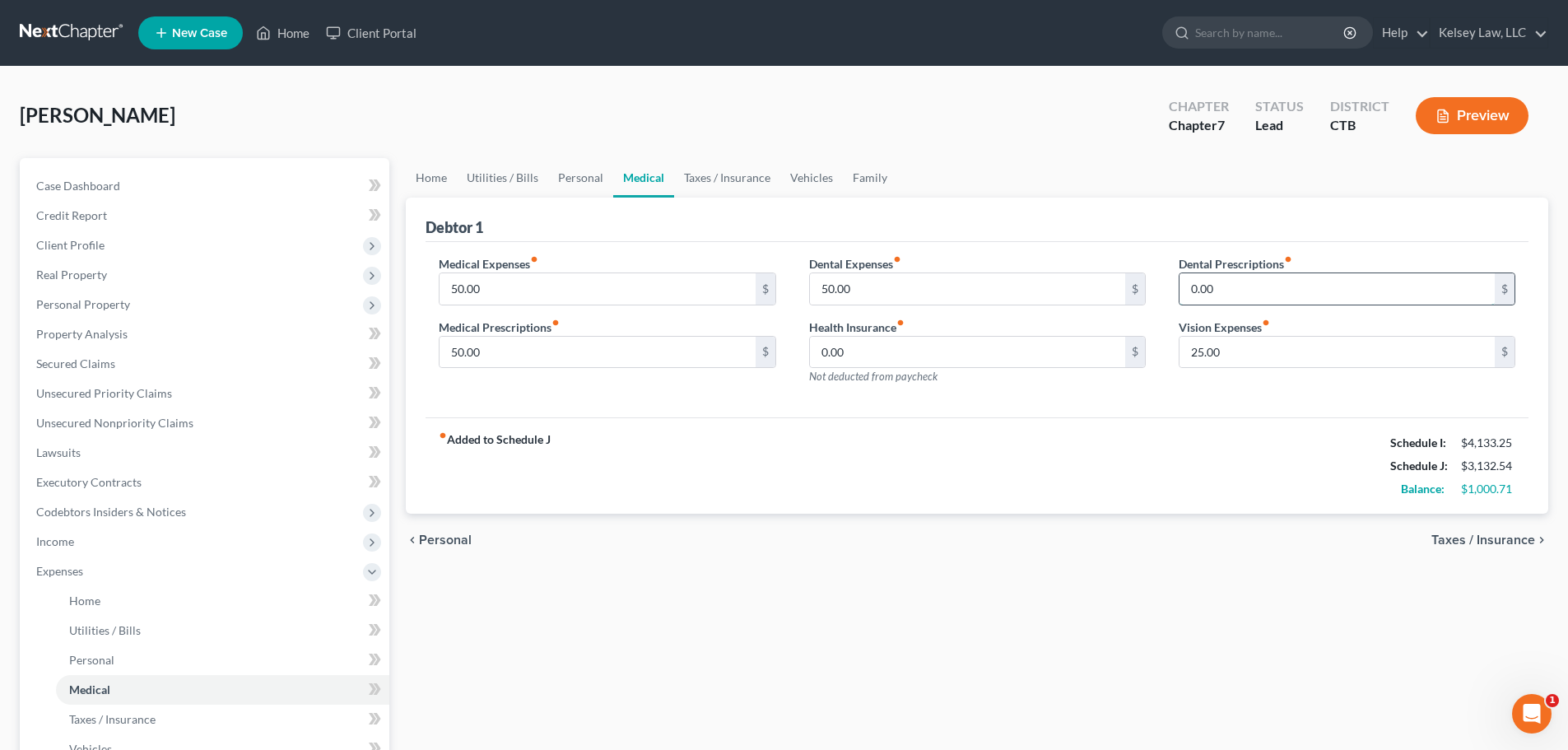
type input "0.00"
click at [1280, 357] on input "25.00" at bounding box center [1338, 352] width 315 height 31
type input "50.00"
click at [970, 508] on div "fiber_manual_record Added to Schedule J Schedule I: $4,133.25 Schedule J: $3,15…" at bounding box center [976, 465] width 1103 height 96
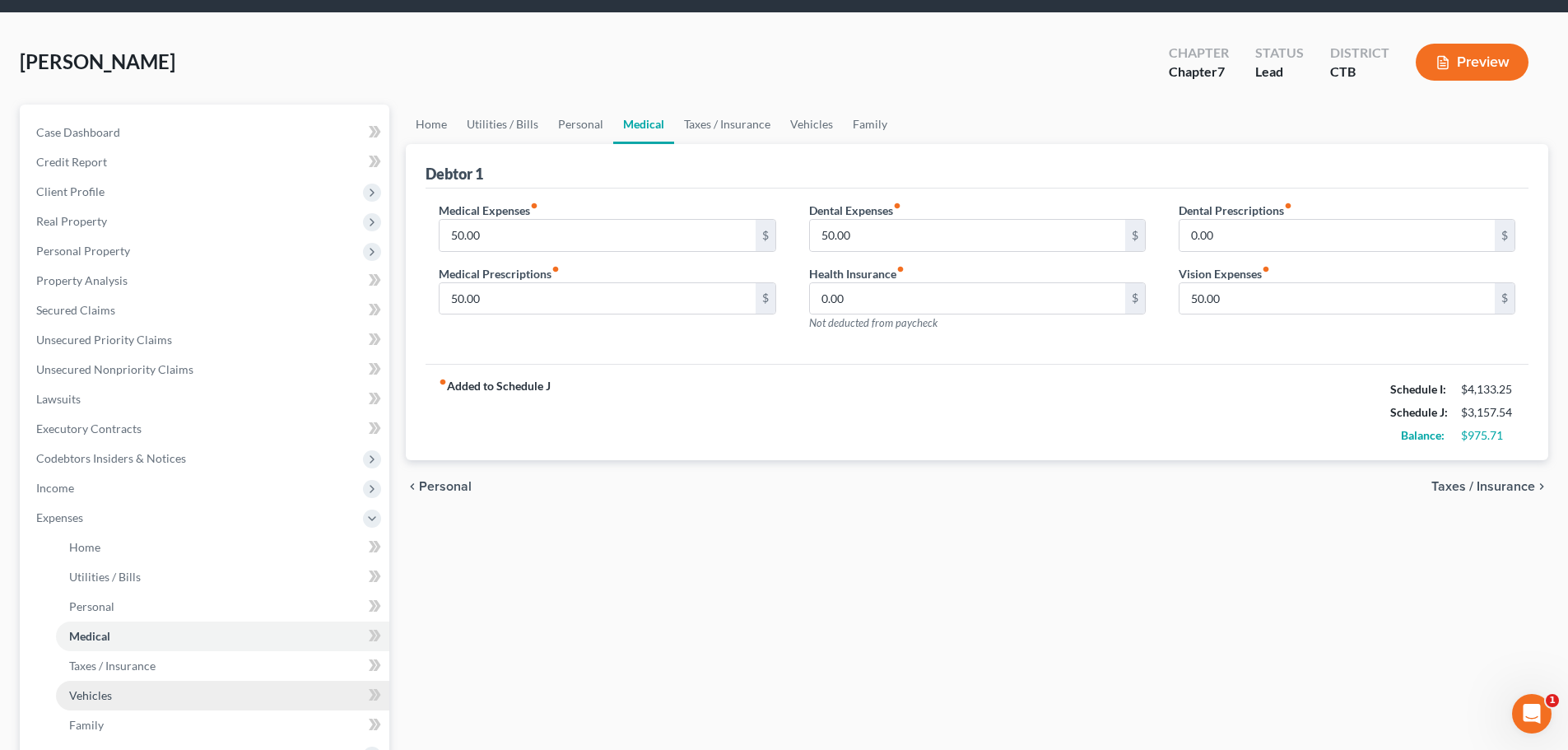
scroll to position [82, 0]
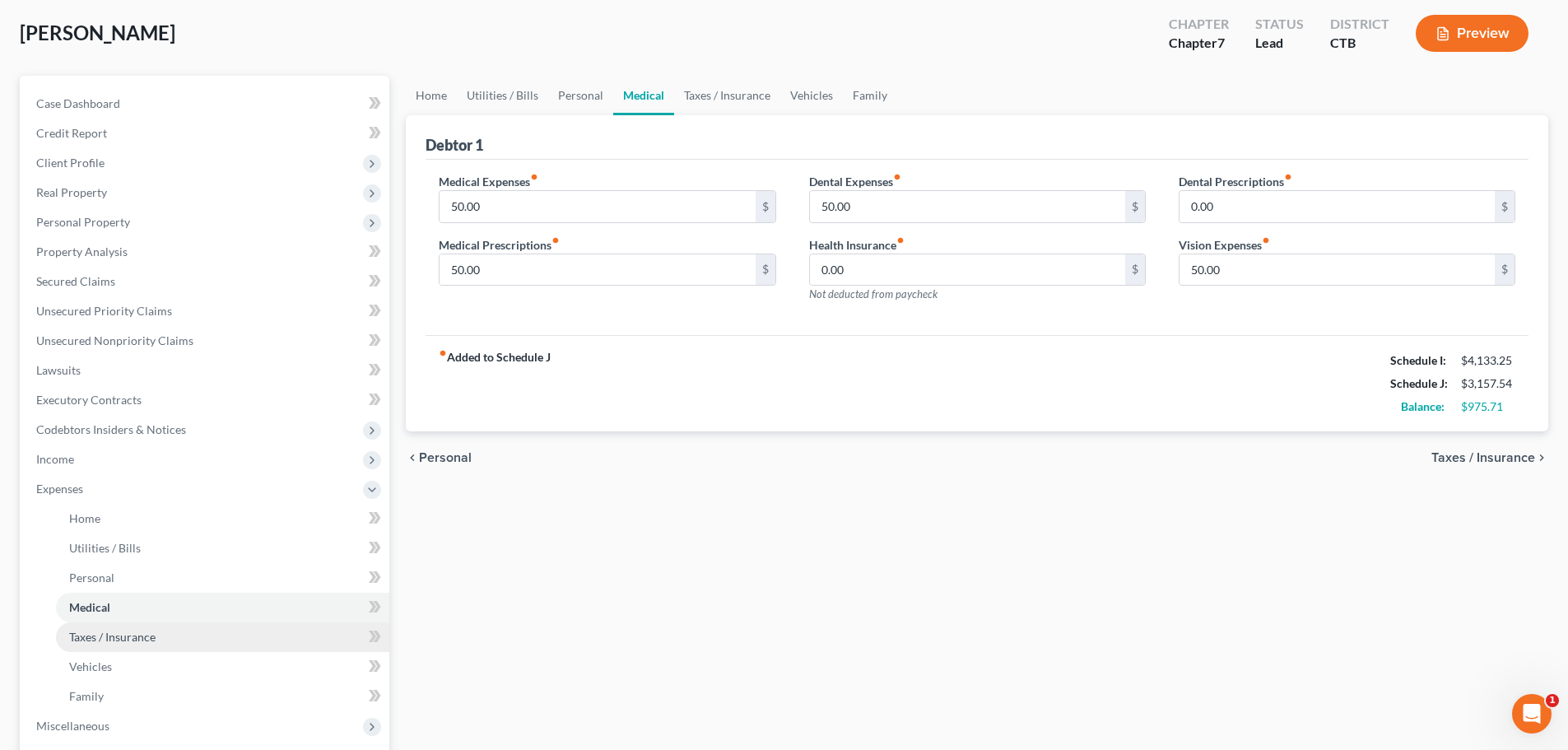
click at [136, 640] on span "Taxes / Insurance" at bounding box center [113, 637] width 87 height 14
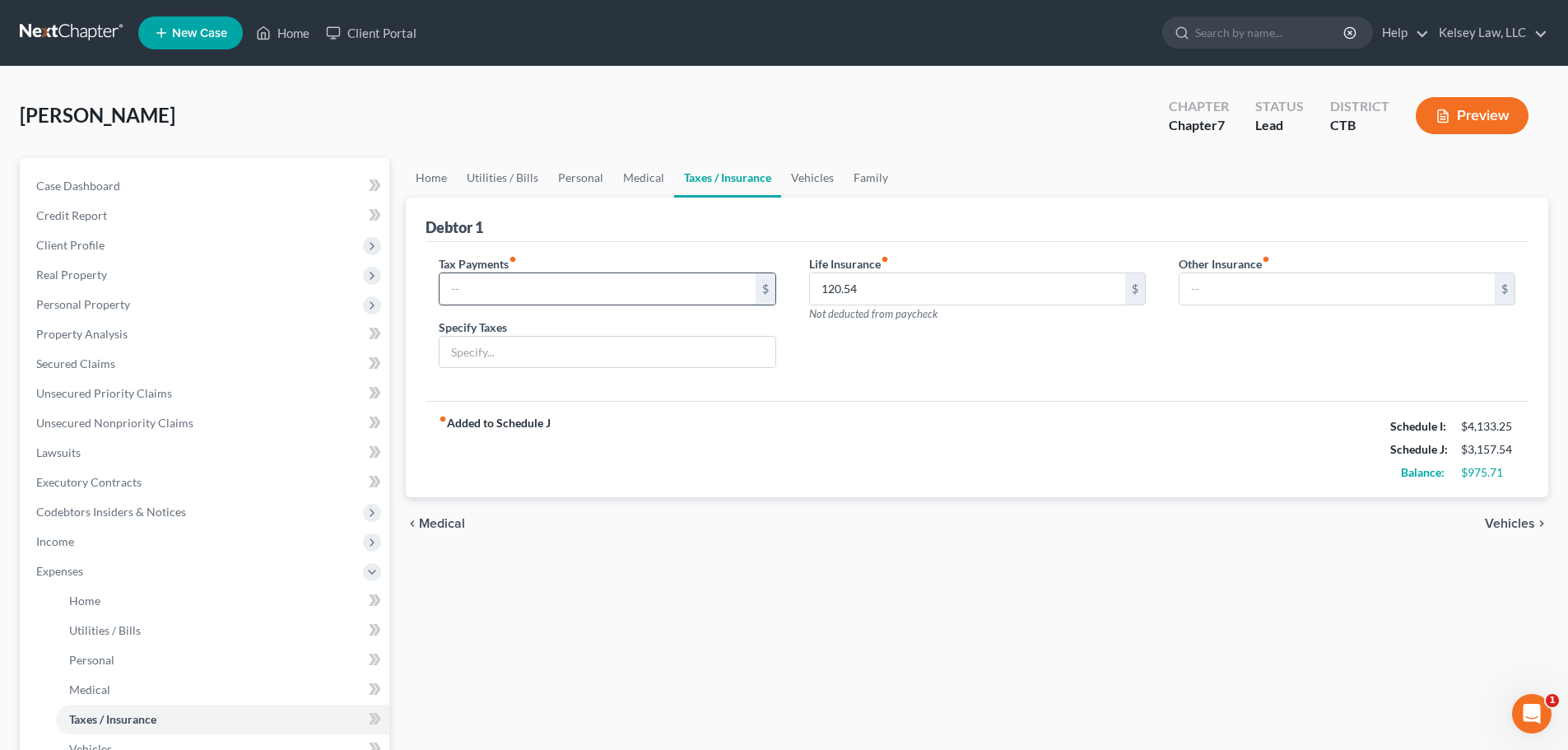
click at [627, 279] on input "text" at bounding box center [597, 289] width 315 height 31
click at [472, 356] on input "text" at bounding box center [606, 352] width 335 height 31
click at [510, 289] on input "text" at bounding box center [597, 289] width 315 height 31
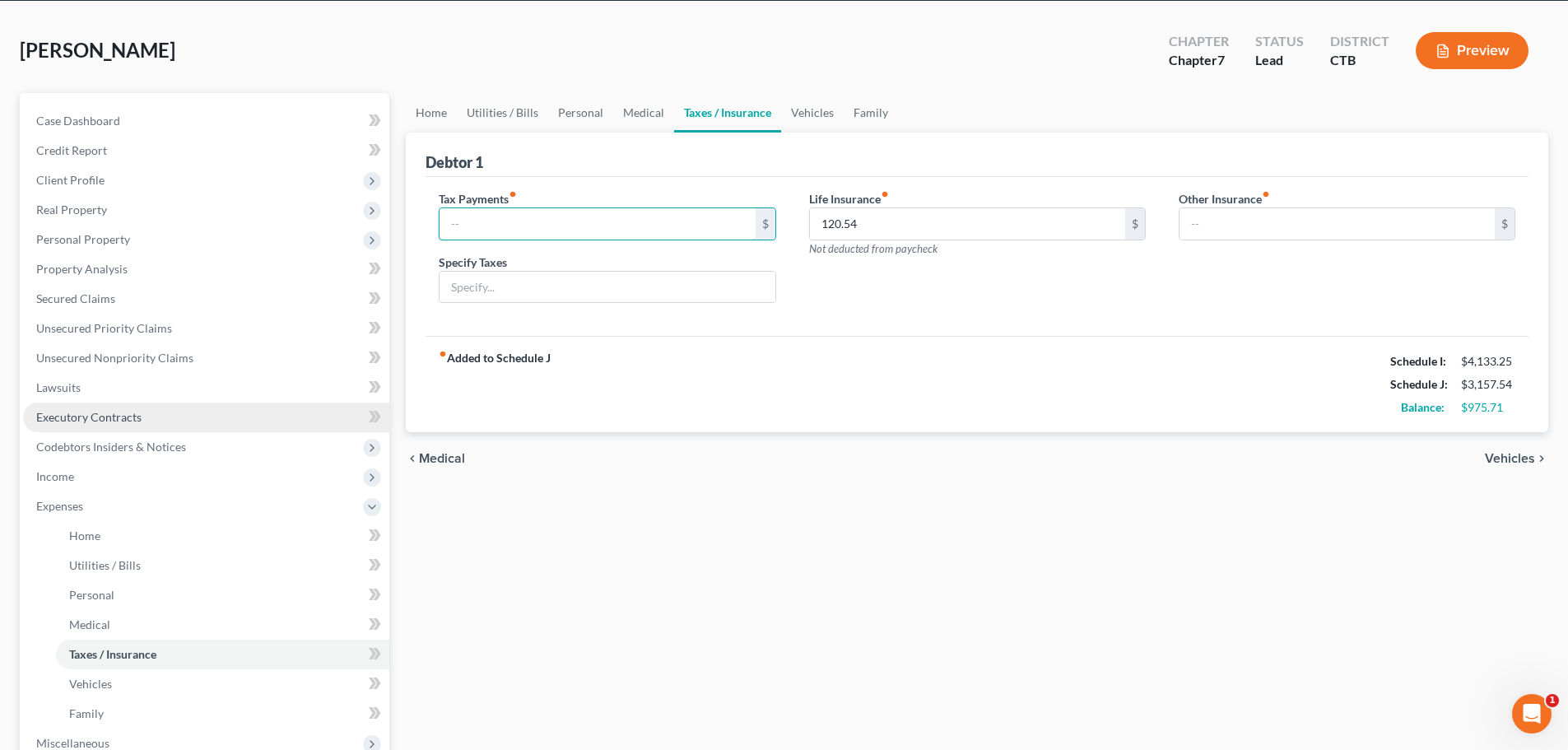
scroll to position [82, 0]
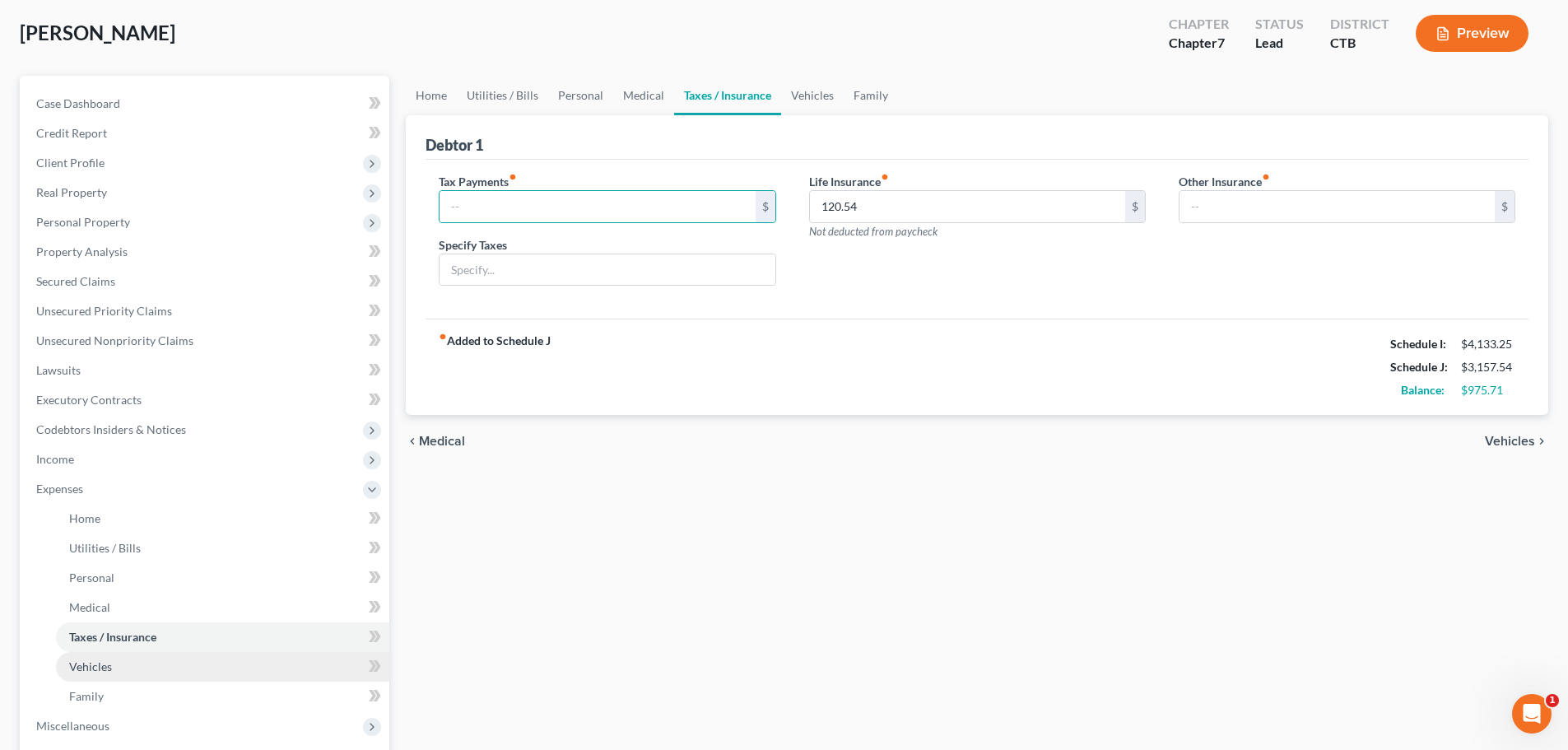
click at [303, 663] on link "Vehicles" at bounding box center [223, 667] width 334 height 29
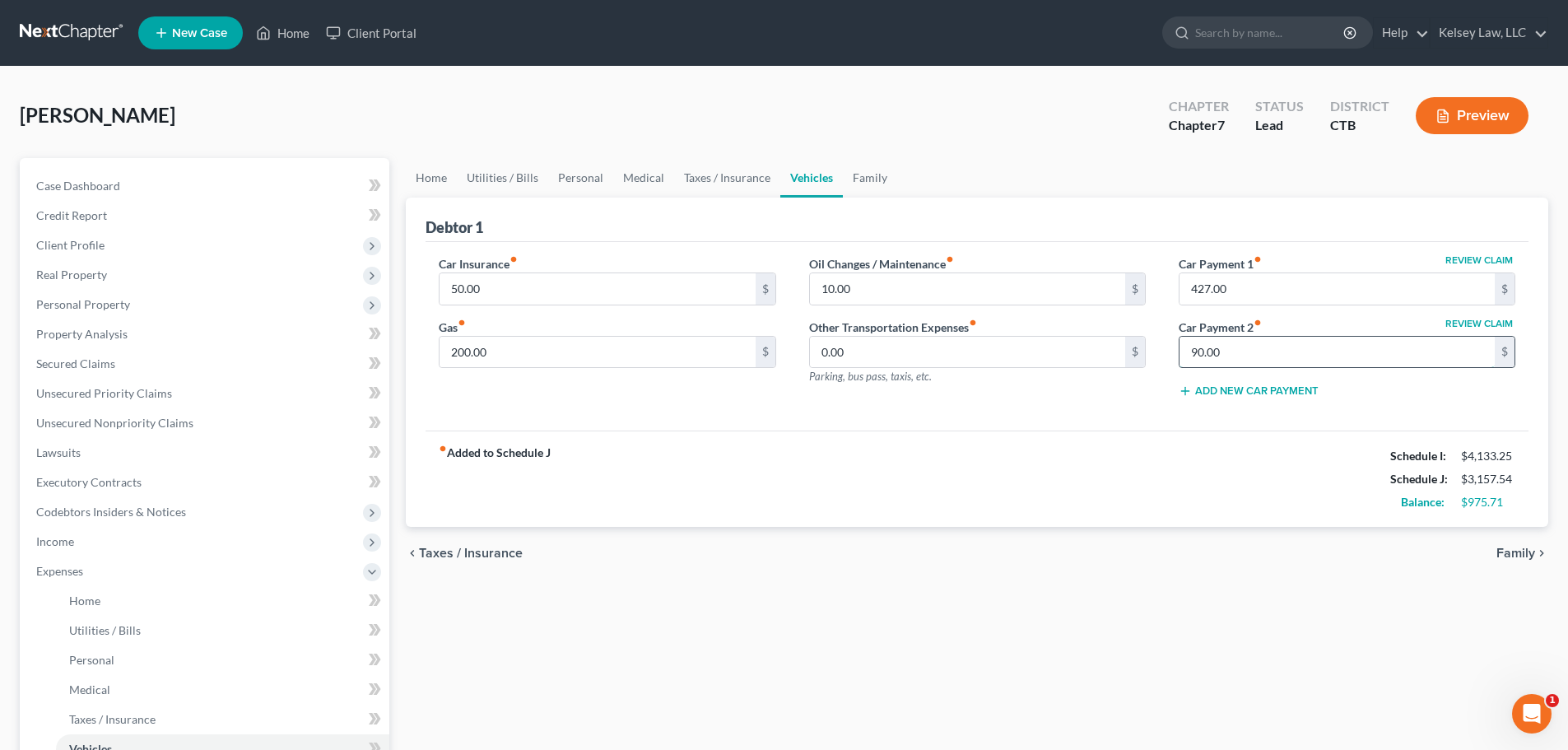
click at [1348, 357] on input "90.00" at bounding box center [1338, 352] width 315 height 31
click at [1463, 321] on button "Review Claim" at bounding box center [1480, 323] width 73 height 10
select select "16"
select select "4"
select select "0"
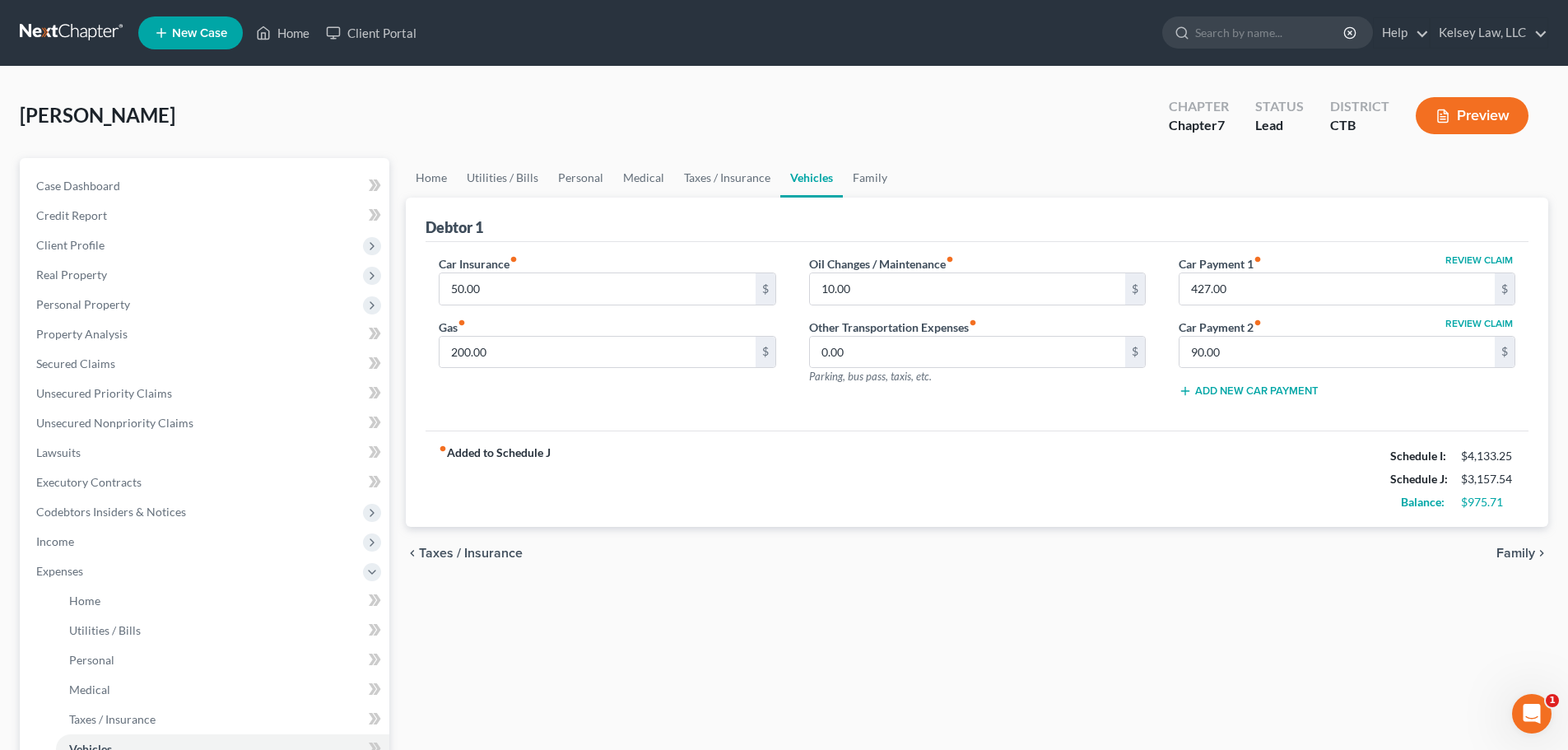
select select "1"
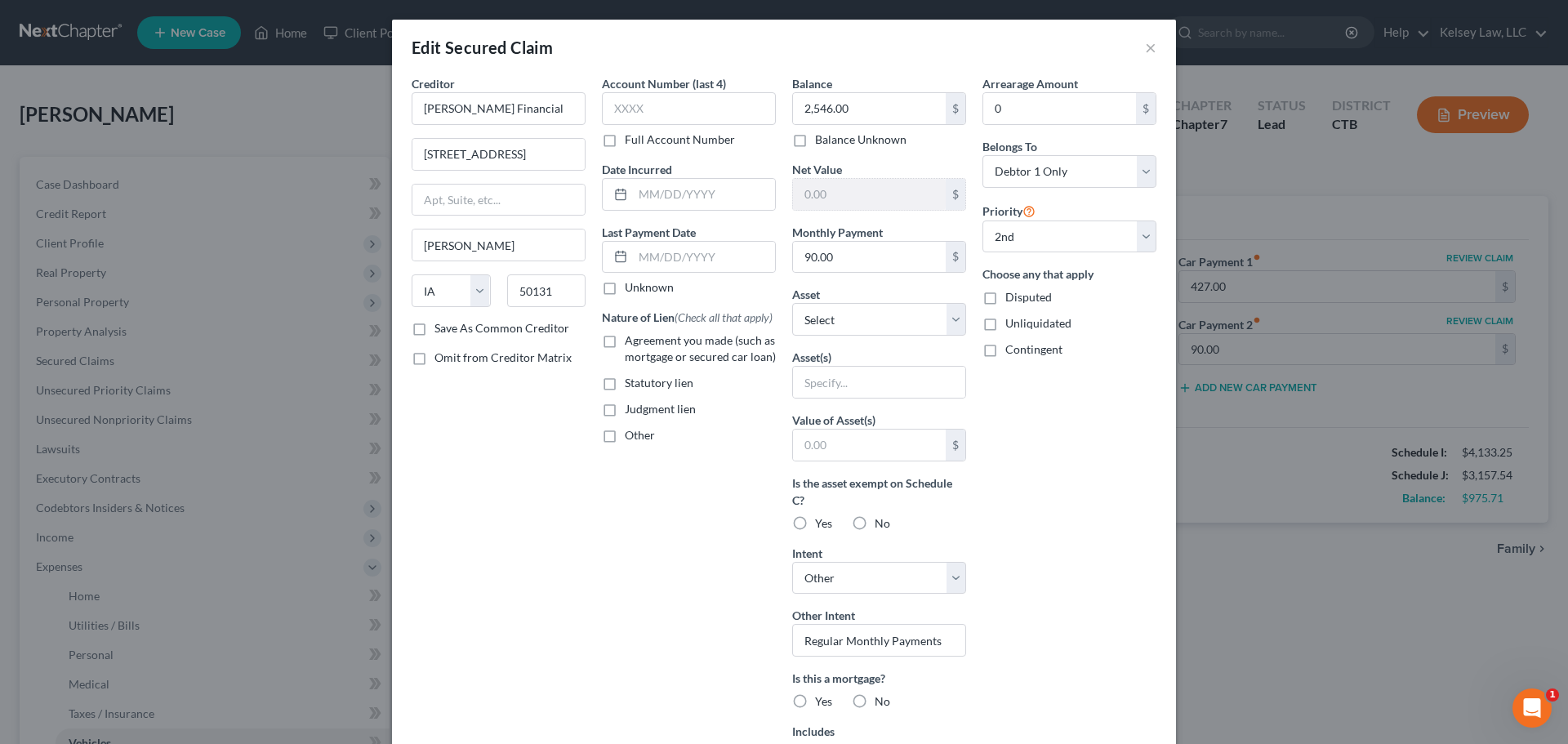
click at [1344, 488] on div "Edit Secured Claim × Creditor * John Deere Financial 6400 NW 86th Street Johnst…" at bounding box center [784, 372] width 1568 height 744
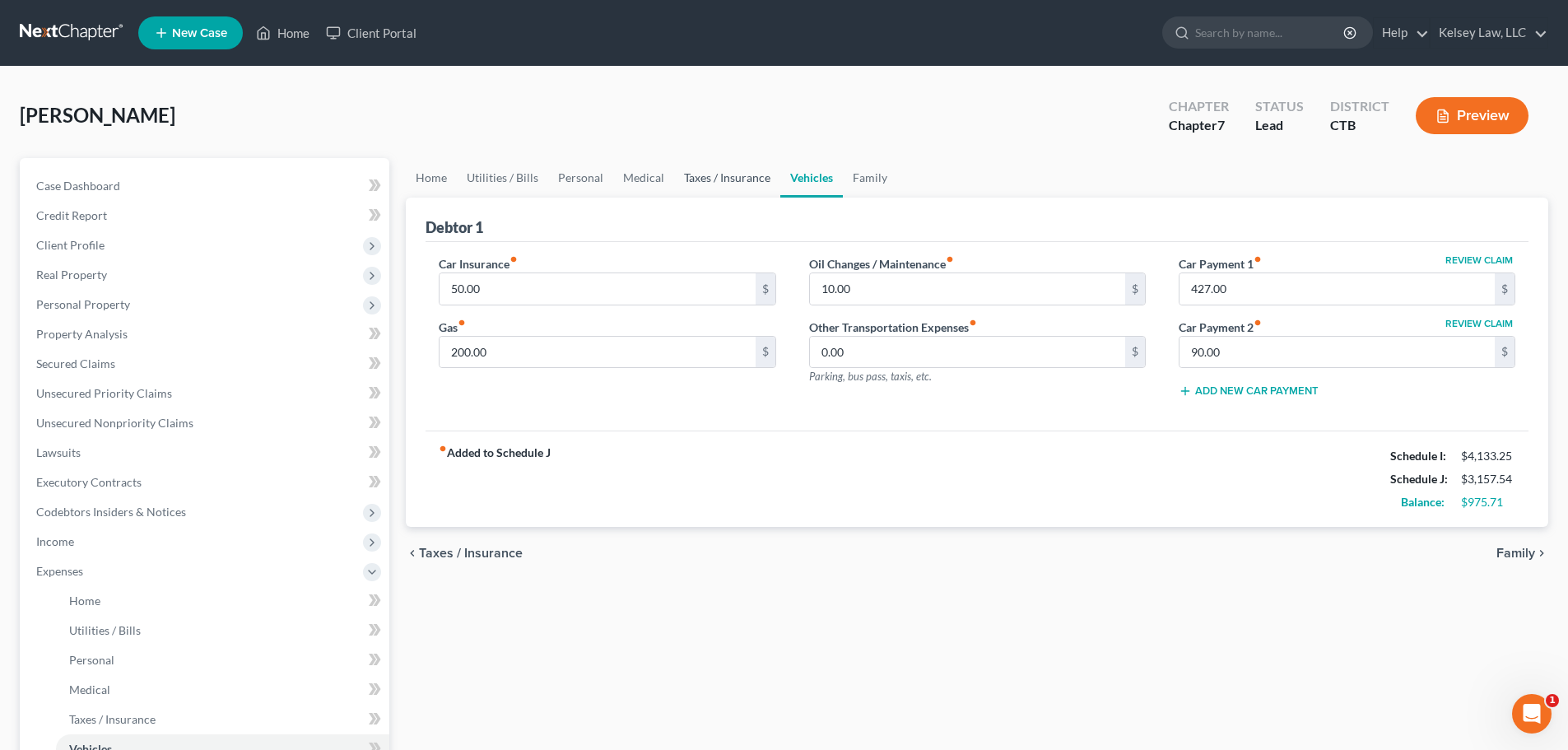
click at [722, 176] on link "Taxes / Insurance" at bounding box center [727, 178] width 107 height 40
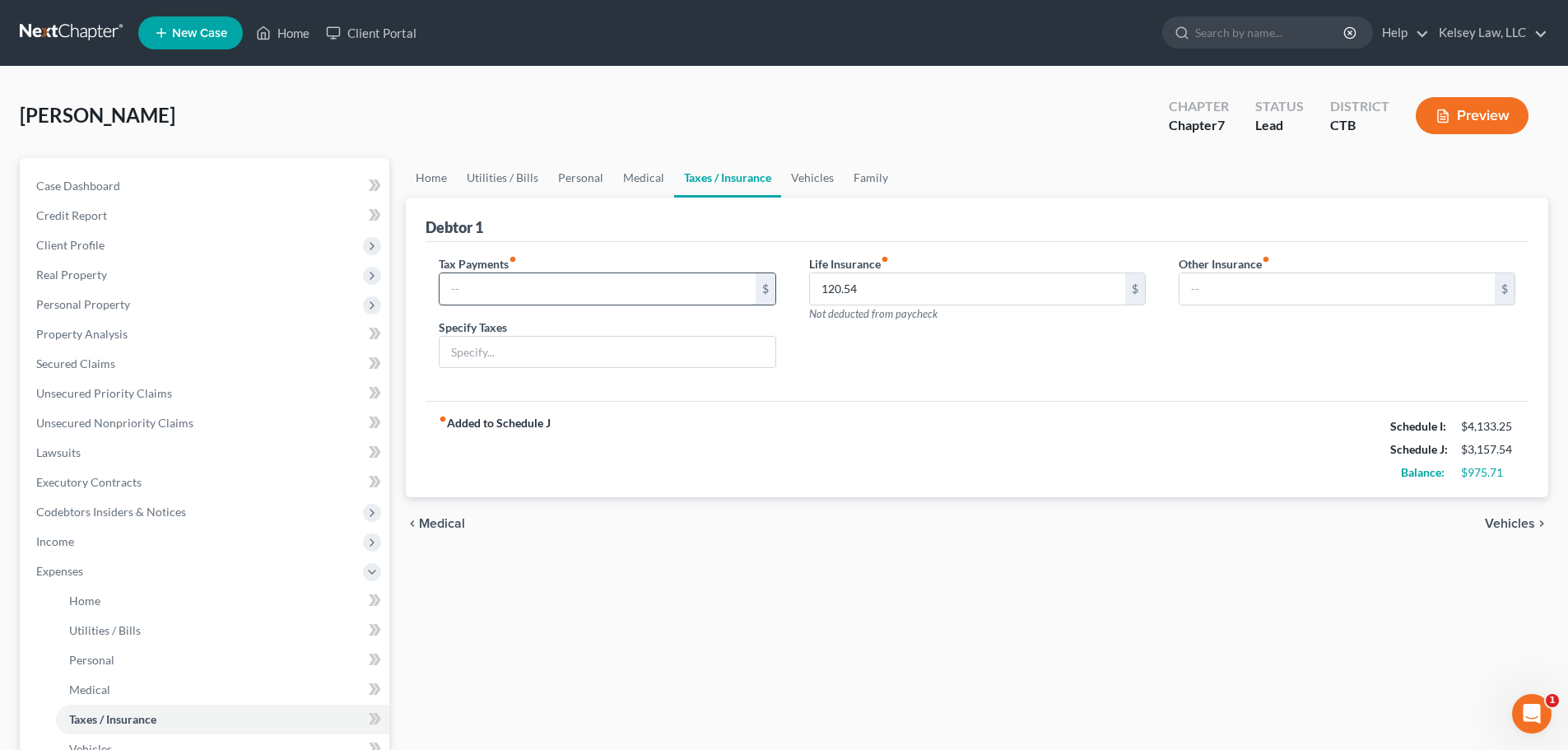
click at [581, 283] on input "text" at bounding box center [597, 289] width 315 height 31
type input "50.00"
click at [539, 349] on input "text" at bounding box center [606, 352] width 335 height 31
type input "Car Taxes"
click at [1170, 451] on div "fiber_manual_record Added to Schedule J Schedule I: $4,133.25 Schedule J: $3,20…" at bounding box center [976, 449] width 1103 height 96
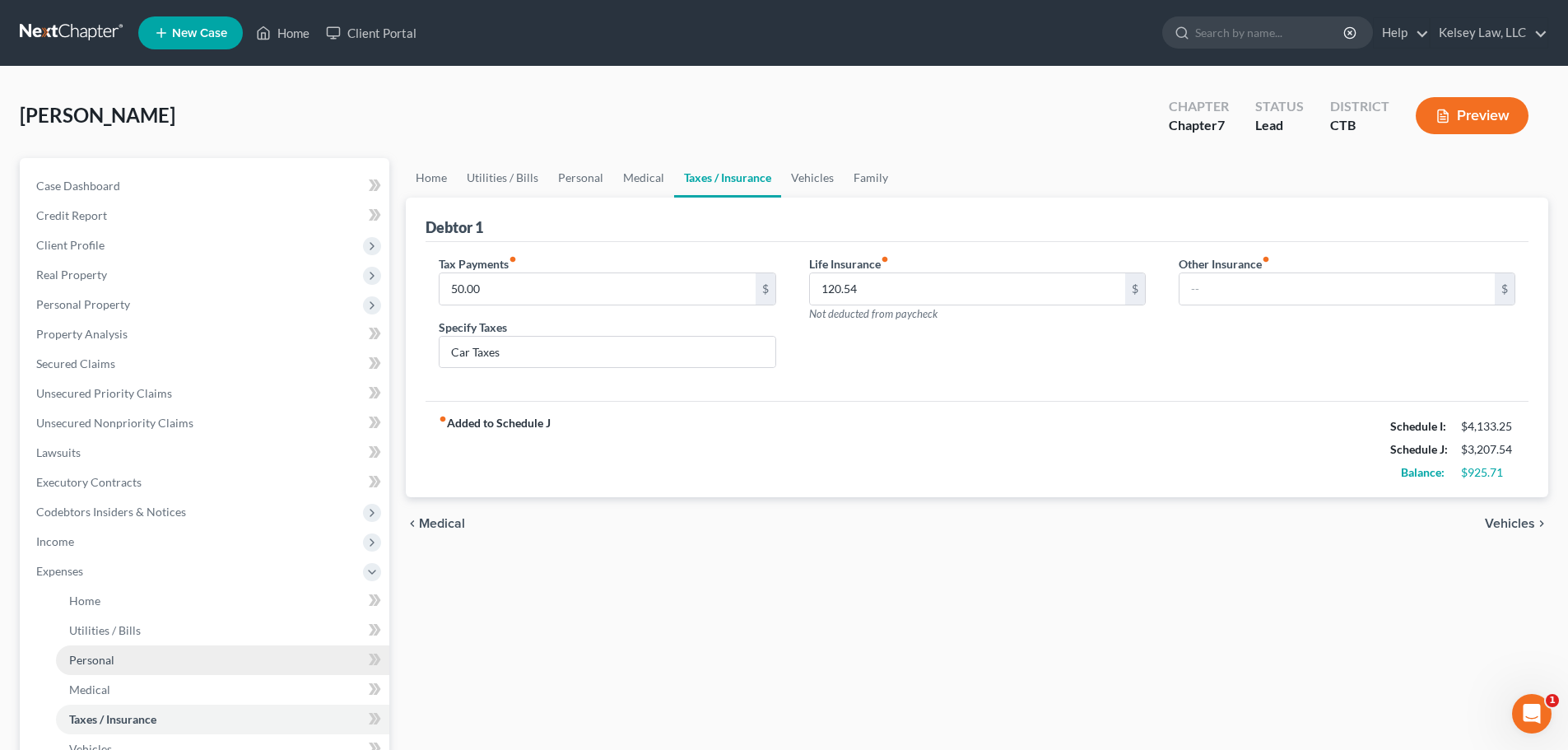
scroll to position [82, 0]
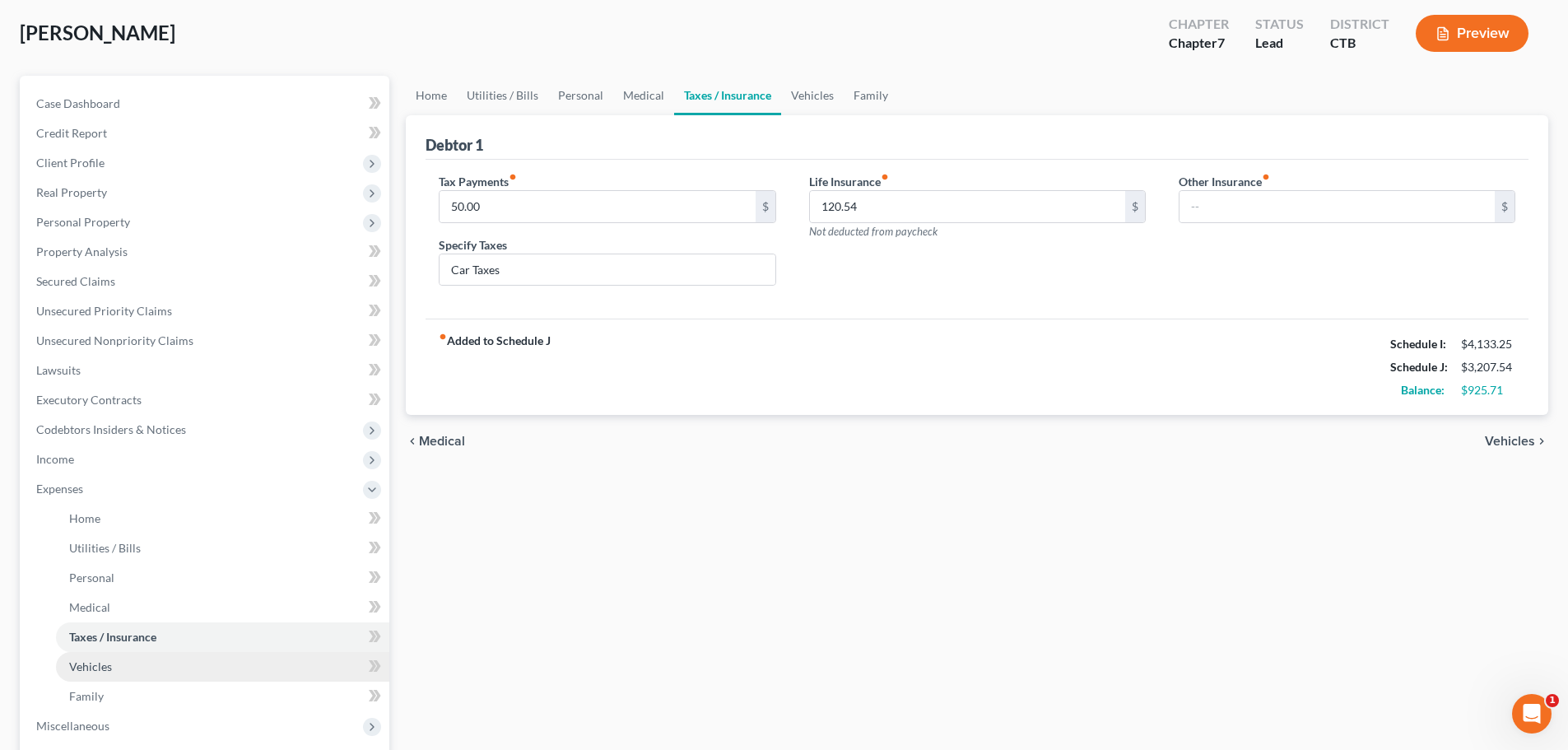
click at [174, 669] on link "Vehicles" at bounding box center [223, 667] width 334 height 29
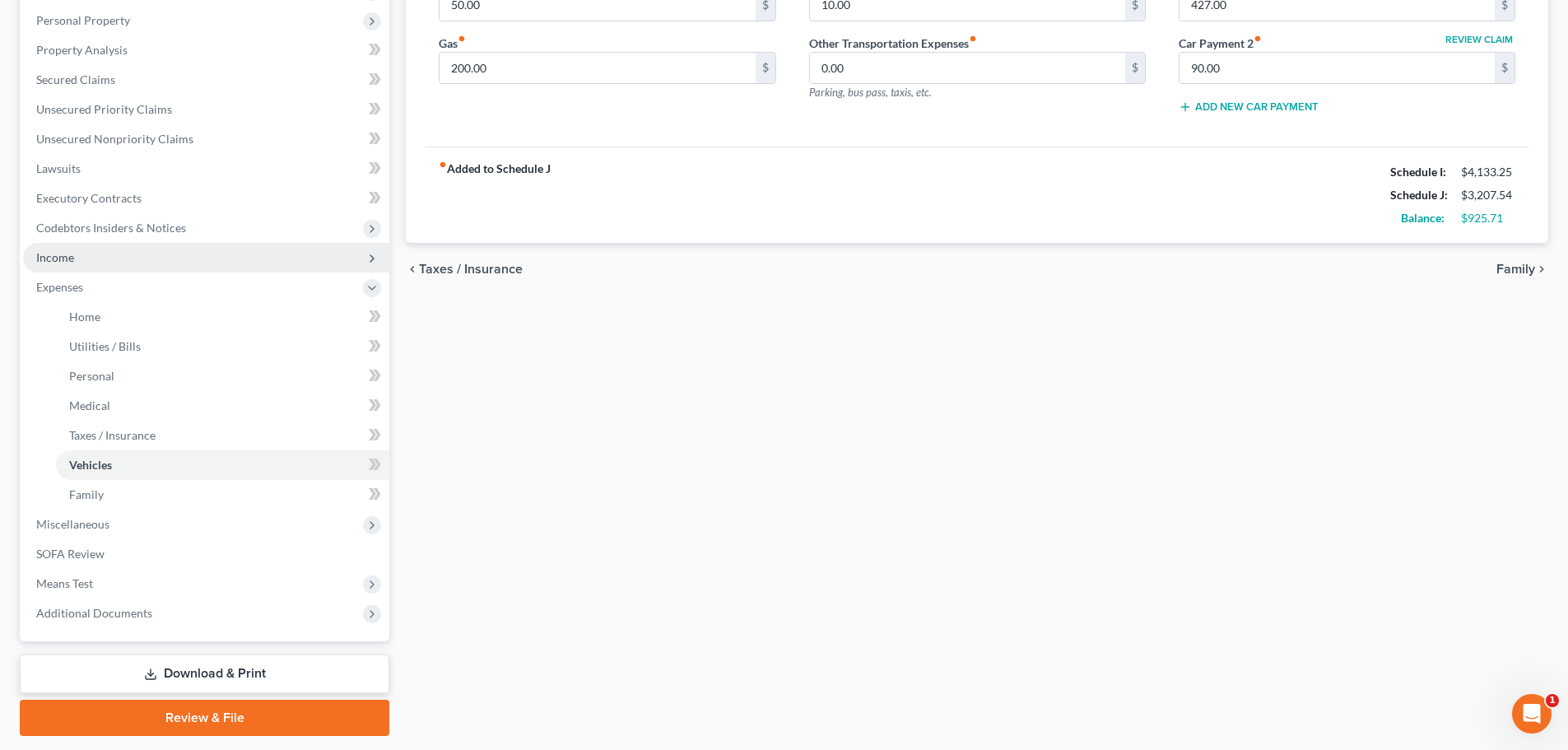
scroll to position [247, 0]
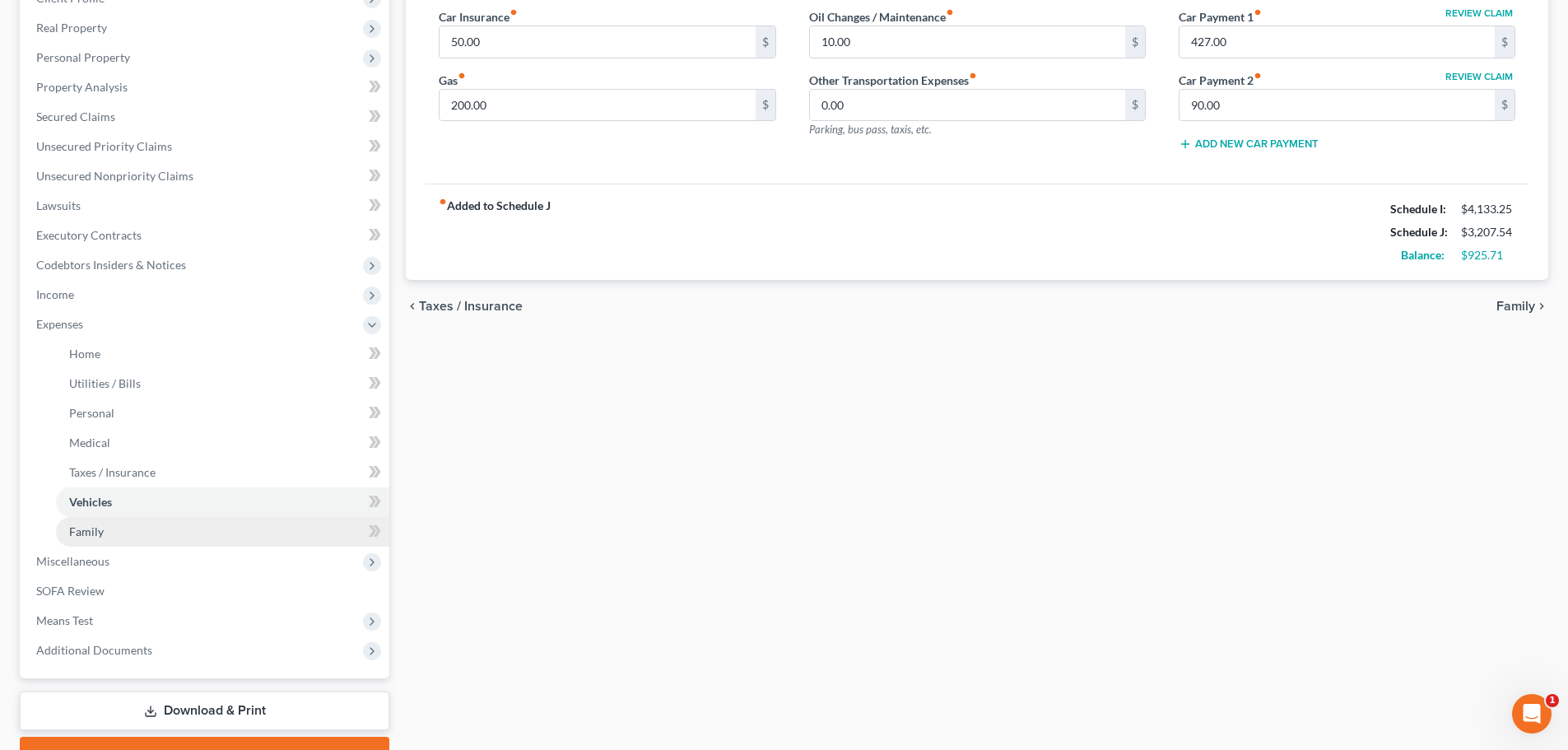
click at [184, 522] on link "Family" at bounding box center [223, 532] width 334 height 29
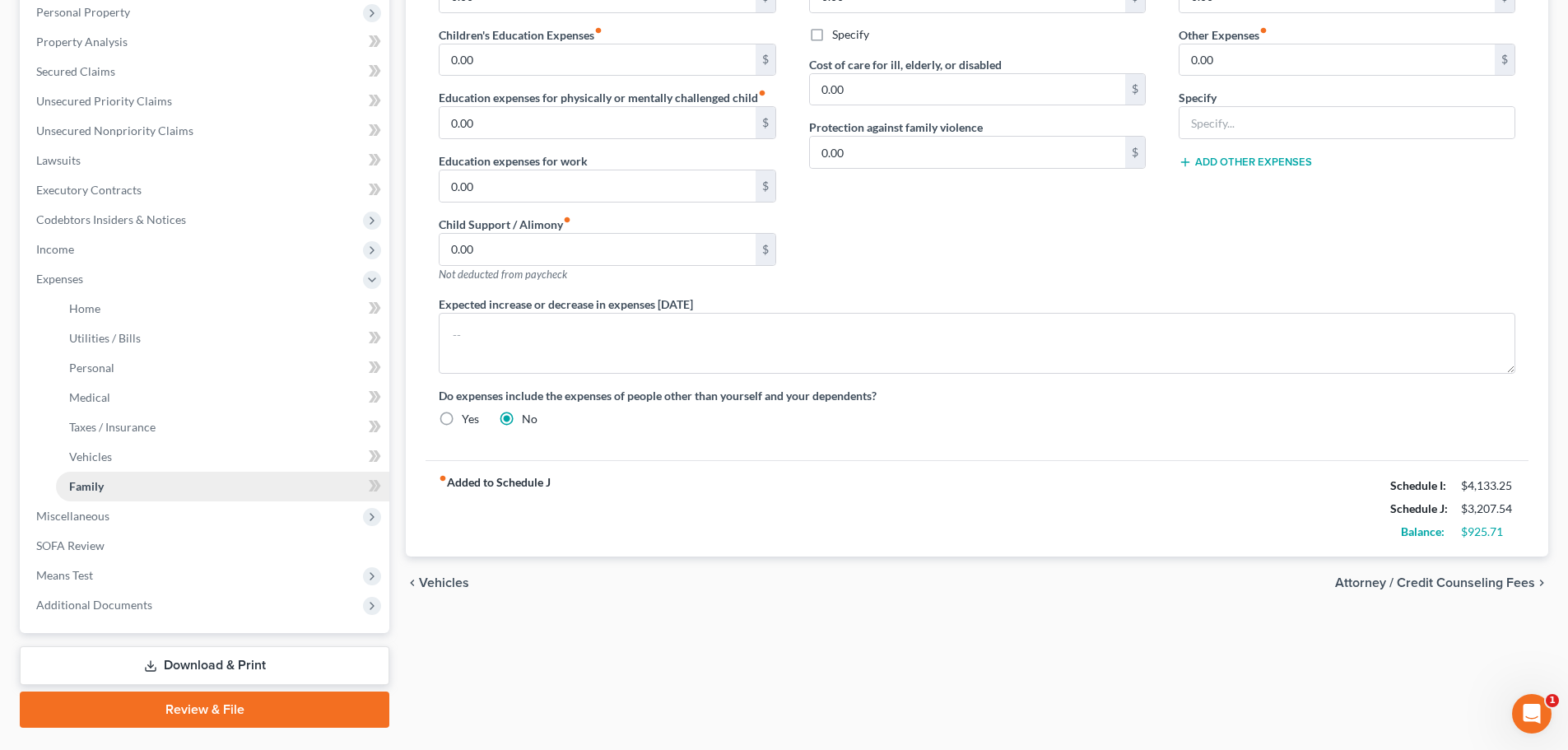
scroll to position [333, 0]
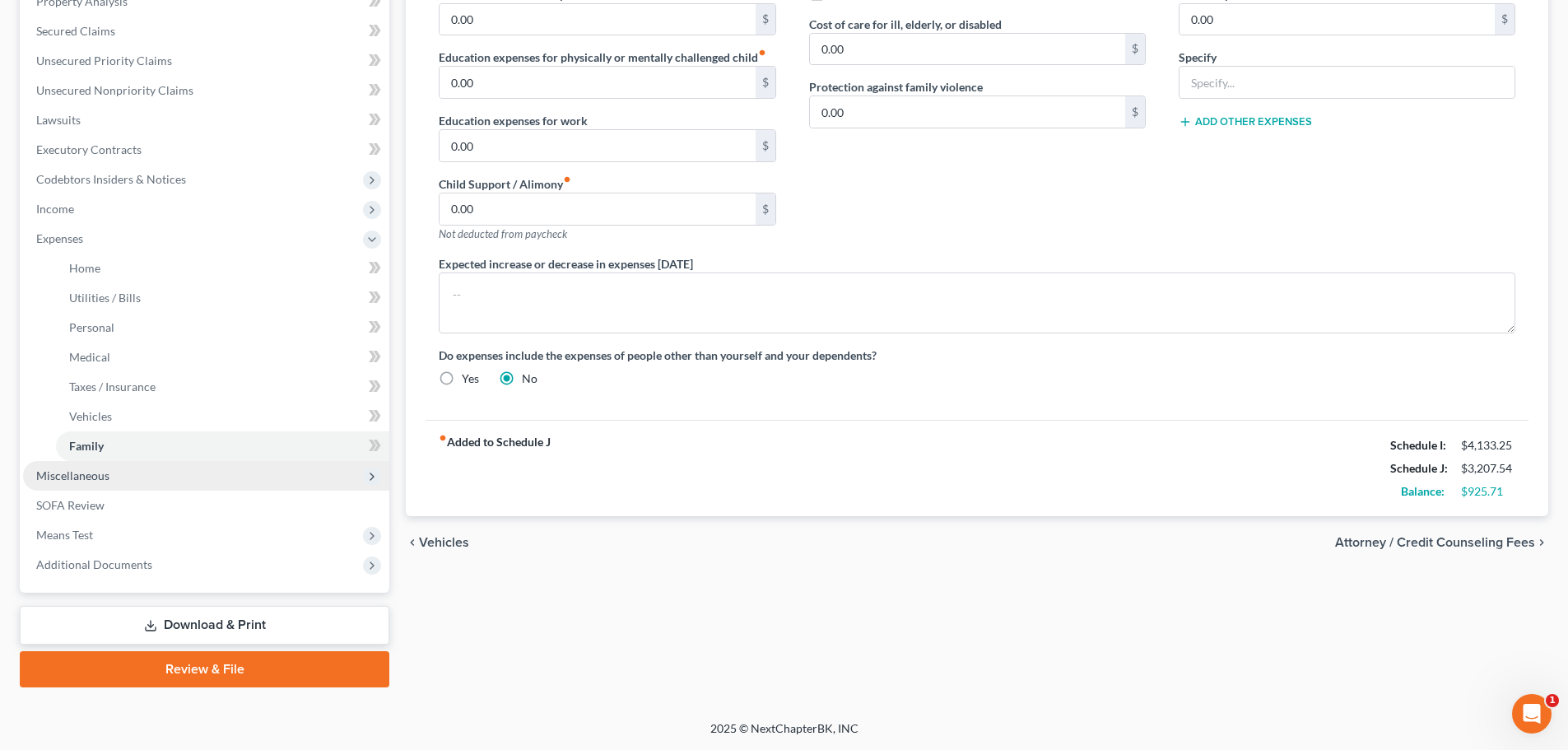
click at [109, 478] on span "Miscellaneous" at bounding box center [206, 475] width 366 height 29
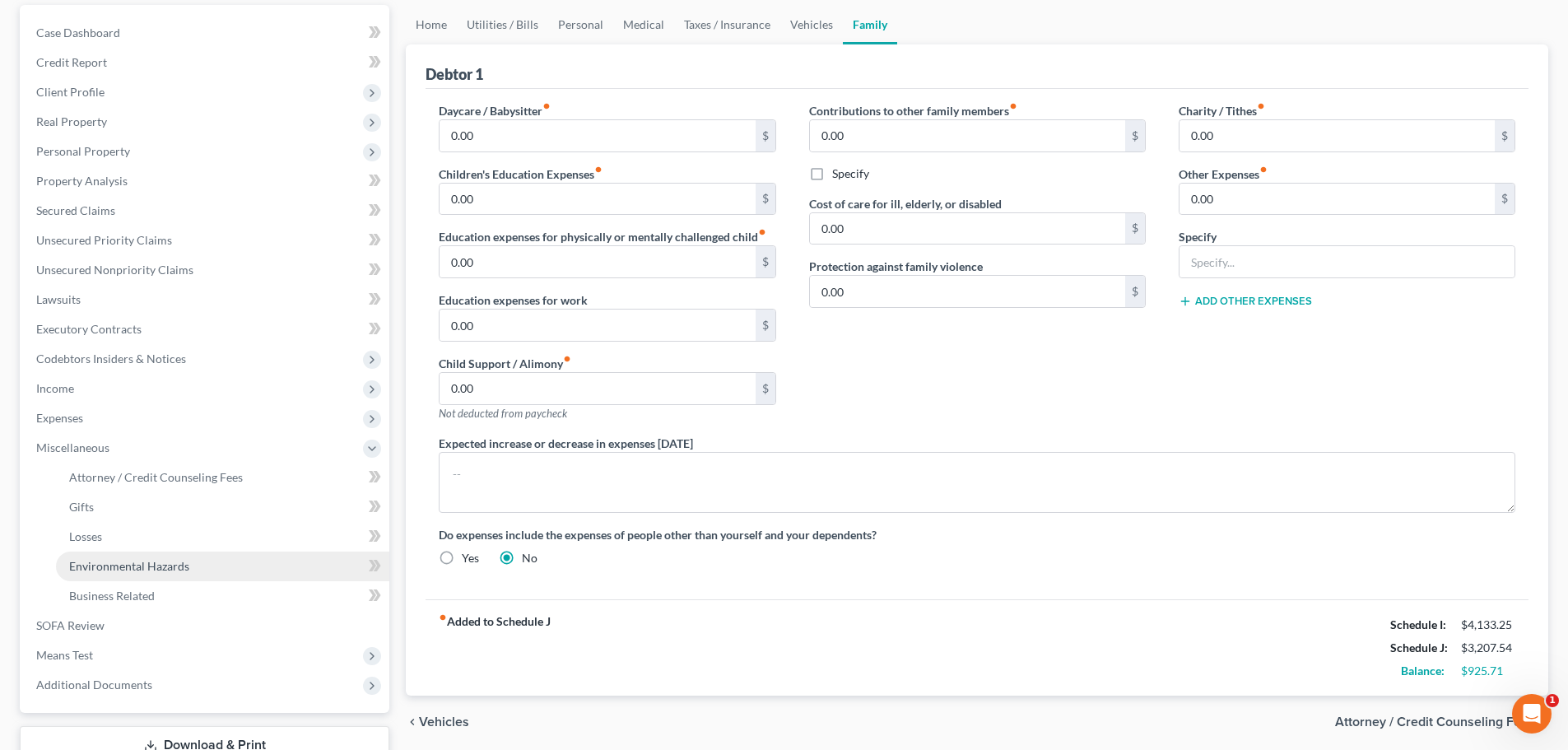
scroll to position [82, 0]
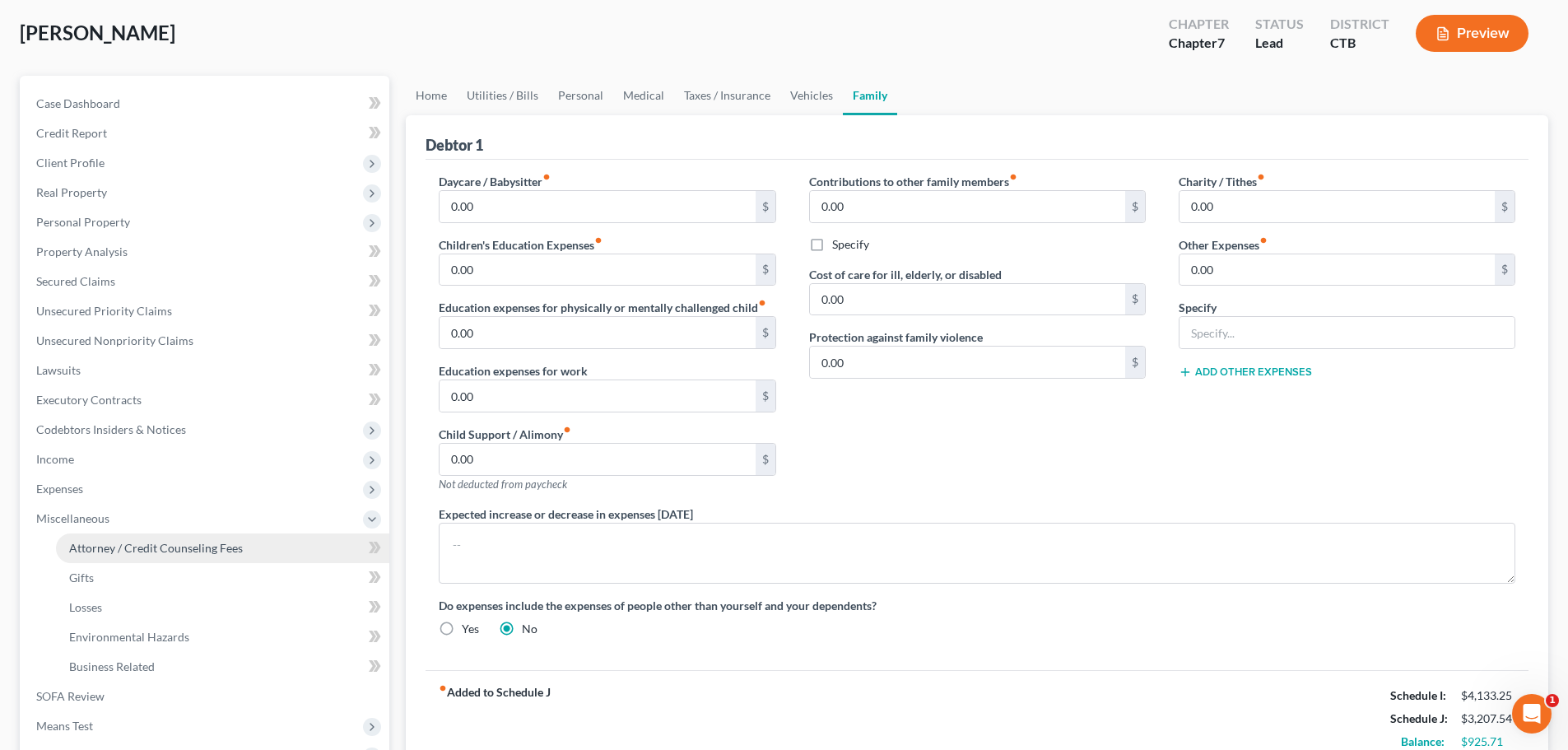
click at [262, 541] on link "Attorney / Credit Counseling Fees" at bounding box center [223, 548] width 334 height 29
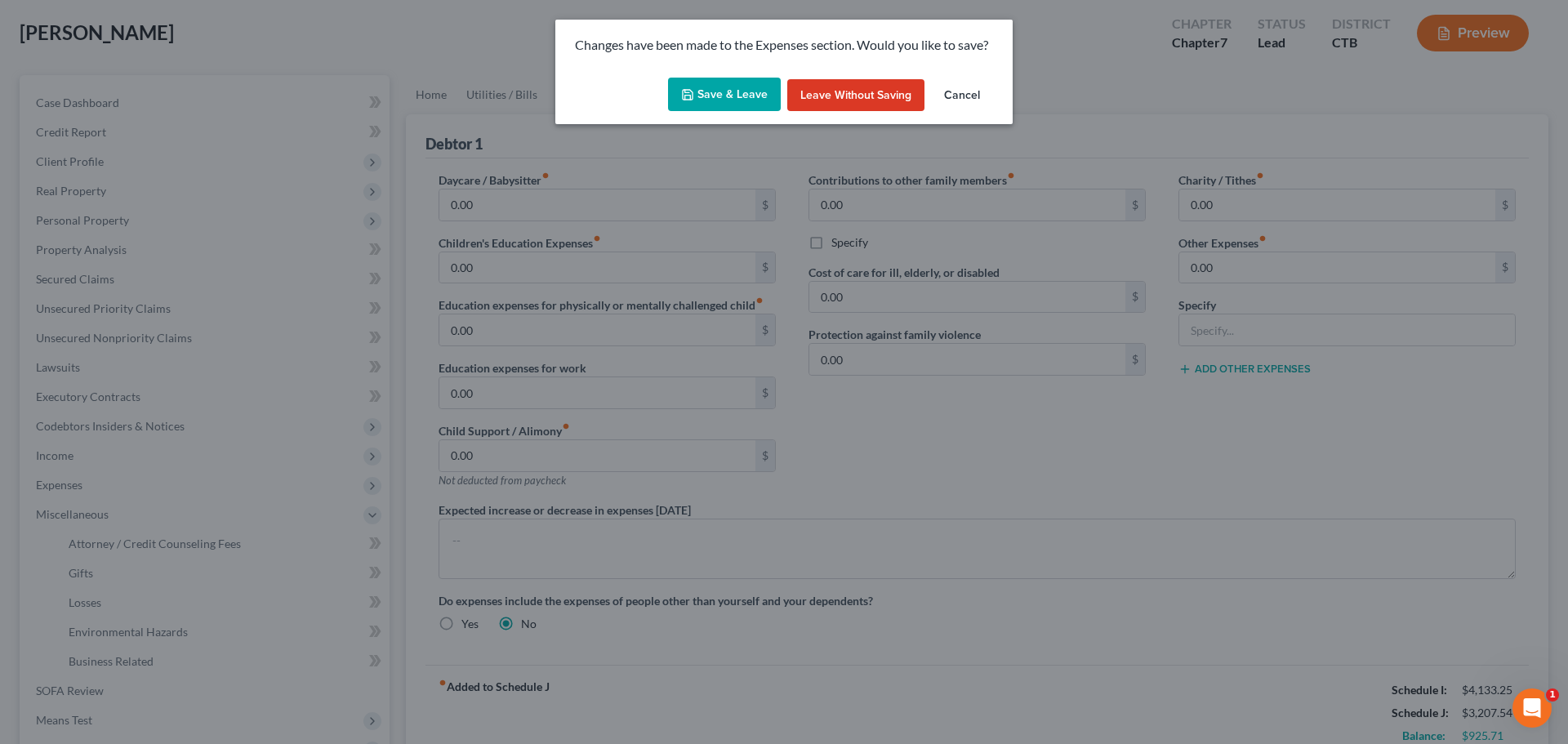
click at [755, 81] on button "Save & Leave" at bounding box center [723, 95] width 113 height 34
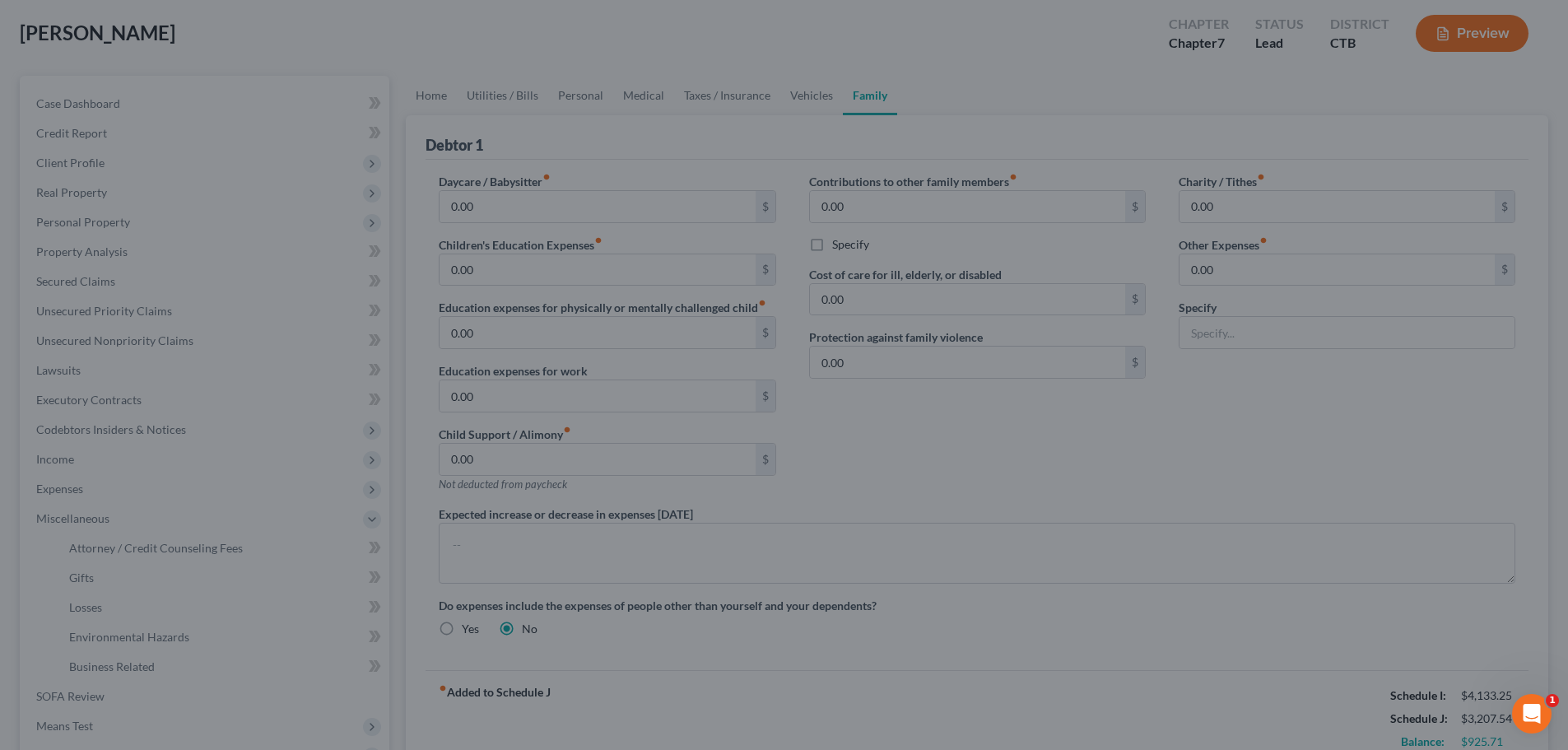
select select "0"
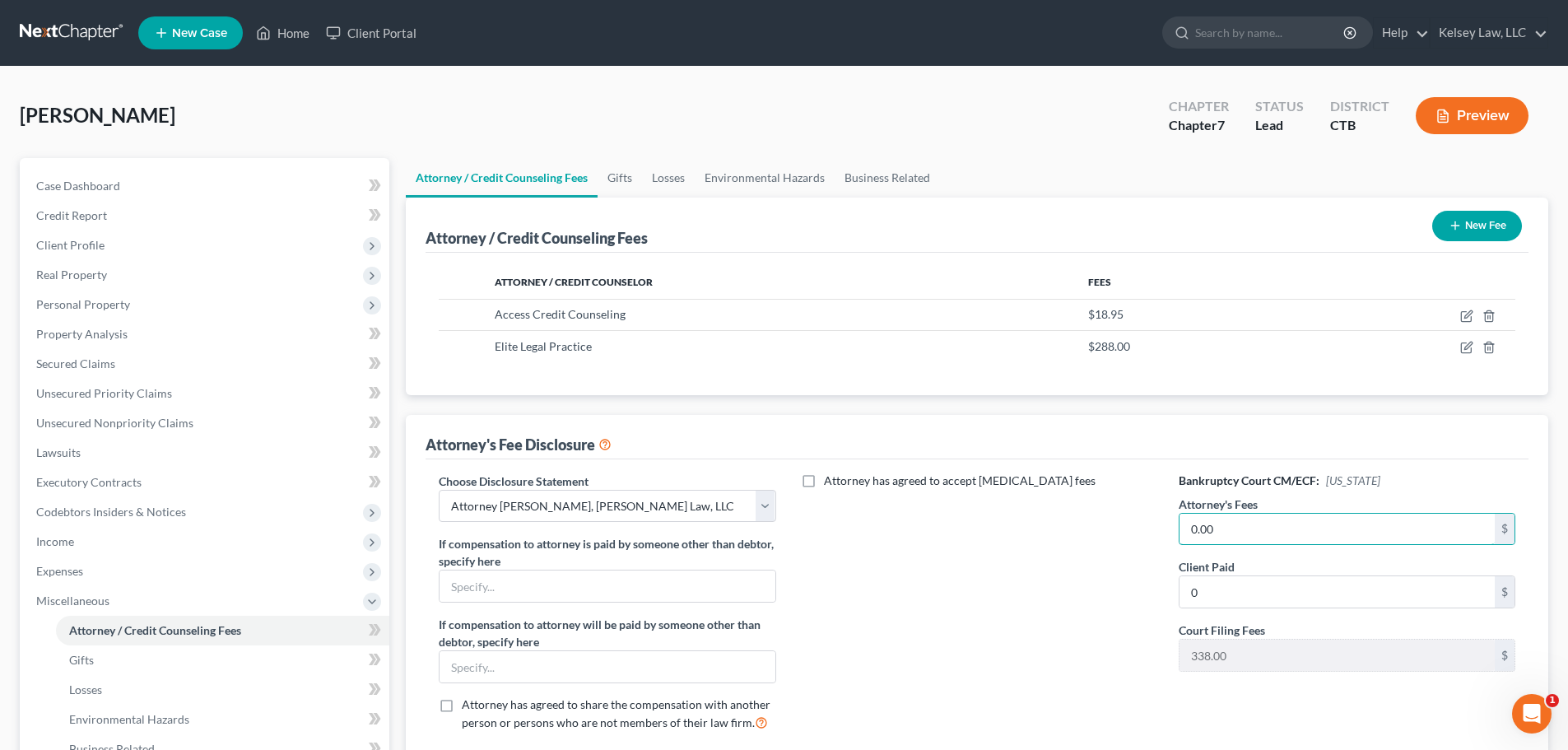
type input "0.00"
click at [1042, 596] on div "Attorney has agreed to accept retainer fees" at bounding box center [977, 608] width 370 height 273
click at [132, 661] on link "Gifts" at bounding box center [223, 660] width 334 height 29
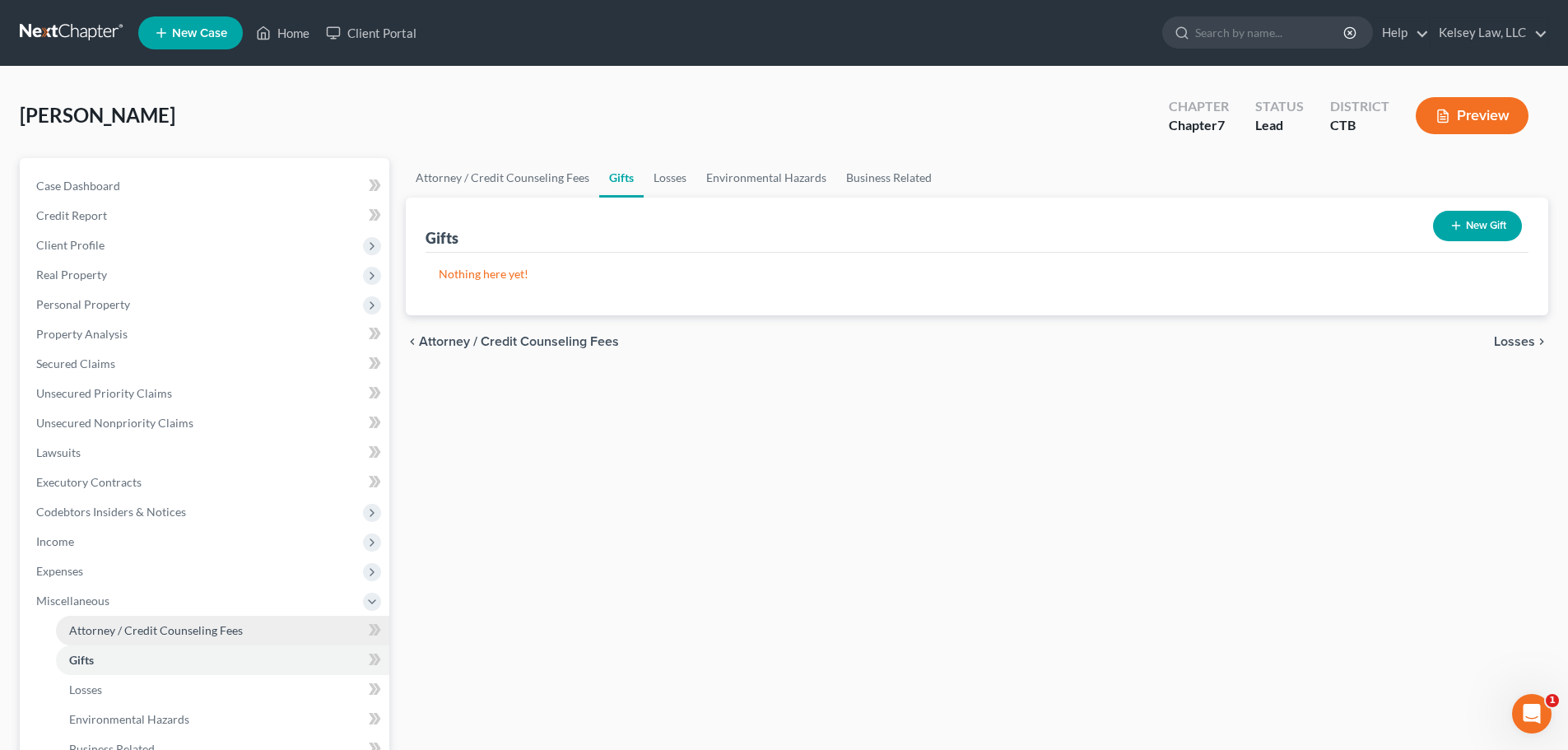
click at [167, 626] on span "Attorney / Credit Counseling Fees" at bounding box center [156, 630] width 174 height 14
select select "0"
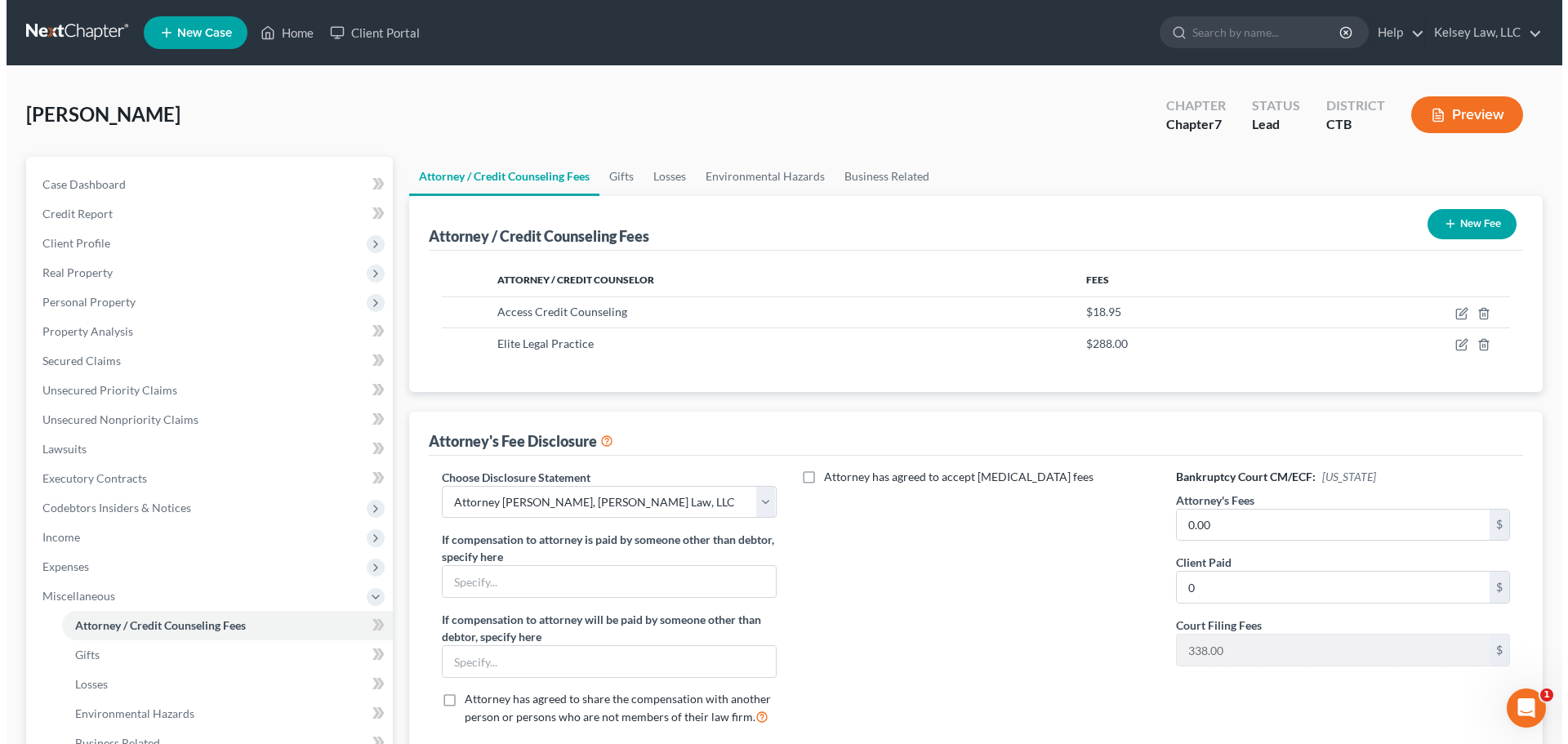
scroll to position [82, 0]
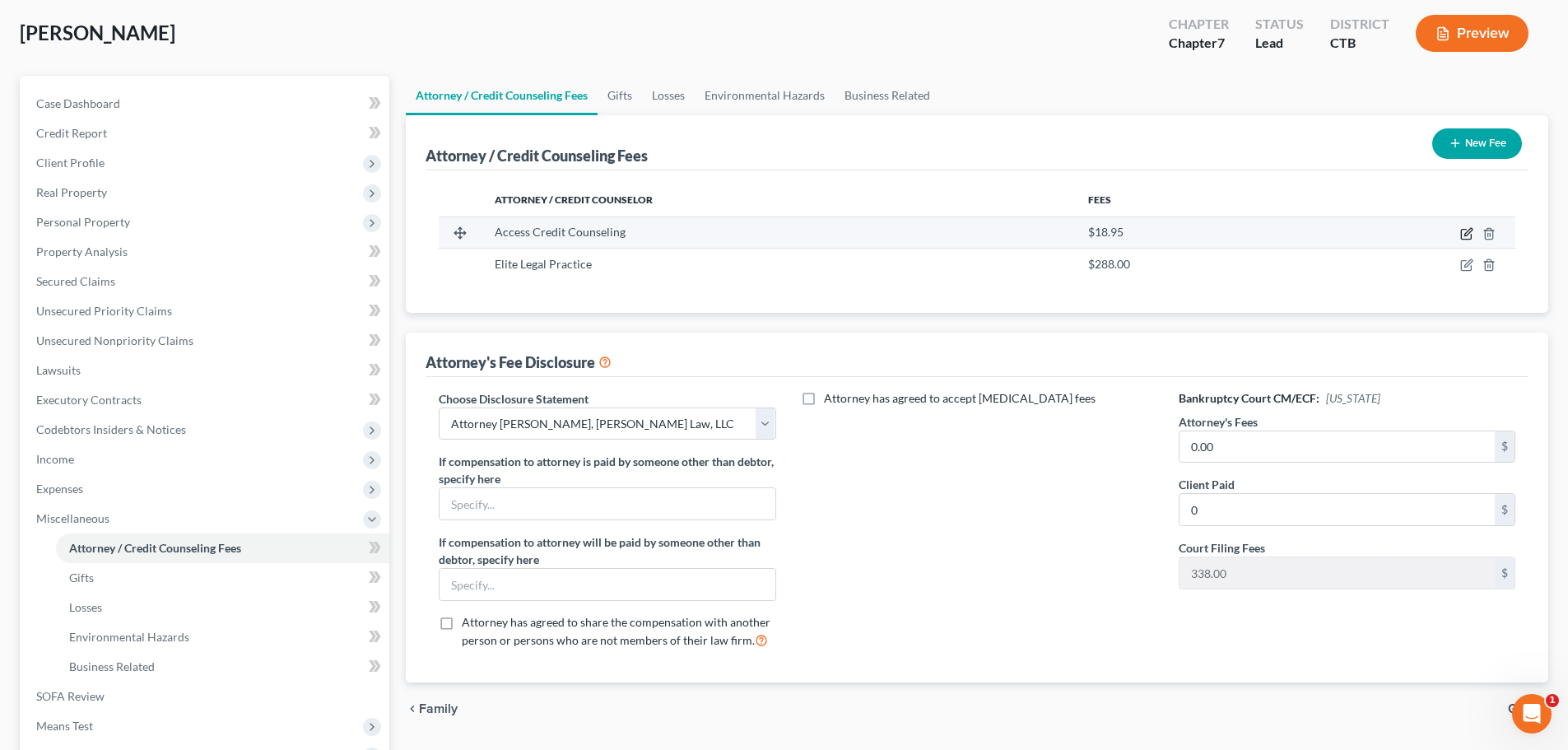
click at [1471, 232] on icon "button" at bounding box center [1468, 231] width 8 height 8
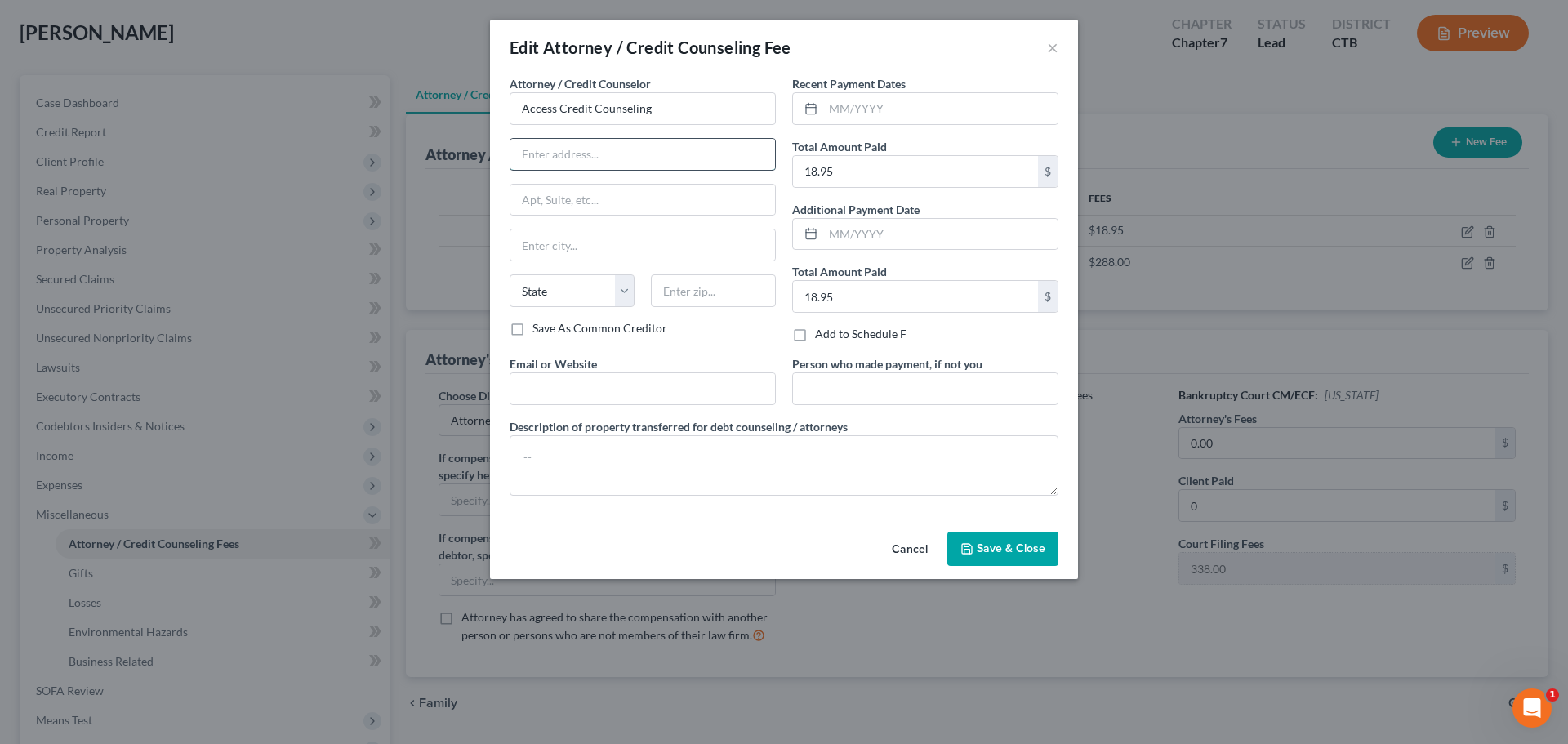
click at [601, 162] on input "text" at bounding box center [643, 155] width 265 height 31
type input "633 W. 5th Street"
type input "Suite 26001"
type input "[GEOGRAPHIC_DATA]"
click at [632, 290] on select "State [US_STATE] AK AR AZ CA CO CT DE DC [GEOGRAPHIC_DATA] [GEOGRAPHIC_DATA] GU…" at bounding box center [571, 290] width 125 height 33
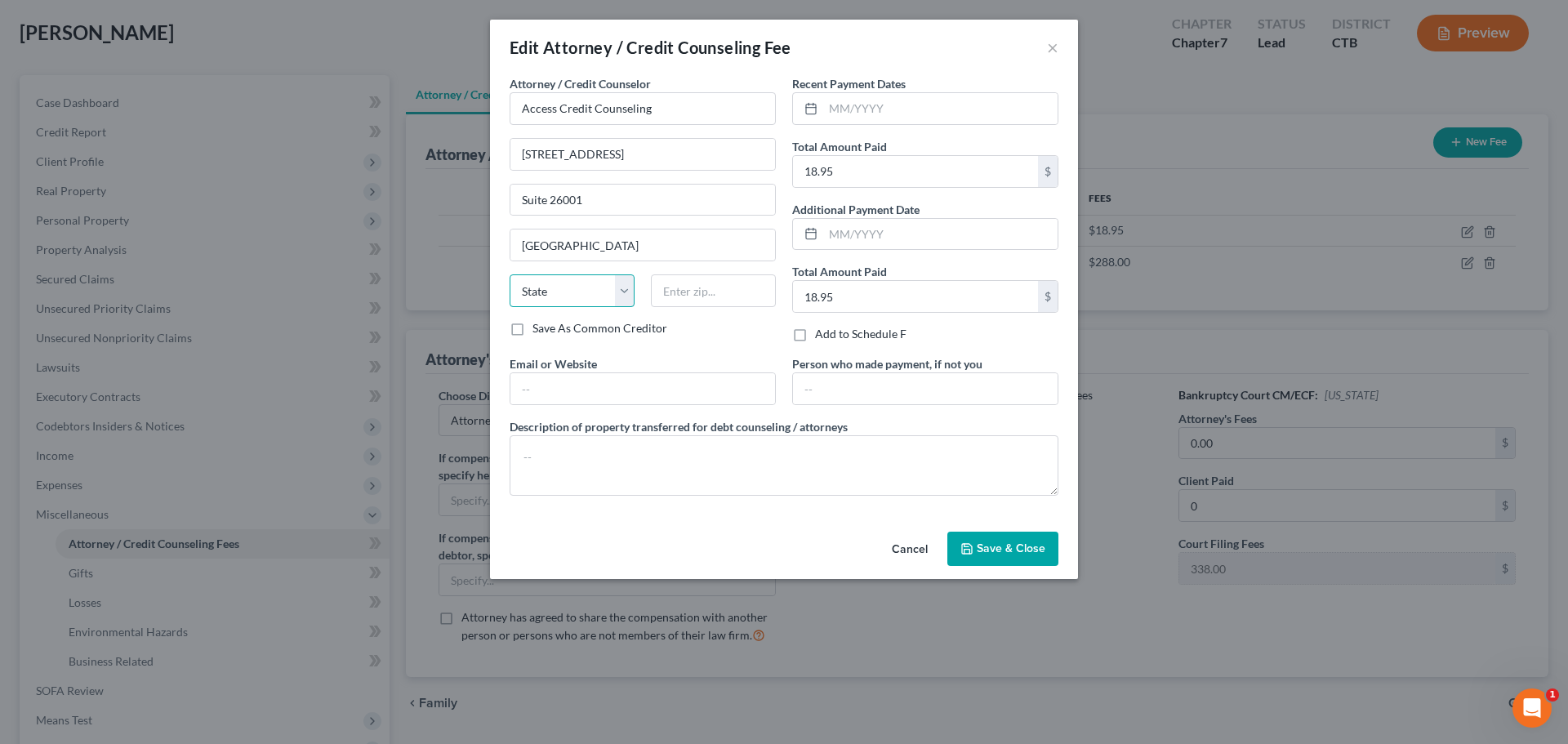
select select "4"
click at [509, 274] on select "State [US_STATE] AK AR AZ CA CO CT DE DC [GEOGRAPHIC_DATA] [GEOGRAPHIC_DATA] GU…" at bounding box center [571, 290] width 125 height 33
click at [729, 293] on input "text" at bounding box center [712, 290] width 125 height 33
type input "90071"
click at [853, 288] on input "18.95" at bounding box center [915, 296] width 245 height 31
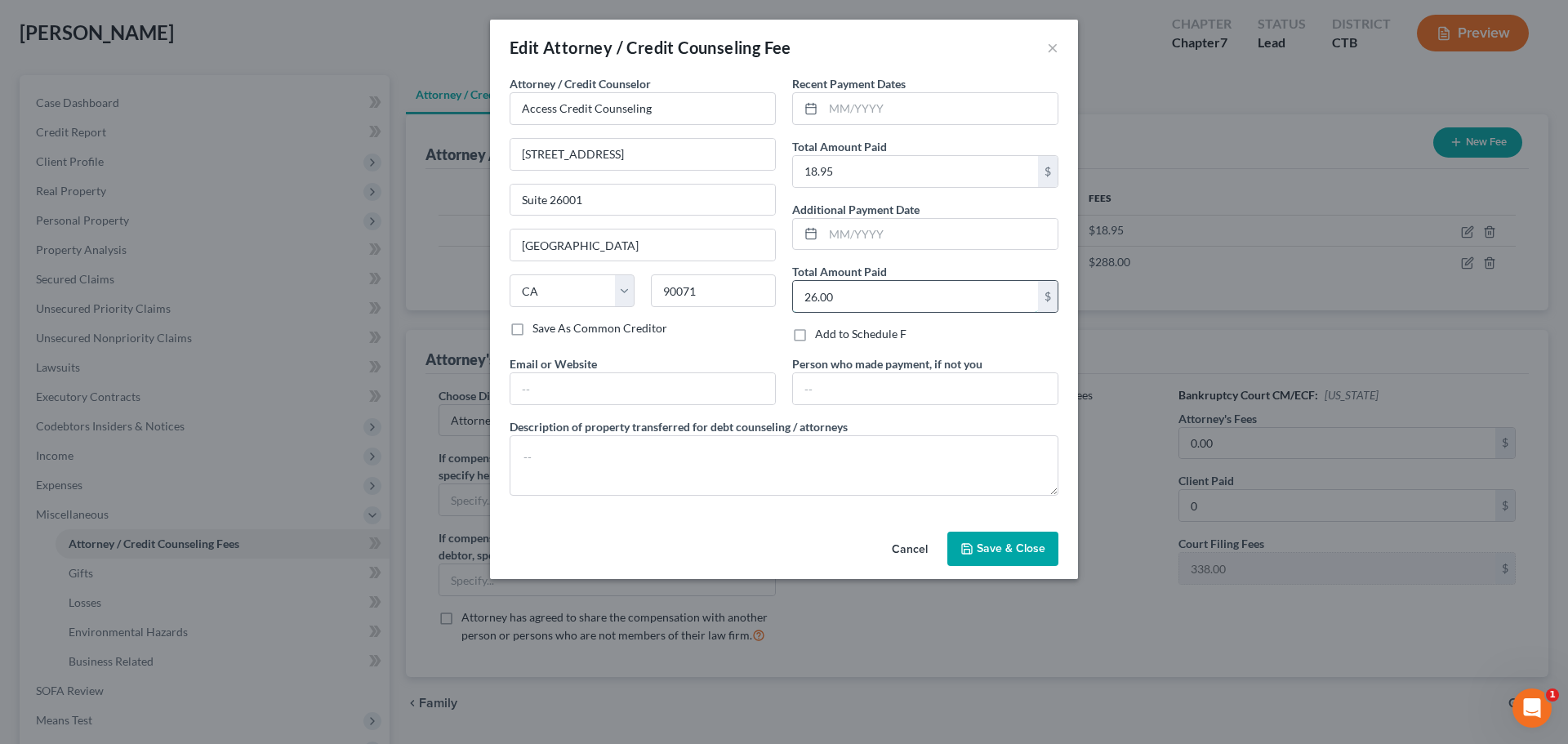
click at [937, 296] on input "26.00" at bounding box center [915, 296] width 245 height 31
type input "26.00"
click at [902, 106] on input "text" at bounding box center [940, 108] width 235 height 31
type input "-"
type input "09/05/25"
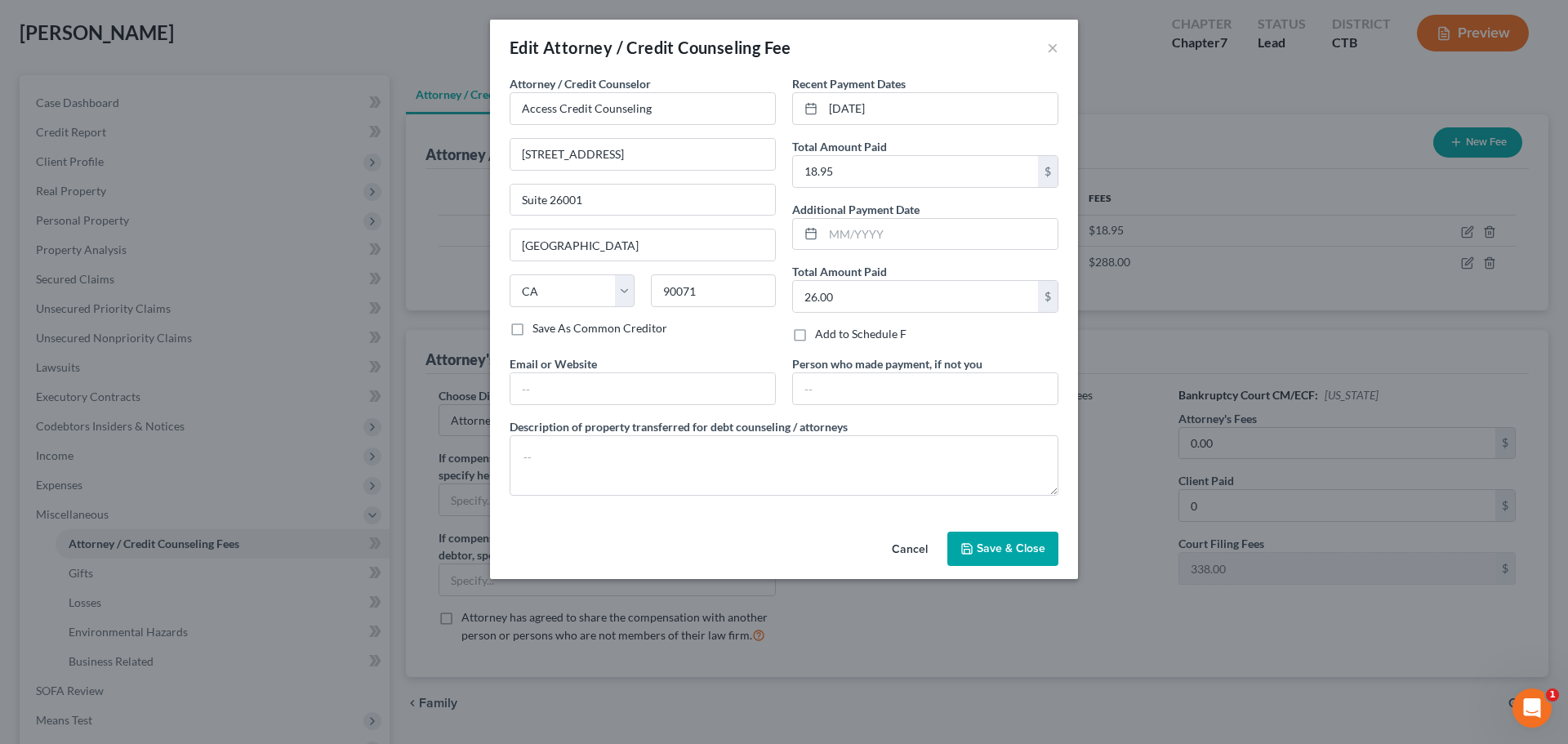
click at [925, 151] on div "Total Amount Paid 18.95 $" at bounding box center [925, 163] width 266 height 50
click at [915, 156] on input "18.95" at bounding box center [915, 172] width 245 height 31
type input "633 W. 5th Street"
click at [902, 156] on input "text" at bounding box center [915, 172] width 245 height 31
type input "26.00"
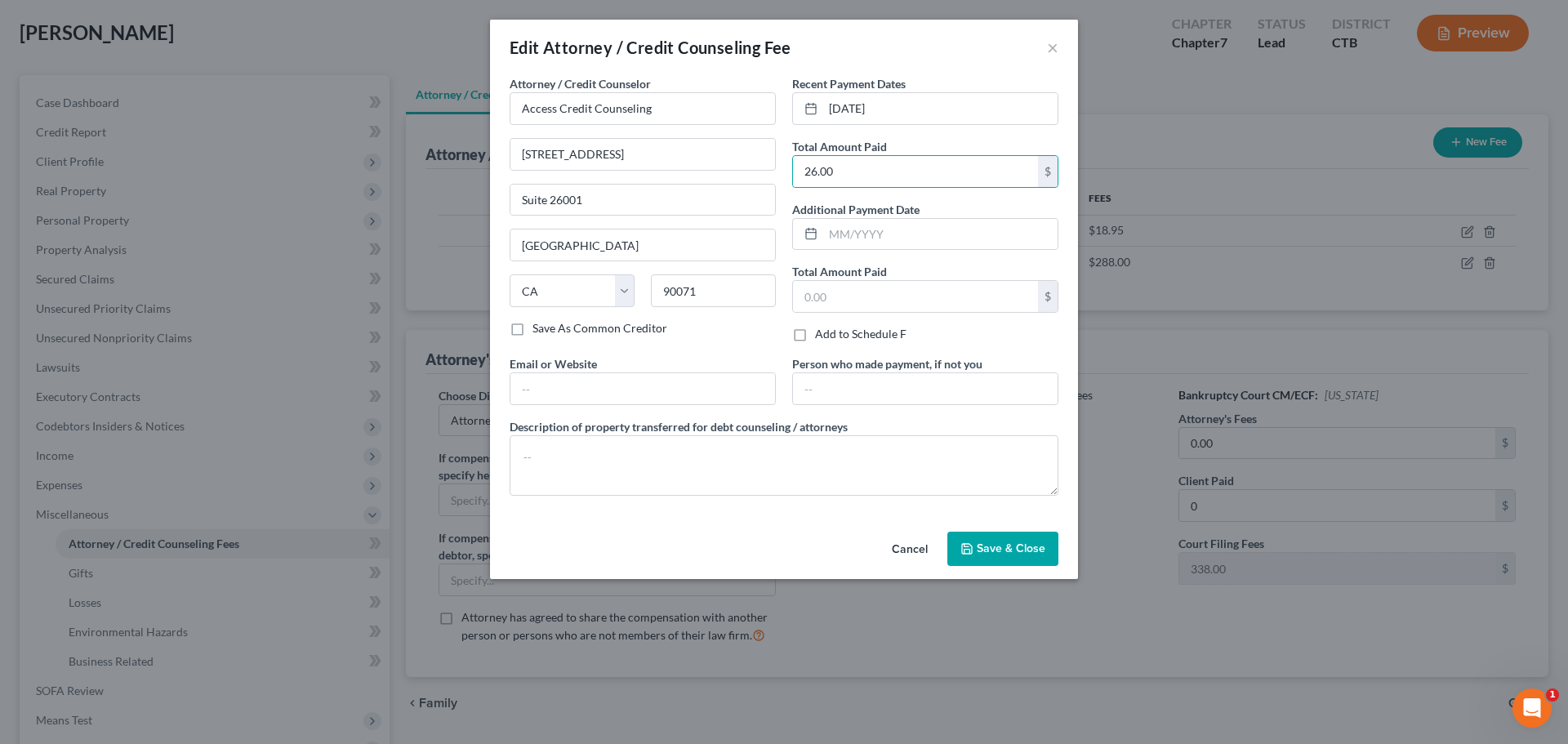
click at [1014, 542] on span "Save & Close" at bounding box center [1011, 548] width 69 height 14
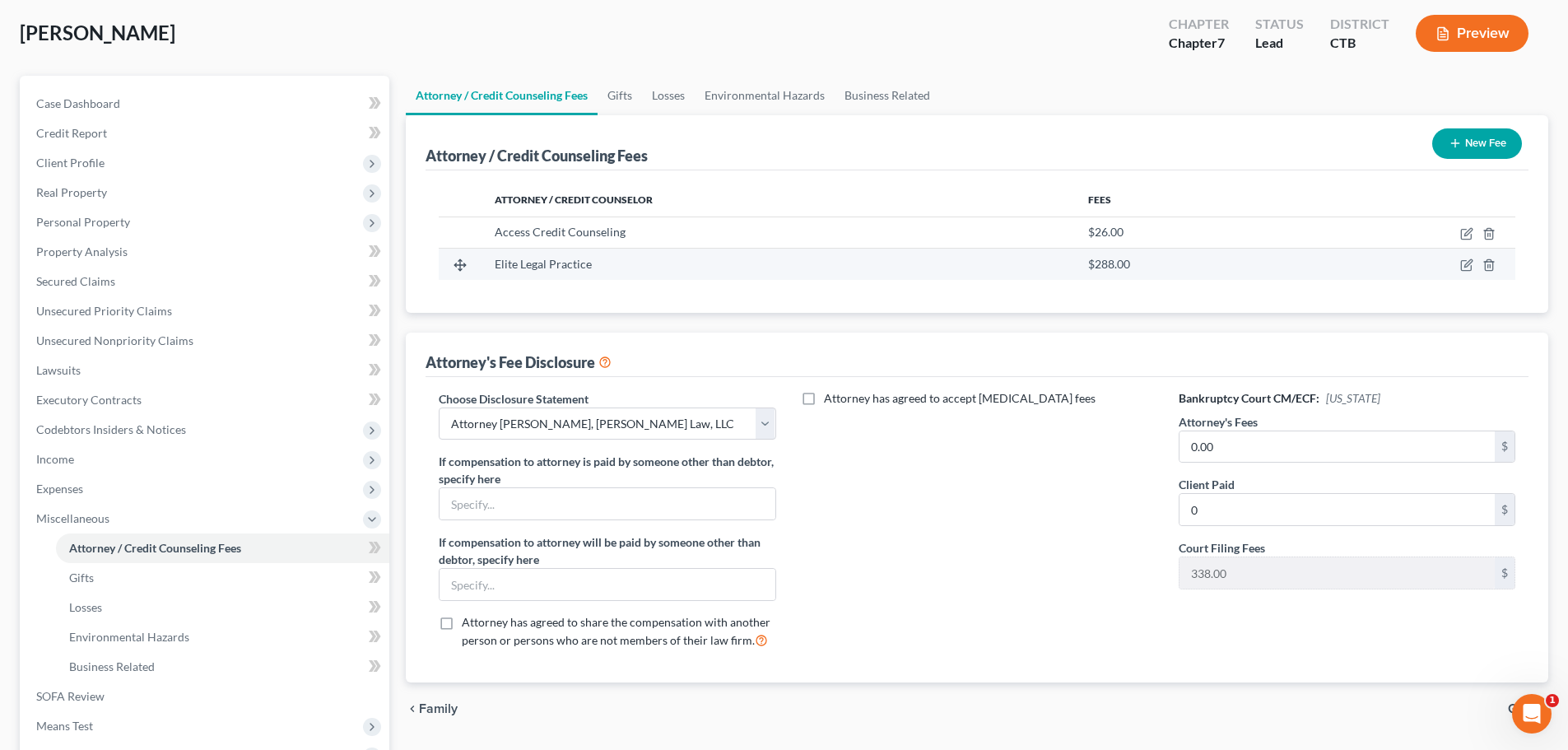
click at [1182, 262] on div "$288.00" at bounding box center [1184, 264] width 193 height 16
click at [1465, 263] on icon "button" at bounding box center [1467, 264] width 13 height 13
select select "4"
